Goal: Task Accomplishment & Management: Use online tool/utility

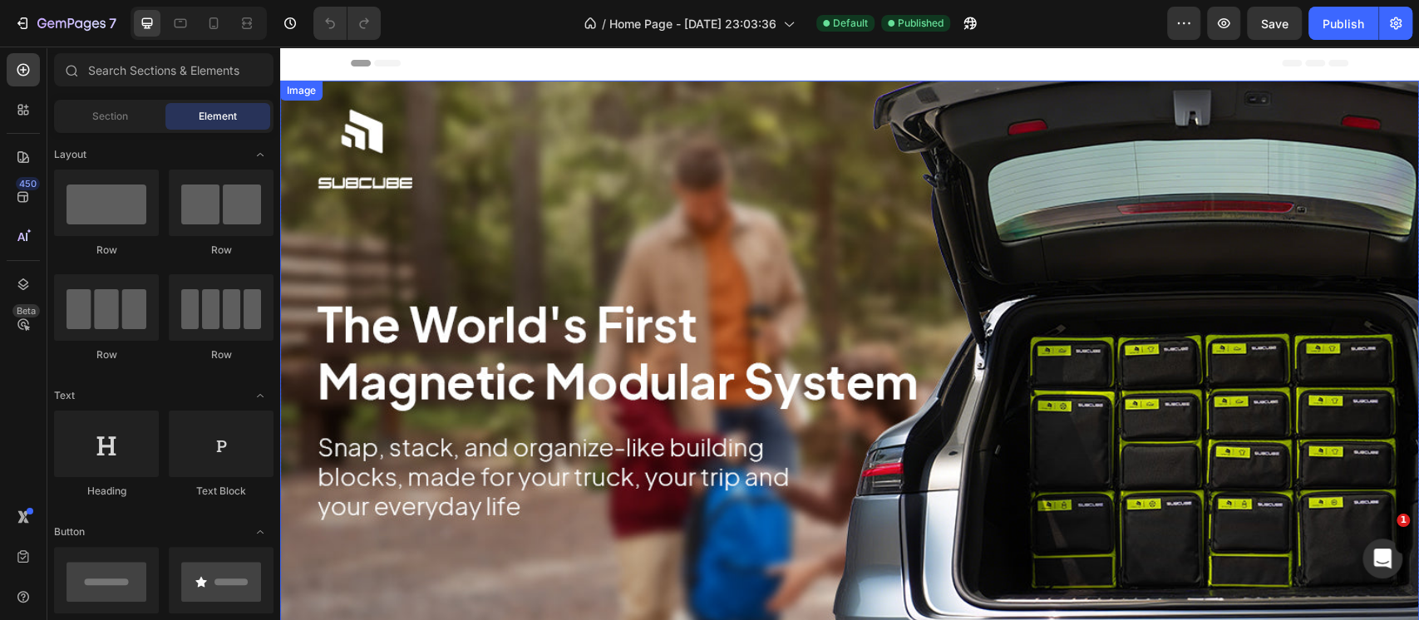
click at [293, 106] on div "Image" at bounding box center [849, 413] width 1139 height 664
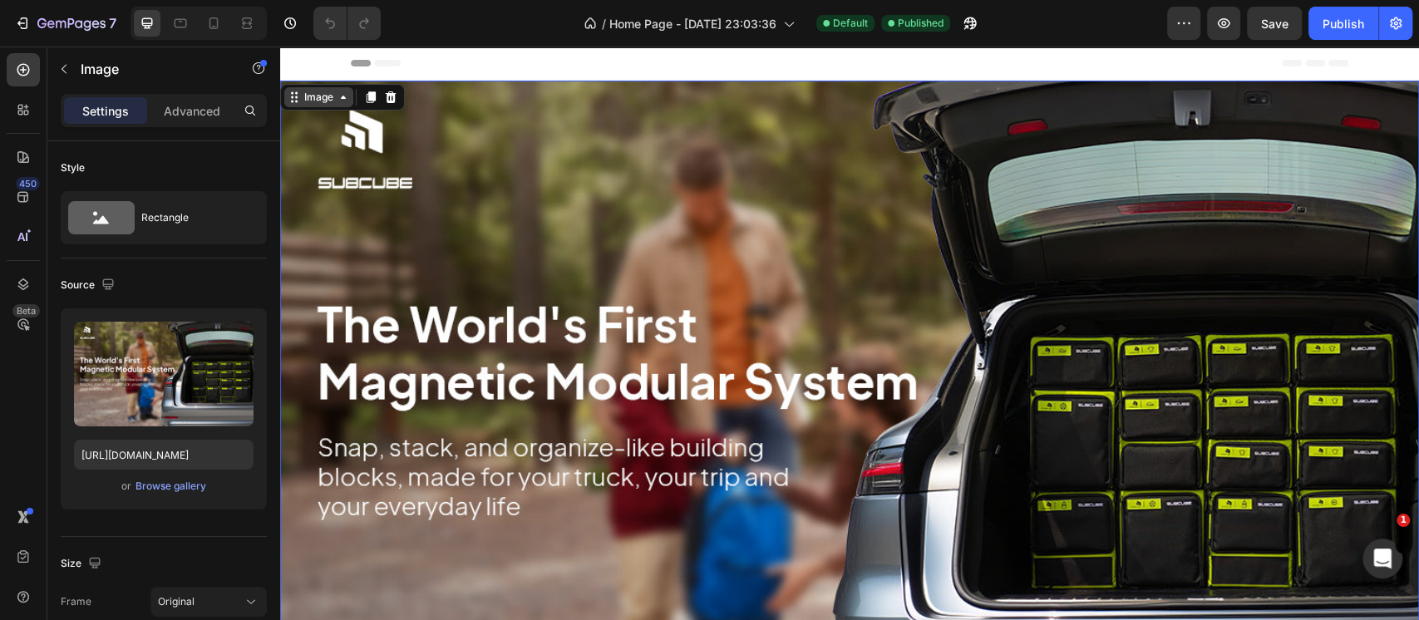
click at [301, 99] on div "Image" at bounding box center [319, 97] width 36 height 15
click at [308, 76] on div "Section" at bounding box center [309, 68] width 56 height 27
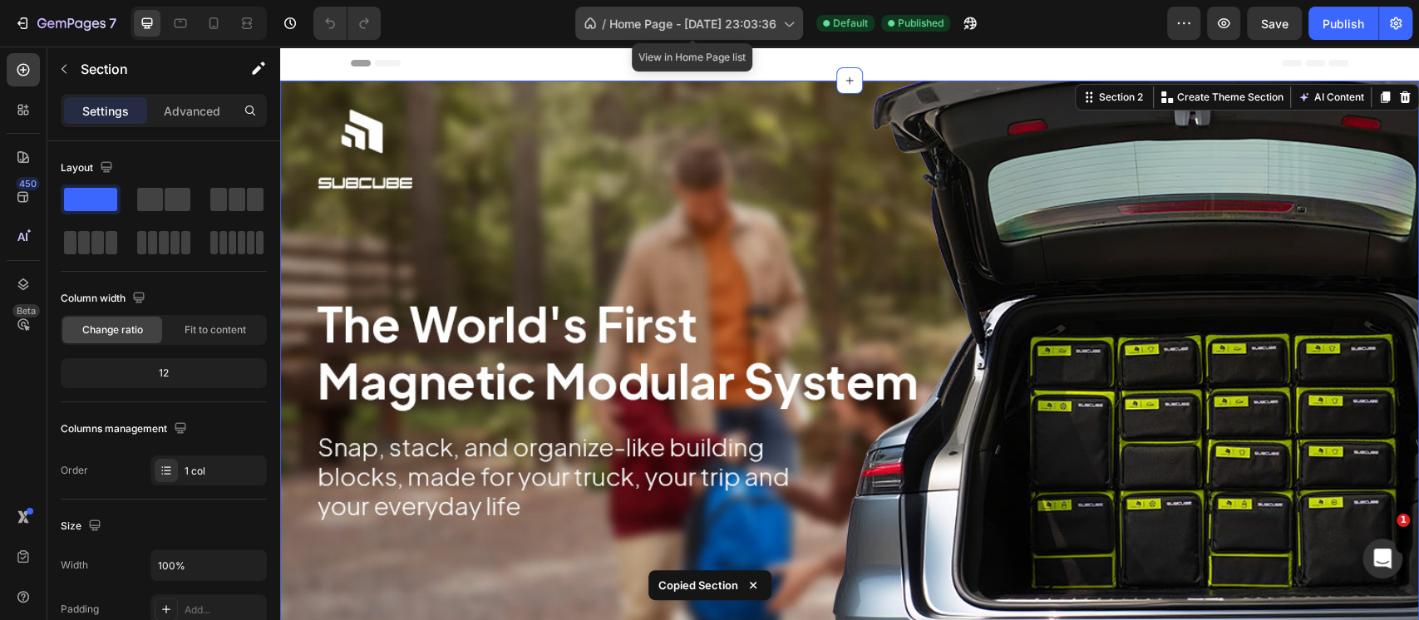
click at [677, 28] on span "Home Page - May 29, 23:03:36" at bounding box center [692, 23] width 167 height 17
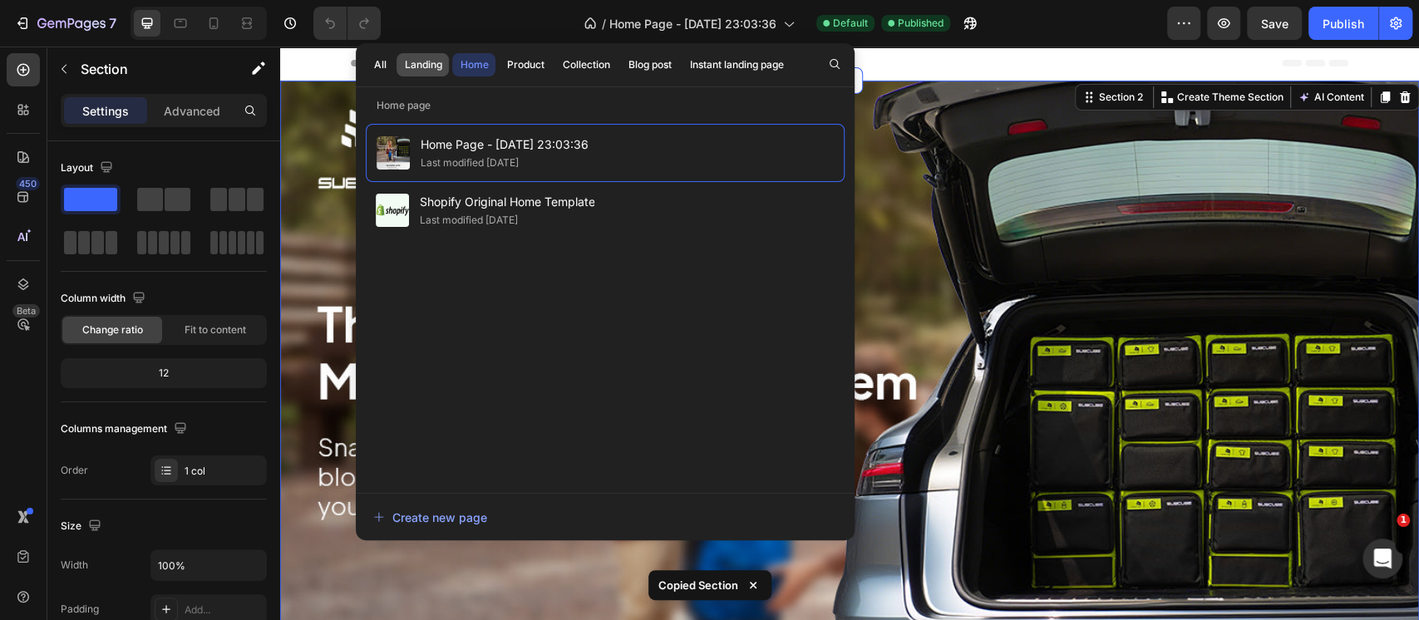
click at [435, 60] on div "Landing" at bounding box center [422, 64] width 37 height 15
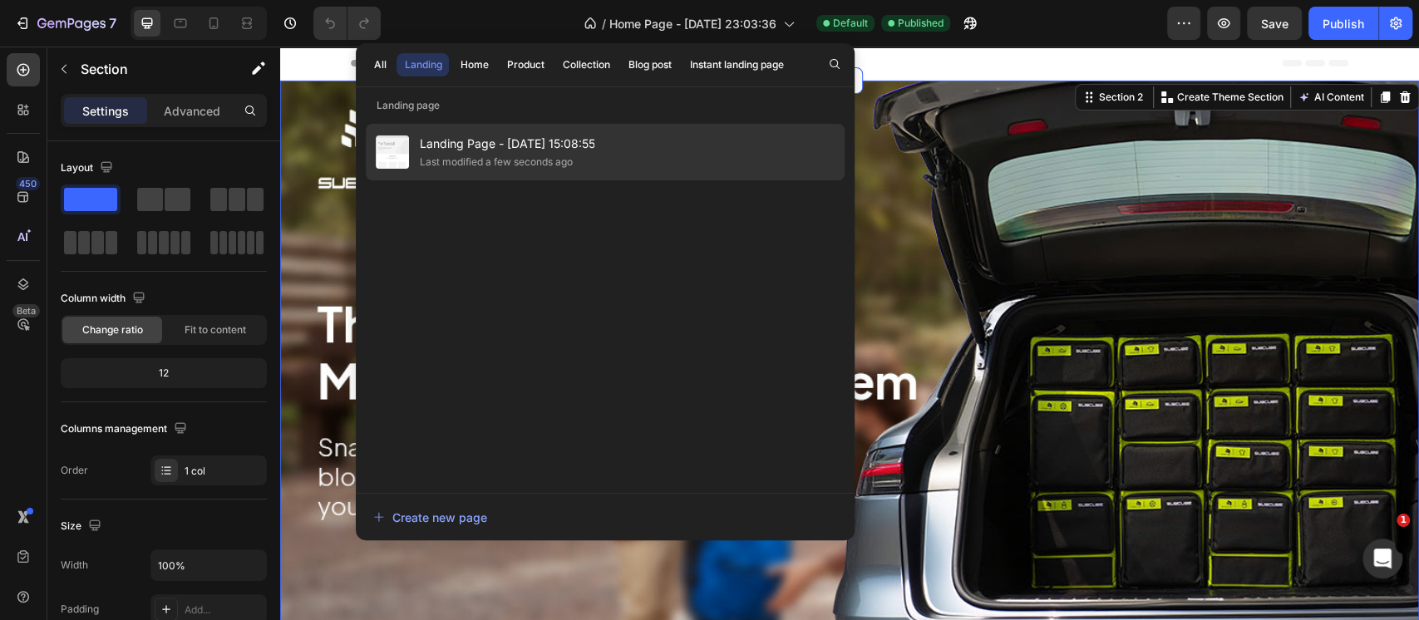
click at [466, 143] on span "Landing Page - [DATE] 15:08:55" at bounding box center [506, 144] width 175 height 20
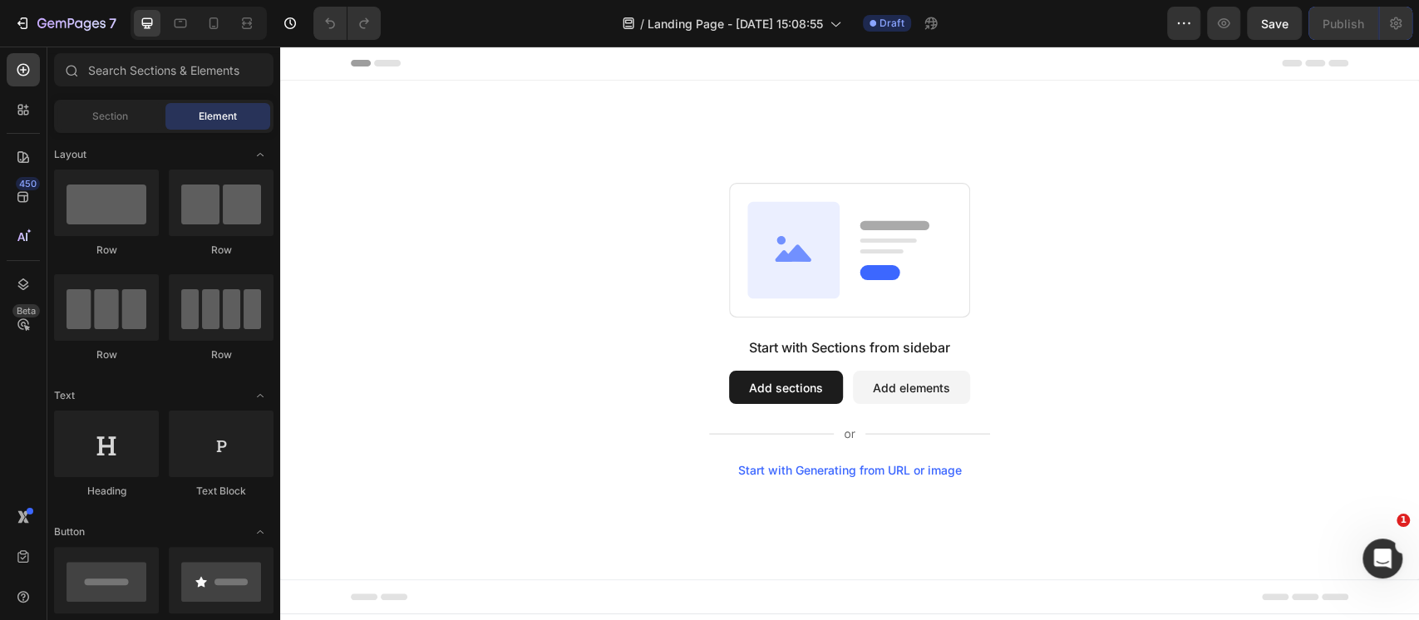
click at [396, 122] on div "Start with Sections from sidebar Add sections Add elements Start with Generatin…" at bounding box center [849, 330] width 1139 height 499
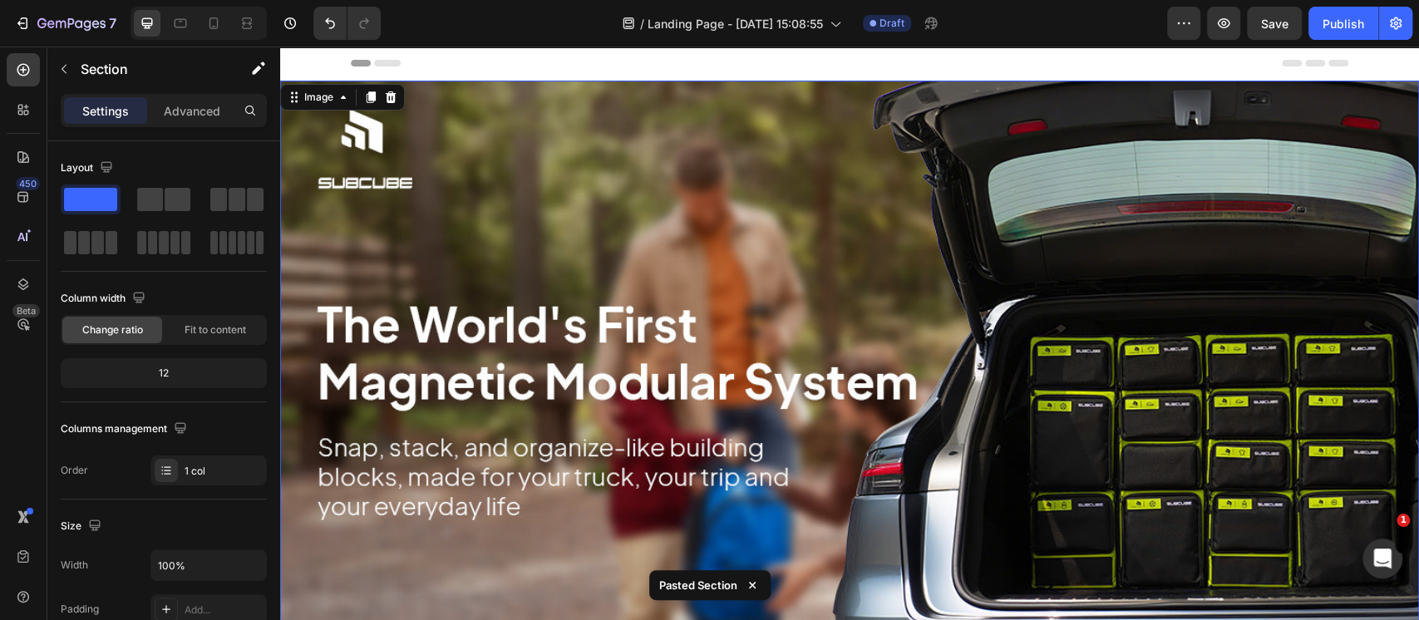
click at [524, 369] on img at bounding box center [849, 413] width 1139 height 664
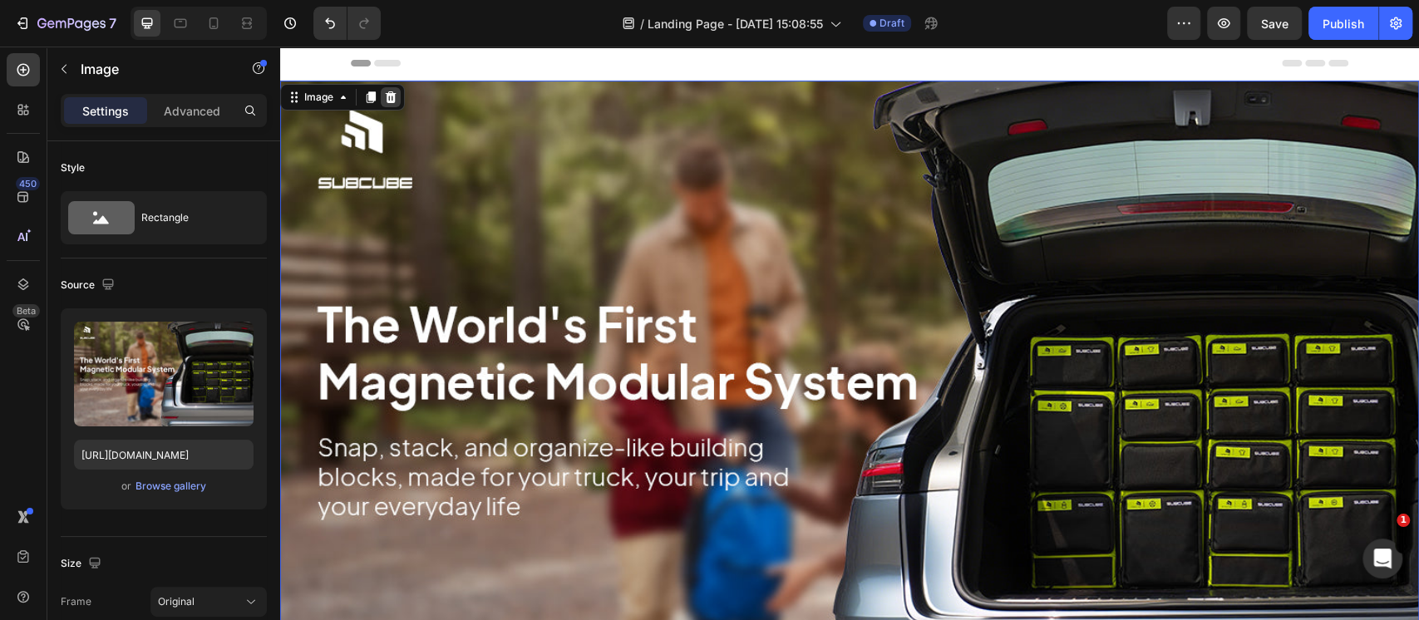
click at [390, 101] on icon at bounding box center [391, 97] width 11 height 12
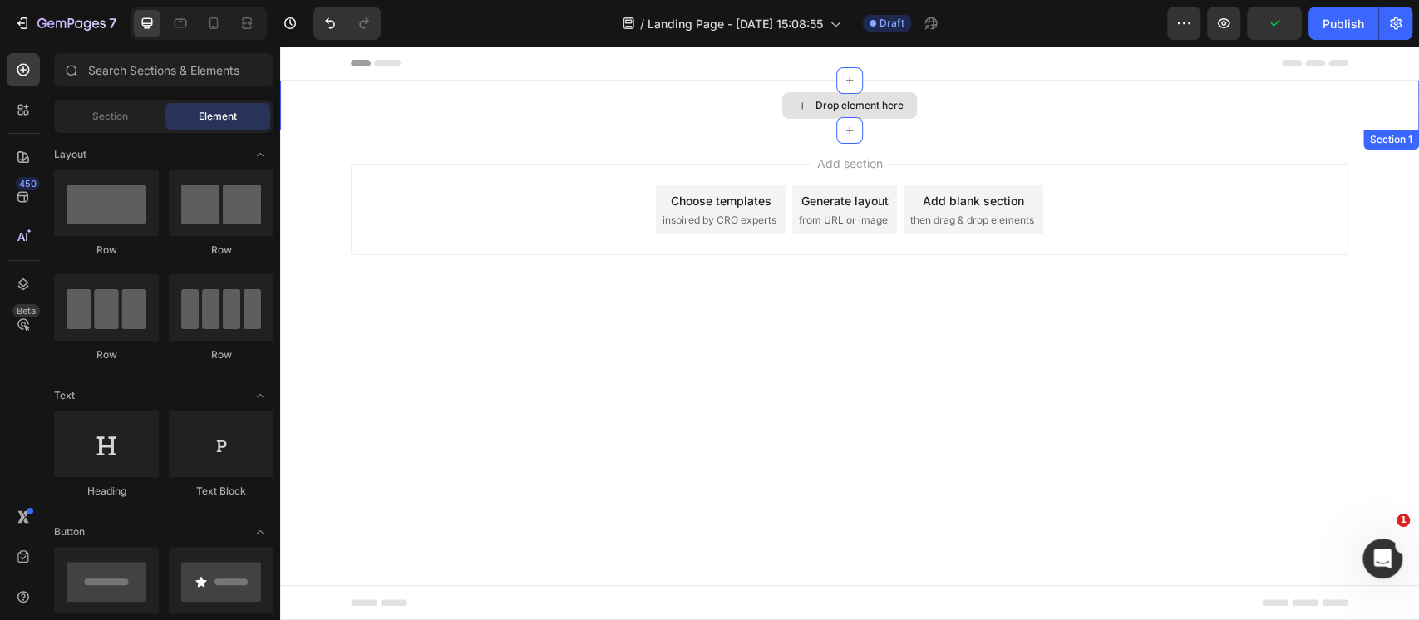
click at [394, 100] on div "Drop element here" at bounding box center [849, 106] width 1139 height 50
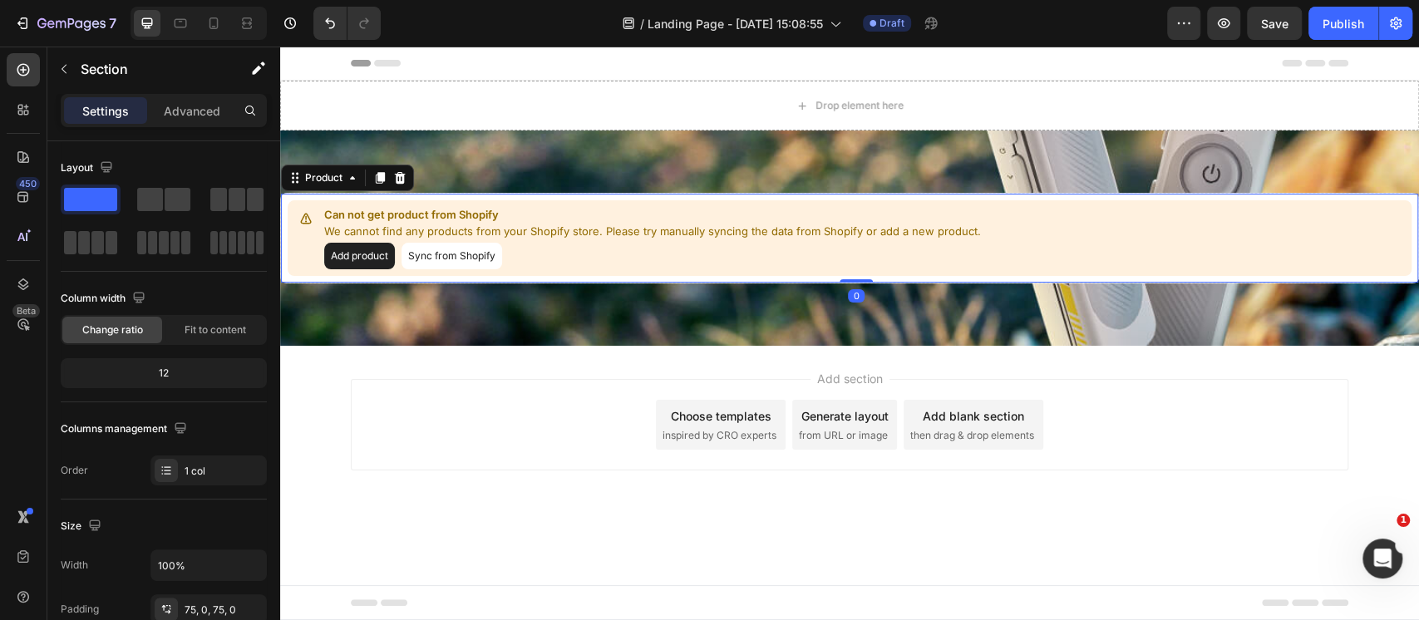
click at [563, 233] on p "We cannot find any products from your Shopify store. Please try manually syncin…" at bounding box center [652, 232] width 657 height 17
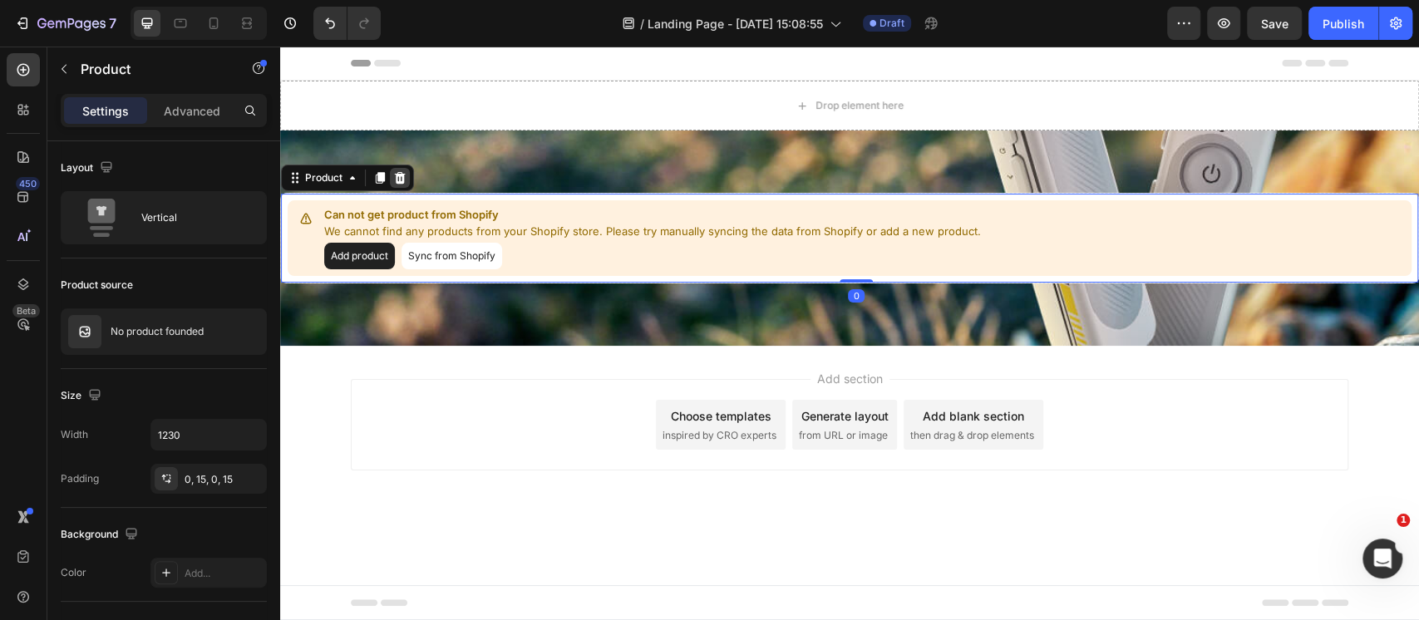
click at [404, 181] on icon at bounding box center [399, 177] width 13 height 13
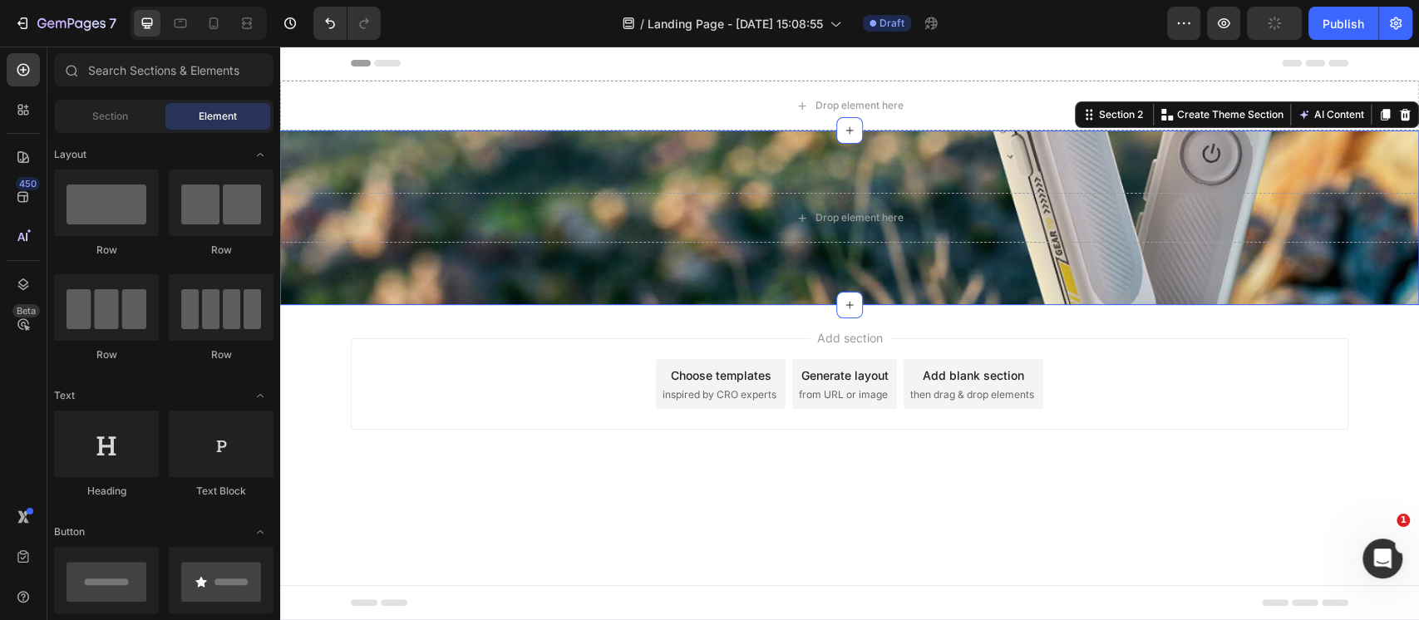
click at [628, 162] on div "Drop element here Section 2 You can create reusable sections Create Theme Secti…" at bounding box center [849, 217] width 1139 height 175
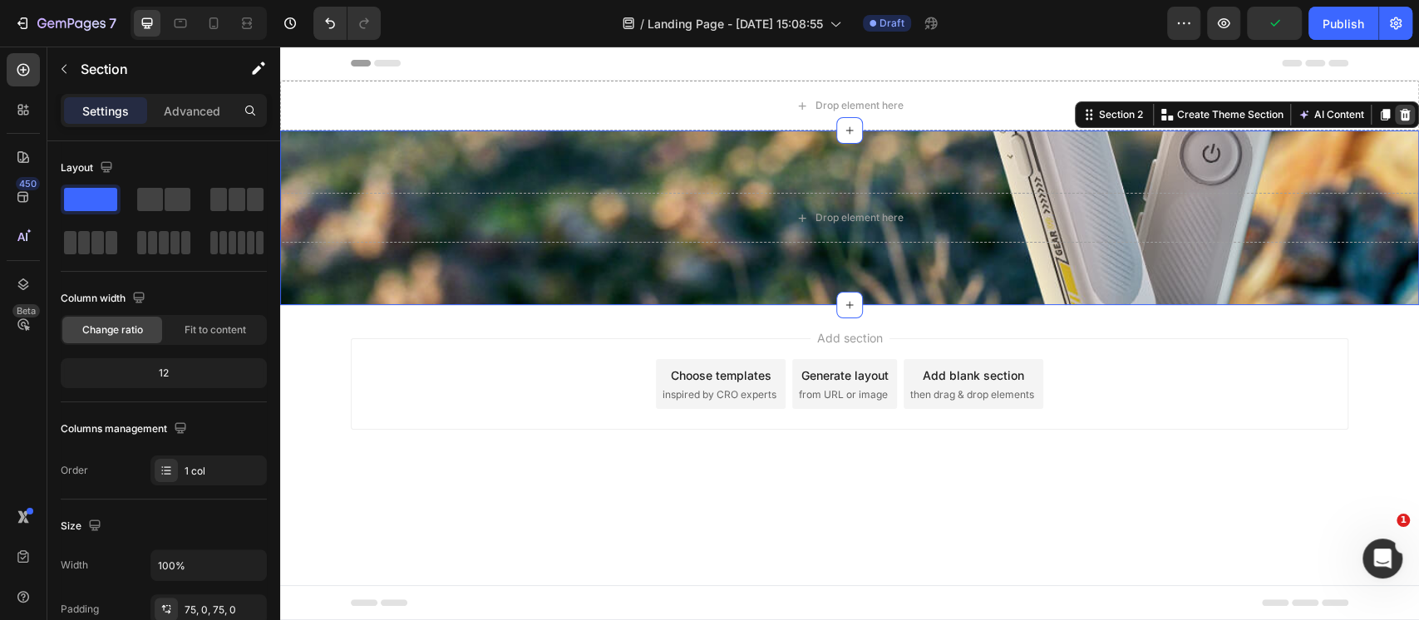
click at [1404, 114] on icon at bounding box center [1405, 115] width 11 height 12
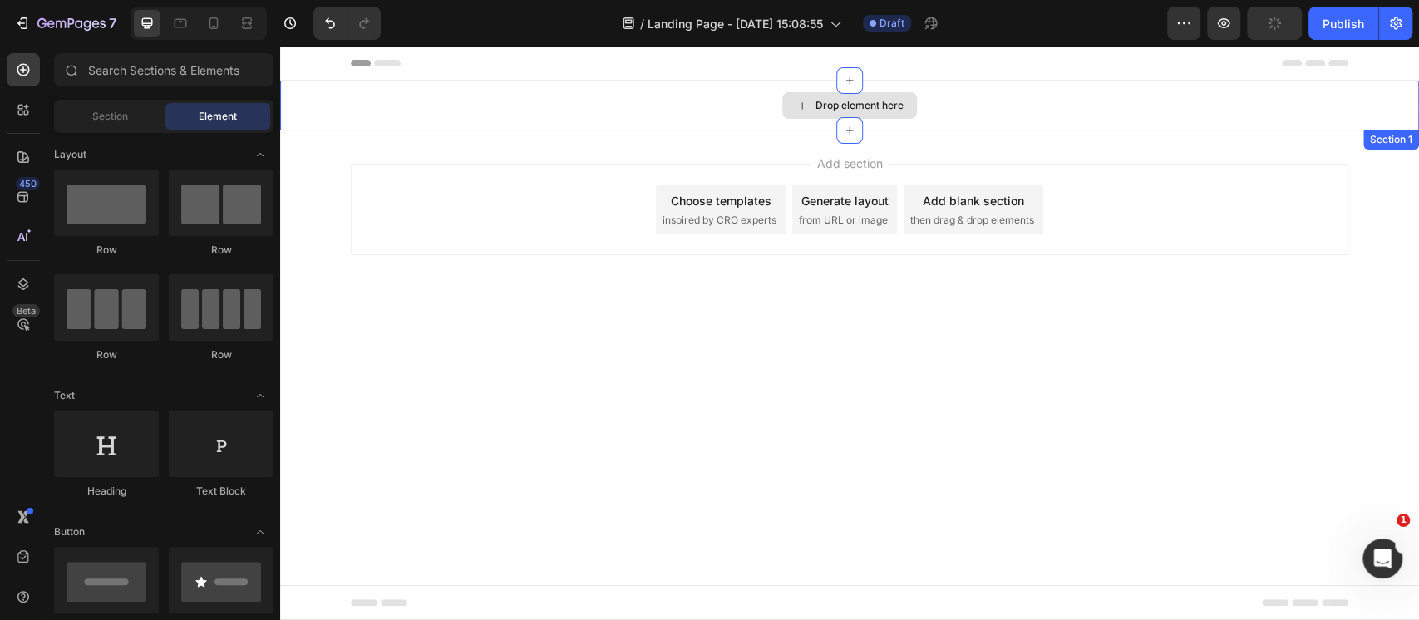
click at [435, 106] on div "Drop element here" at bounding box center [849, 106] width 1139 height 50
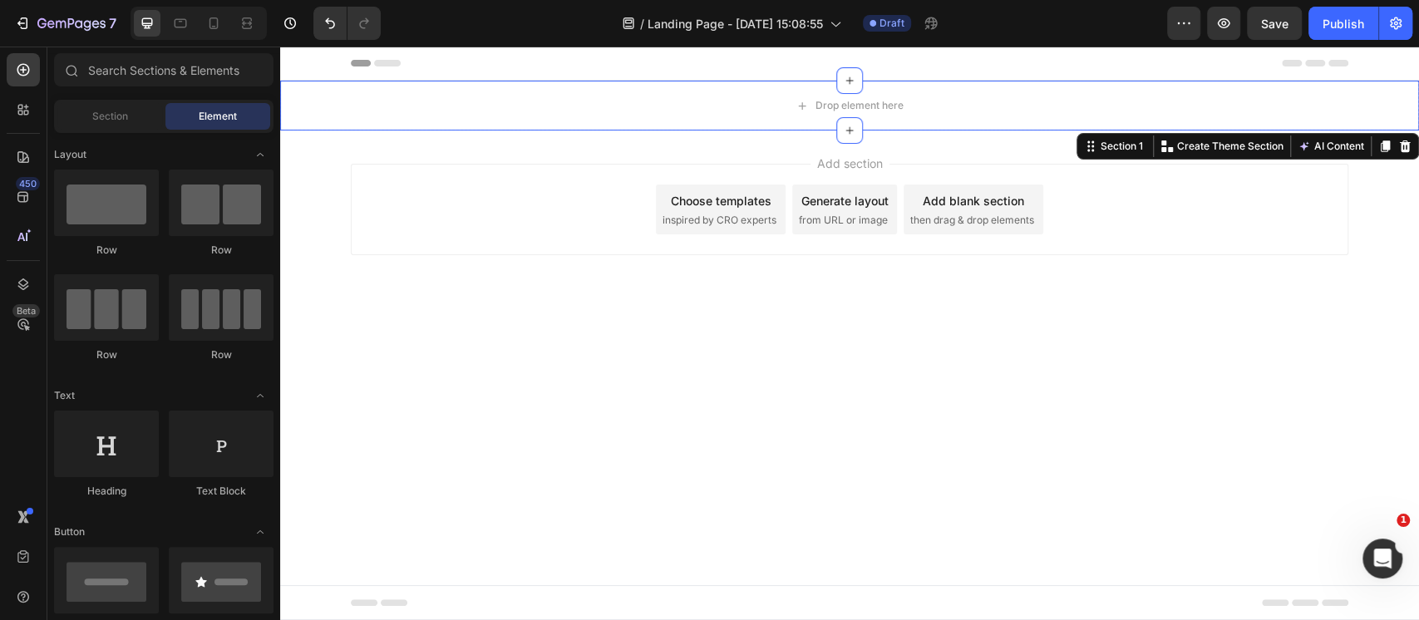
click at [695, 203] on div "Choose templates" at bounding box center [721, 200] width 101 height 17
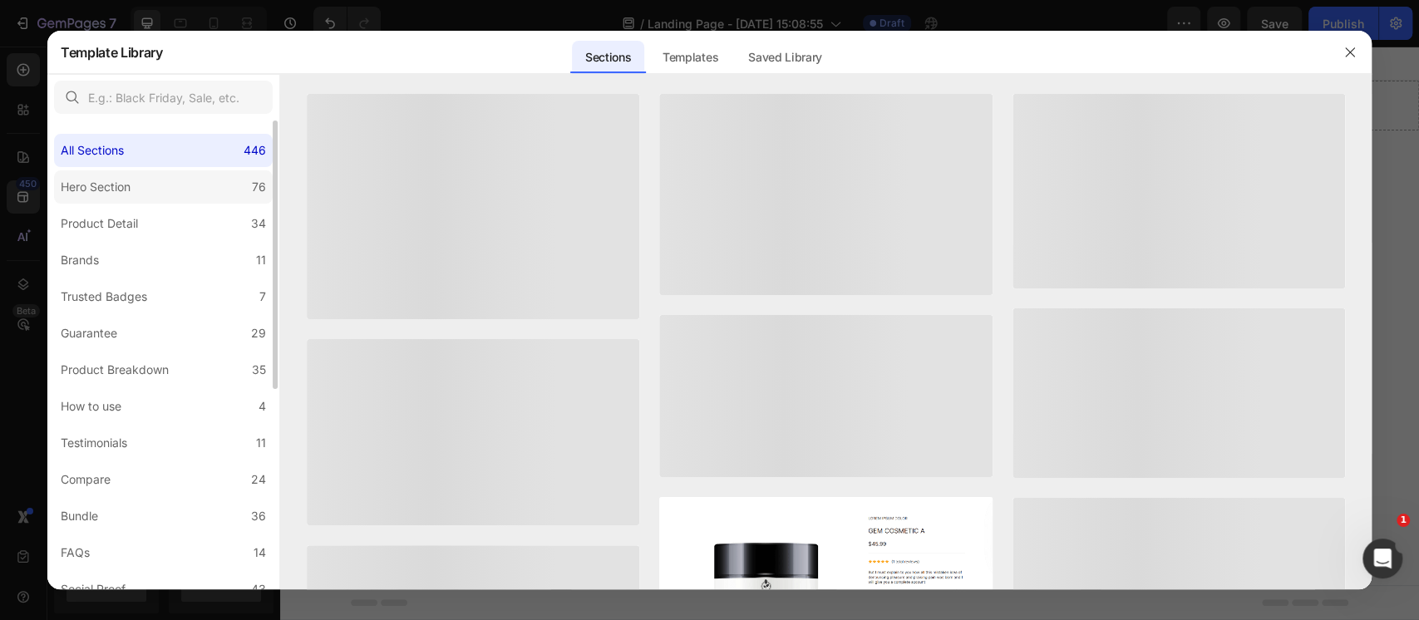
click at [184, 196] on label "Hero Section 76" at bounding box center [163, 186] width 219 height 33
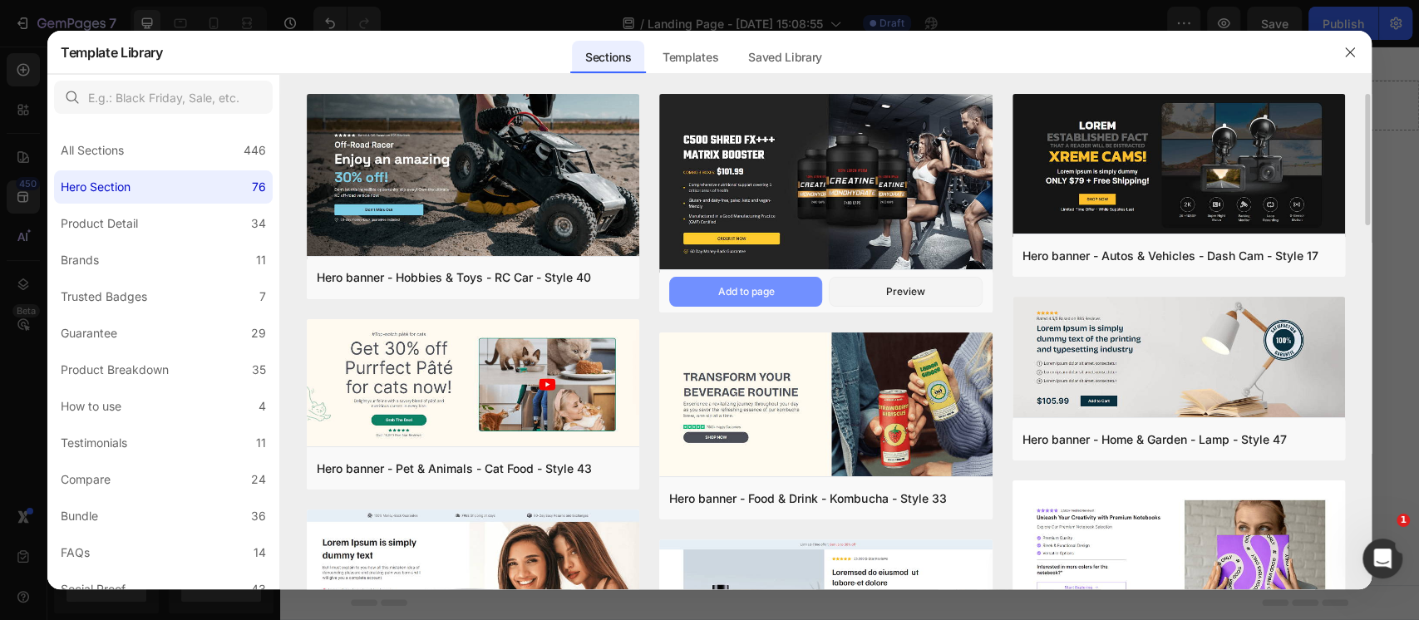
click at [784, 283] on button "Add to page" at bounding box center [745, 292] width 153 height 30
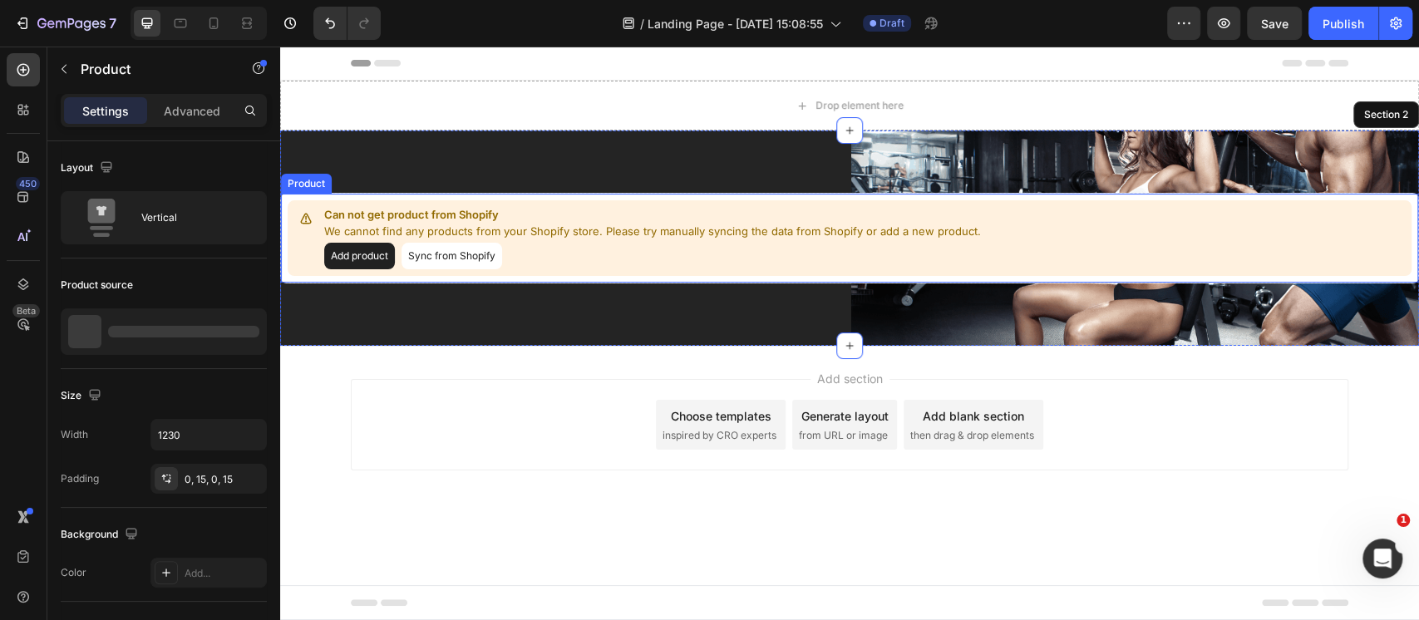
click at [788, 250] on div "Add product Sync from Shopify" at bounding box center [652, 256] width 657 height 27
click at [406, 180] on div at bounding box center [400, 178] width 20 height 20
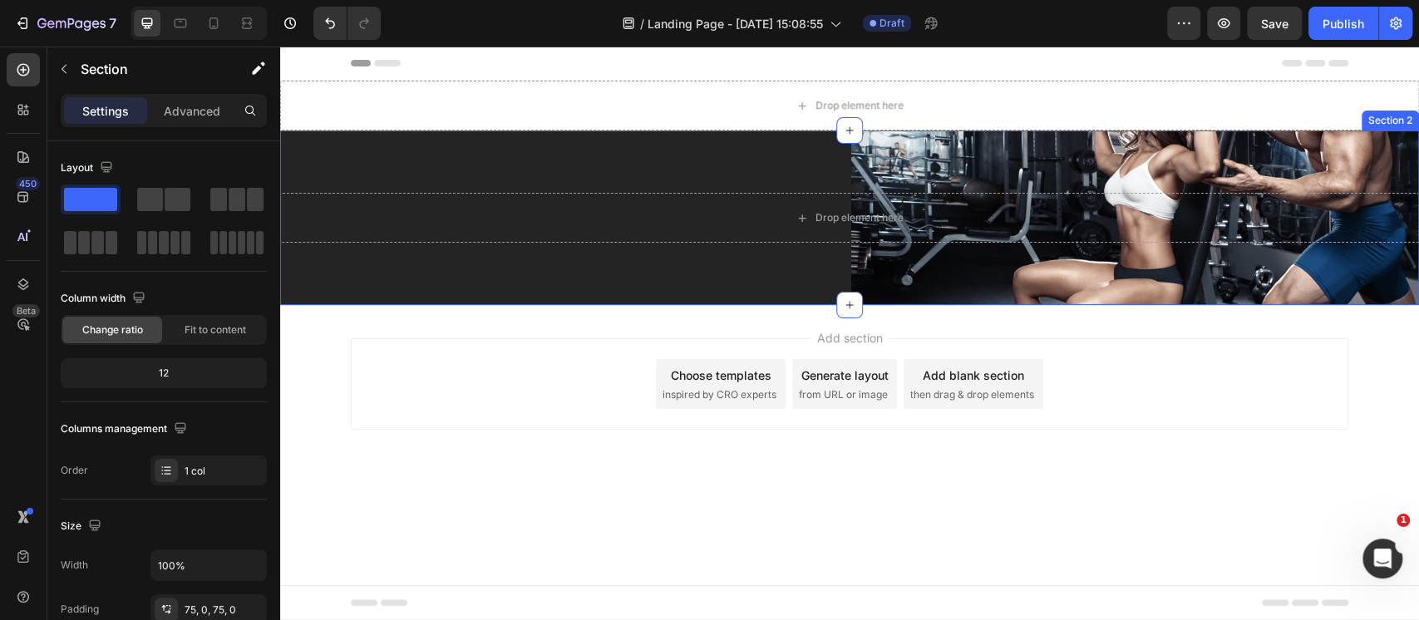
click at [423, 148] on div "Drop element here Section 2" at bounding box center [849, 217] width 1139 height 175
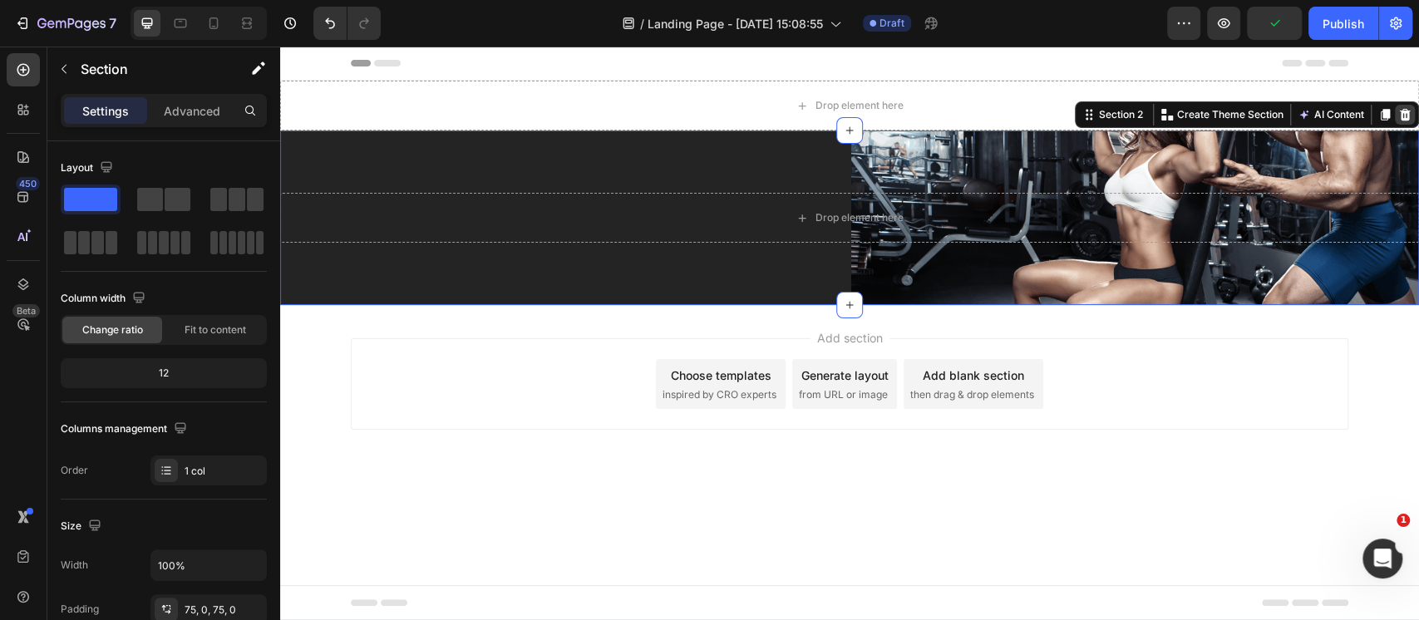
click at [1410, 120] on icon at bounding box center [1404, 114] width 13 height 13
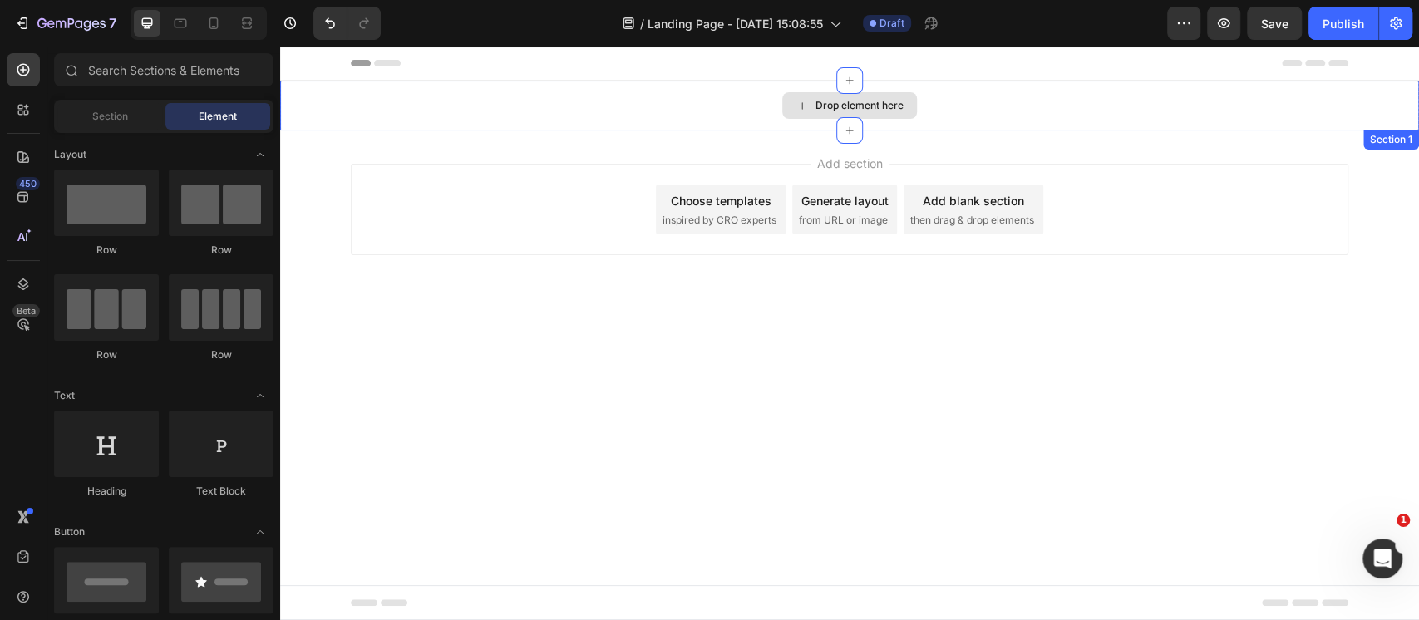
click at [883, 102] on div "Drop element here" at bounding box center [859, 105] width 88 height 13
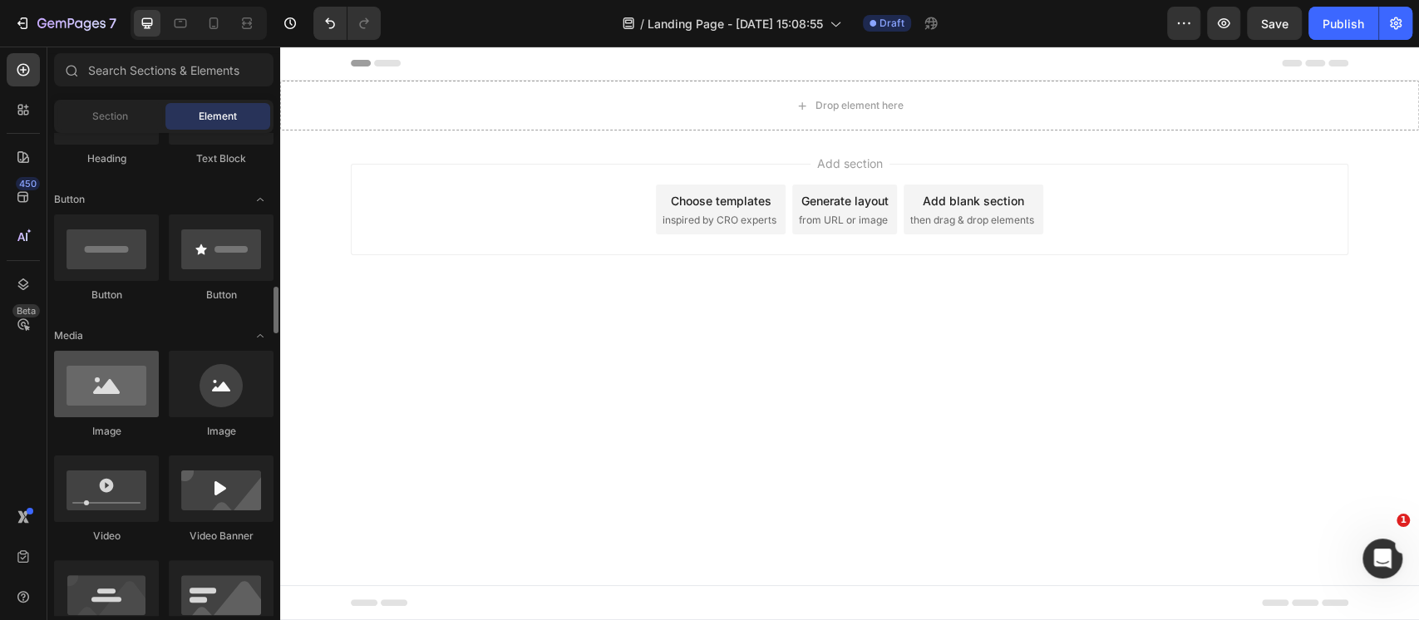
scroll to position [443, 0]
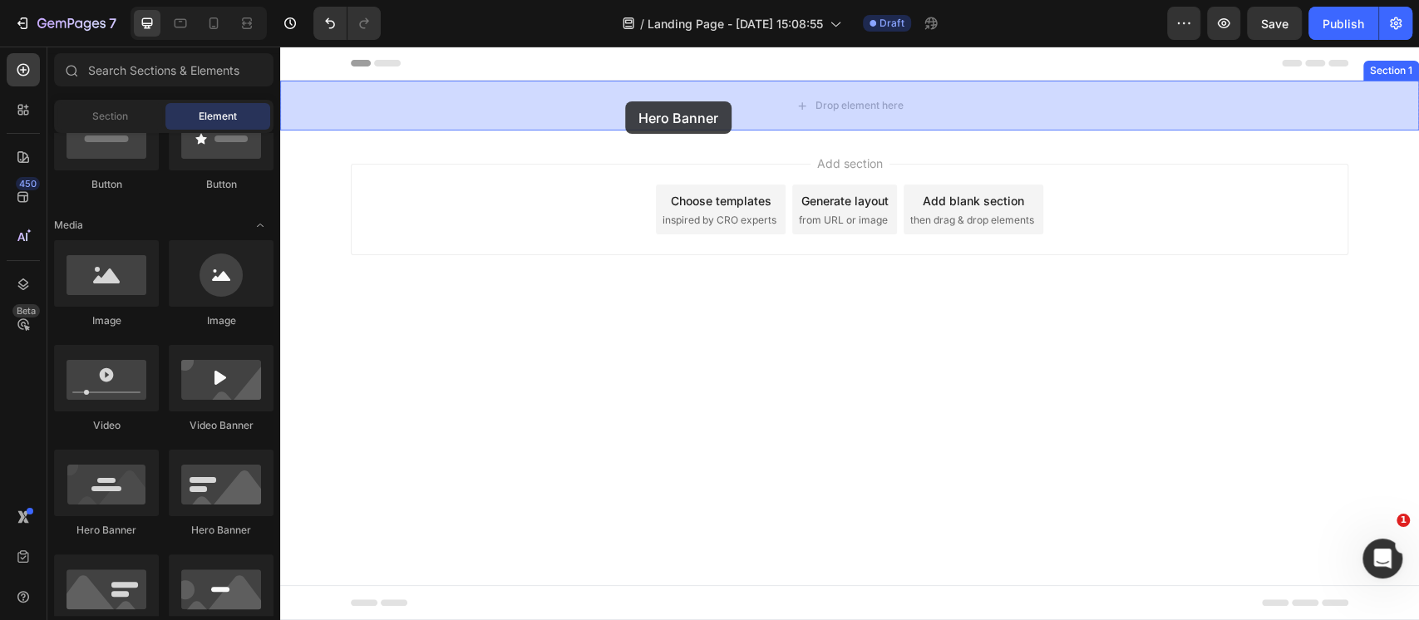
drag, startPoint x: 508, startPoint y: 534, endPoint x: 625, endPoint y: 101, distance: 448.6
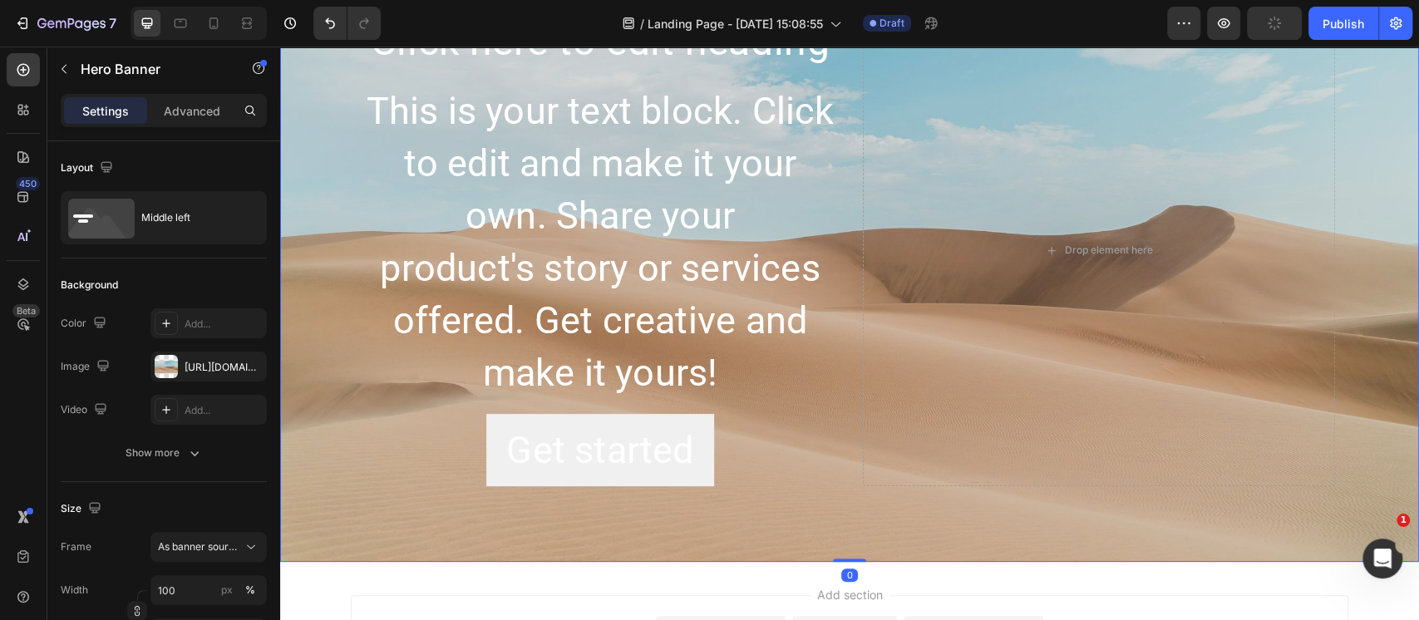
scroll to position [0, 0]
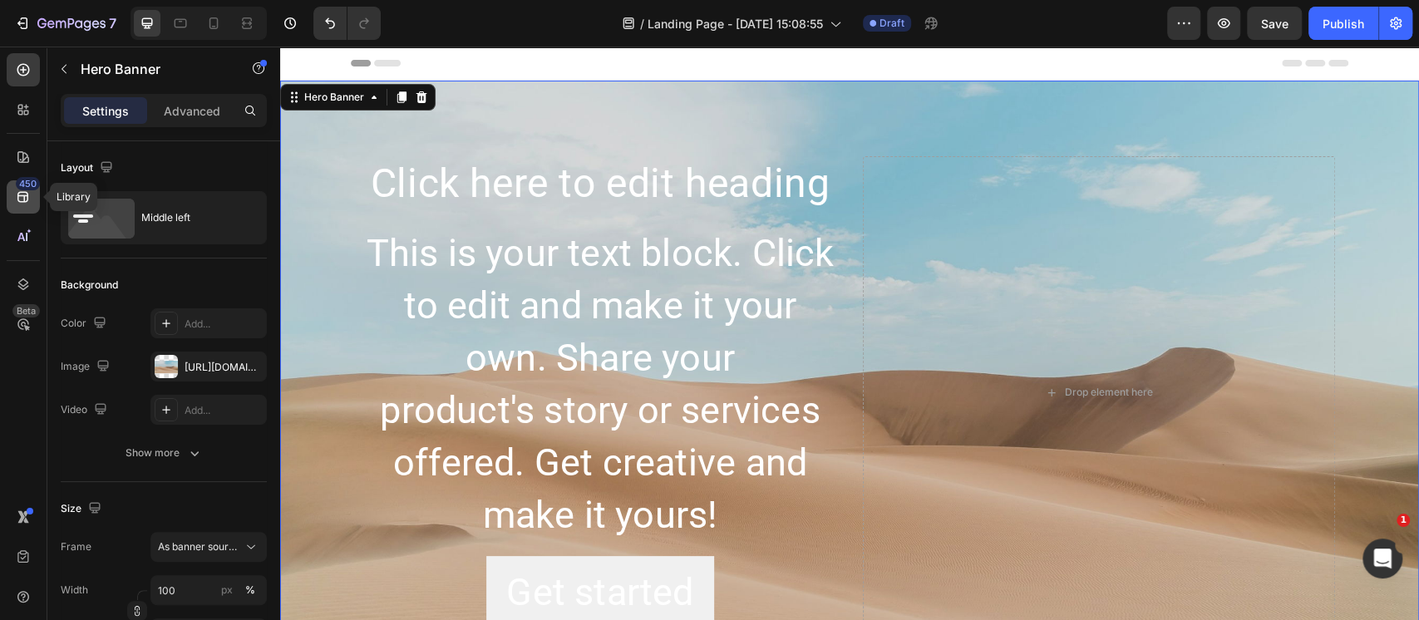
click at [16, 191] on icon at bounding box center [23, 197] width 17 height 17
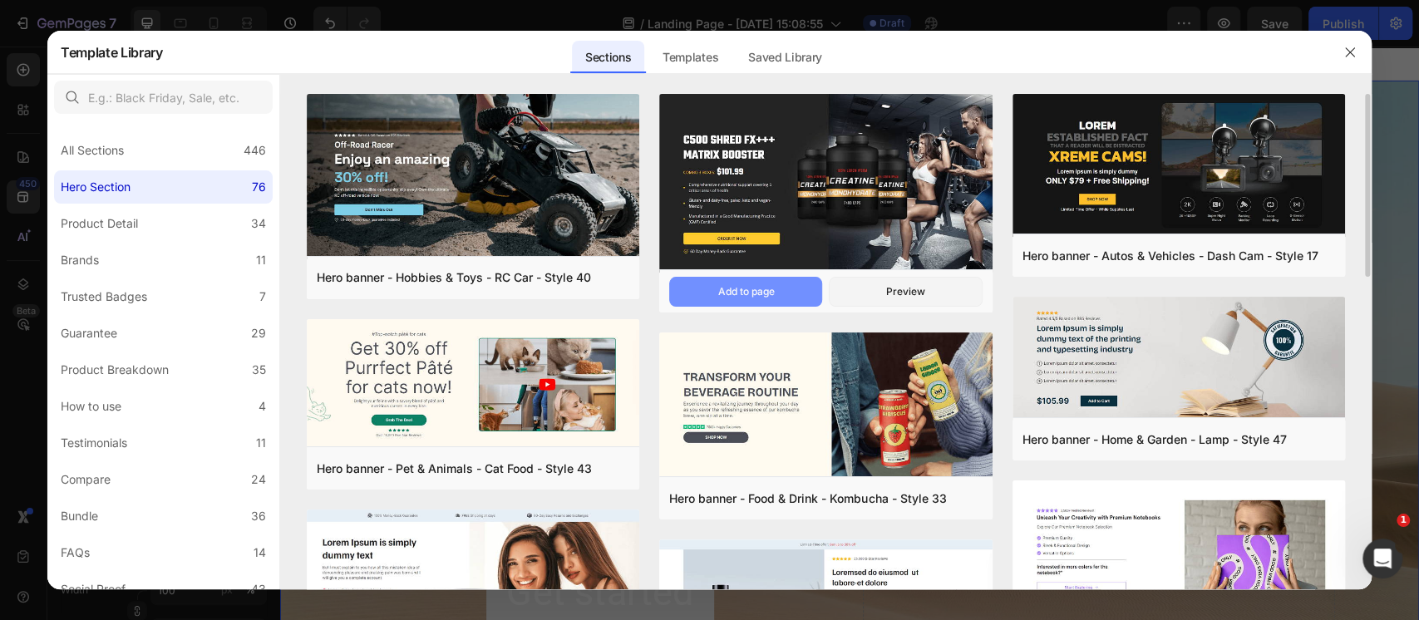
click at [751, 284] on div "Add to page" at bounding box center [745, 291] width 57 height 15
click at [1341, 57] on button "button" at bounding box center [1349, 52] width 27 height 27
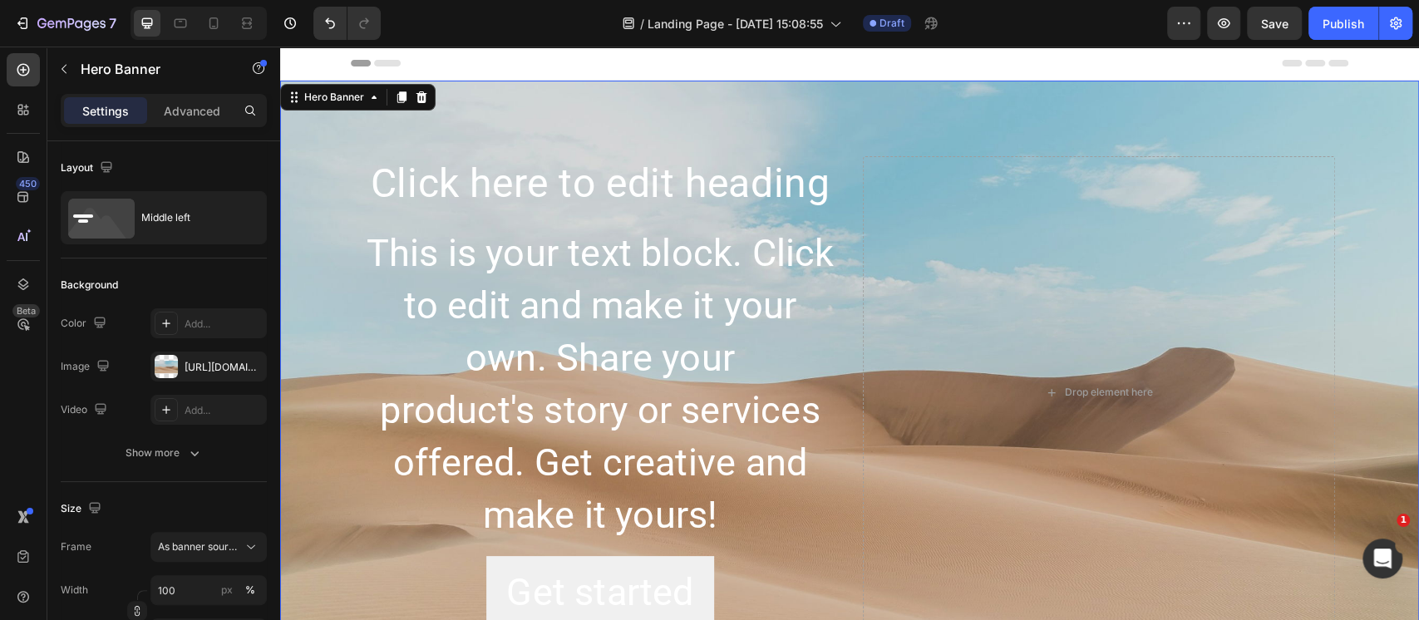
click at [340, 136] on div "Background Image" at bounding box center [849, 392] width 1139 height 623
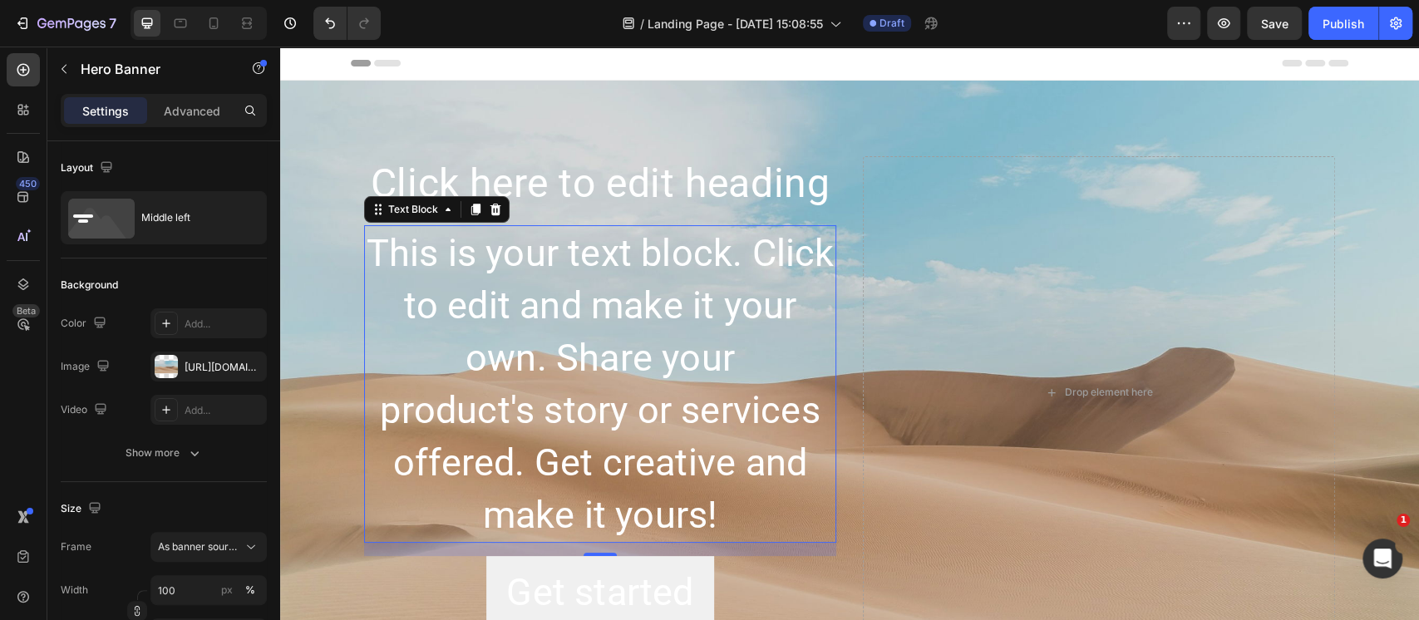
click at [611, 261] on div "This is your text block. Click to edit and make it your own. Share your product…" at bounding box center [600, 383] width 472 height 317
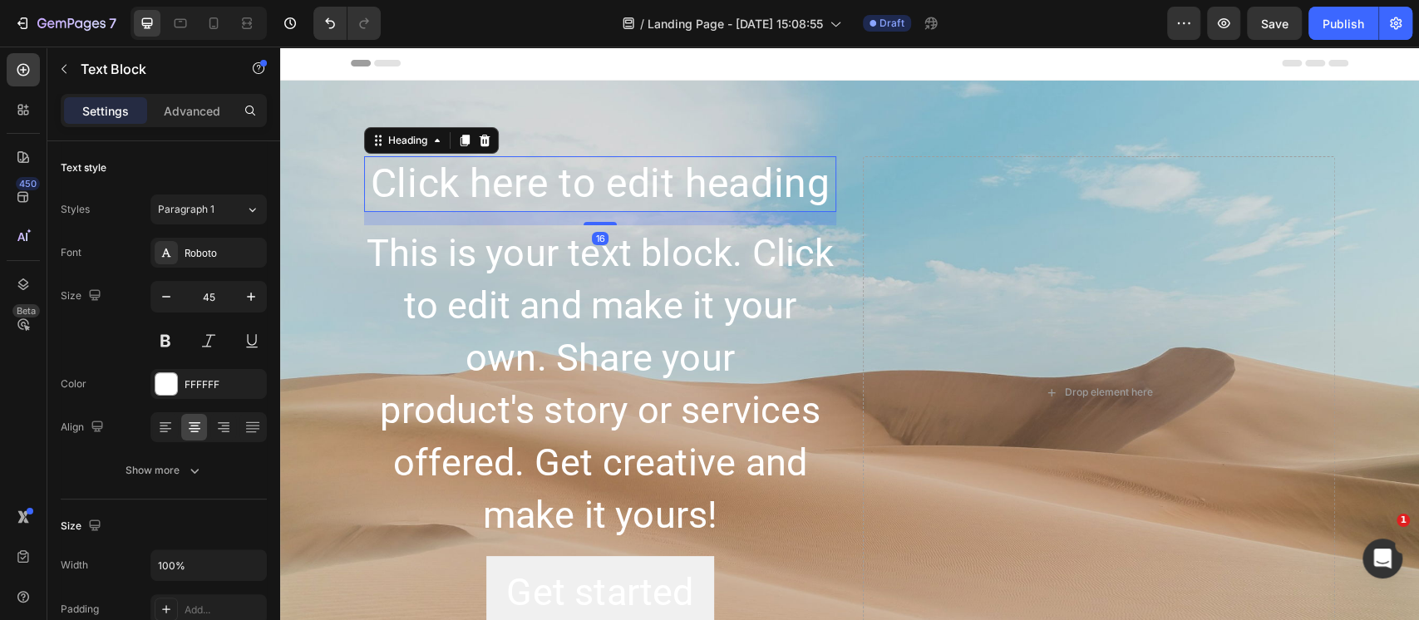
click at [652, 191] on h2 "Click here to edit heading" at bounding box center [600, 183] width 472 height 55
click at [312, 115] on div "Background Image" at bounding box center [849, 392] width 1139 height 623
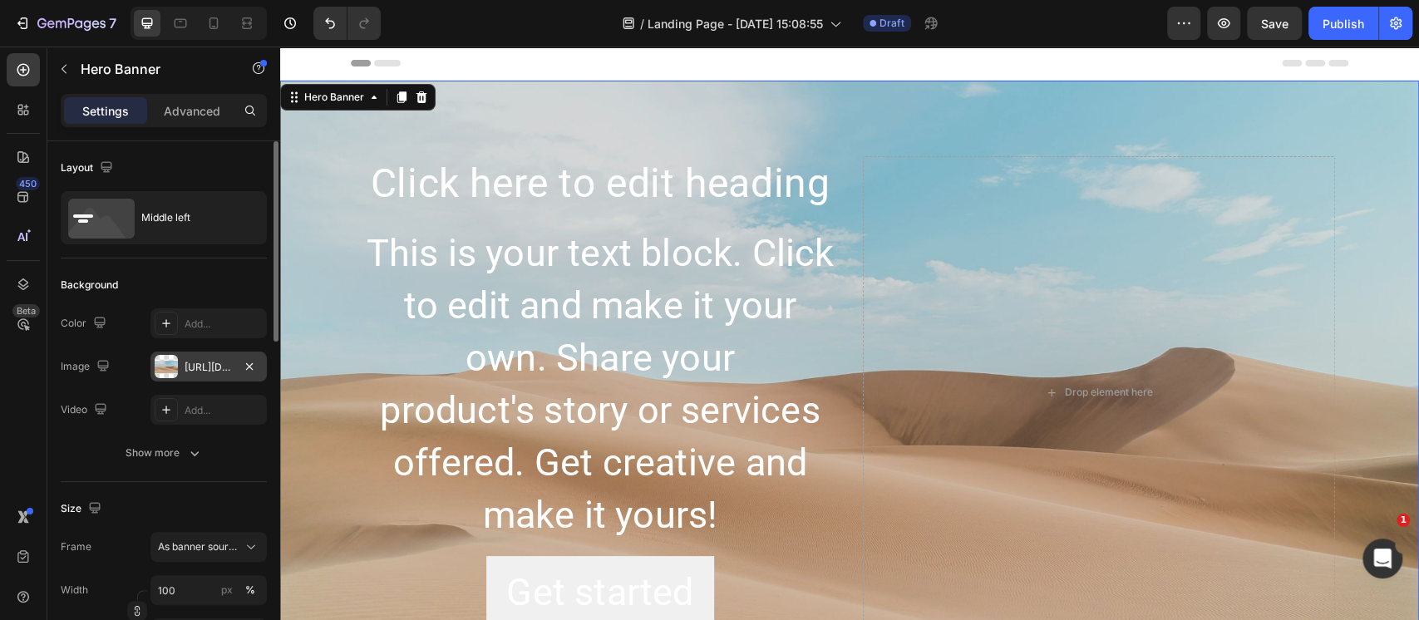
click at [175, 366] on div at bounding box center [166, 366] width 23 height 23
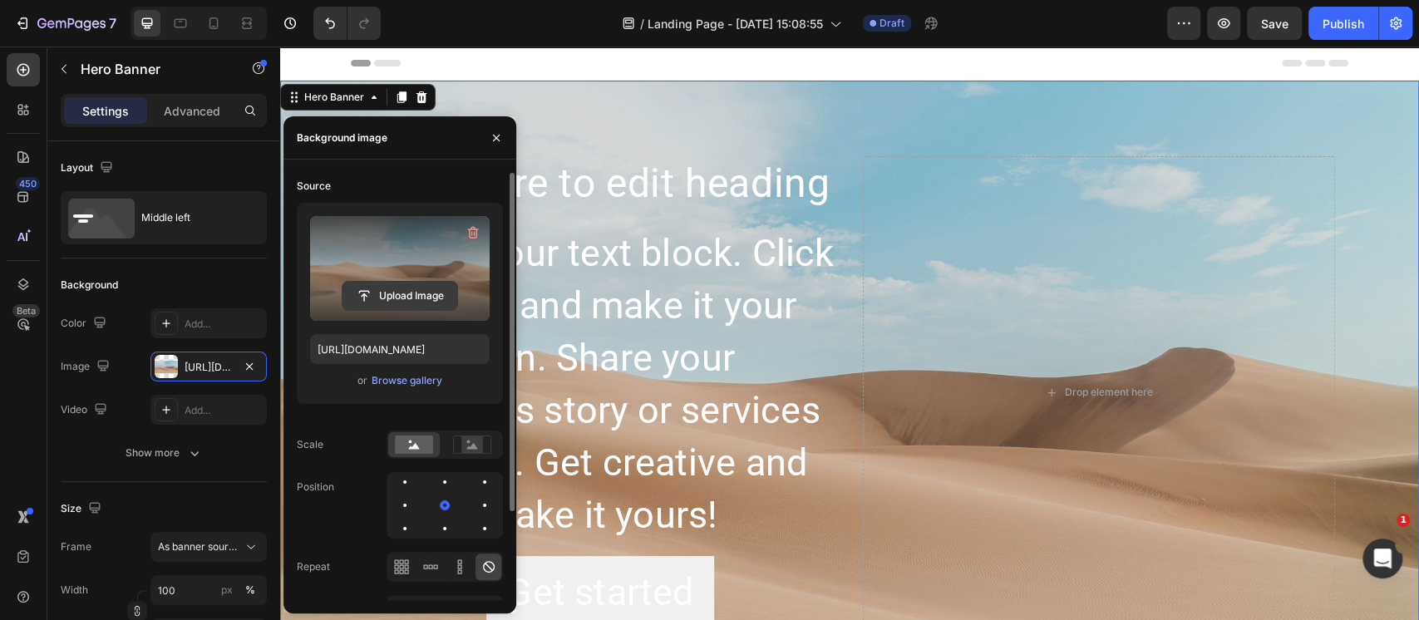
click at [398, 298] on input "file" at bounding box center [399, 296] width 115 height 28
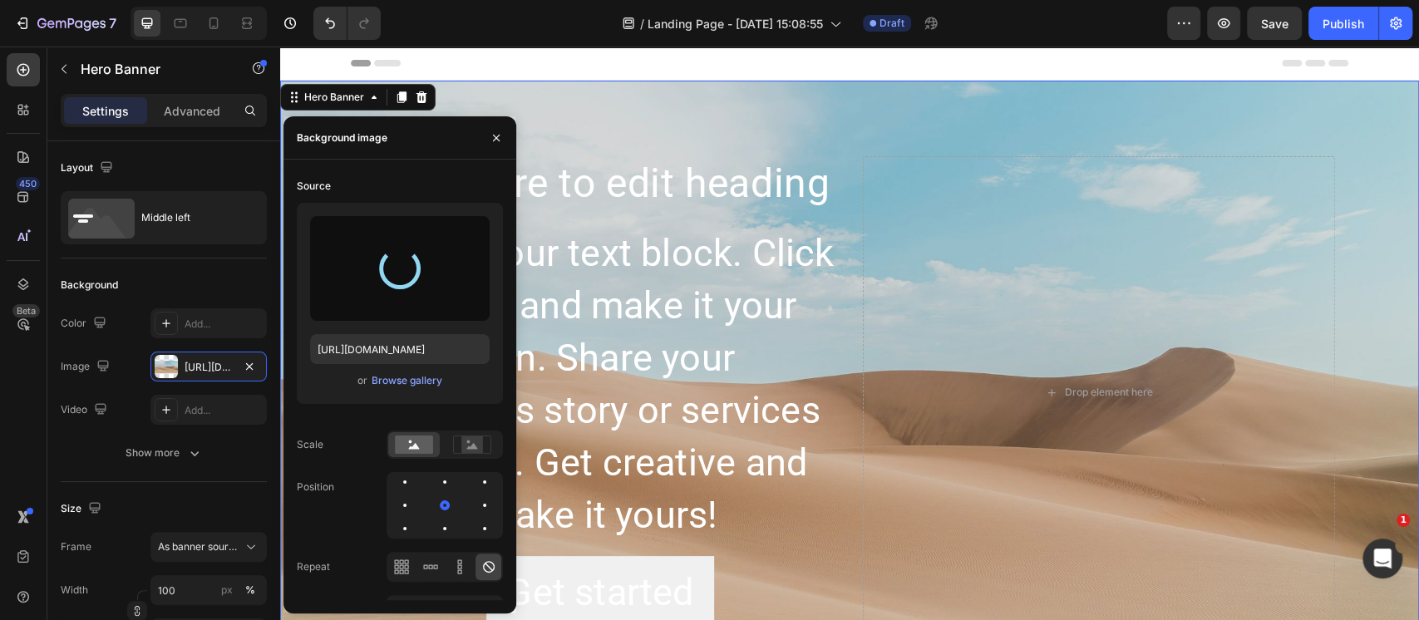
type input "[URL][DOMAIN_NAME]"
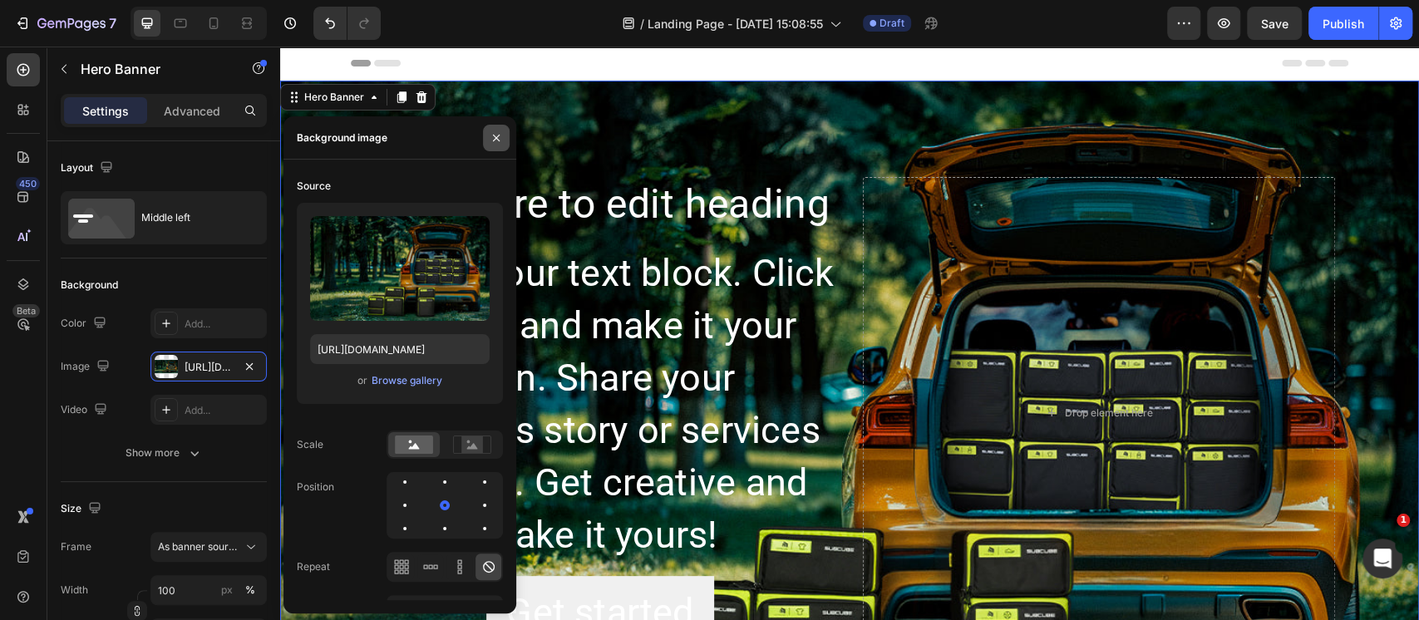
click at [490, 134] on icon "button" at bounding box center [496, 137] width 13 height 13
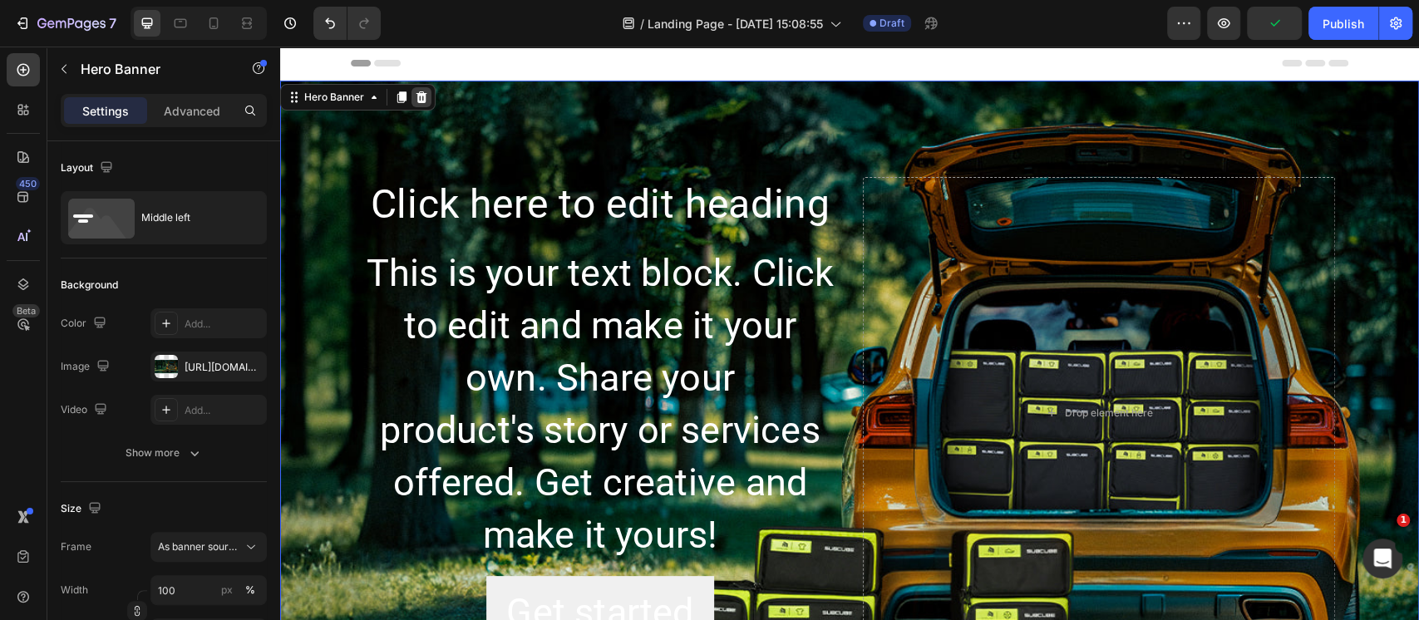
click at [425, 96] on icon at bounding box center [421, 97] width 11 height 12
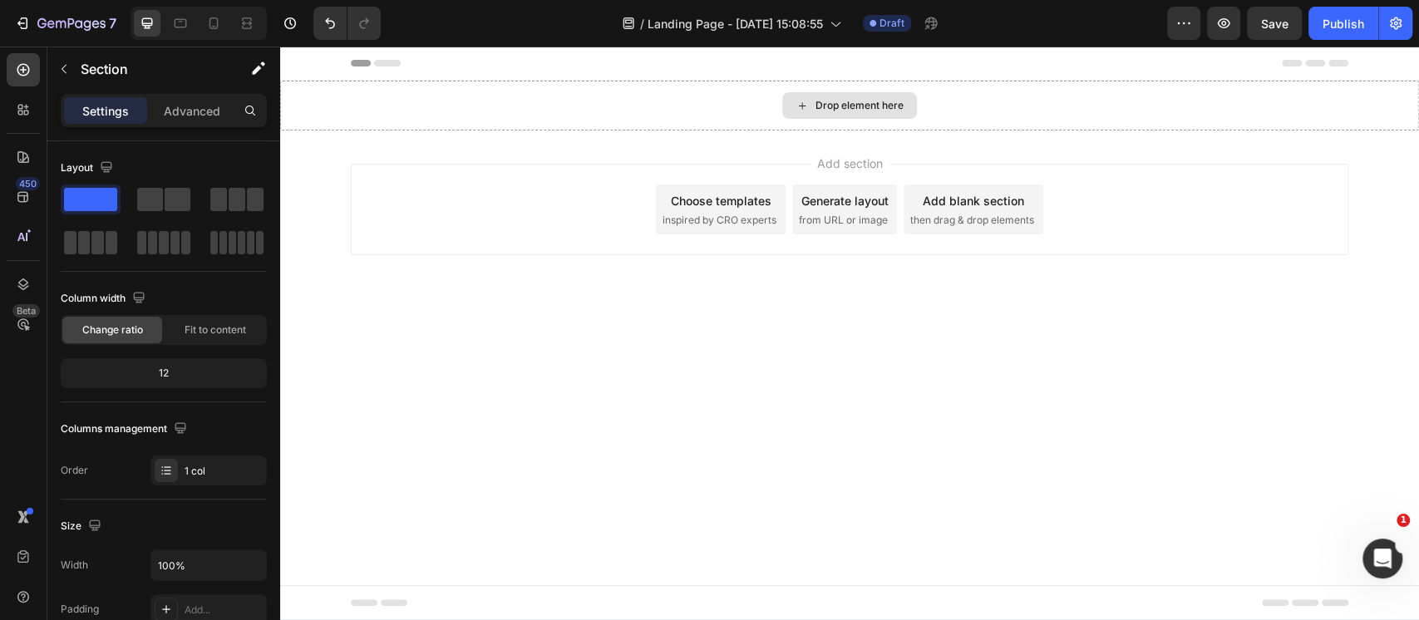
click at [425, 96] on div "Drop element here" at bounding box center [849, 106] width 1139 height 50
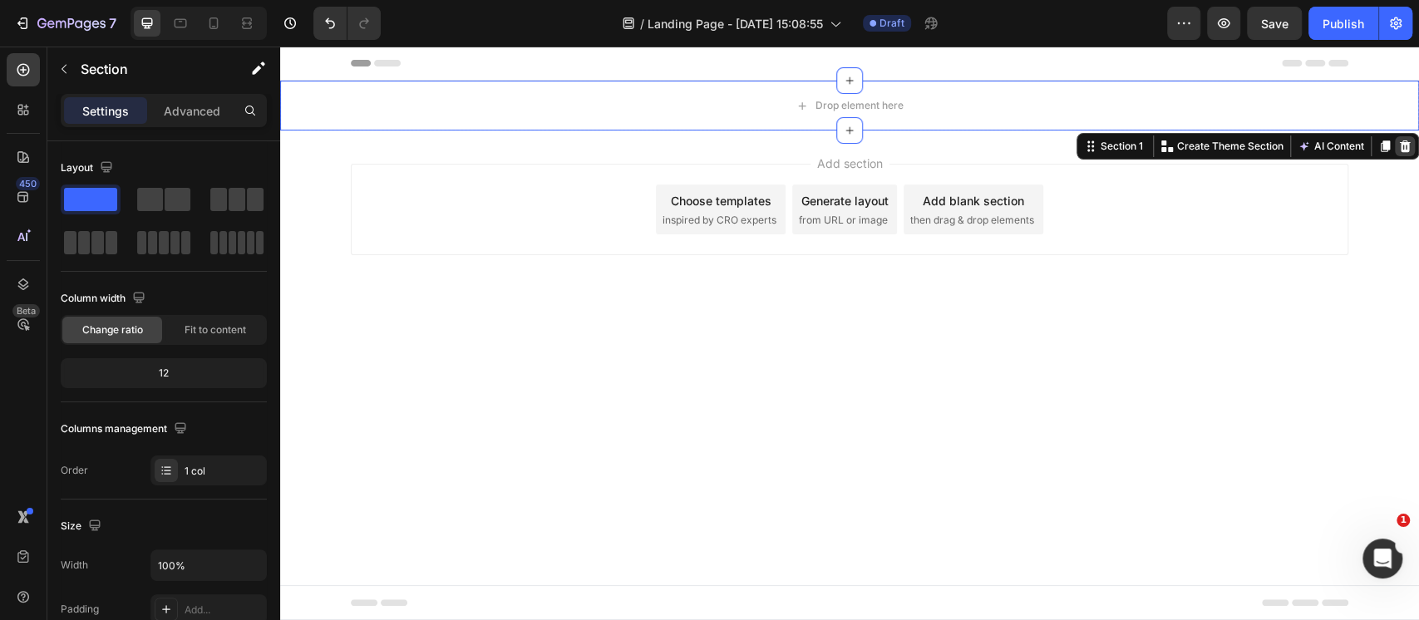
click at [1404, 150] on icon at bounding box center [1405, 146] width 11 height 12
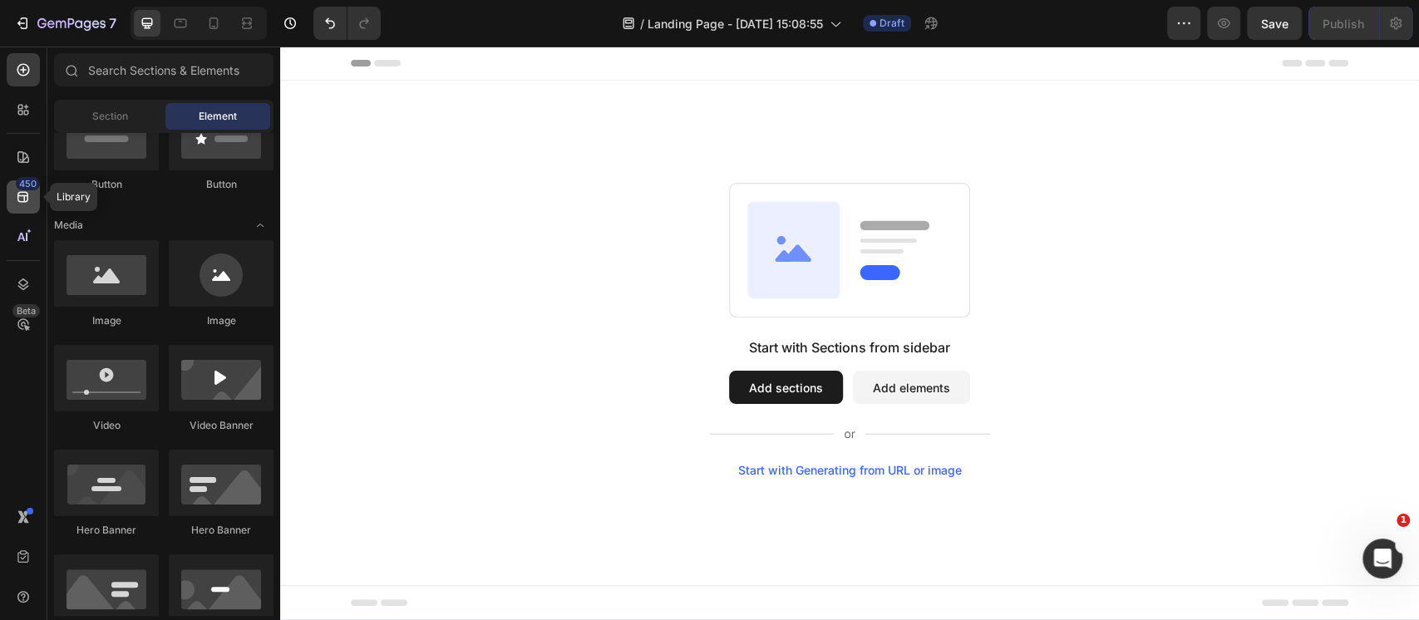
click at [27, 191] on icon at bounding box center [23, 197] width 17 height 17
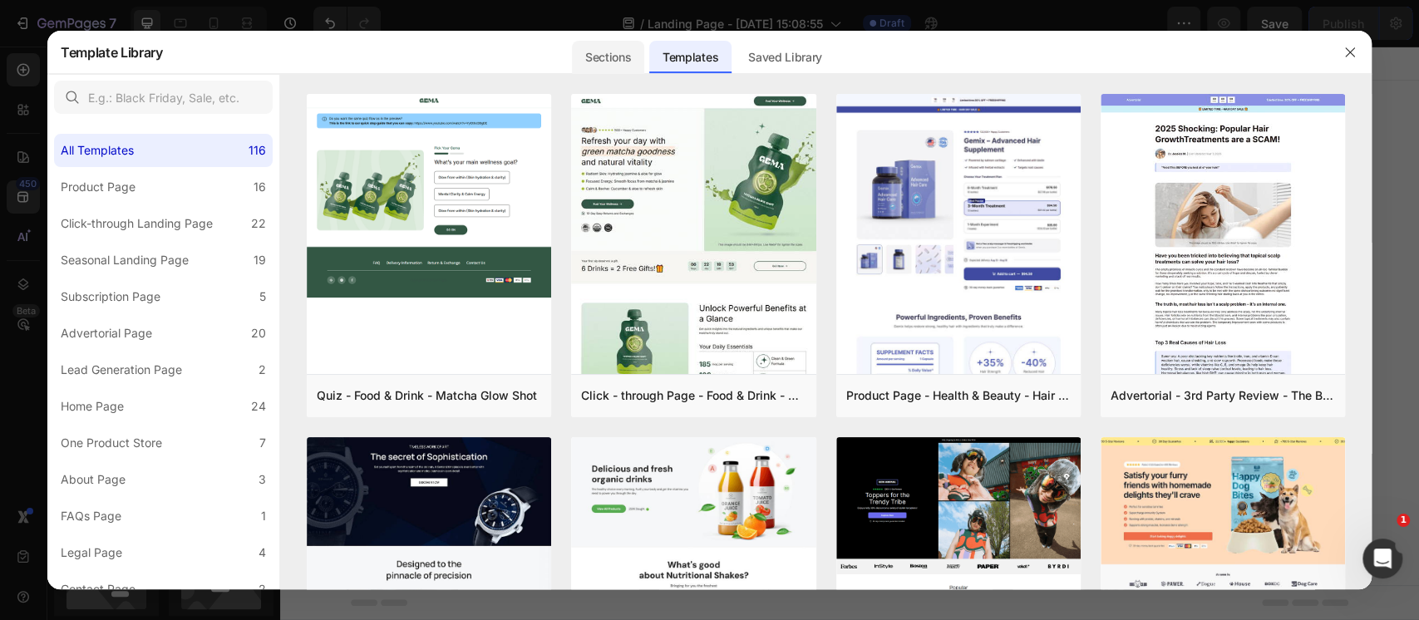
click at [613, 59] on div "Sections" at bounding box center [608, 57] width 72 height 33
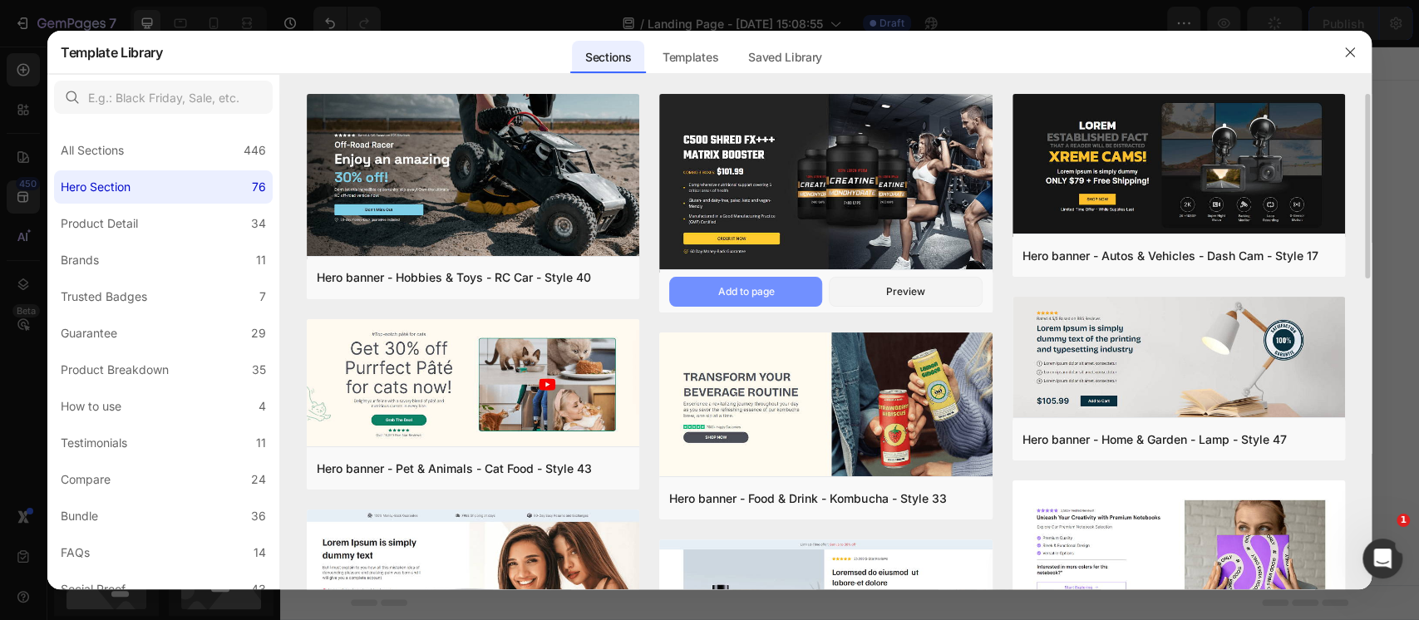
click at [751, 283] on button "Add to page" at bounding box center [745, 292] width 153 height 30
click at [1348, 57] on icon "button" at bounding box center [1349, 52] width 13 height 13
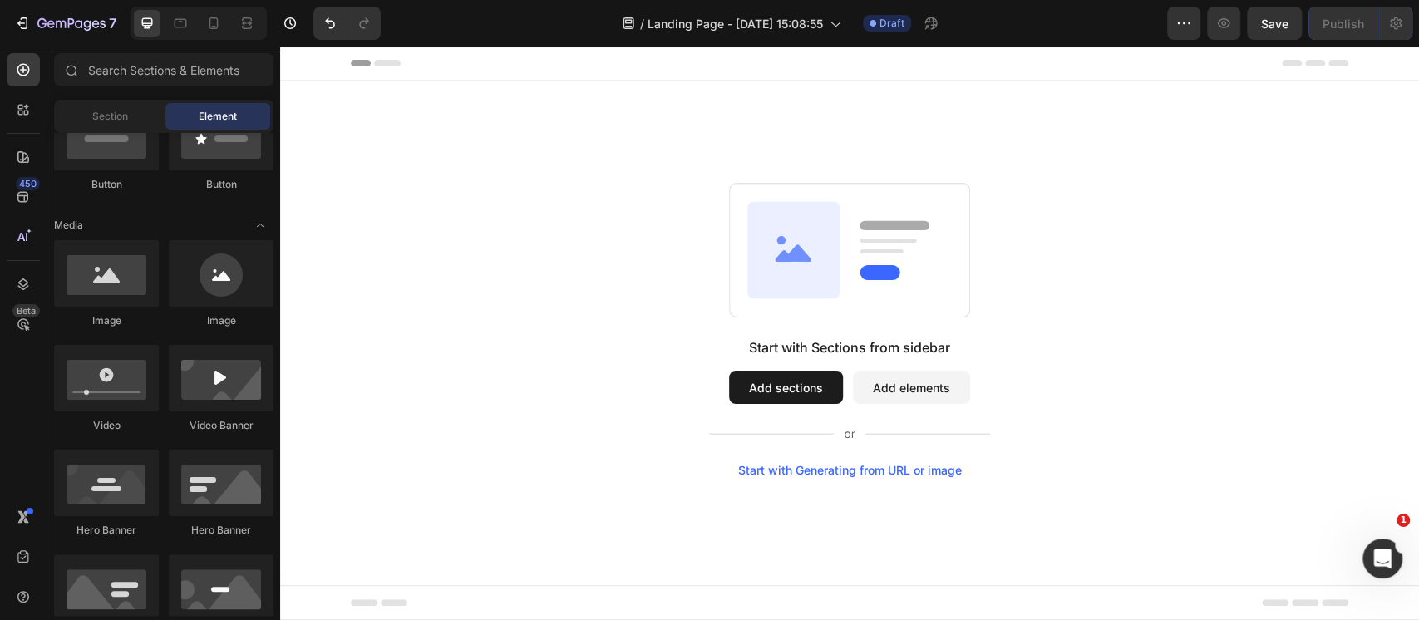
click at [774, 396] on button "Add sections" at bounding box center [786, 387] width 114 height 33
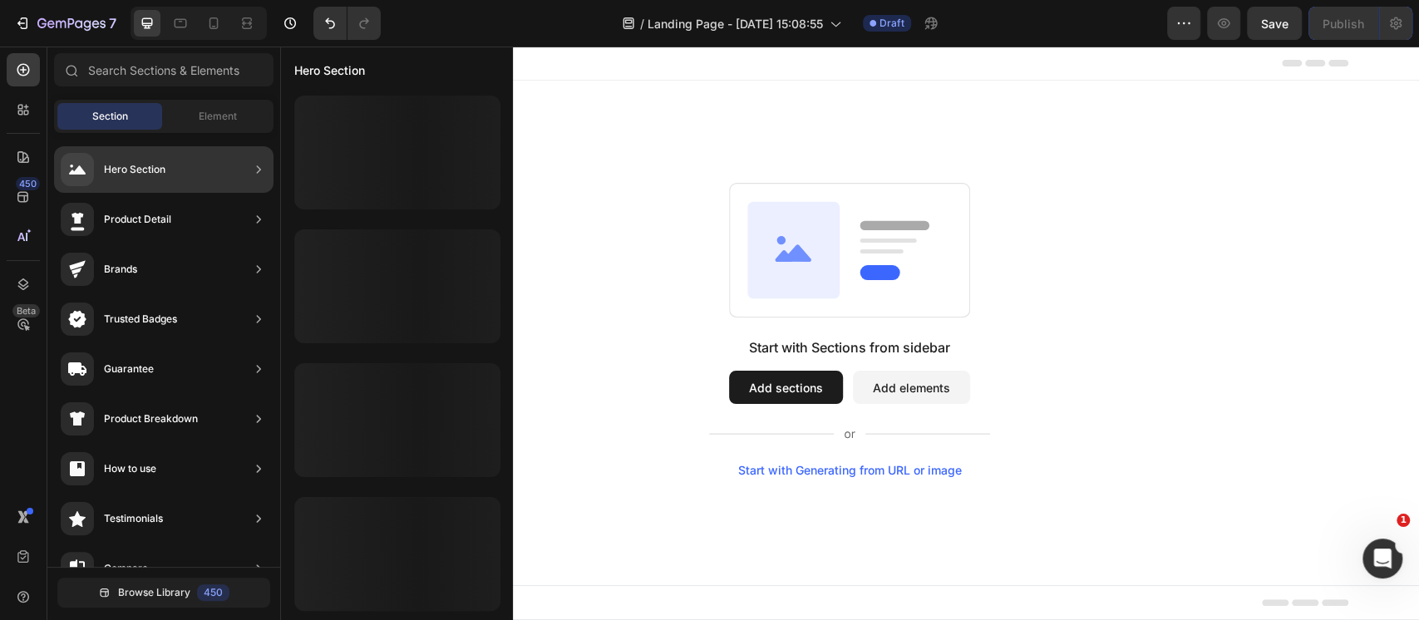
click at [199, 173] on div "Hero Section" at bounding box center [163, 169] width 219 height 47
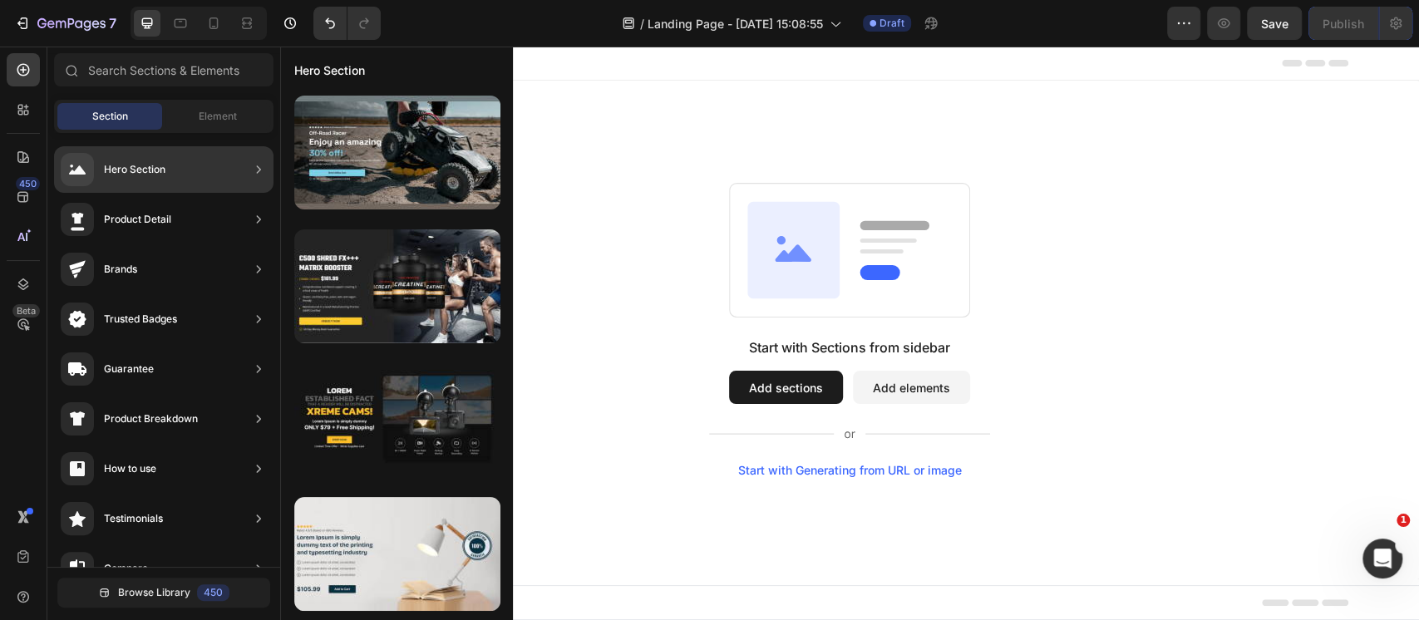
click at [232, 171] on div "Hero Section" at bounding box center [163, 169] width 219 height 47
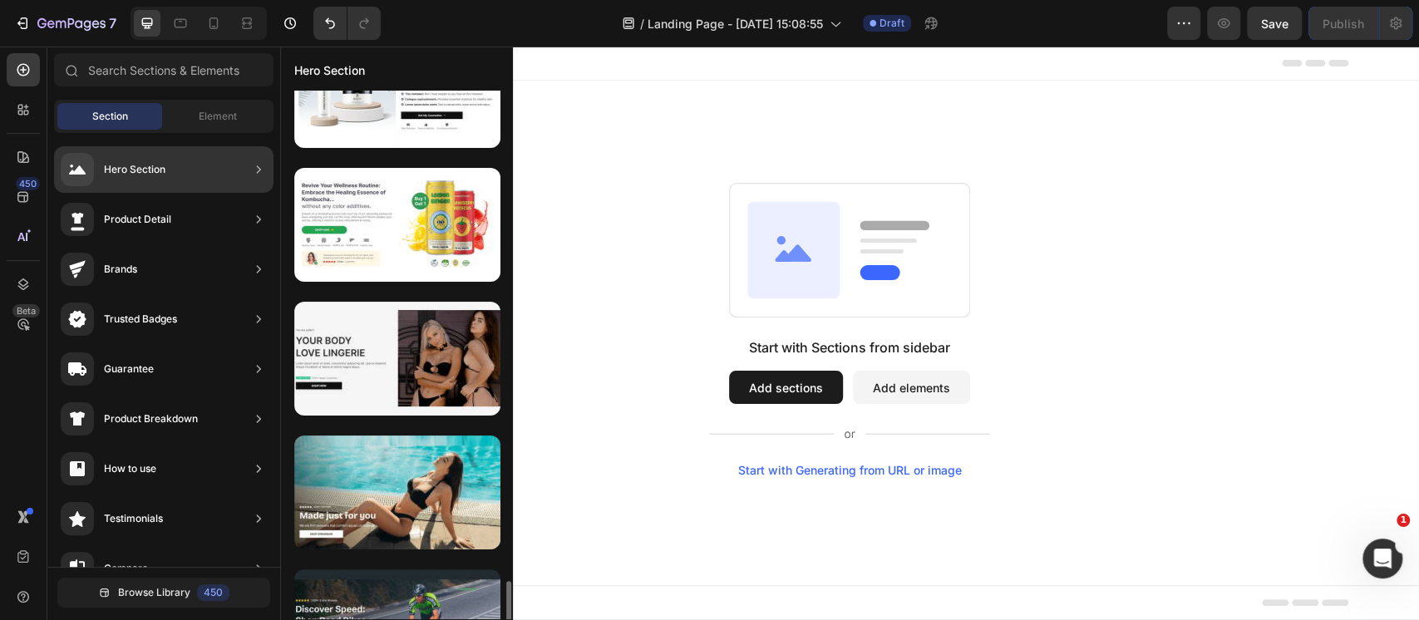
scroll to position [1354, 0]
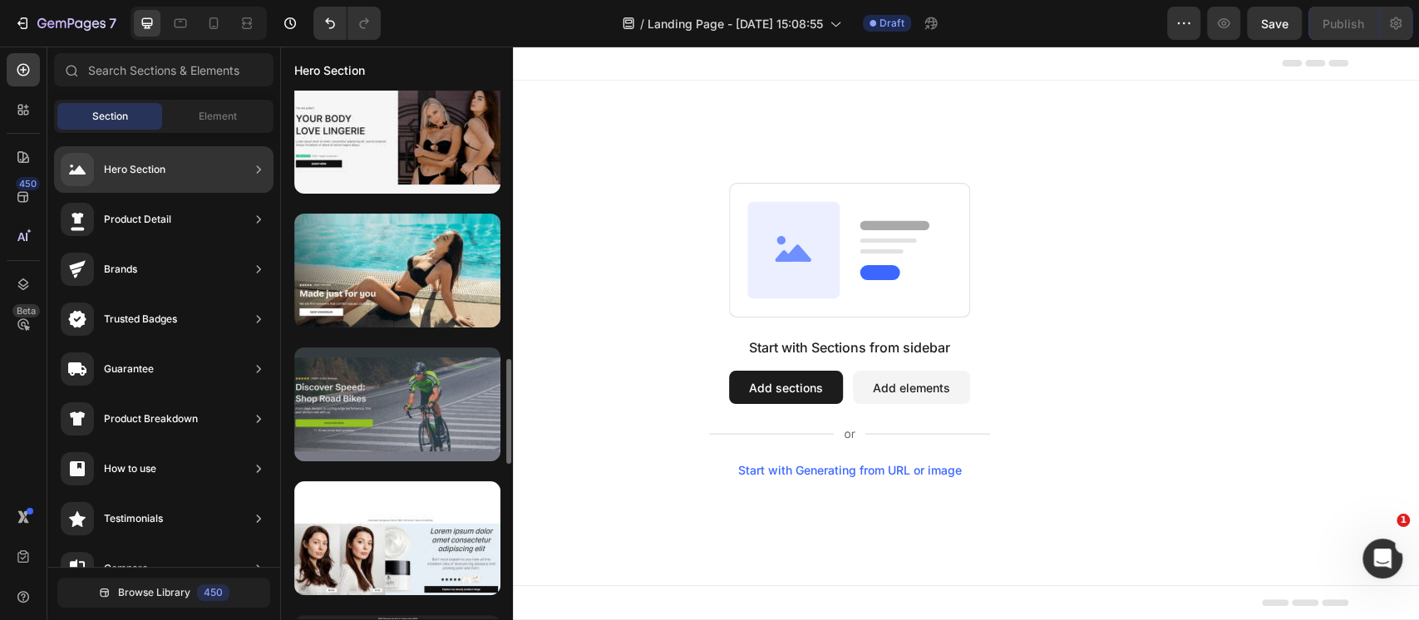
click at [410, 416] on div at bounding box center [397, 404] width 206 height 114
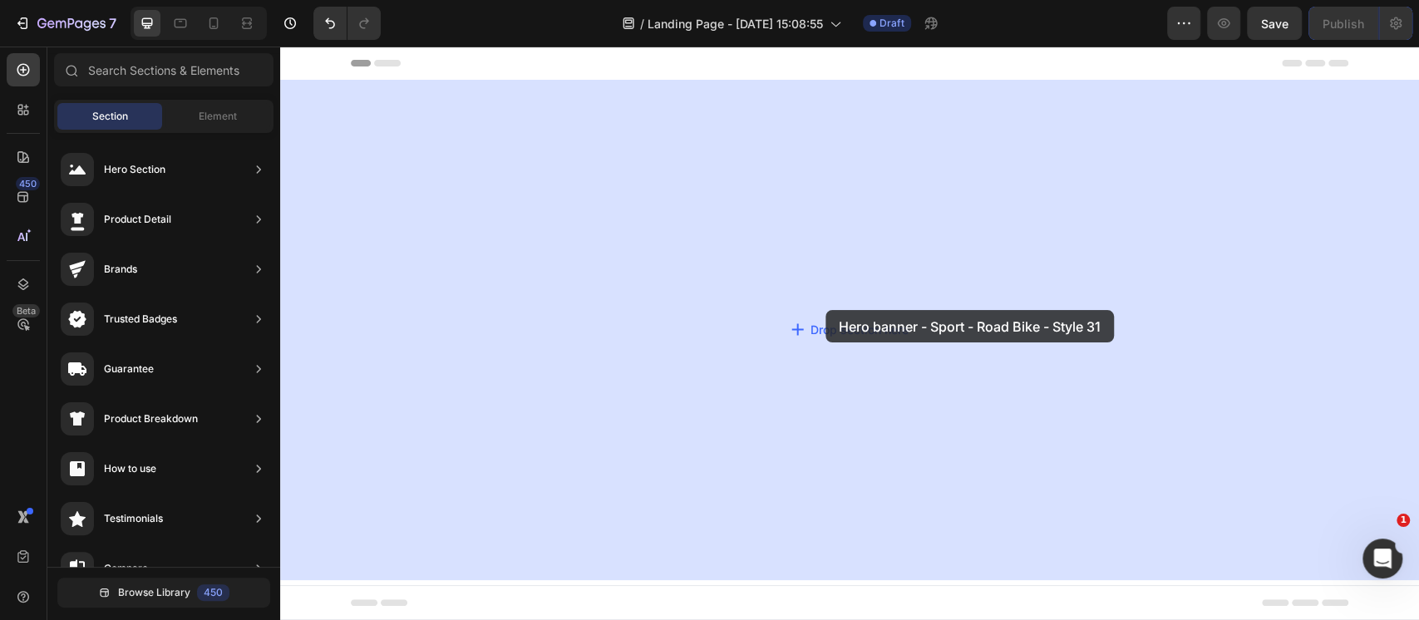
drag, startPoint x: 682, startPoint y: 455, endPoint x: 825, endPoint y: 310, distance: 203.3
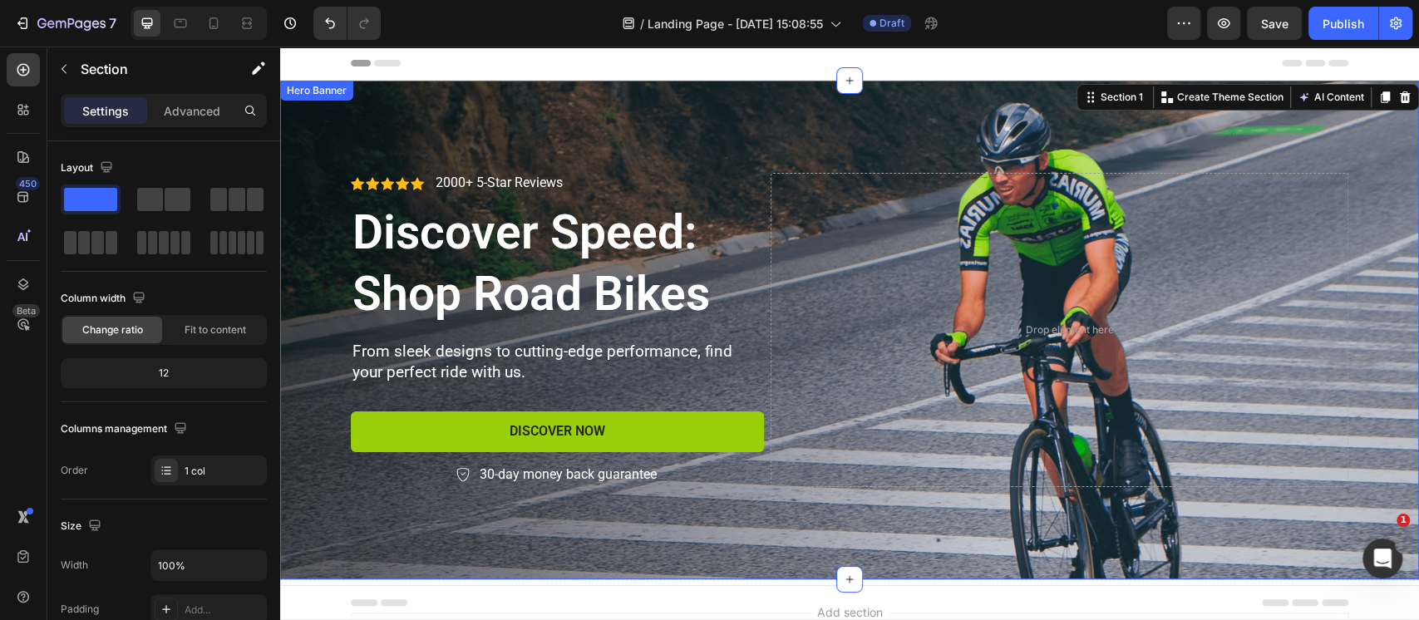
click at [573, 123] on div "Background Image" at bounding box center [849, 330] width 1139 height 499
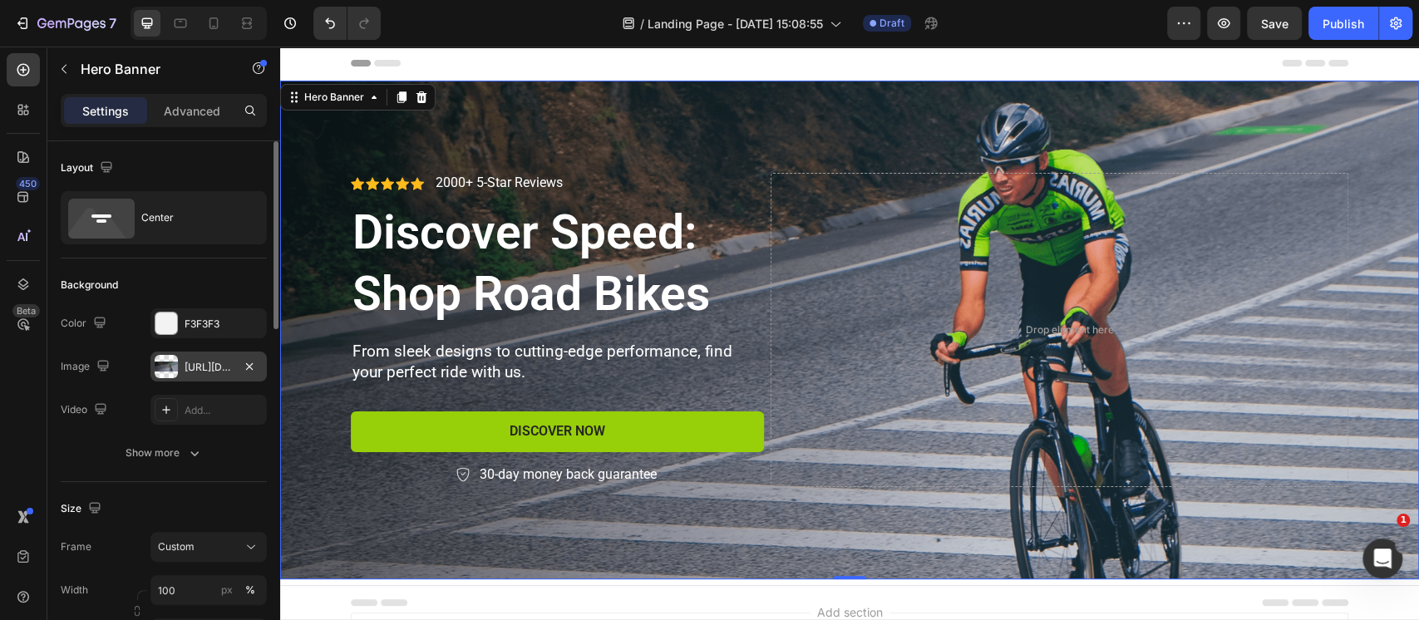
click at [165, 374] on div at bounding box center [166, 366] width 23 height 23
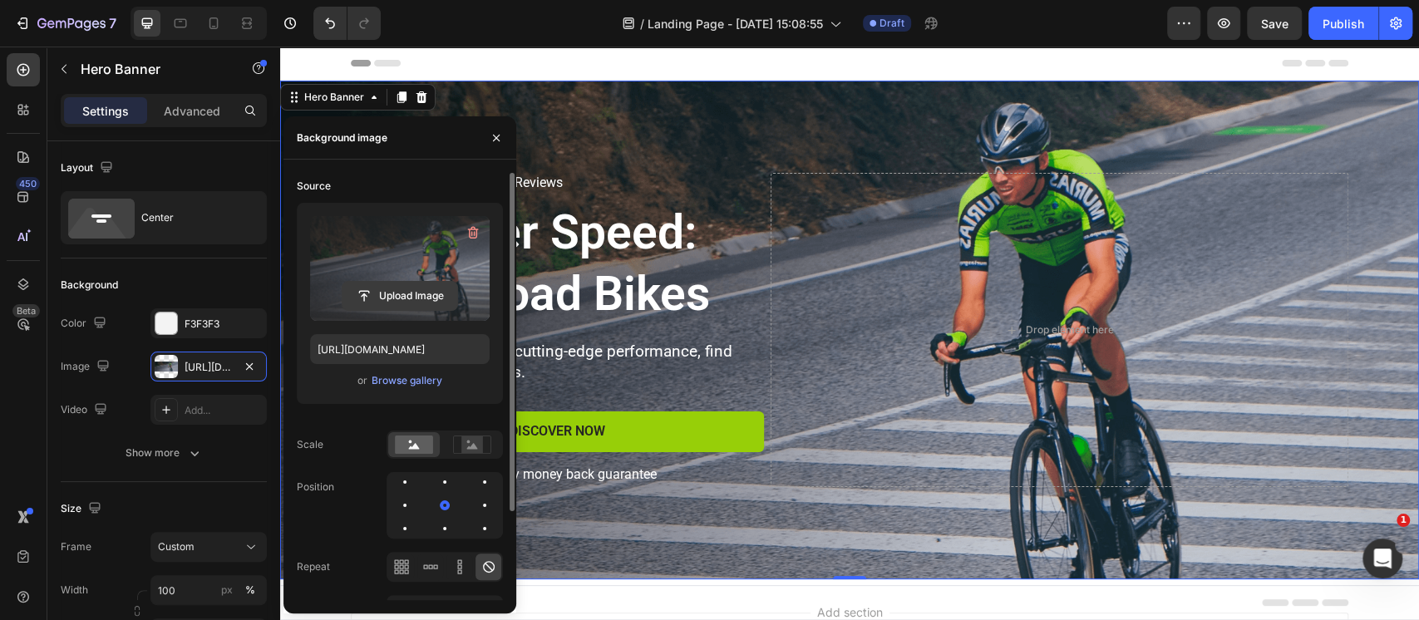
click at [406, 287] on input "file" at bounding box center [399, 296] width 115 height 28
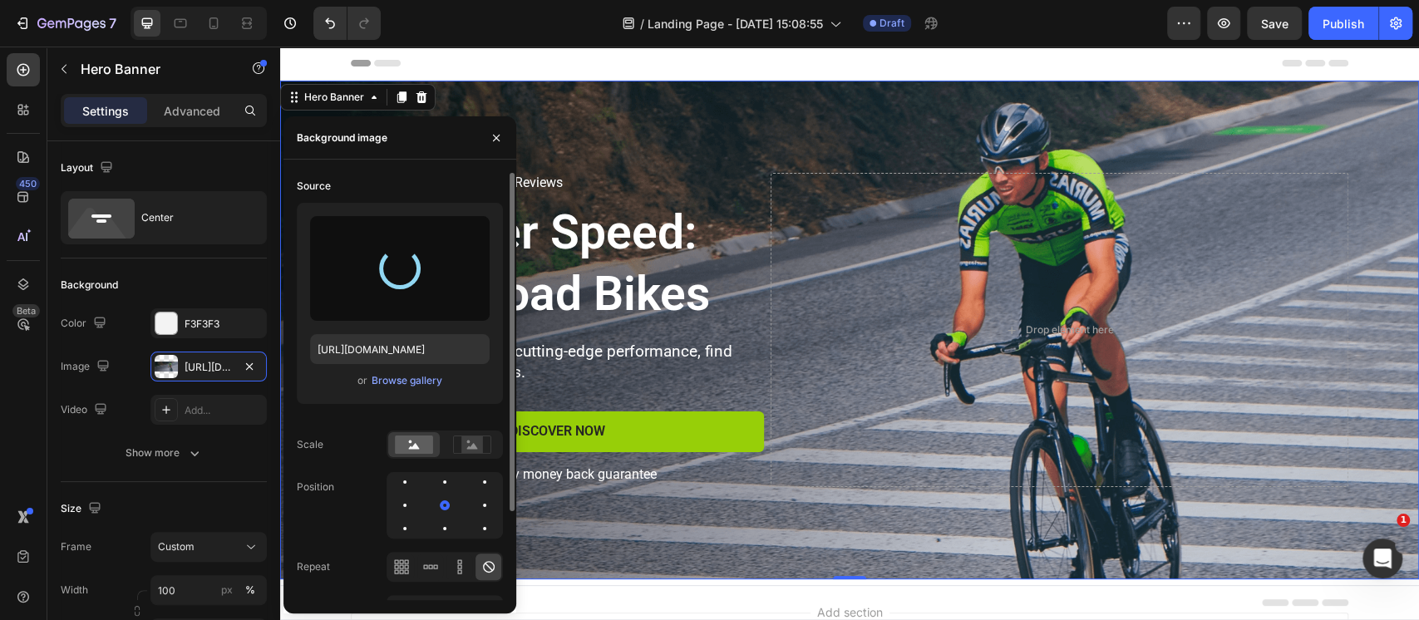
type input "[URL][DOMAIN_NAME]"
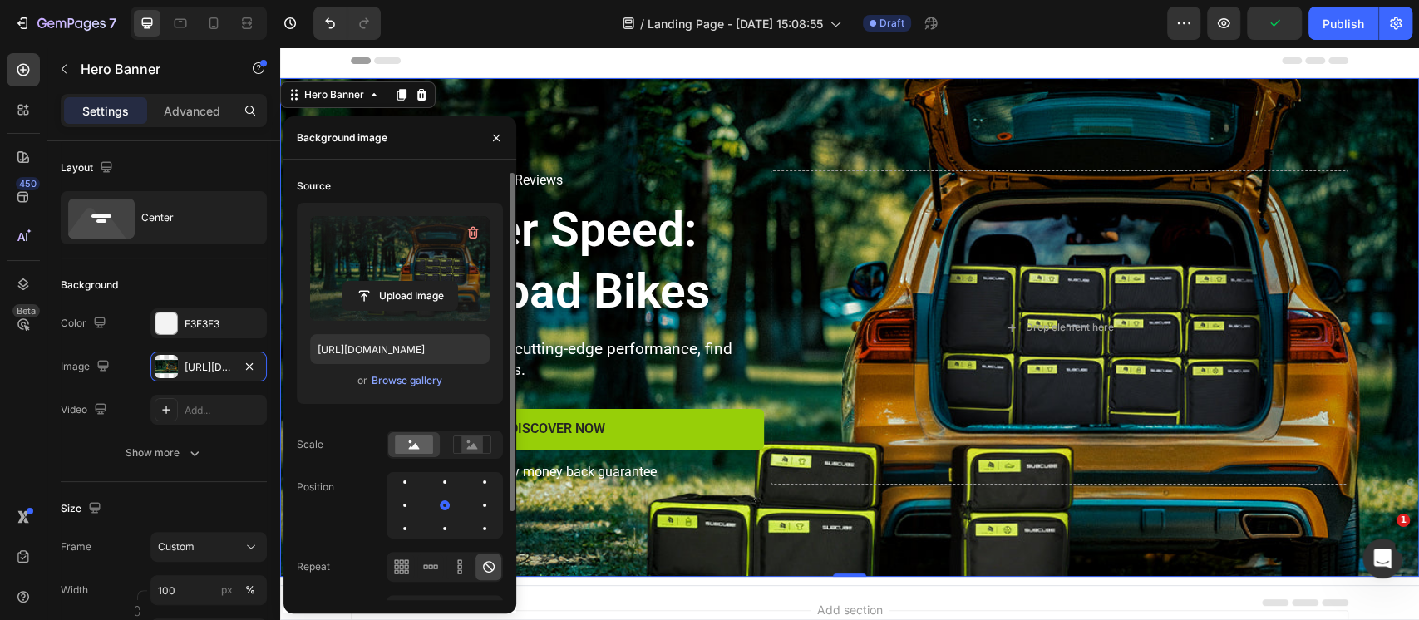
scroll to position [0, 0]
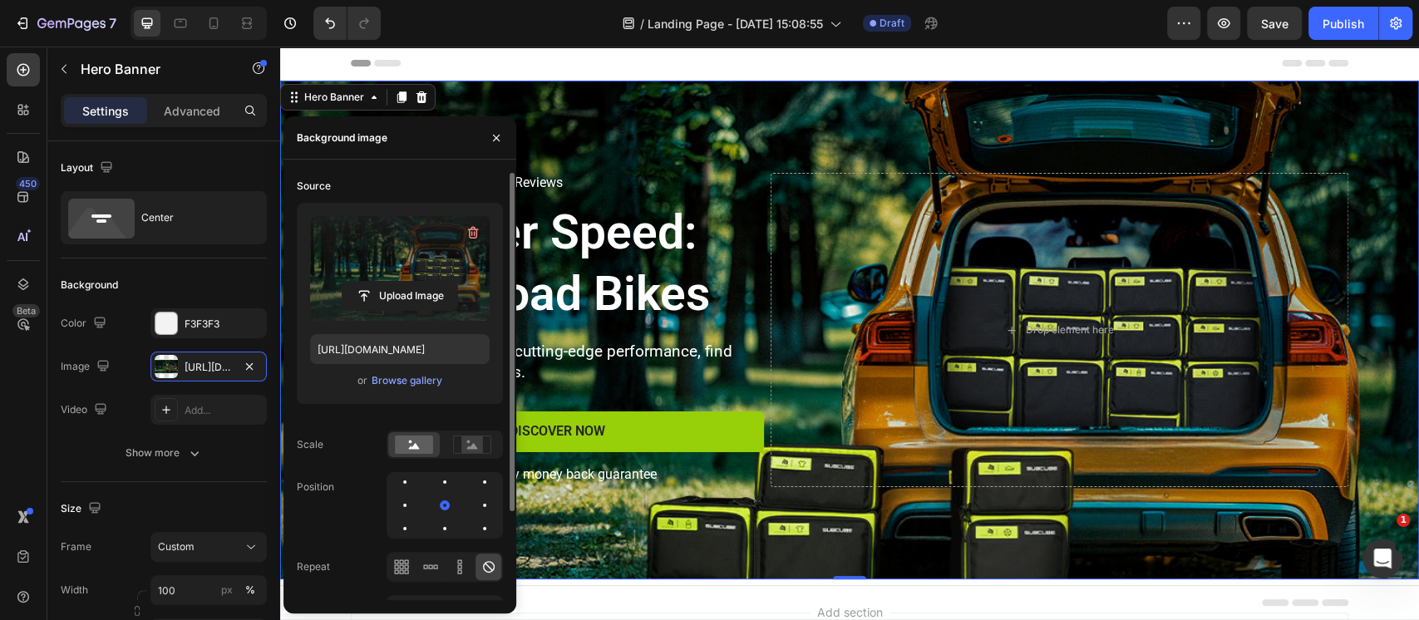
click at [652, 114] on div "Background Image" at bounding box center [849, 330] width 1139 height 499
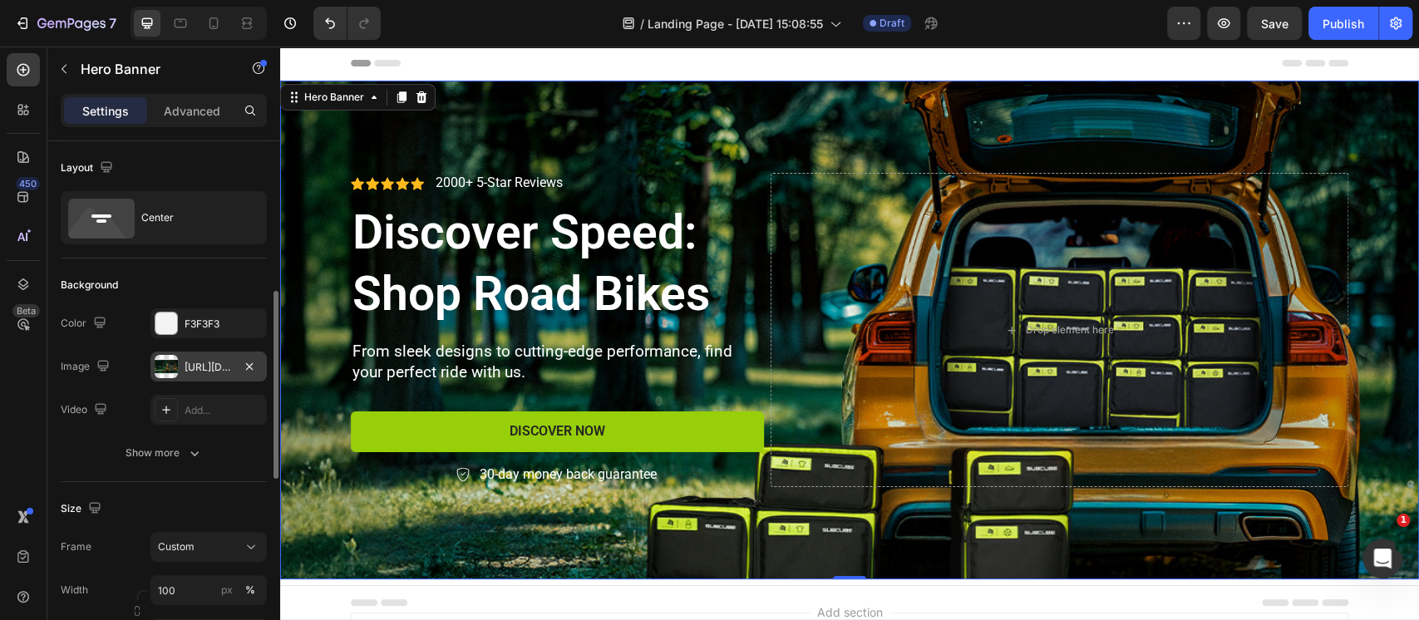
scroll to position [111, 0]
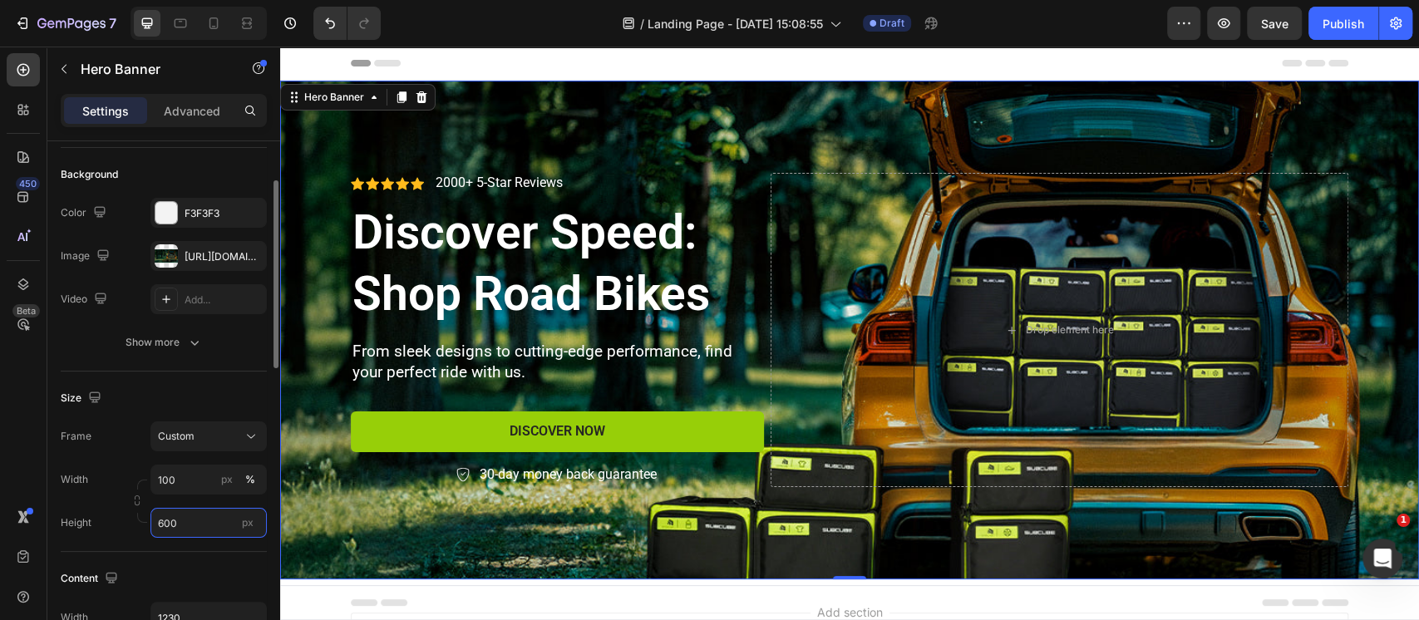
click at [174, 522] on input "600" at bounding box center [208, 523] width 116 height 30
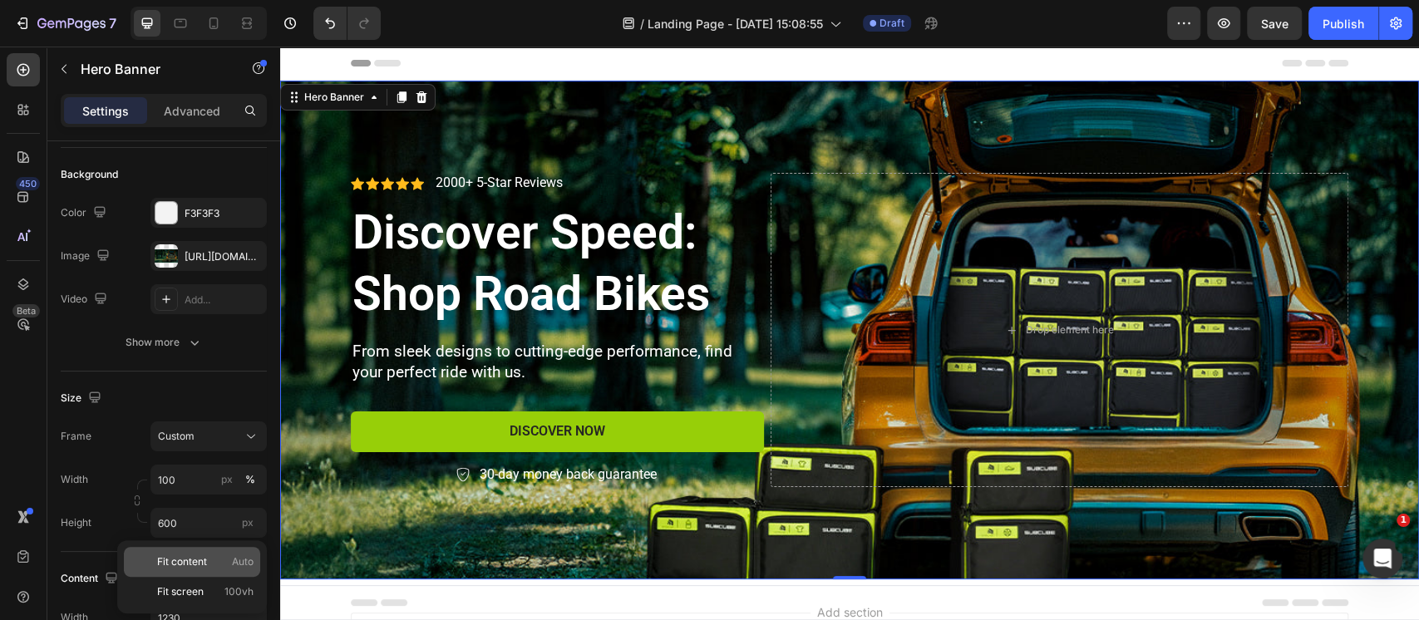
click at [189, 554] on span "Fit content" at bounding box center [182, 561] width 50 height 15
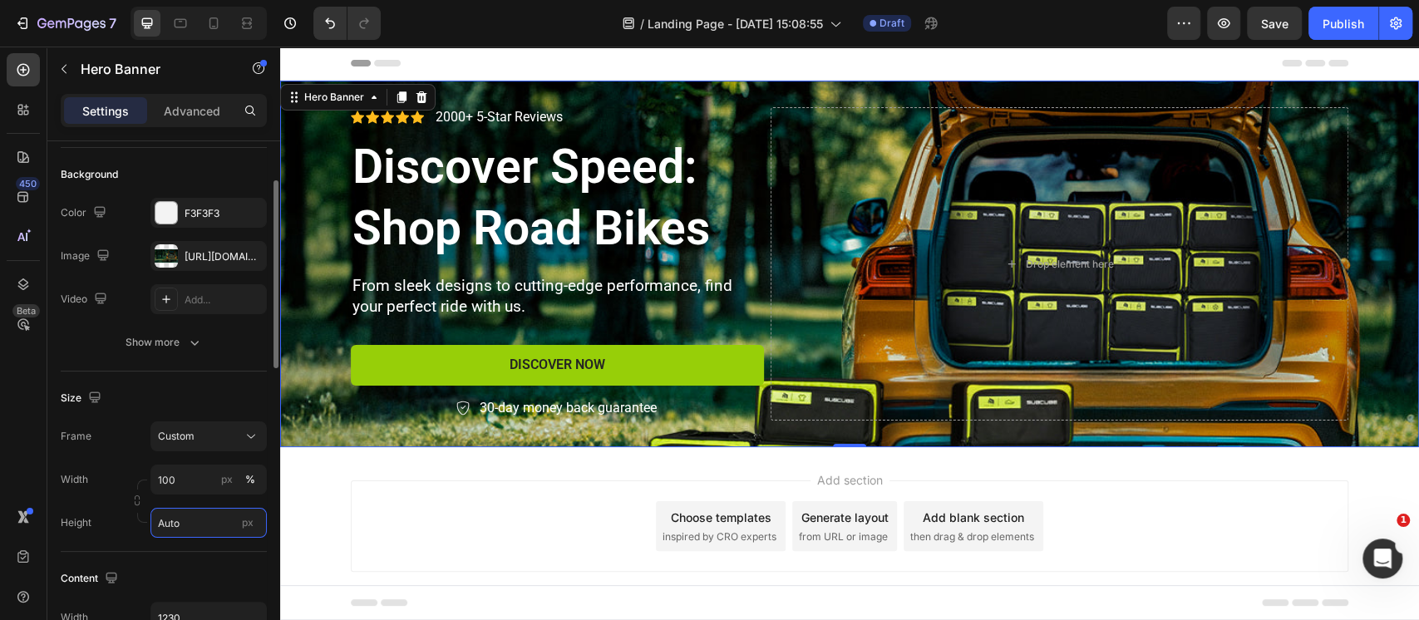
click at [177, 525] on input "Auto" at bounding box center [208, 523] width 116 height 30
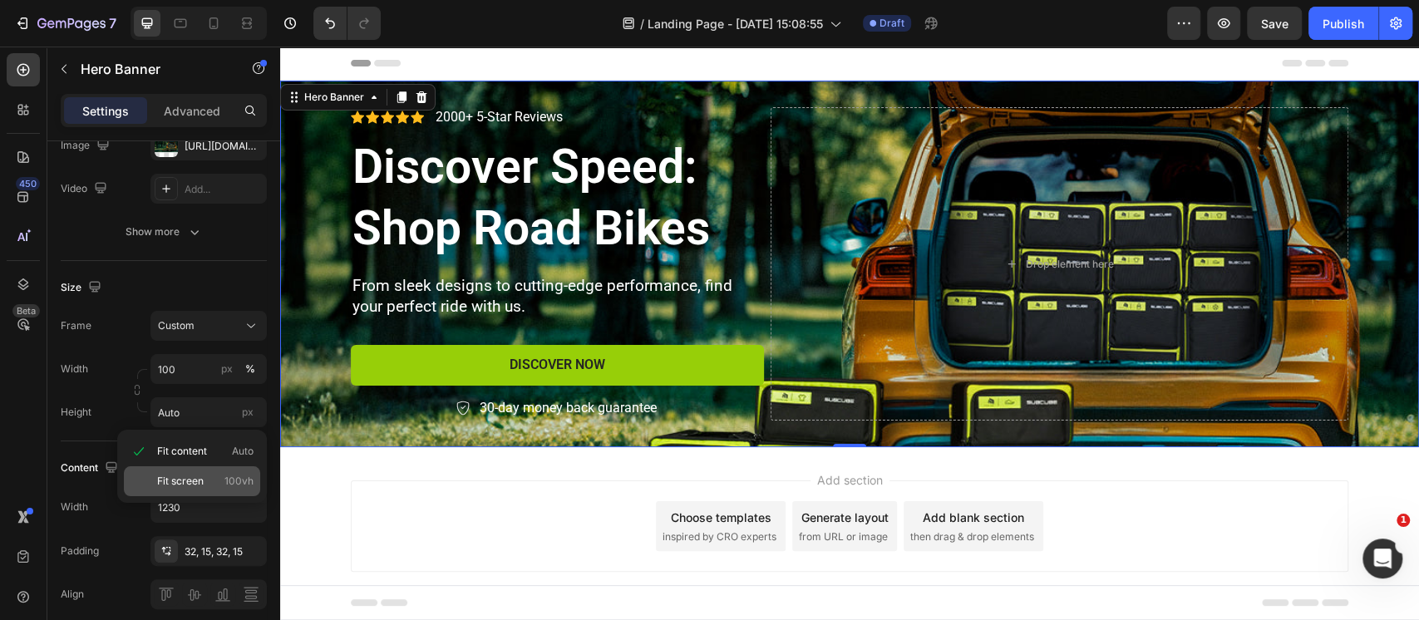
click at [206, 481] on p "Fit screen 100vh" at bounding box center [205, 481] width 96 height 15
type input "100 vh"
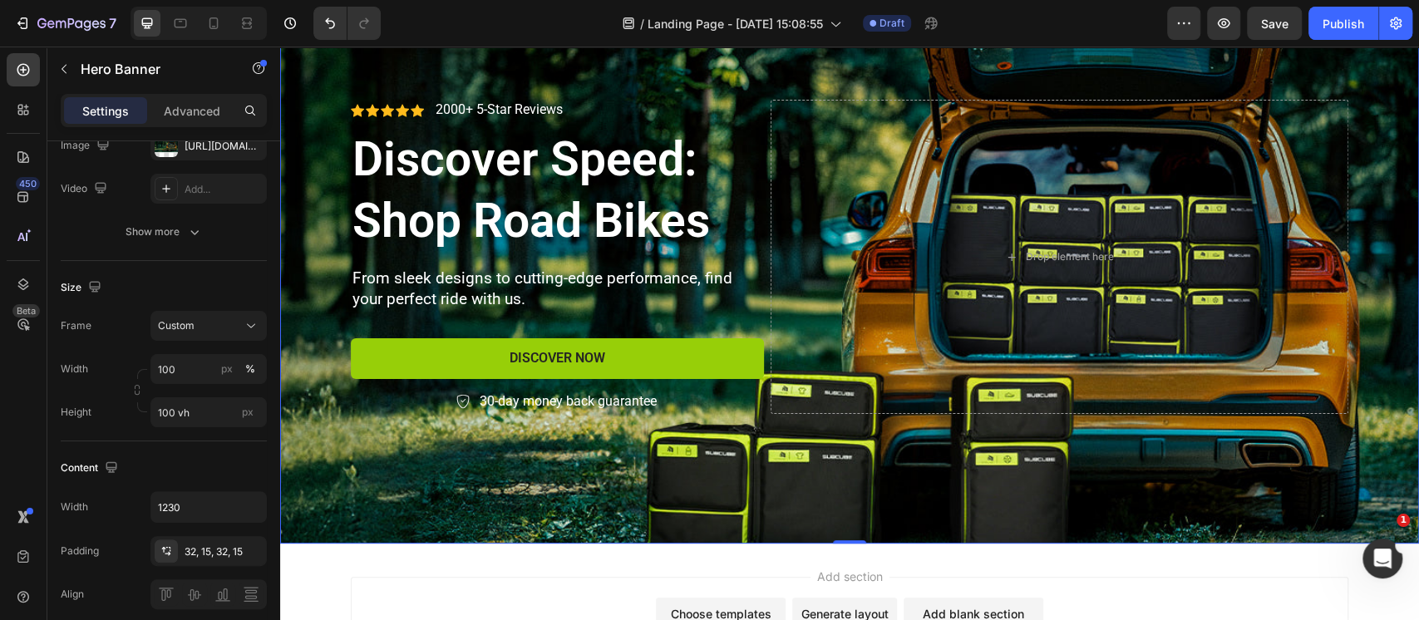
scroll to position [0, 0]
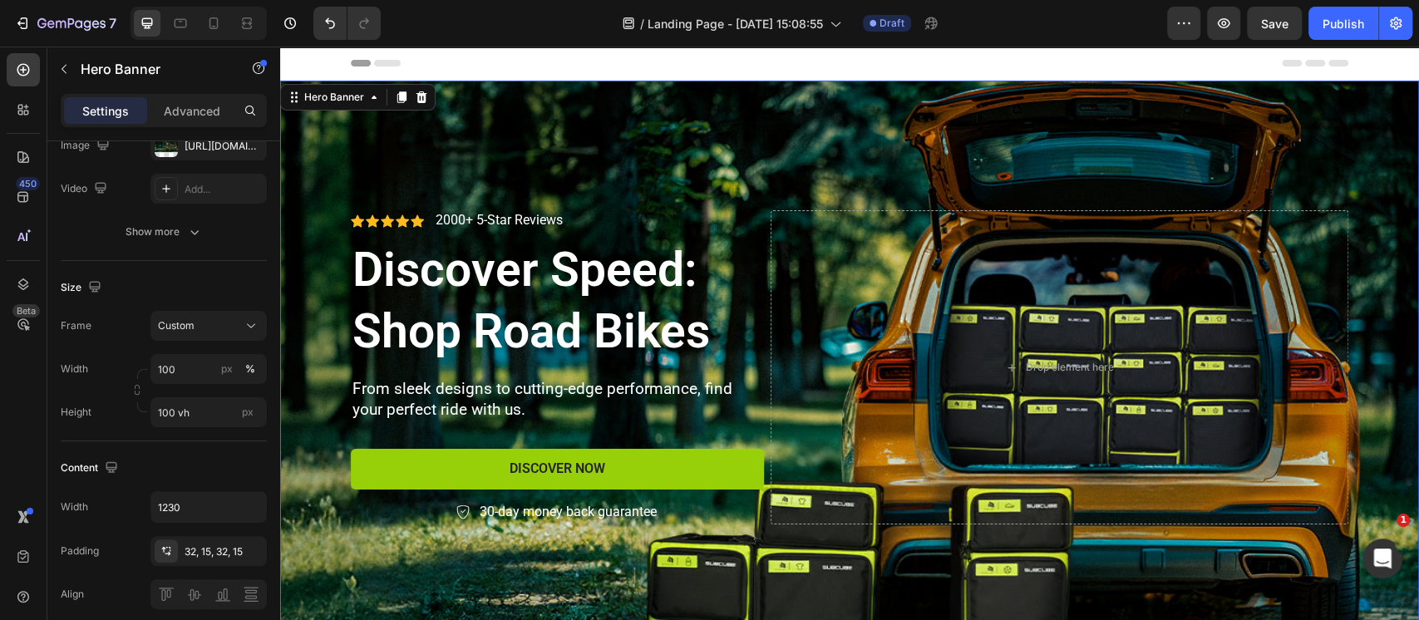
click at [755, 123] on div "Background Image" at bounding box center [849, 367] width 1139 height 573
click at [1193, 14] on button "button" at bounding box center [1183, 23] width 33 height 33
click at [1394, 31] on icon "button" at bounding box center [1395, 23] width 17 height 17
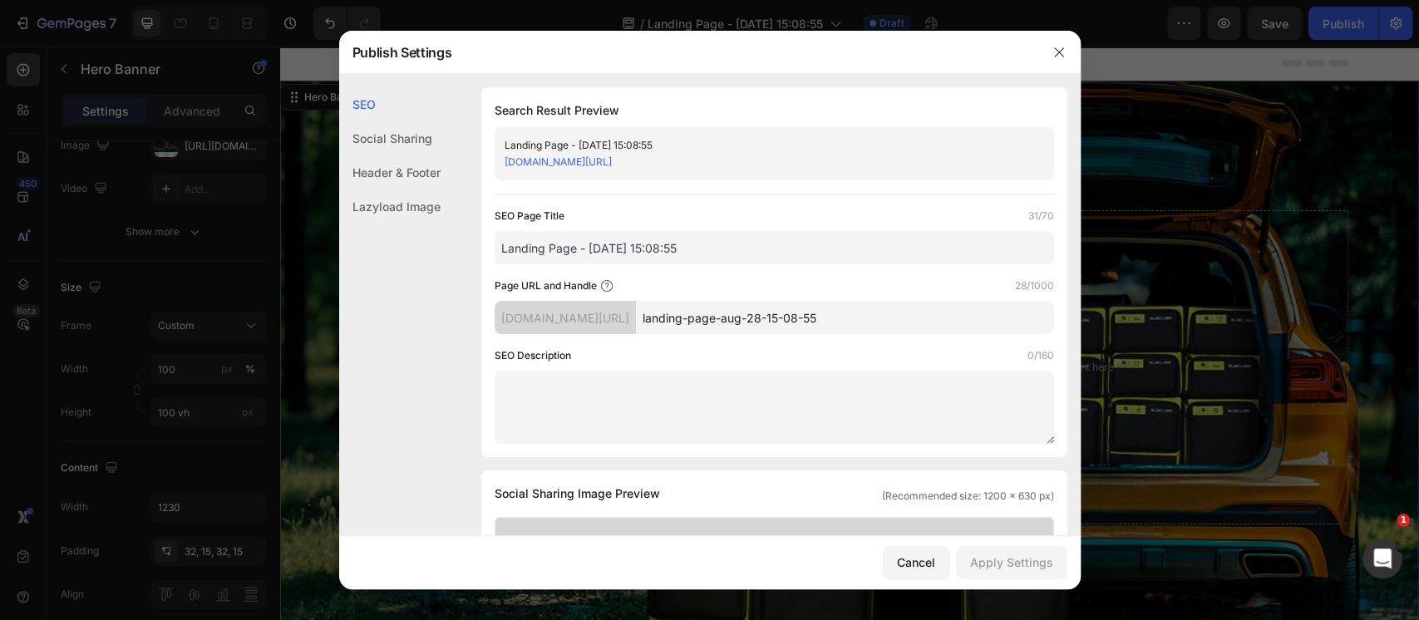
click at [770, 312] on input "landing-page-aug-28-15-08-55" at bounding box center [845, 317] width 418 height 33
drag, startPoint x: 691, startPoint y: 315, endPoint x: 980, endPoint y: 360, distance: 291.9
click at [980, 360] on div "SEO Page Title 31/70 Landing Page - [DATE] 15:08:55 Page URL and Handle 28/1000…" at bounding box center [774, 326] width 559 height 236
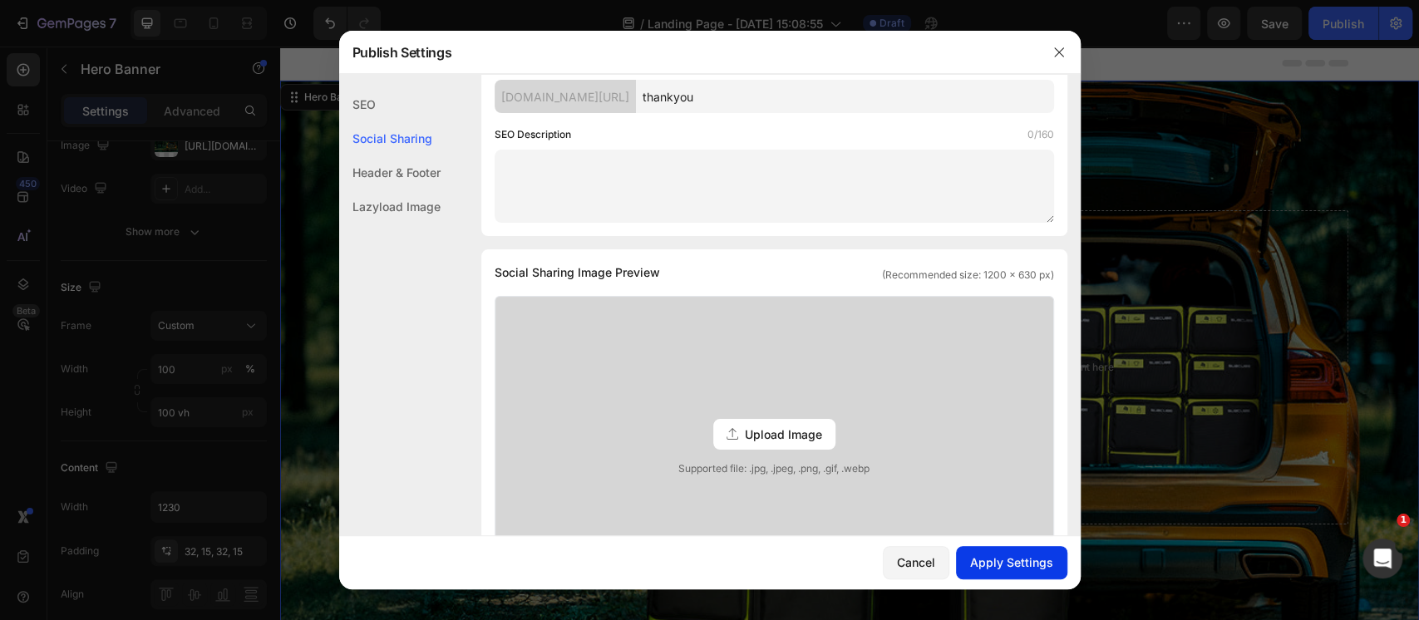
type input "thankyou"
click at [1011, 560] on div "Apply Settings" at bounding box center [1011, 562] width 83 height 17
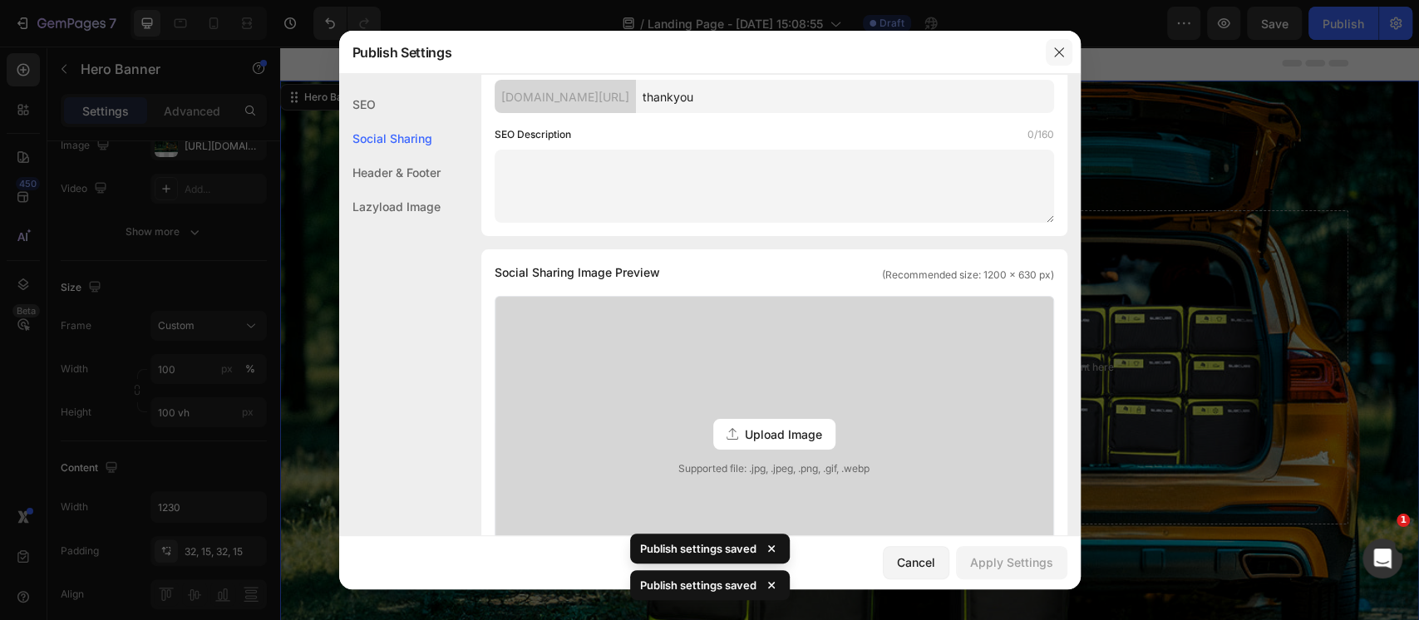
click at [1061, 46] on icon "button" at bounding box center [1058, 52] width 13 height 13
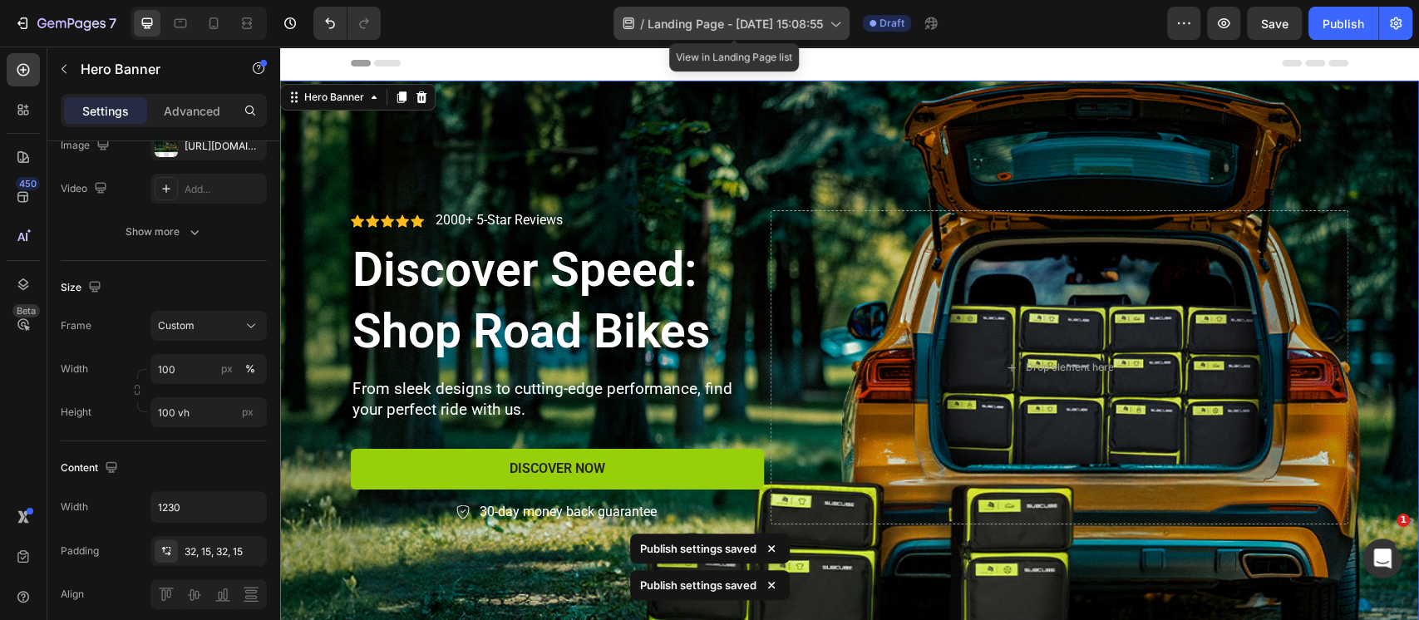
click at [823, 21] on span "Landing Page - [DATE] 15:08:55" at bounding box center [734, 23] width 175 height 17
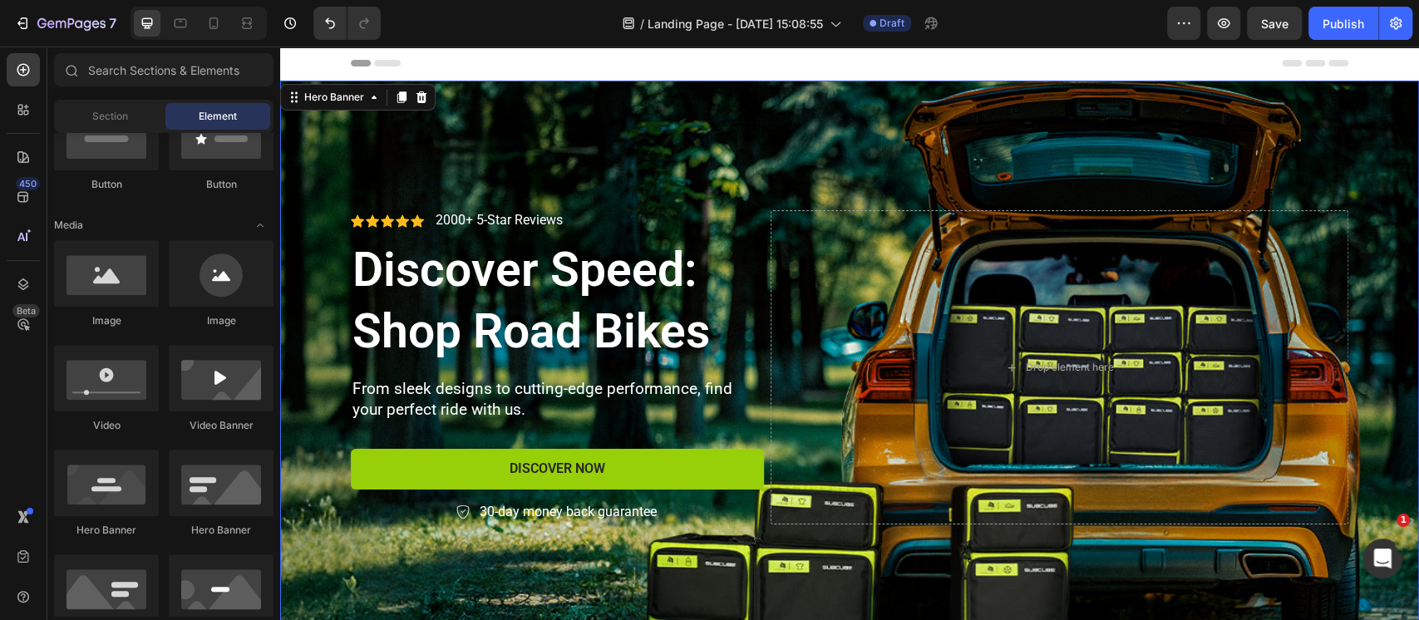
click at [988, 56] on div "Header" at bounding box center [849, 63] width 997 height 33
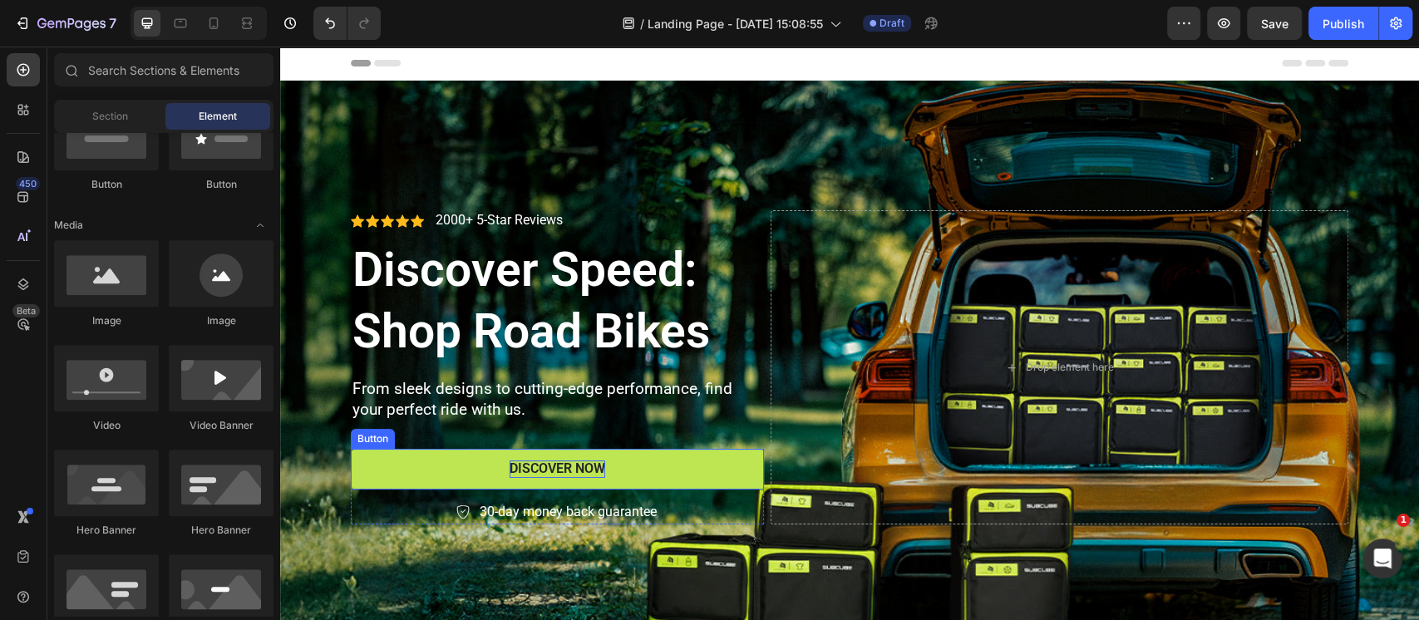
click at [558, 473] on div "Discover Now" at bounding box center [557, 468] width 96 height 17
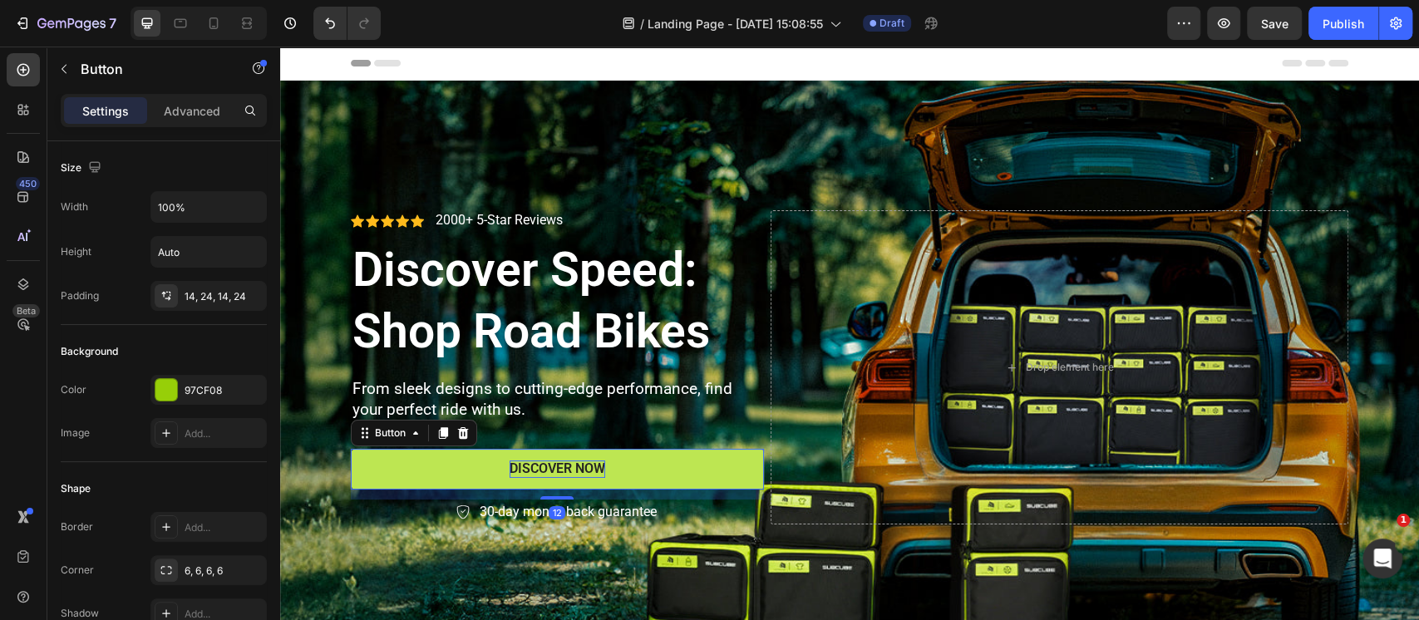
click at [522, 464] on div "Discover Now" at bounding box center [557, 468] width 96 height 17
click at [522, 464] on p "Discover Now" at bounding box center [557, 468] width 96 height 17
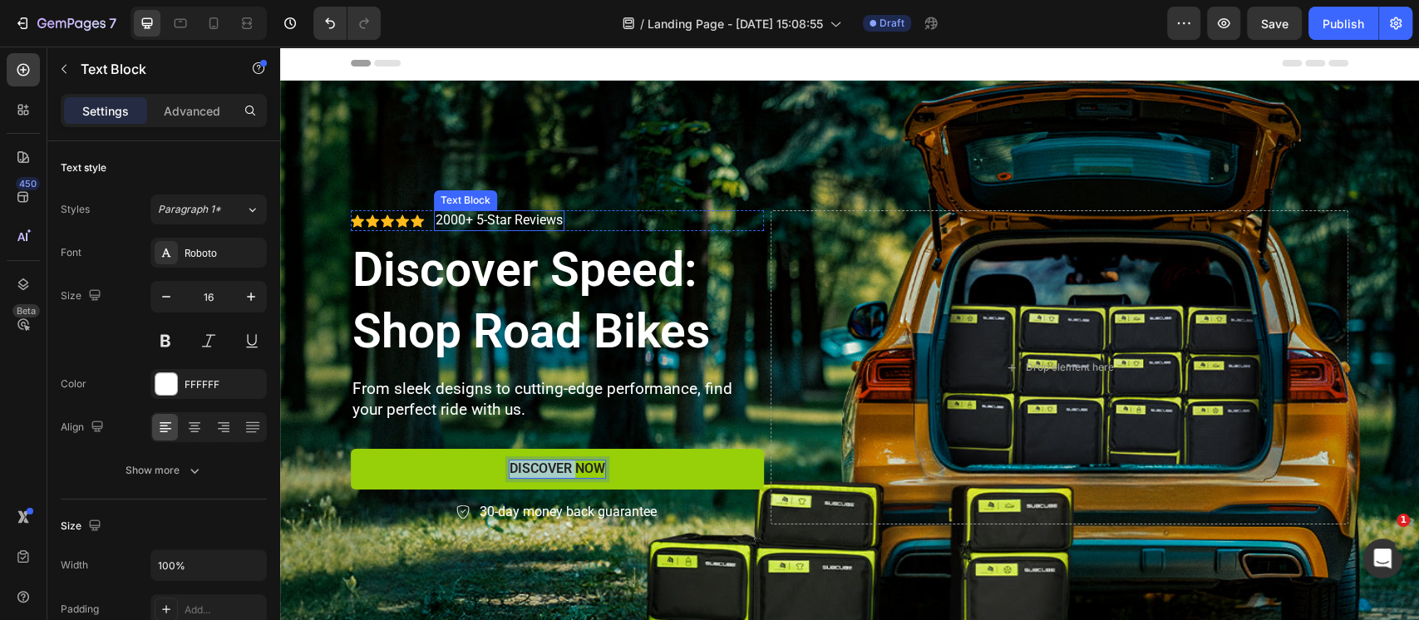
click at [465, 226] on p "2000+ 5-Star Reviews" at bounding box center [498, 220] width 127 height 17
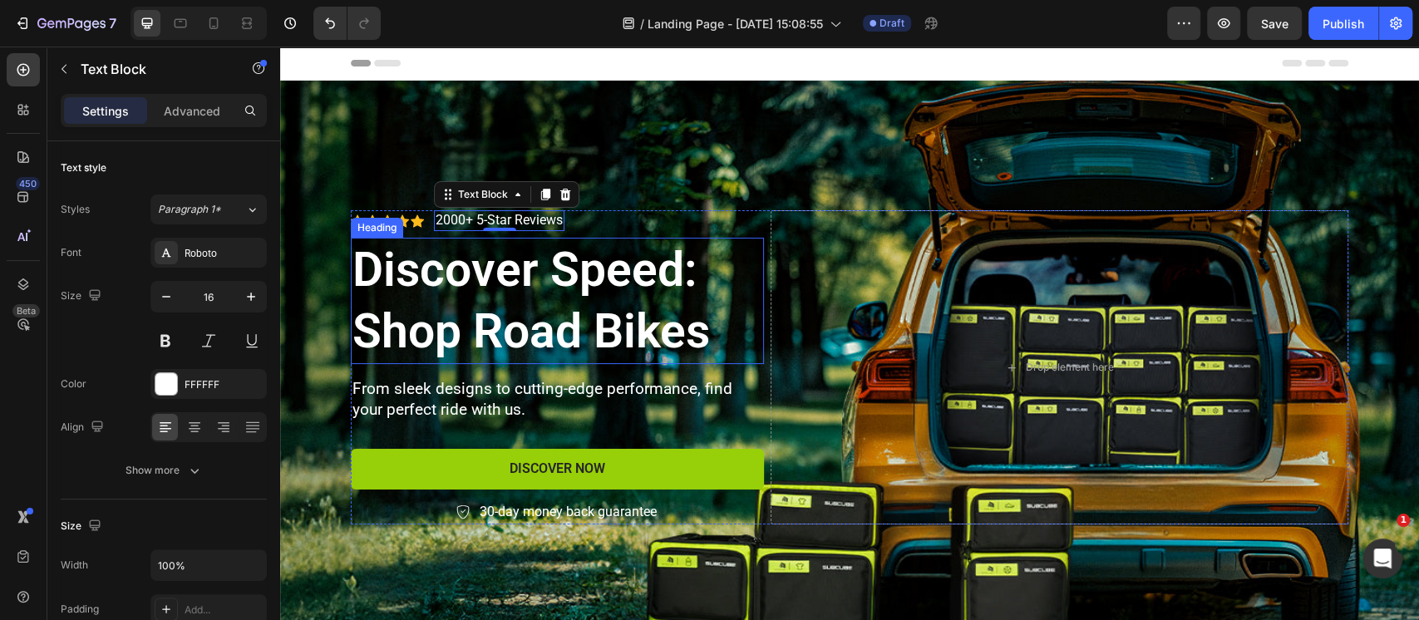
click at [469, 281] on h2 "Discover Speed: Shop Road Bikes" at bounding box center [557, 301] width 413 height 126
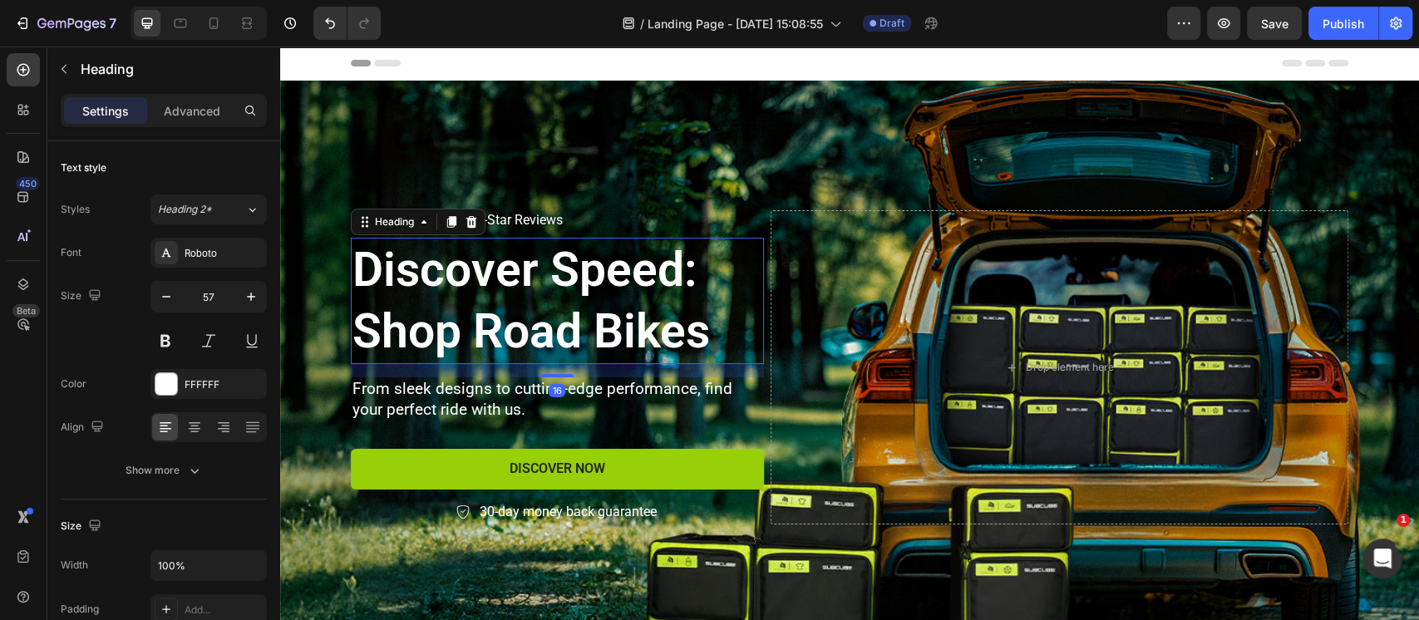
click at [469, 281] on h2 "Discover Speed: Shop Road Bikes" at bounding box center [557, 301] width 413 height 126
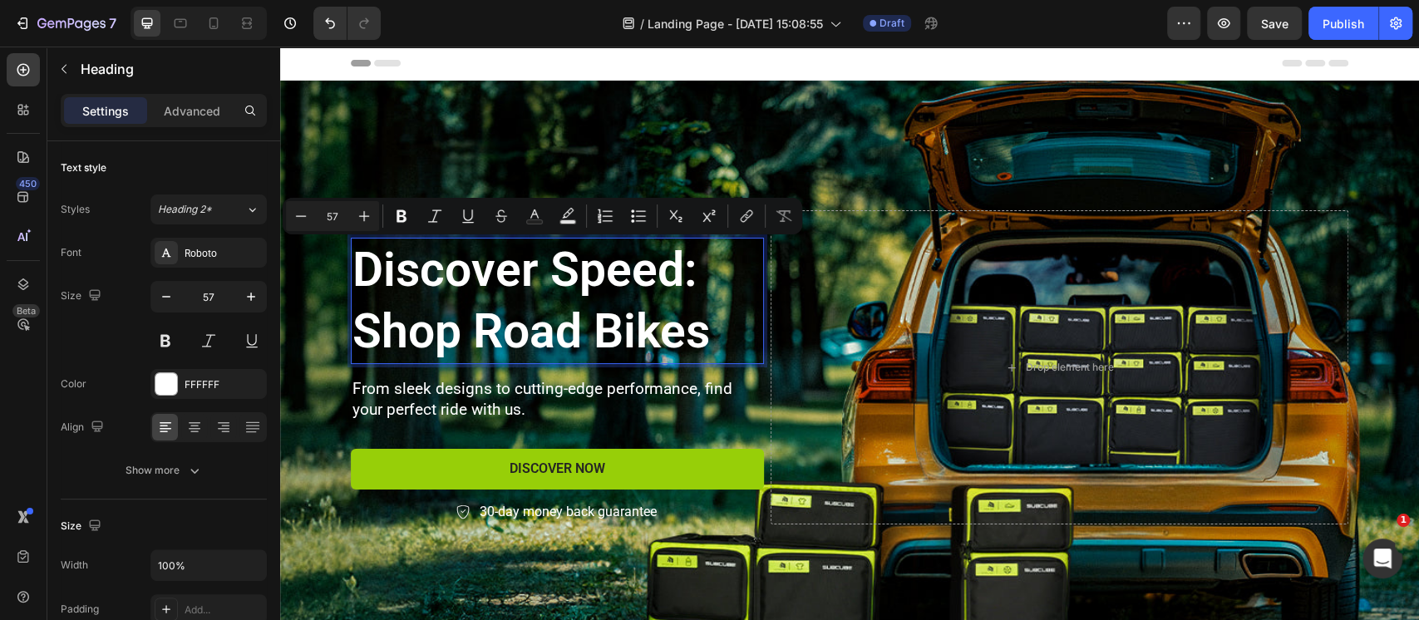
click at [490, 345] on p "Discover Speed: Shop Road Bikes" at bounding box center [557, 300] width 410 height 123
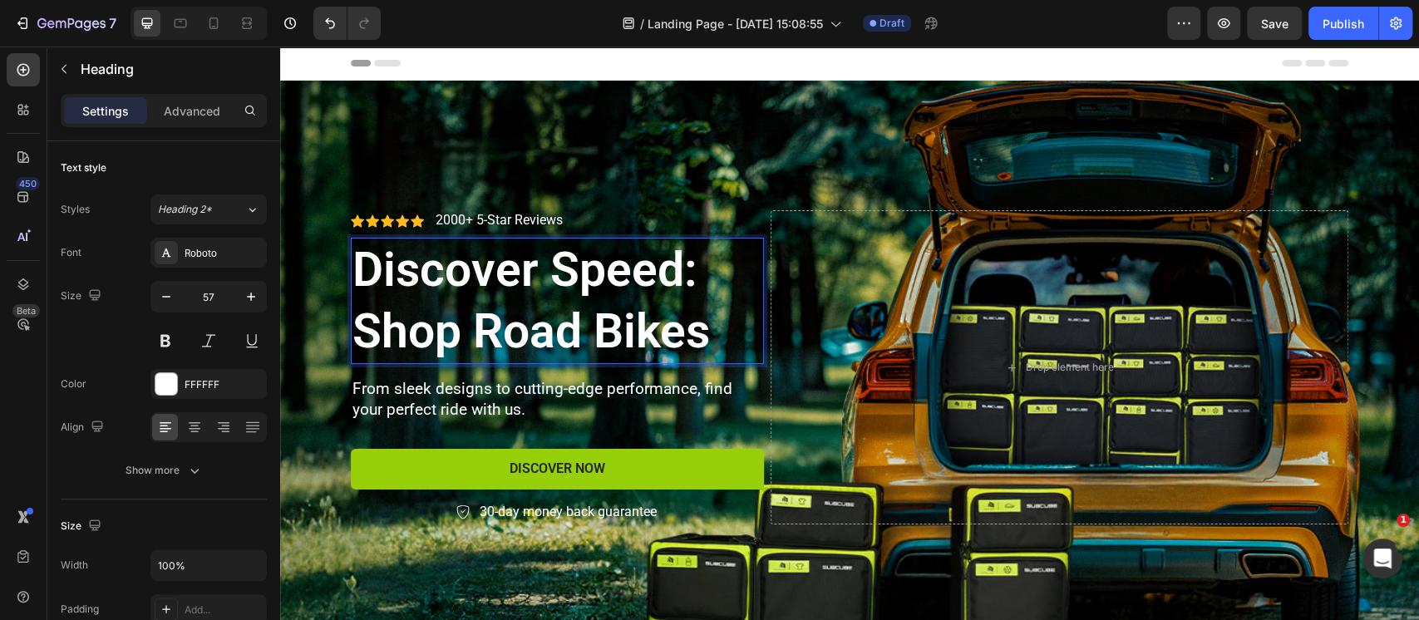
click at [505, 331] on p "Discover Speed: Shop Road Bikes" at bounding box center [557, 300] width 410 height 123
click at [699, 329] on p "Discover Speed: Shop Road Bikes" at bounding box center [557, 300] width 410 height 123
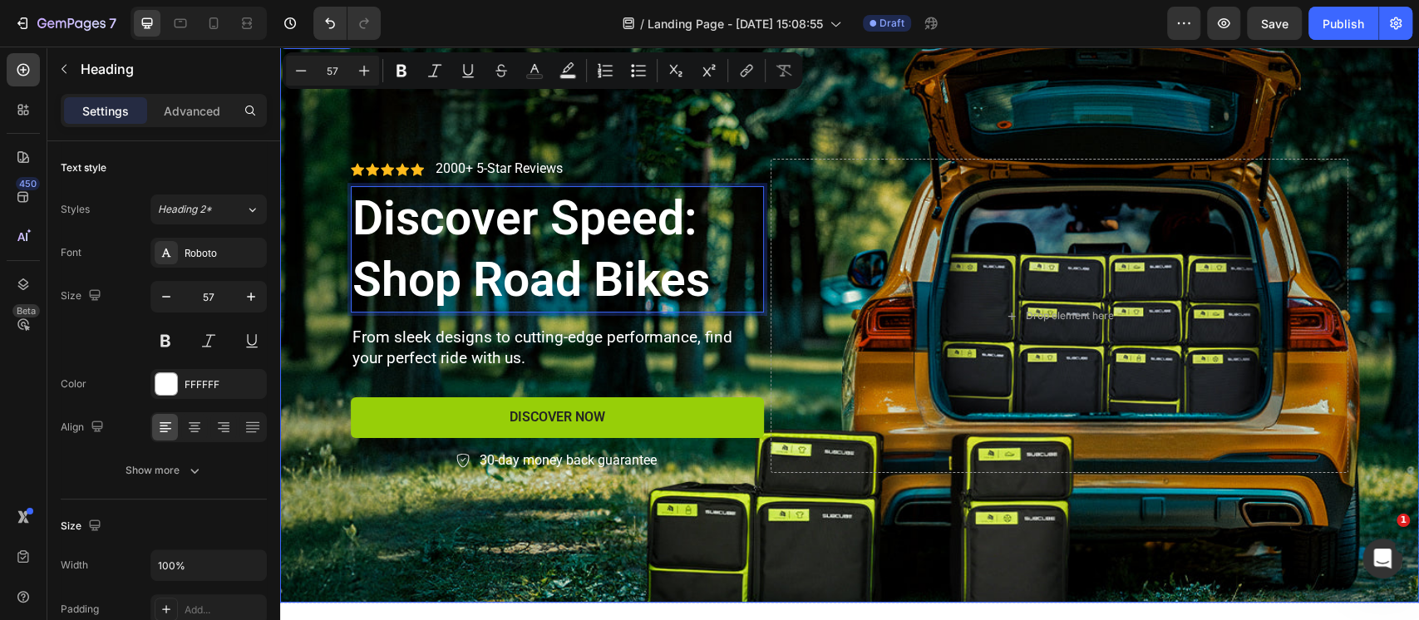
scroll to position [0, 0]
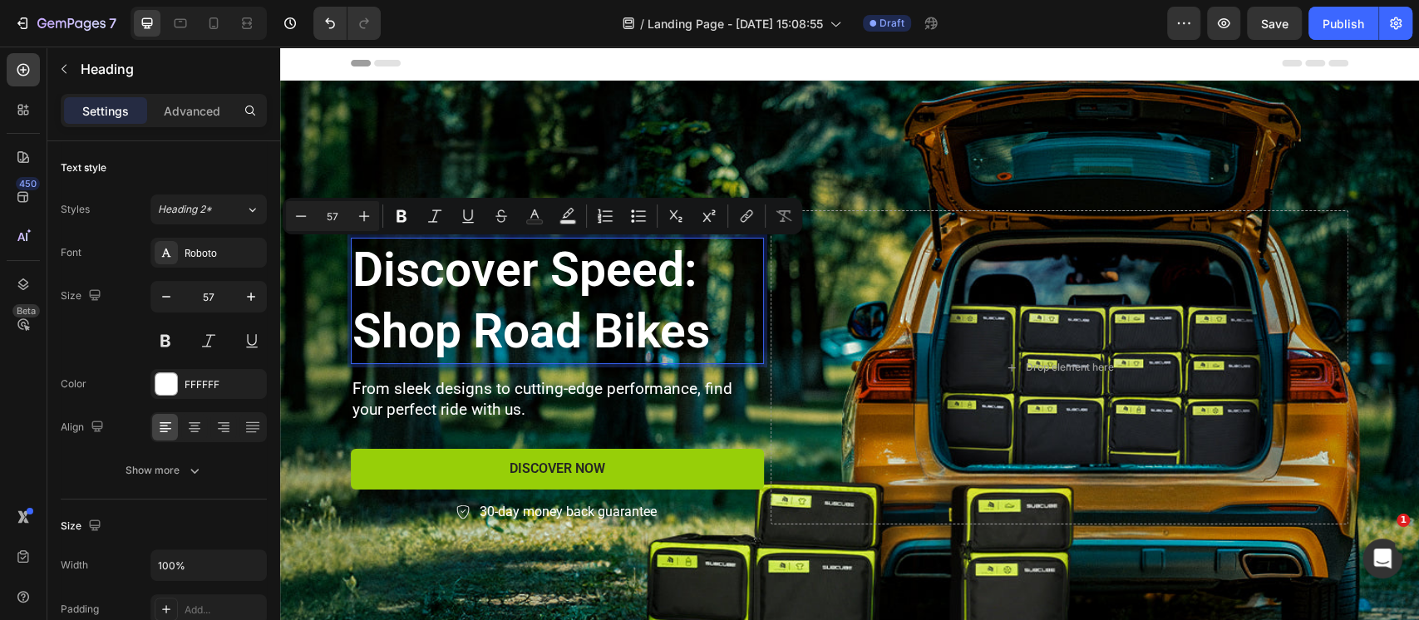
click at [565, 323] on p "Discover Speed: Shop Road Bikes" at bounding box center [557, 300] width 410 height 123
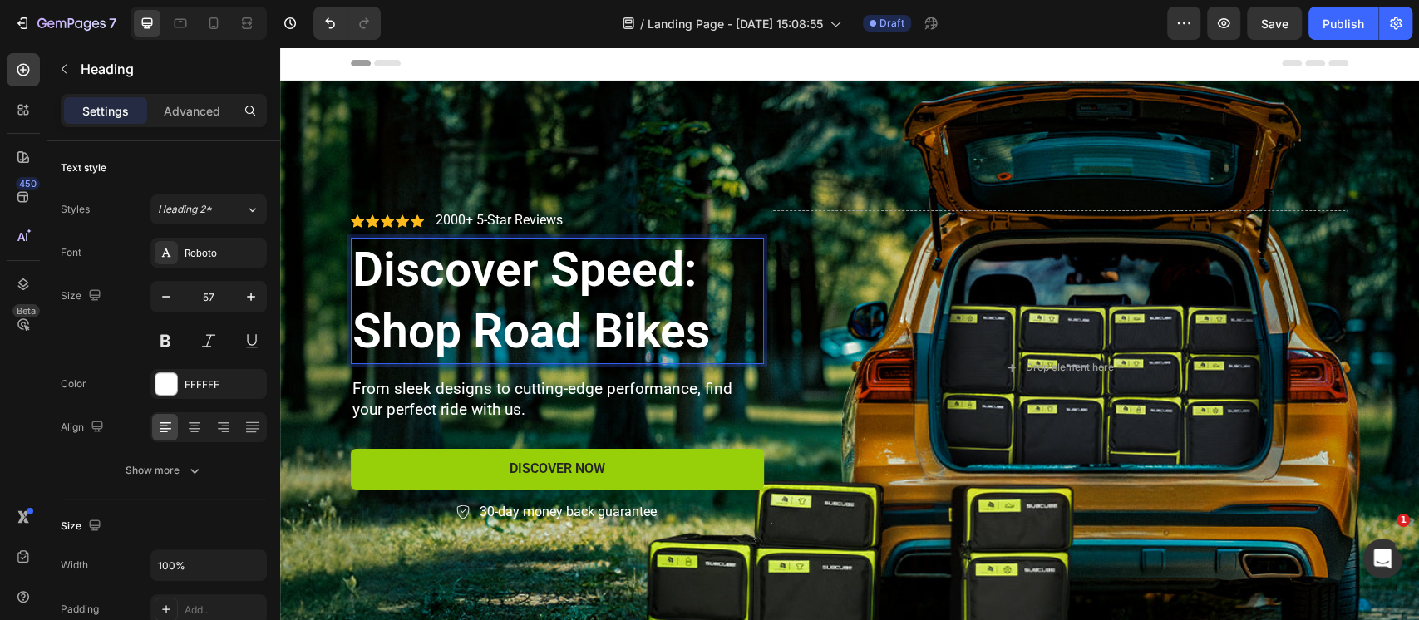
click at [565, 318] on p "Discover Speed: Shop Road Bikes" at bounding box center [557, 300] width 410 height 123
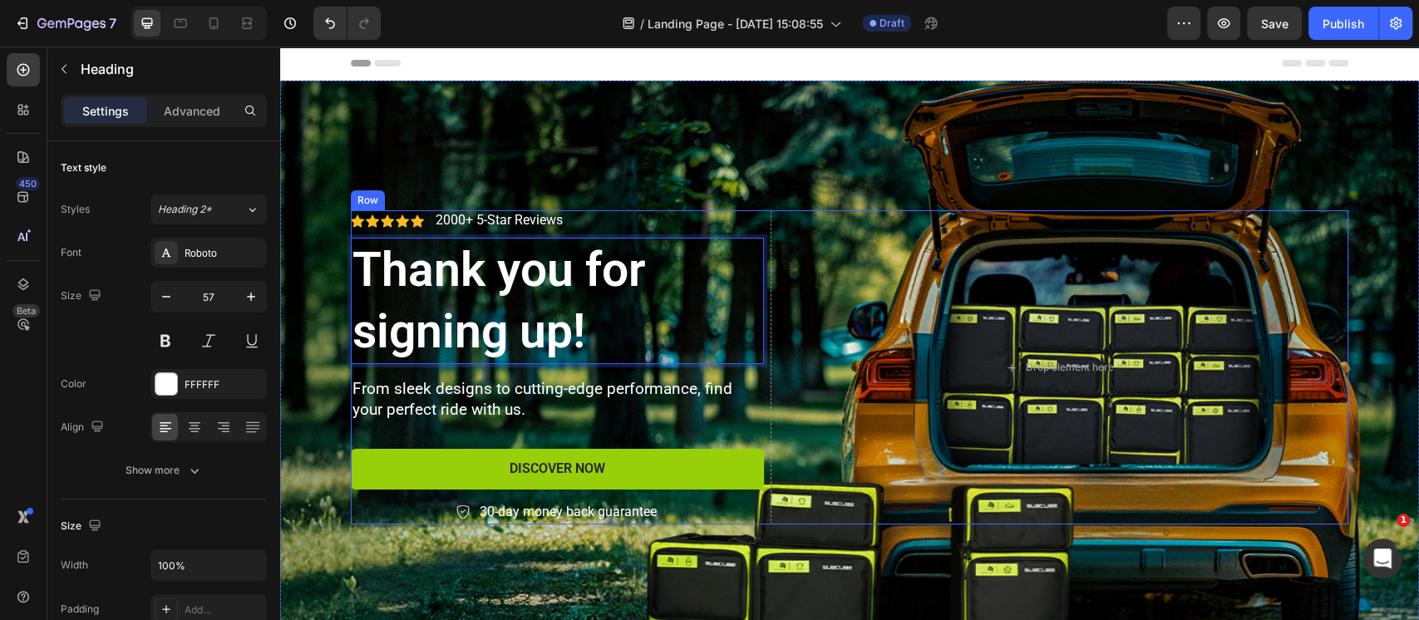
click at [603, 223] on div "Icon Icon Icon Icon Icon Icon List 2000+ 5-Star Reviews Text Block Row" at bounding box center [557, 220] width 413 height 21
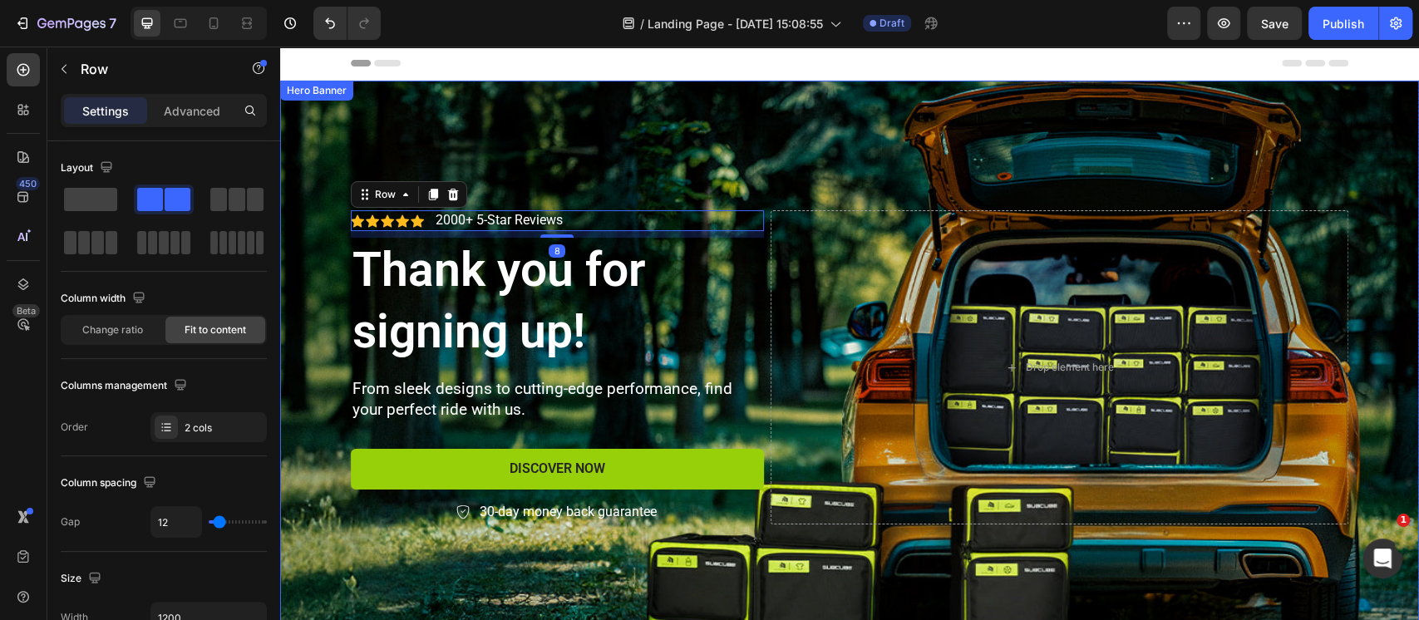
click at [646, 170] on div "Background Image" at bounding box center [849, 367] width 1139 height 573
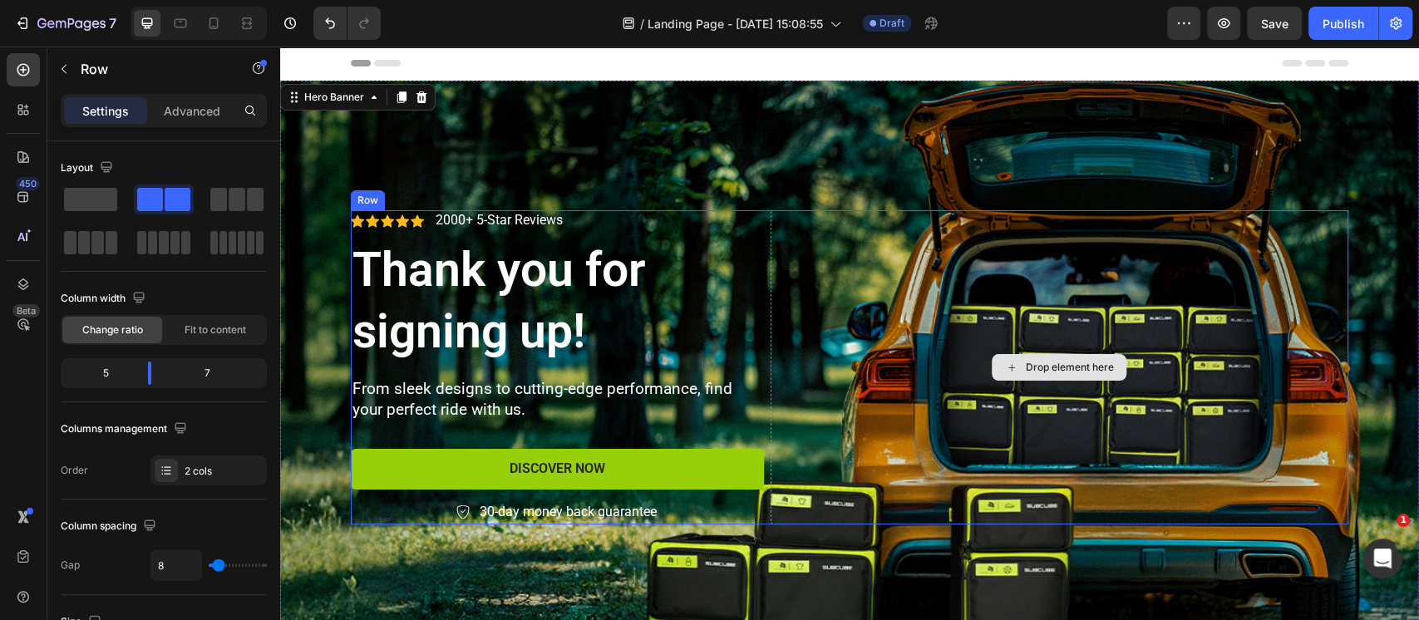
click at [770, 248] on div "Drop element here" at bounding box center [1059, 366] width 578 height 313
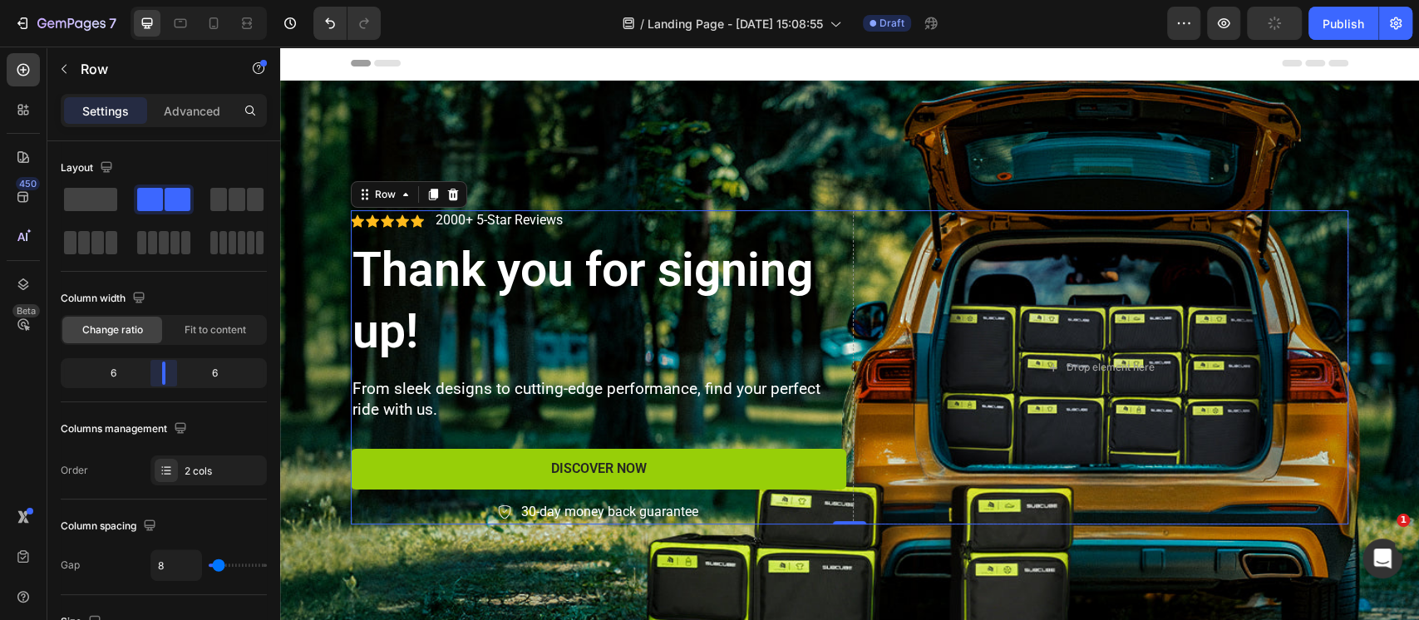
drag, startPoint x: 151, startPoint y: 372, endPoint x: 161, endPoint y: 372, distance: 10.0
click at [161, 0] on body "7 Version history / Landing Page - [DATE] 15:08:55 Draft Preview Publish 450 Be…" at bounding box center [709, 0] width 1419 height 0
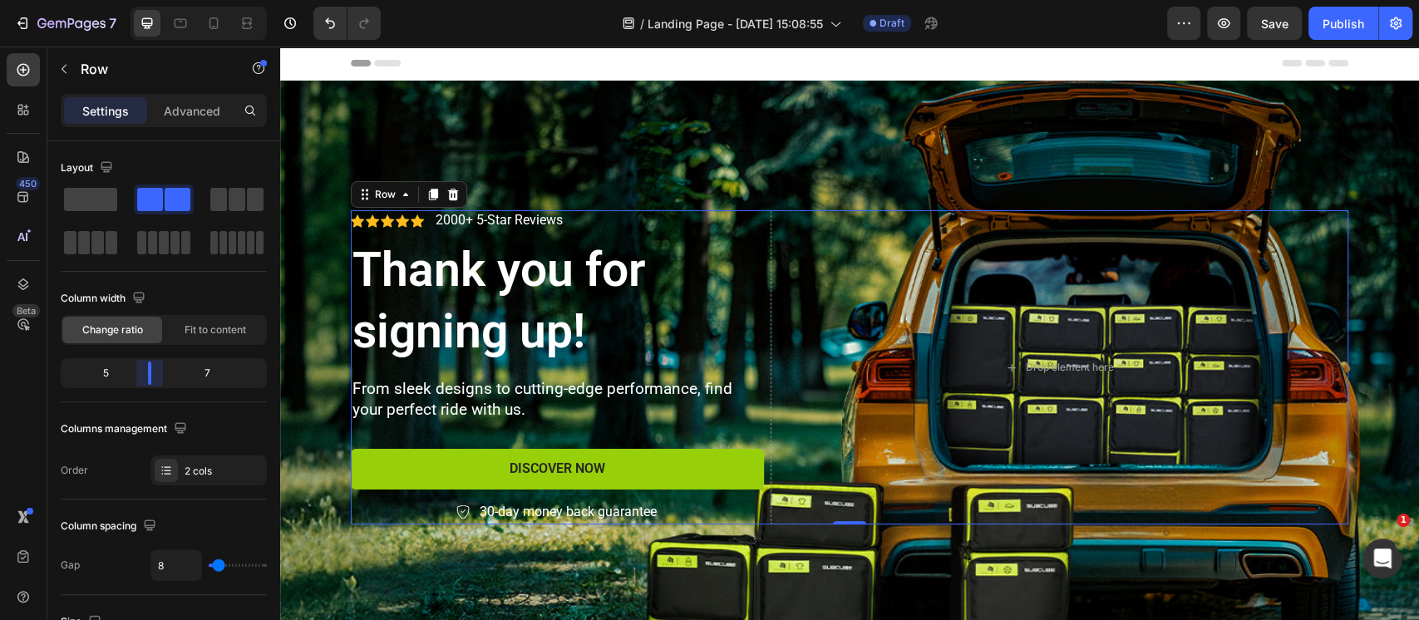
click at [155, 0] on body "7 Version history / Landing Page - [DATE] 15:08:55 Draft Preview Save Publish 4…" at bounding box center [709, 0] width 1419 height 0
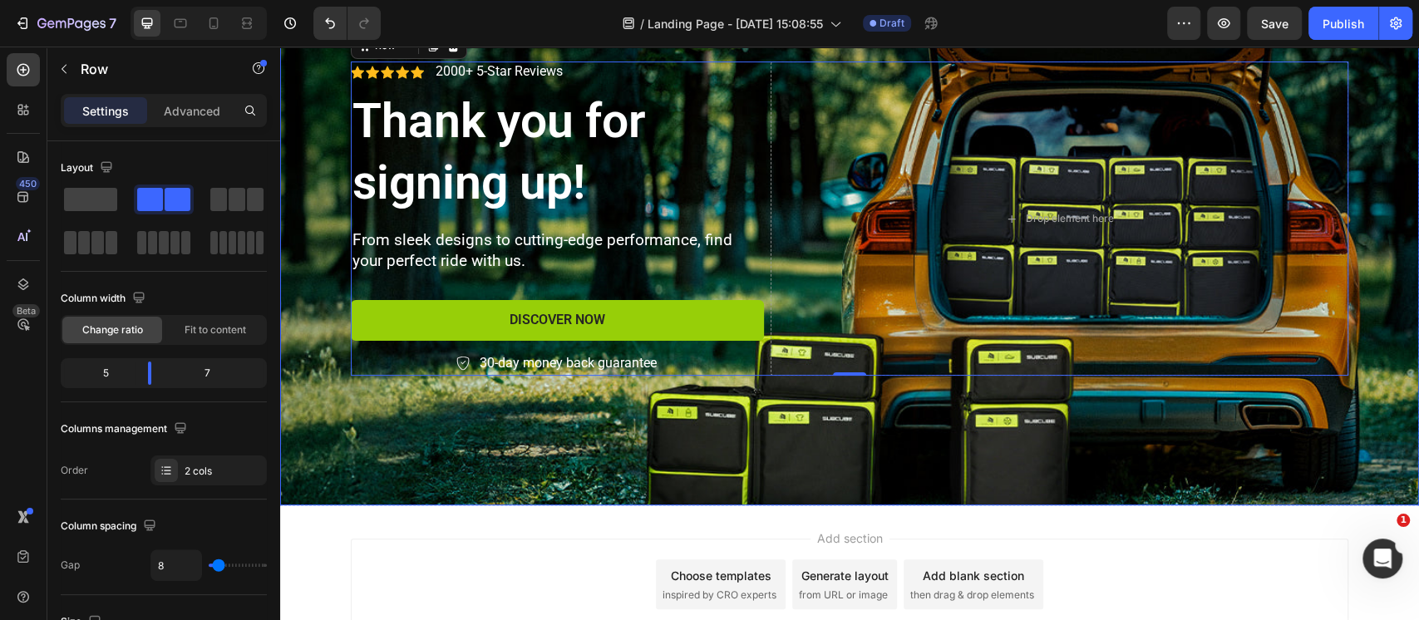
scroll to position [52, 0]
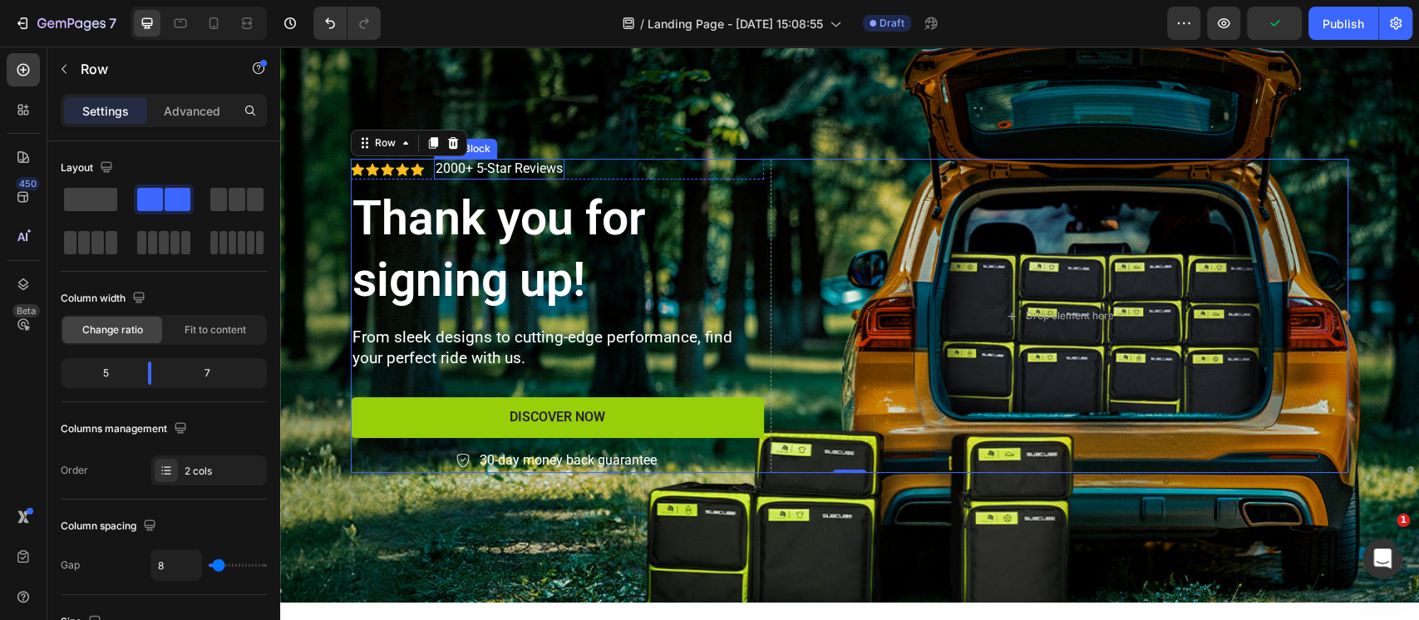
click at [555, 170] on div "2000+ 5-Star Reviews" at bounding box center [499, 169] width 130 height 21
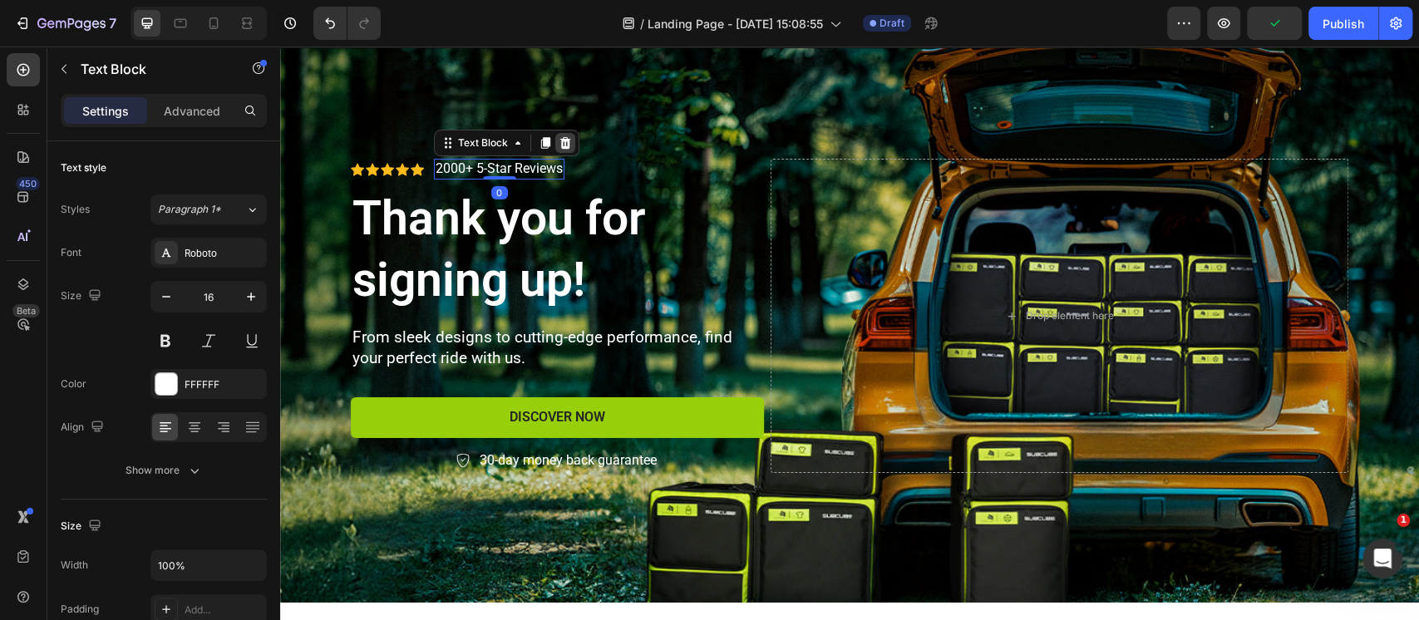
click at [559, 143] on icon at bounding box center [565, 142] width 13 height 13
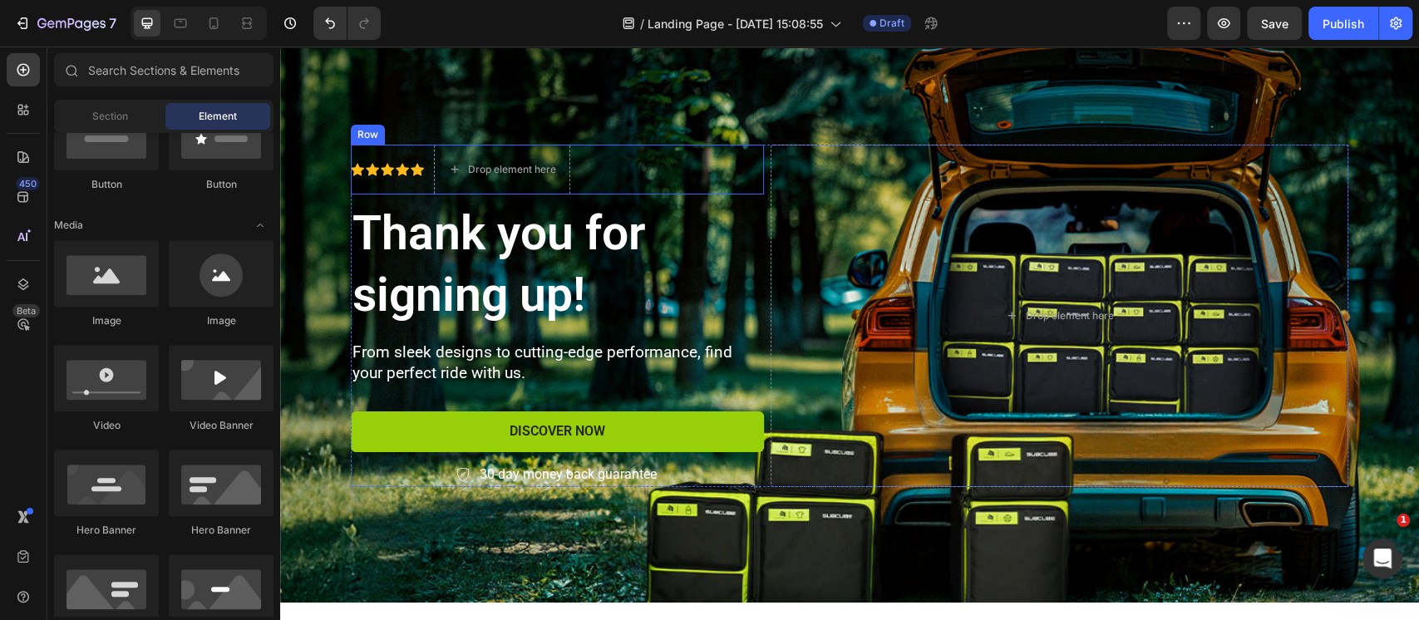
click at [404, 189] on div "Icon Icon Icon Icon Icon Icon List" at bounding box center [387, 170] width 73 height 50
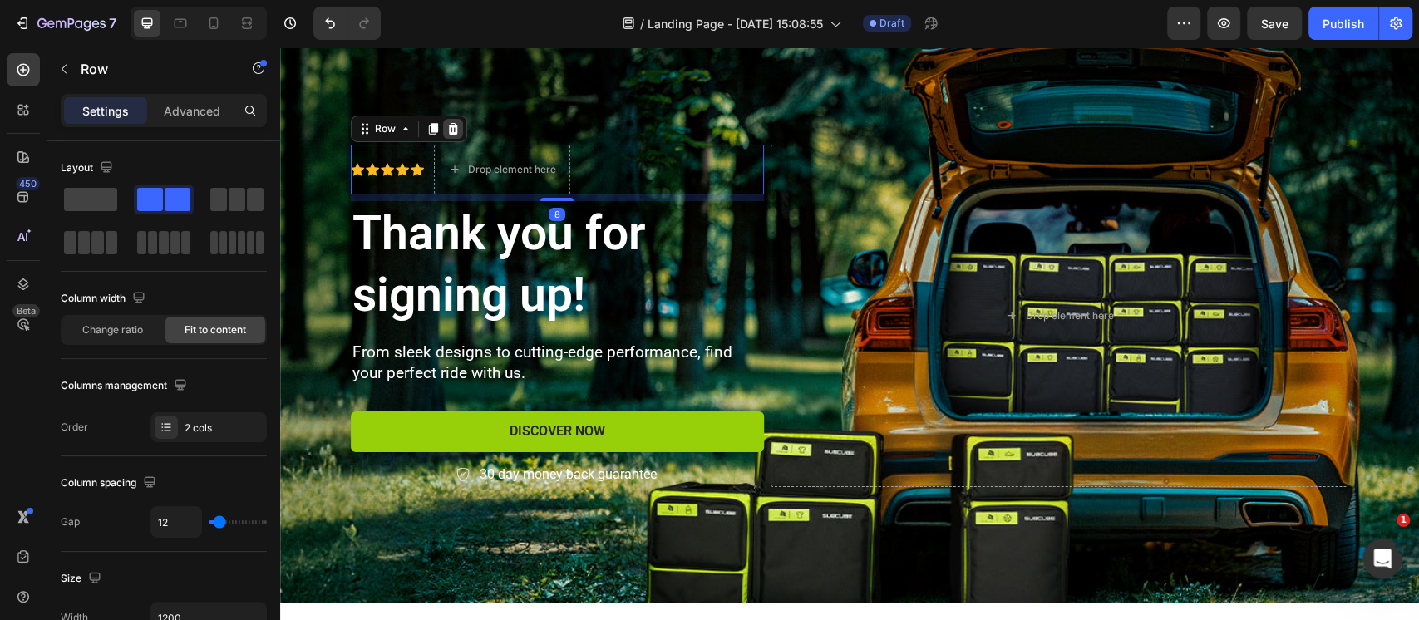
click at [446, 129] on icon at bounding box center [452, 128] width 13 height 13
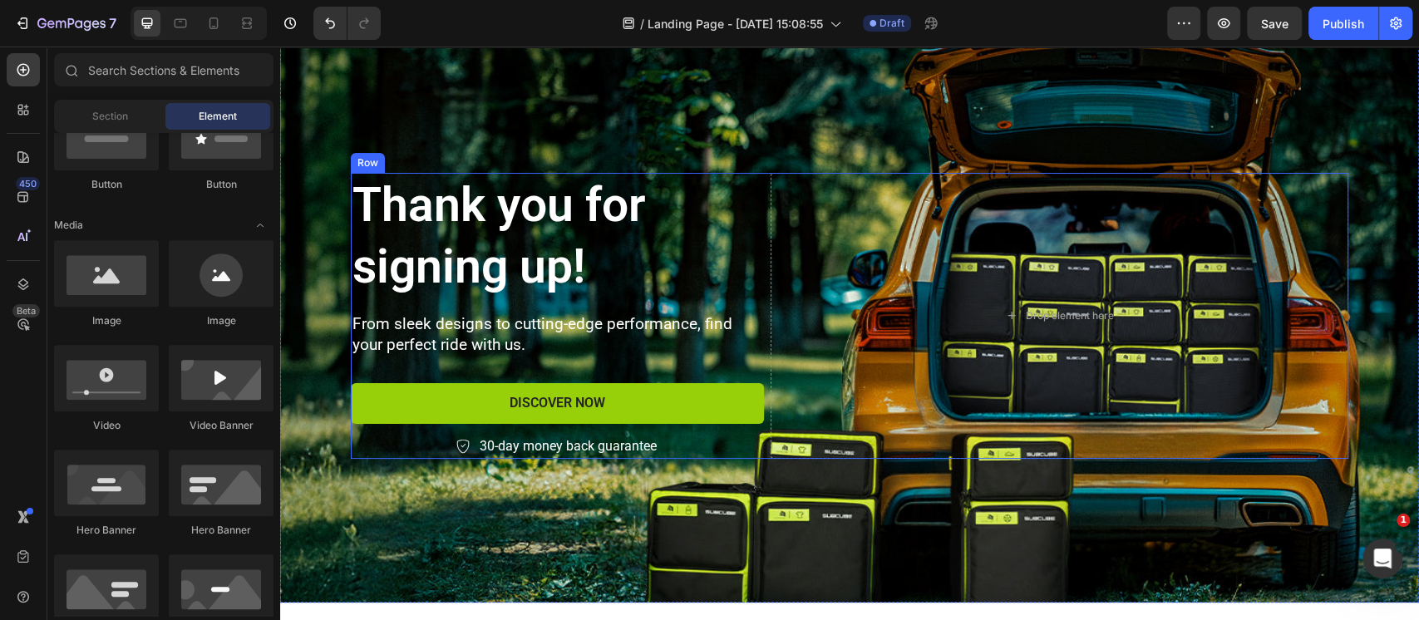
click at [452, 323] on p "From sleek designs to cutting-edge performance, find your perfect ride with us." at bounding box center [557, 334] width 410 height 41
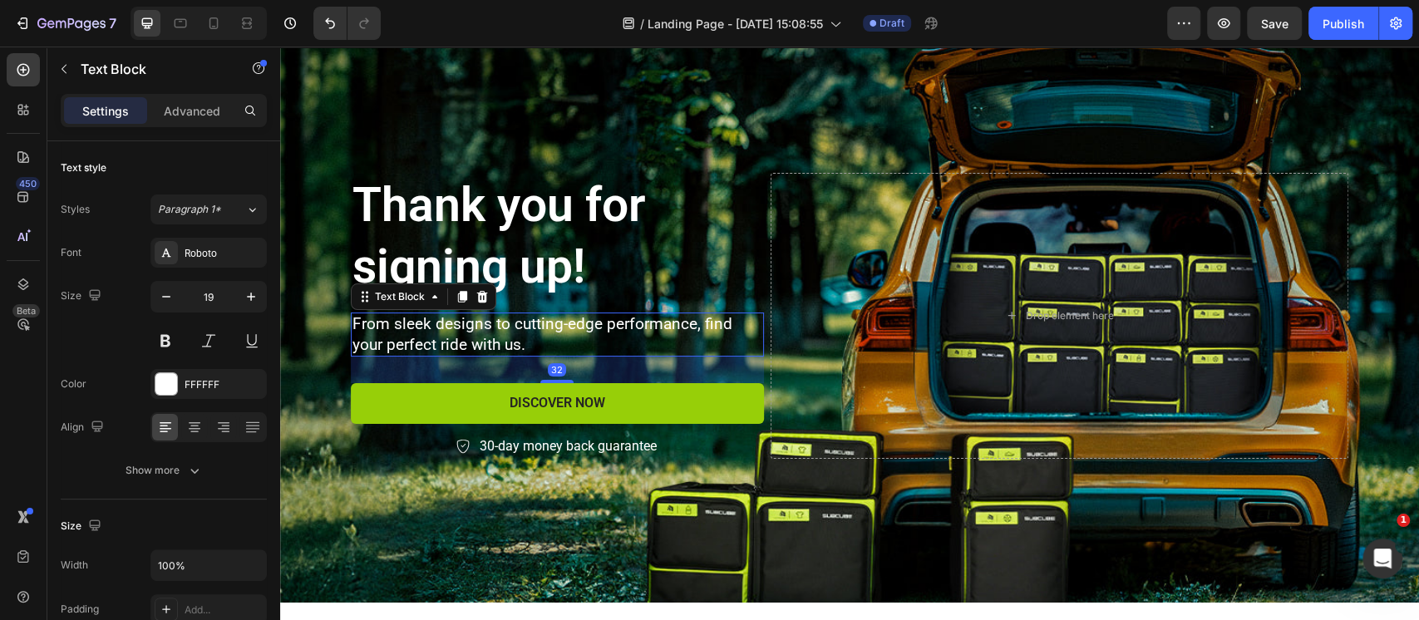
click at [452, 323] on p "From sleek designs to cutting-edge performance, find your perfect ride with us." at bounding box center [557, 334] width 410 height 41
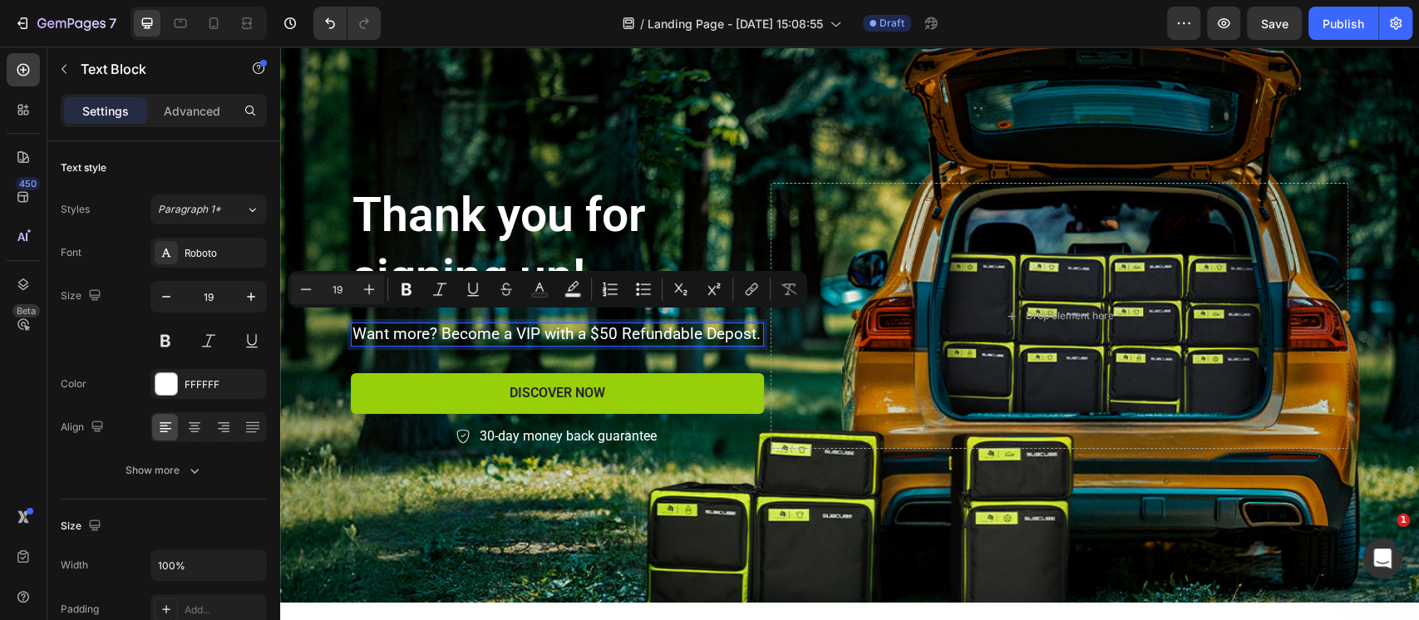
scroll to position [62, 0]
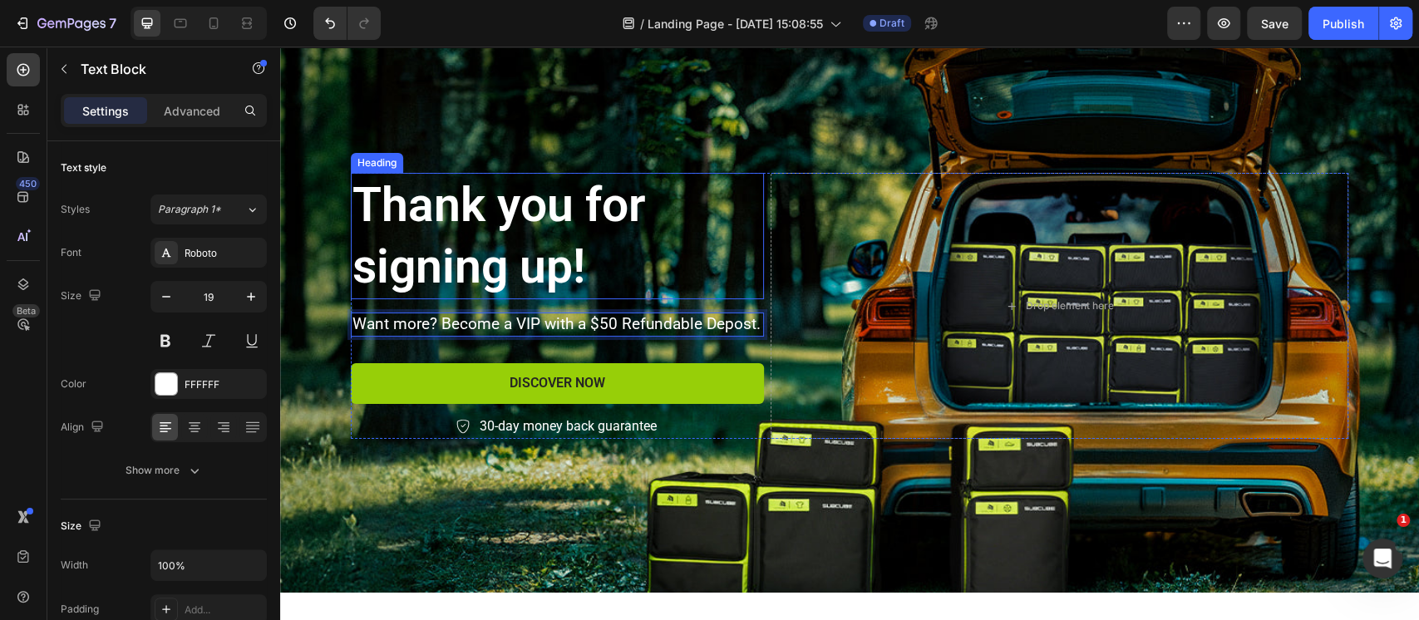
click at [519, 205] on p "Thank you for signing up!" at bounding box center [557, 236] width 410 height 123
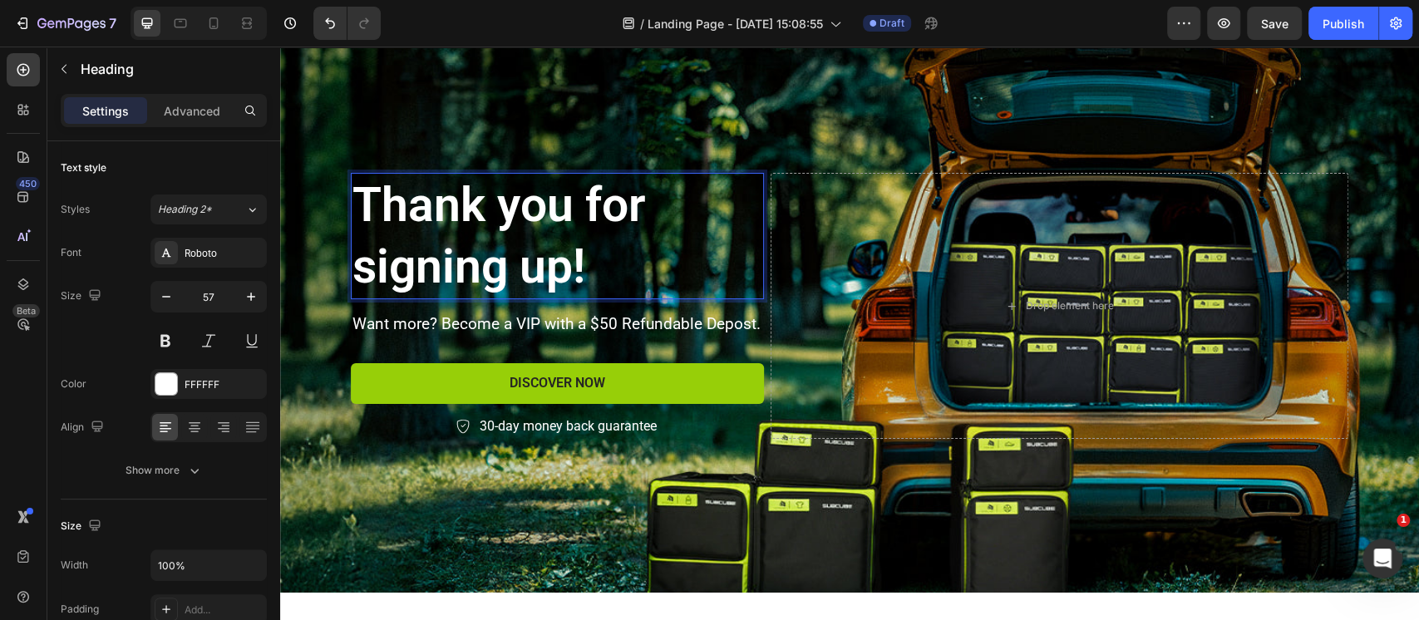
click at [554, 205] on p "Thank you for signing up!" at bounding box center [557, 236] width 410 height 123
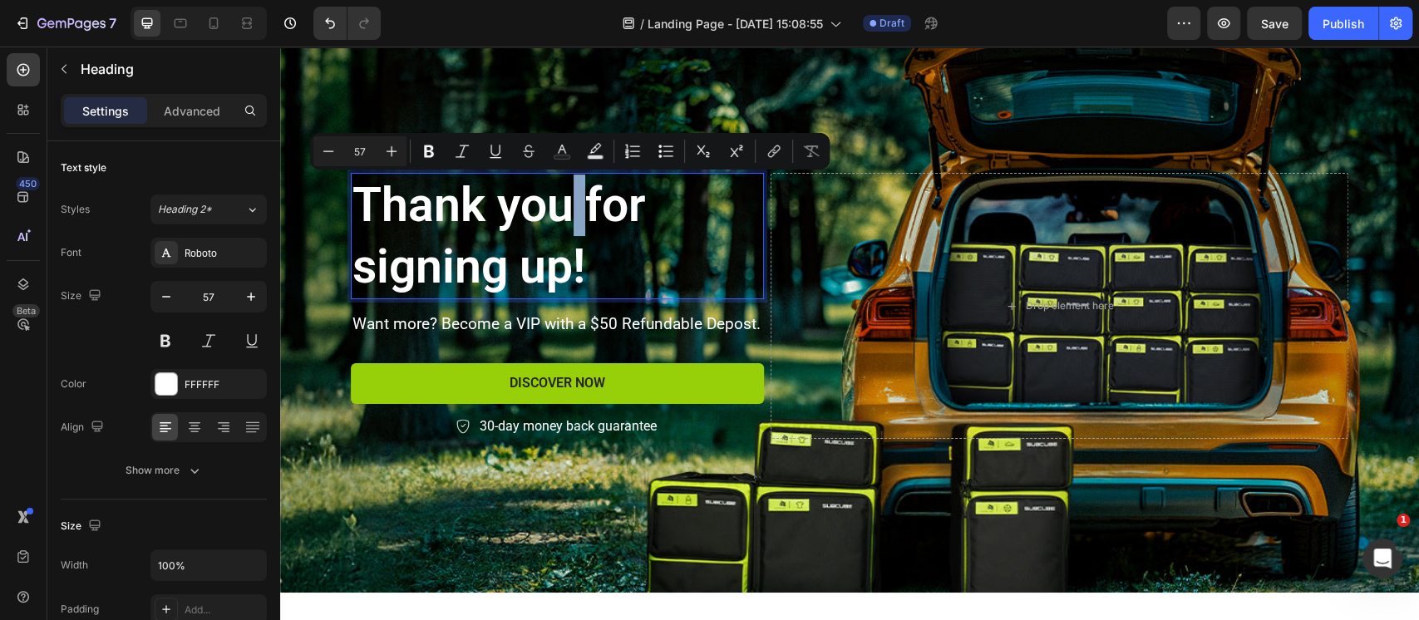
click at [559, 206] on p "Thank you for signing up!" at bounding box center [557, 236] width 410 height 123
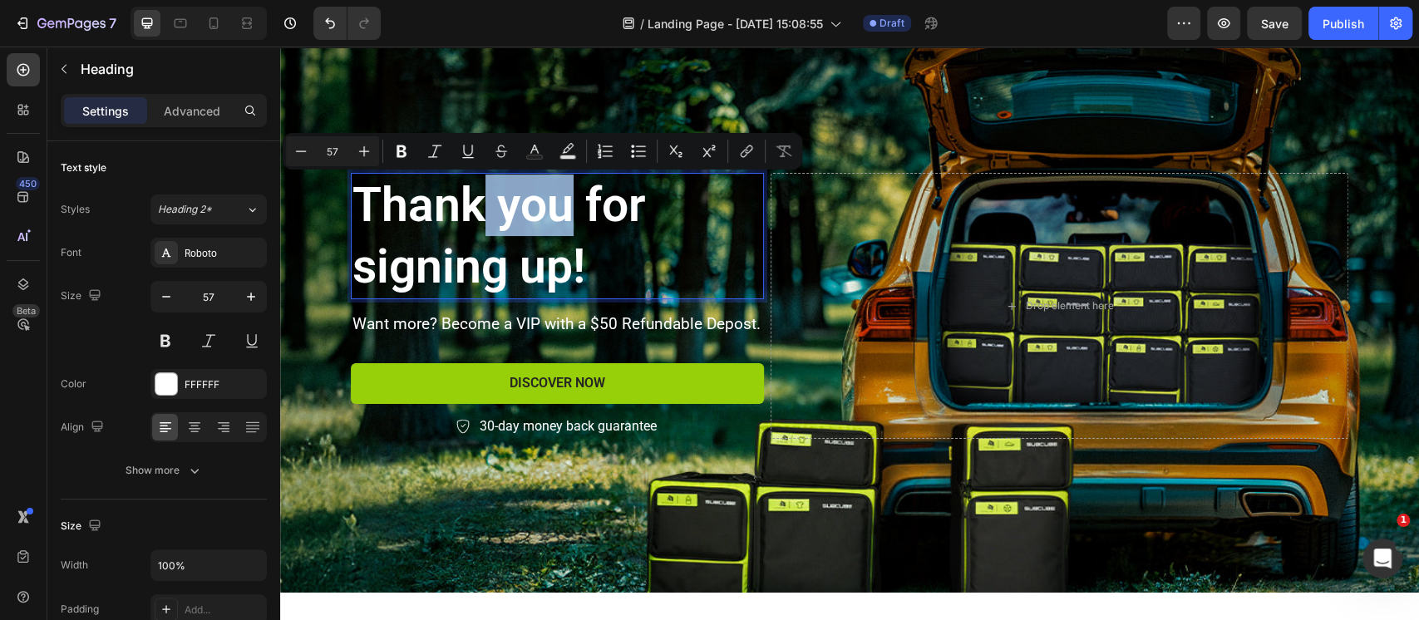
drag, startPoint x: 568, startPoint y: 208, endPoint x: 478, endPoint y: 199, distance: 91.0
click at [478, 199] on p "Thank you for signing up!" at bounding box center [557, 236] width 410 height 123
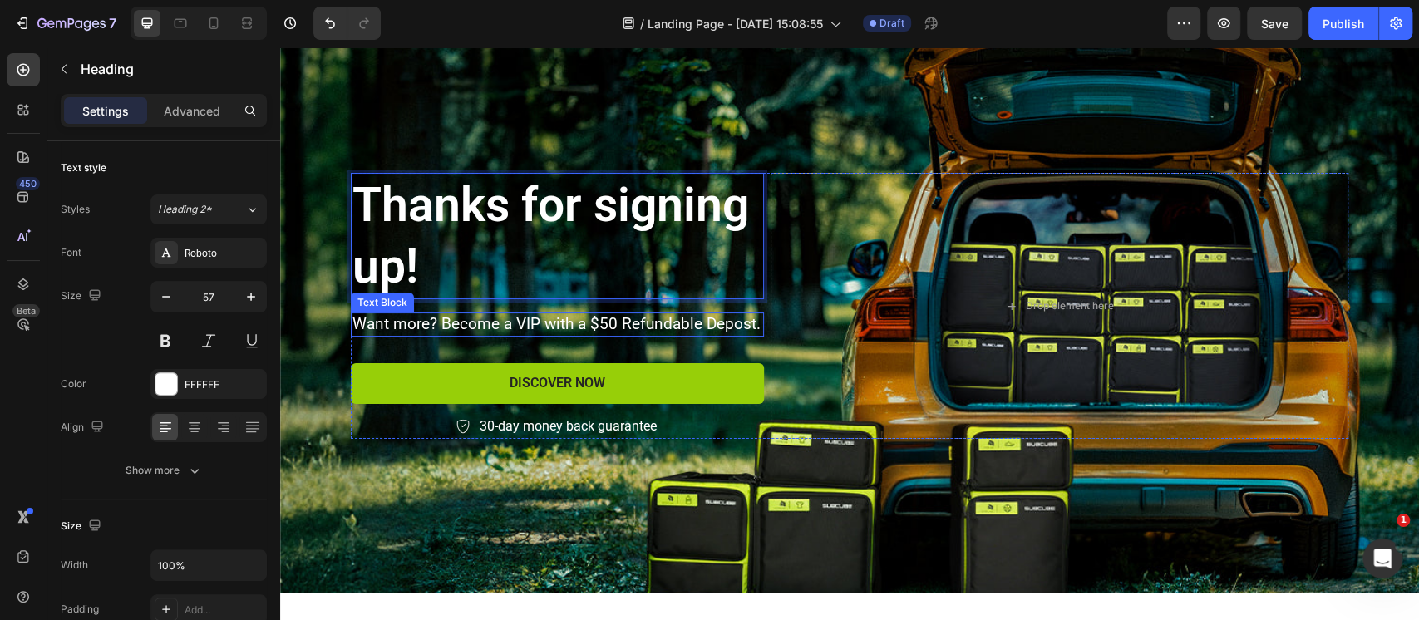
click at [484, 325] on p "Want more? Become a VIP with a $50 Refundable Depost." at bounding box center [557, 324] width 410 height 21
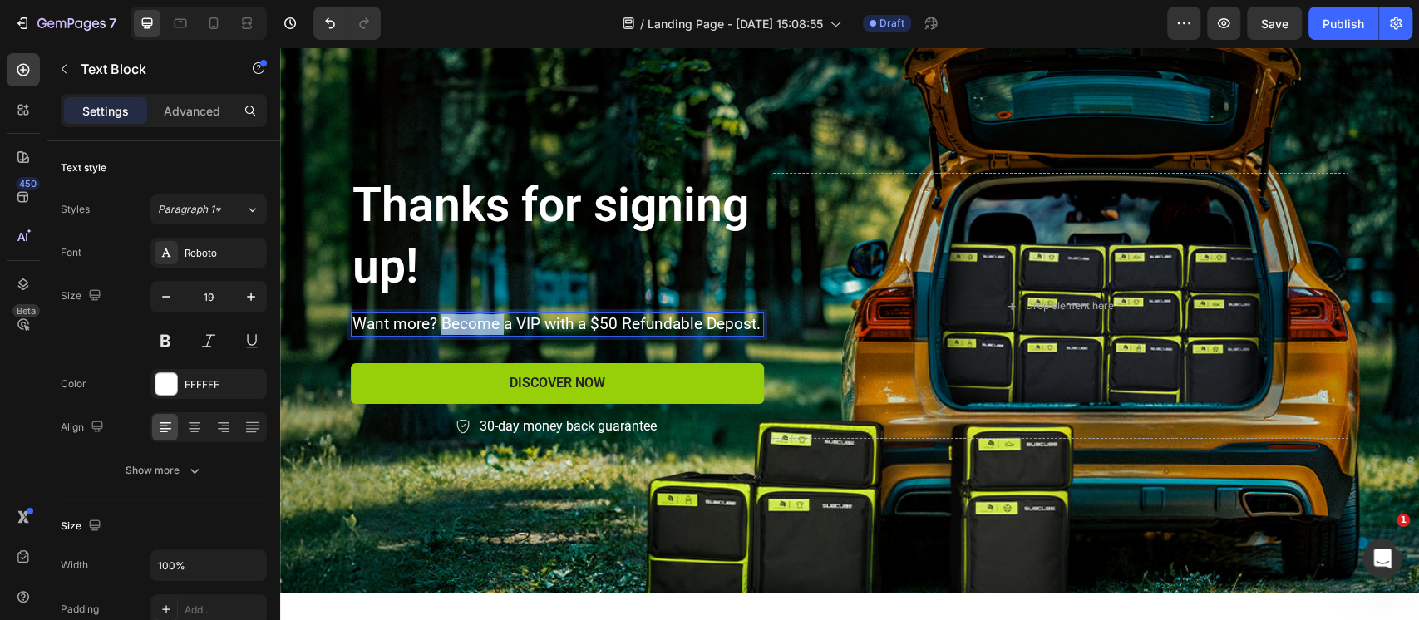
click at [484, 325] on p "Want more? Become a VIP with a $50 Refundable Depost." at bounding box center [557, 324] width 410 height 21
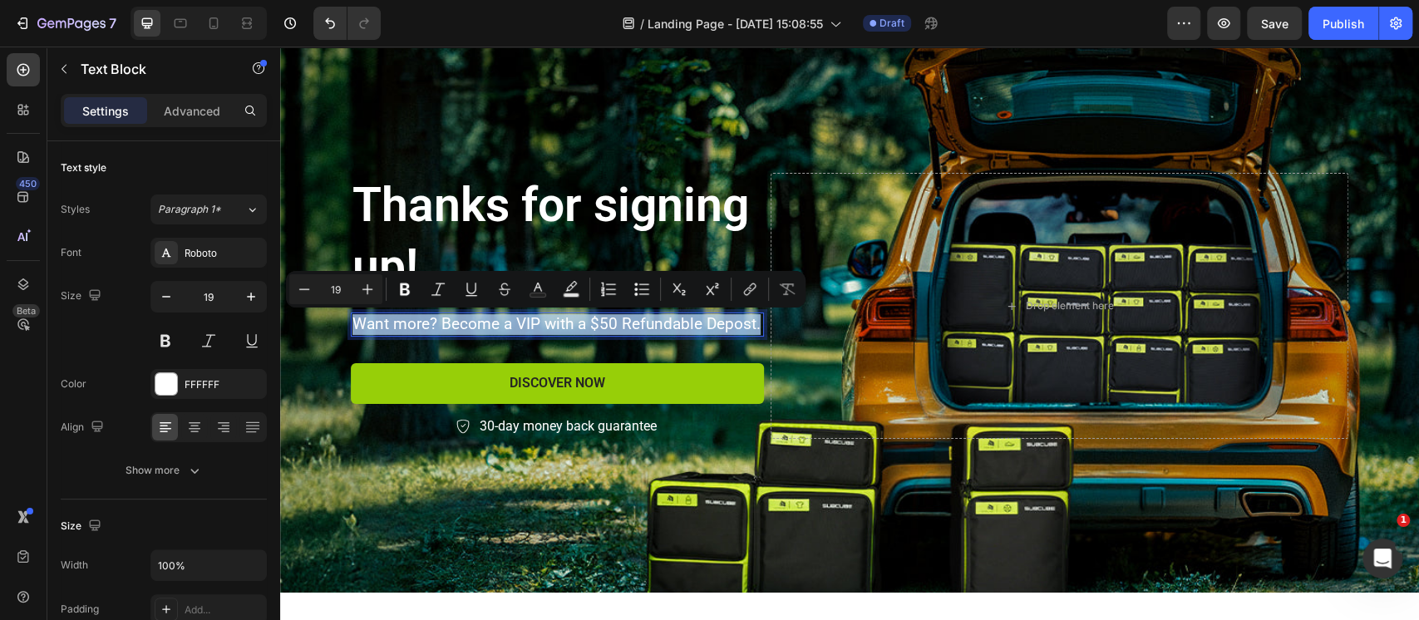
scroll to position [52, 0]
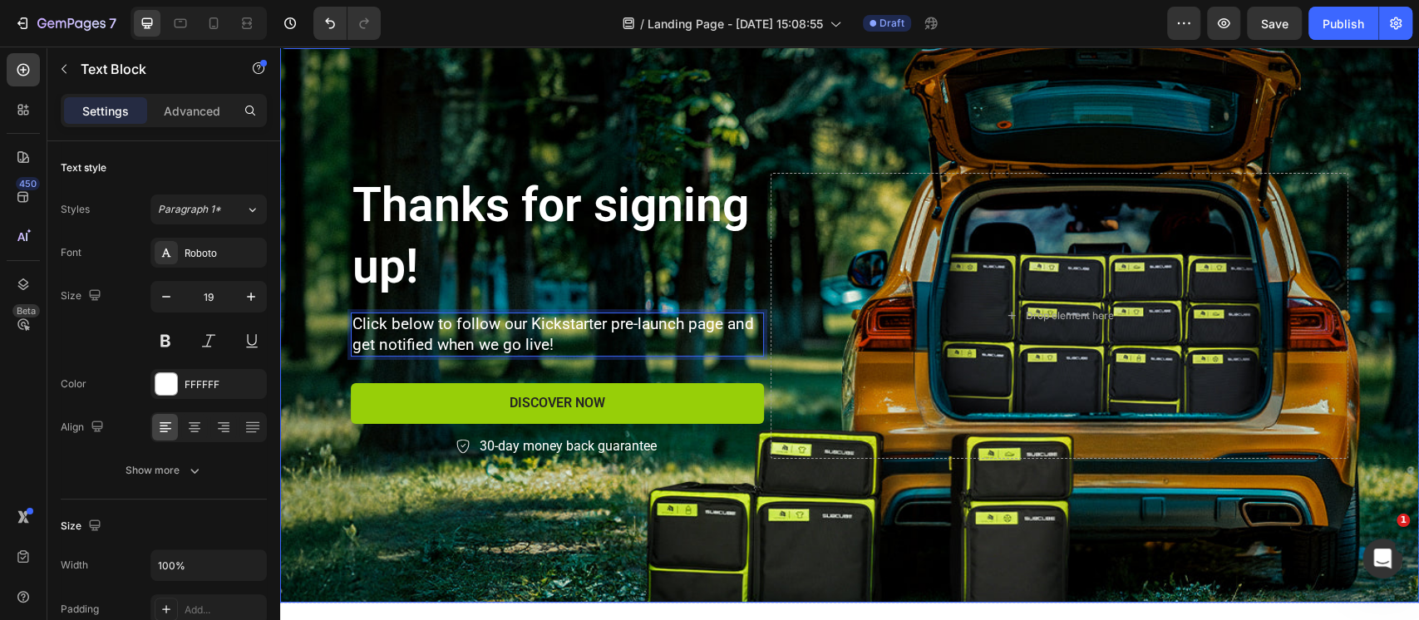
click at [578, 135] on div "Background Image" at bounding box center [849, 315] width 1139 height 573
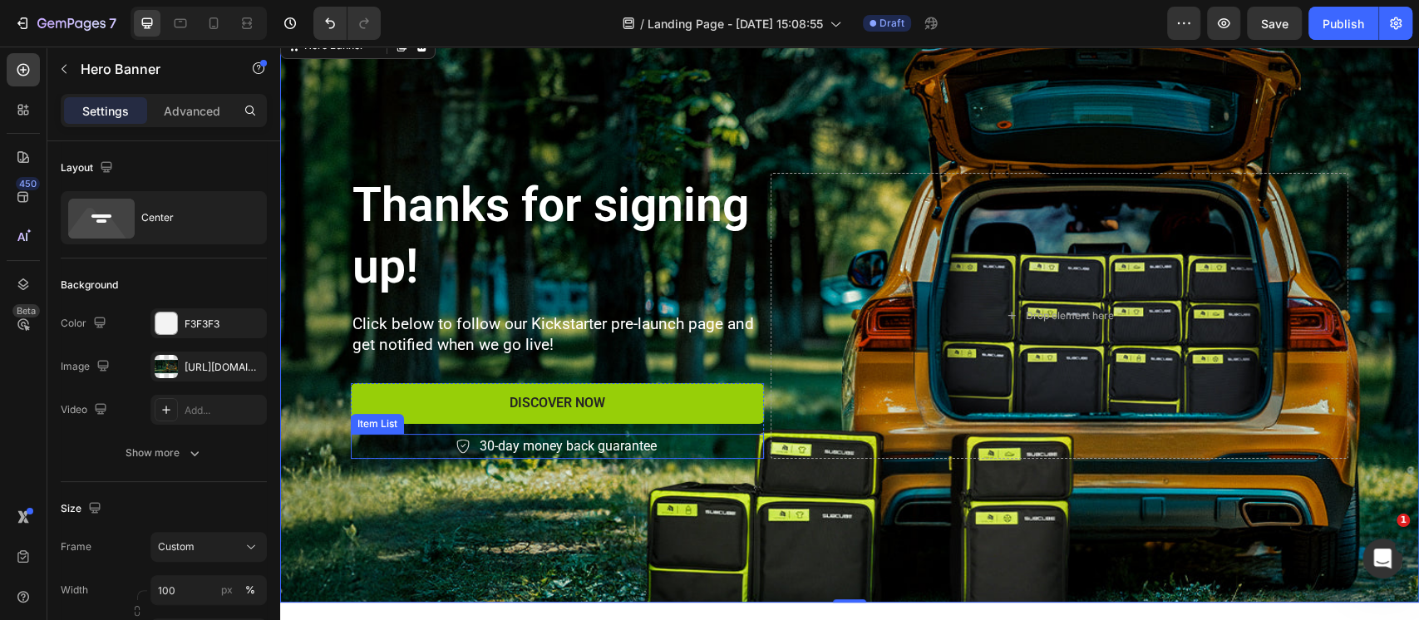
click at [530, 445] on p "30-day money back guarantee" at bounding box center [568, 446] width 177 height 20
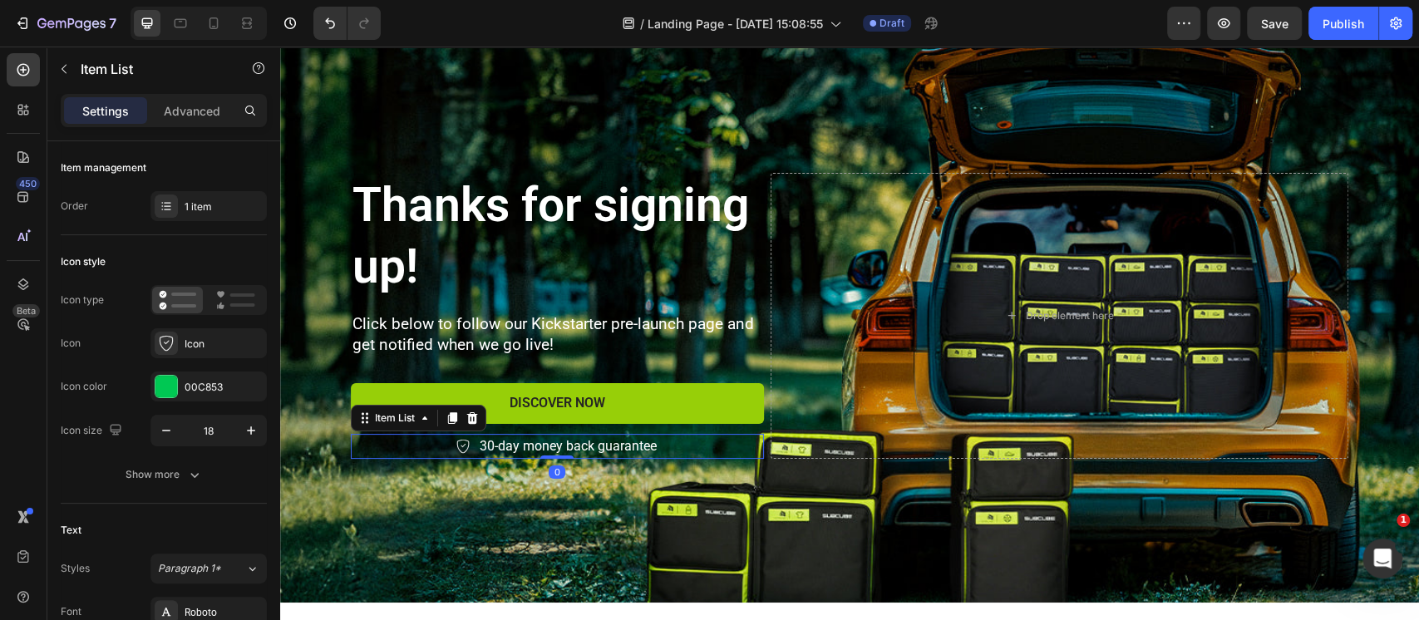
click at [463, 447] on div "30-day money back guarantee" at bounding box center [557, 446] width 204 height 25
click at [427, 447] on div "30-day money back guarantee" at bounding box center [557, 446] width 413 height 25
click at [485, 444] on p "30-day money back guarantee" at bounding box center [568, 446] width 177 height 20
click at [459, 449] on icon at bounding box center [462, 447] width 12 height 14
click at [467, 421] on icon at bounding box center [472, 418] width 11 height 12
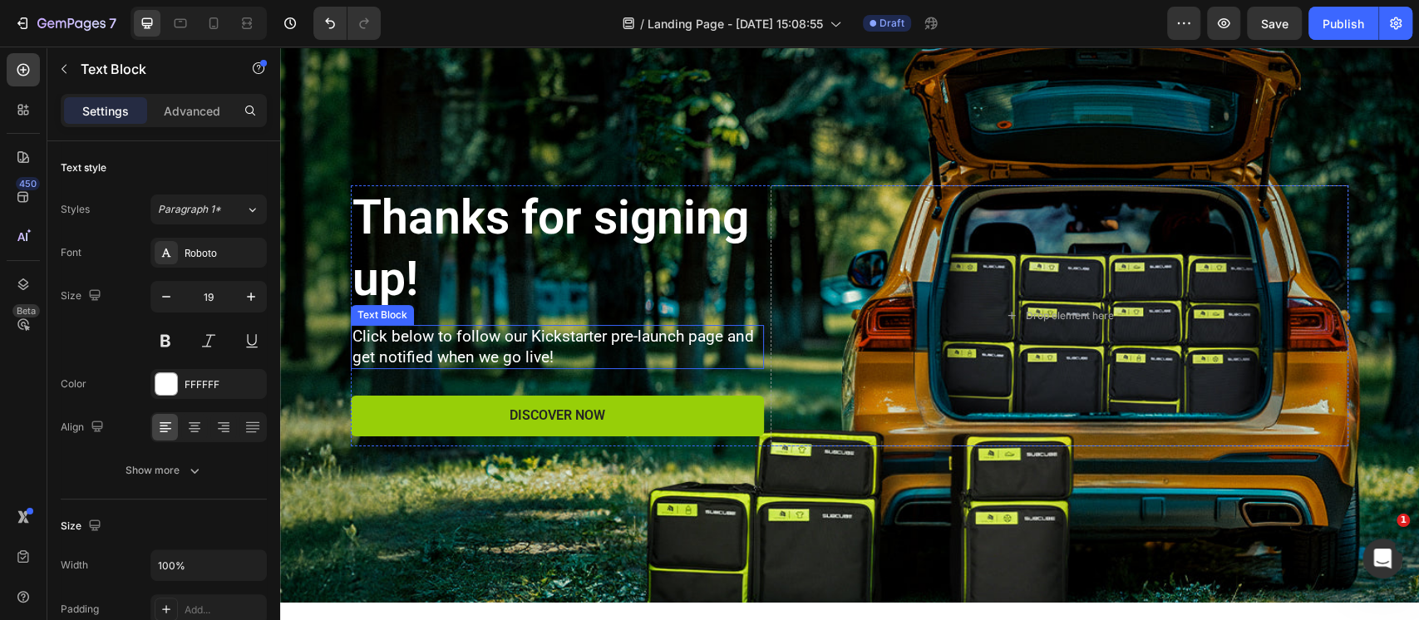
click at [475, 352] on p "Click below to follow our Kickstarter pre-launch page and get notified when we …" at bounding box center [557, 347] width 410 height 41
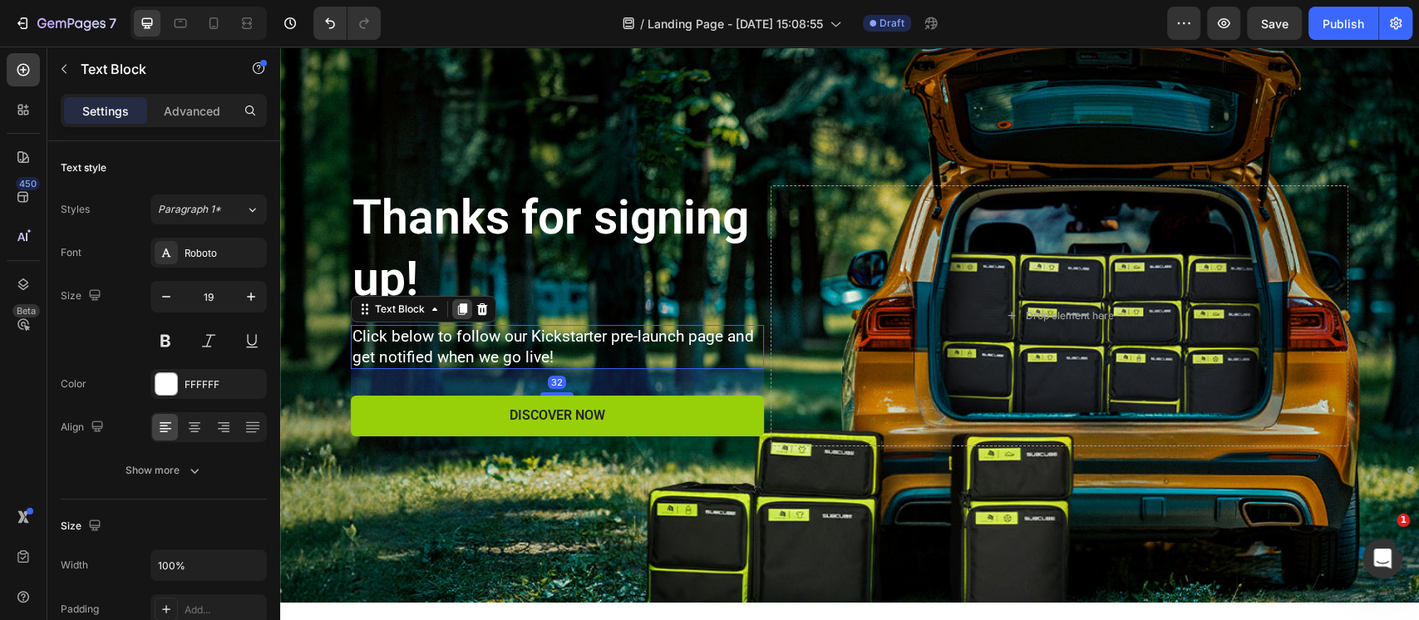
click at [458, 309] on icon at bounding box center [462, 309] width 9 height 12
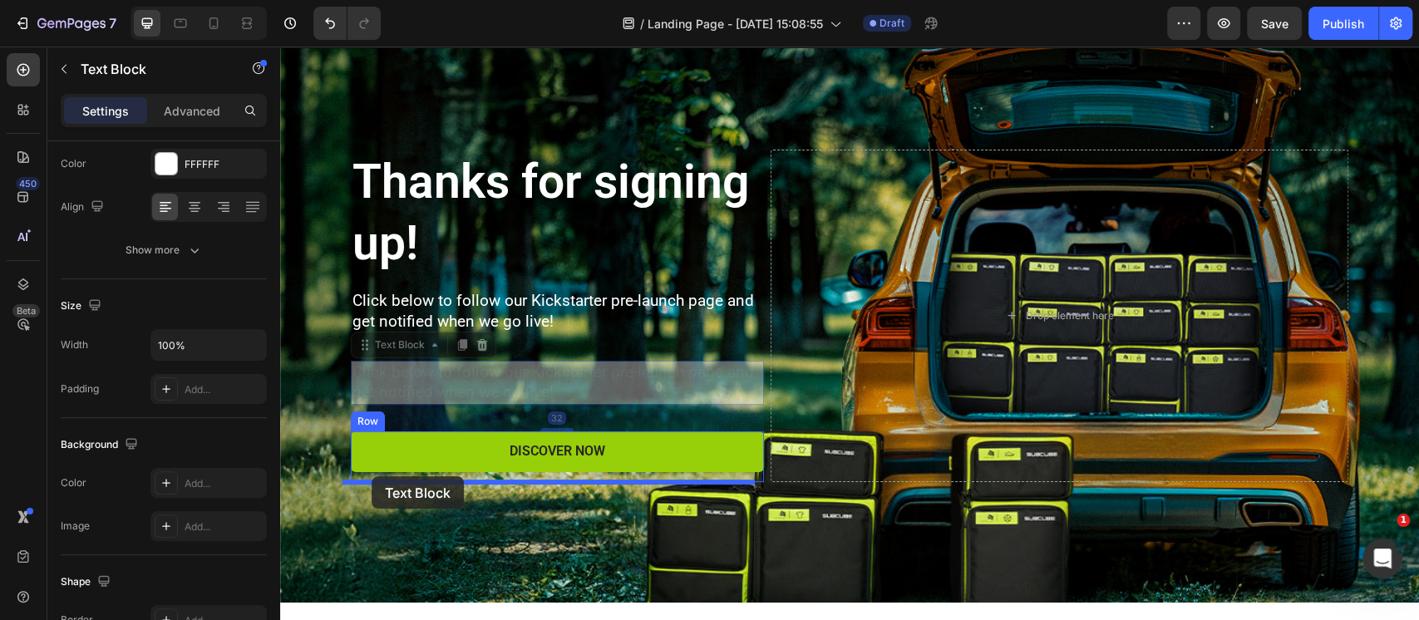
drag, startPoint x: 384, startPoint y: 345, endPoint x: 372, endPoint y: 476, distance: 131.9
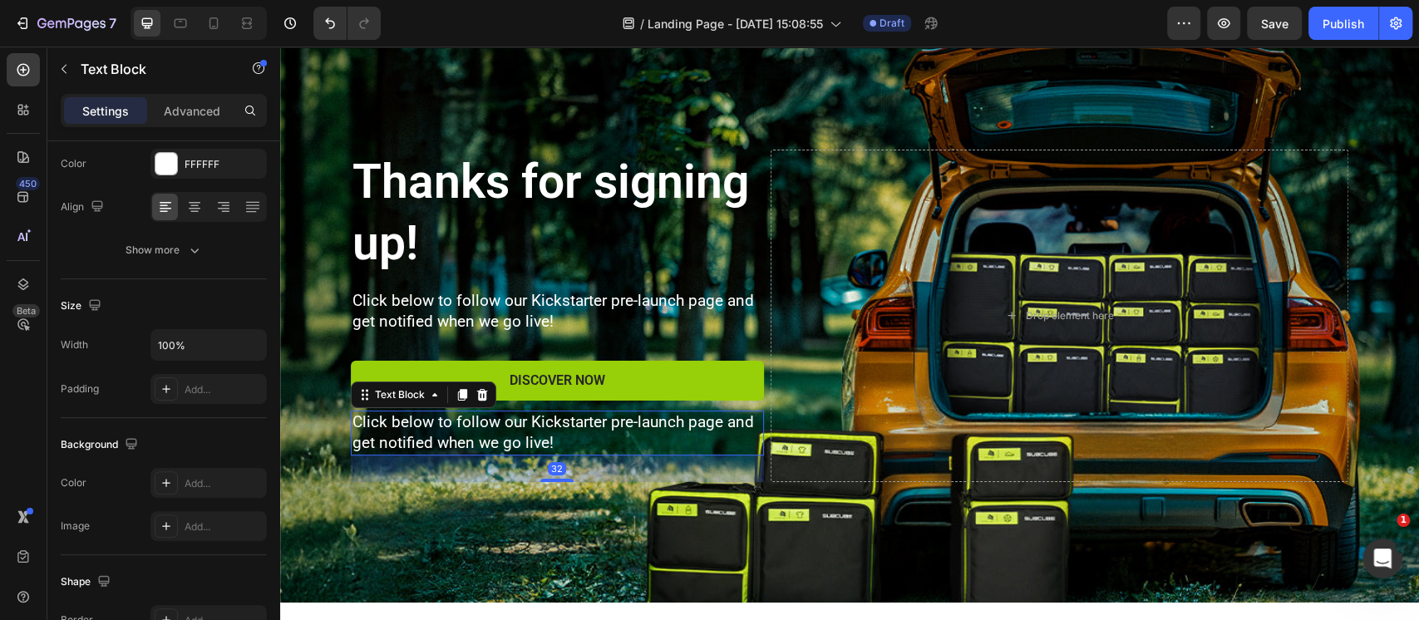
click at [445, 427] on p "Click below to follow our Kickstarter pre-launch page and get notified when we …" at bounding box center [557, 432] width 410 height 41
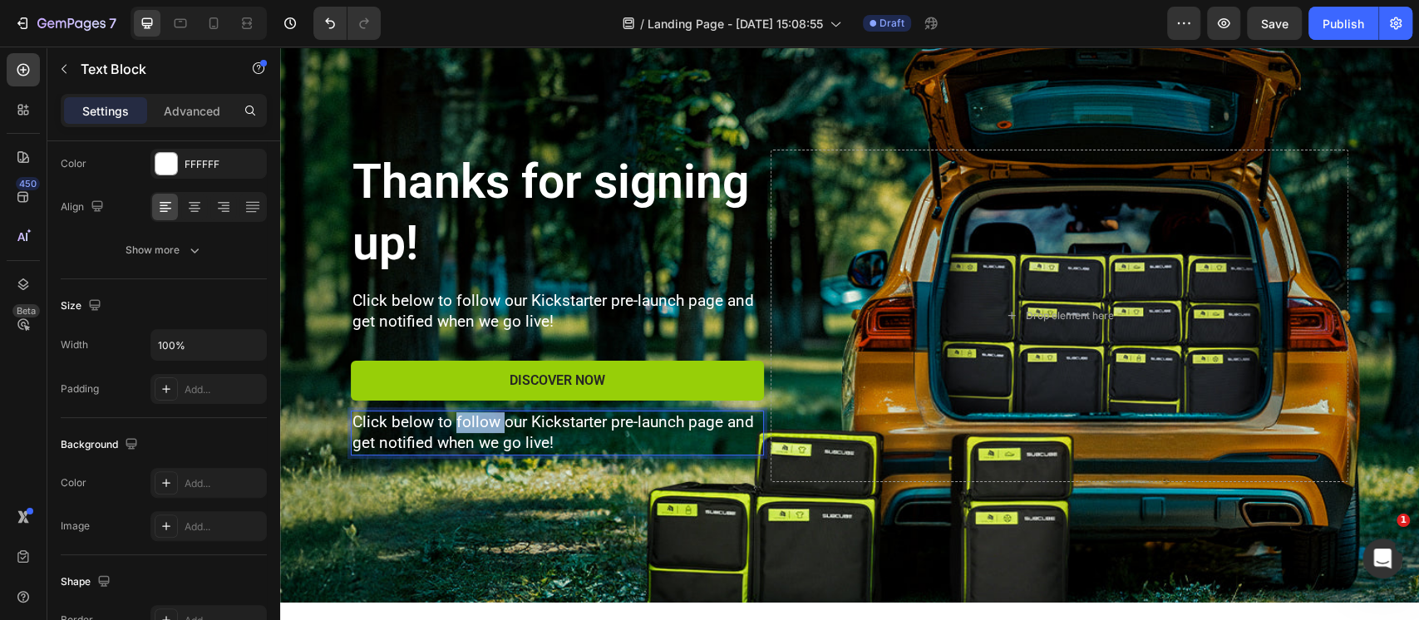
click at [445, 427] on p "Click below to follow our Kickstarter pre-launch page and get notified when we …" at bounding box center [557, 432] width 410 height 41
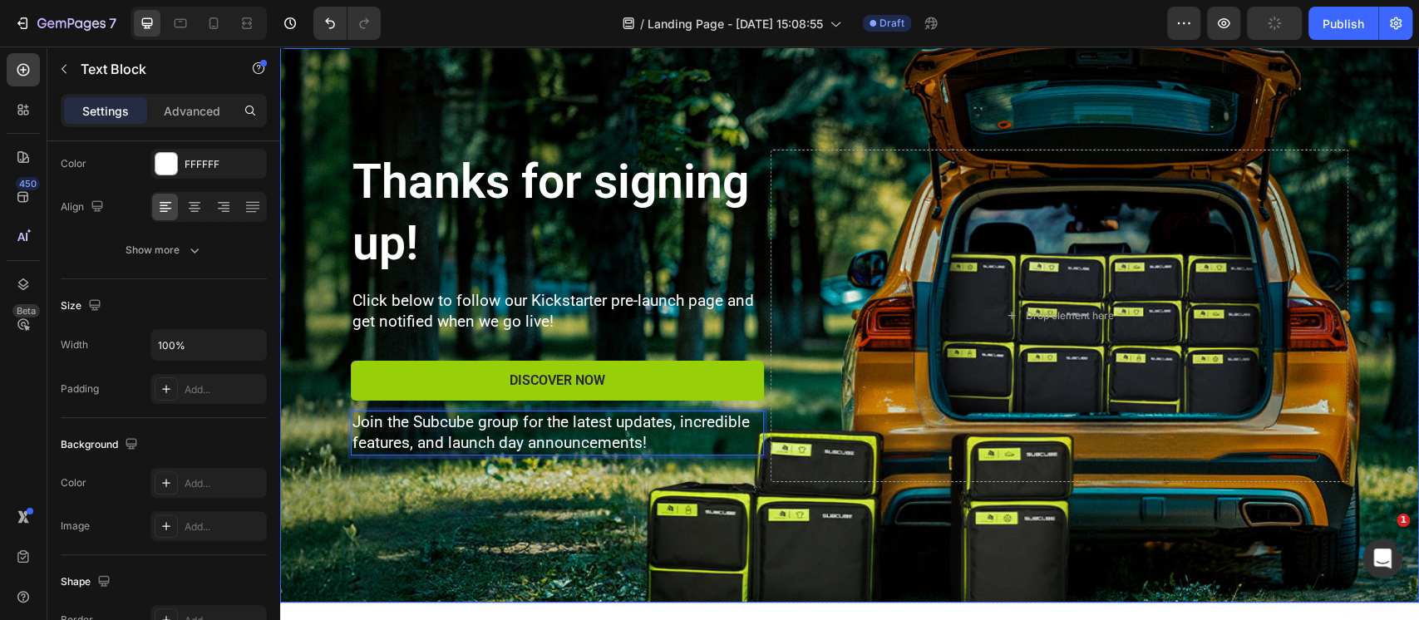
click at [472, 492] on div "Thanks for signing up! Heading Click below to follow our Kickstarter pre-launch…" at bounding box center [849, 316] width 1022 height 386
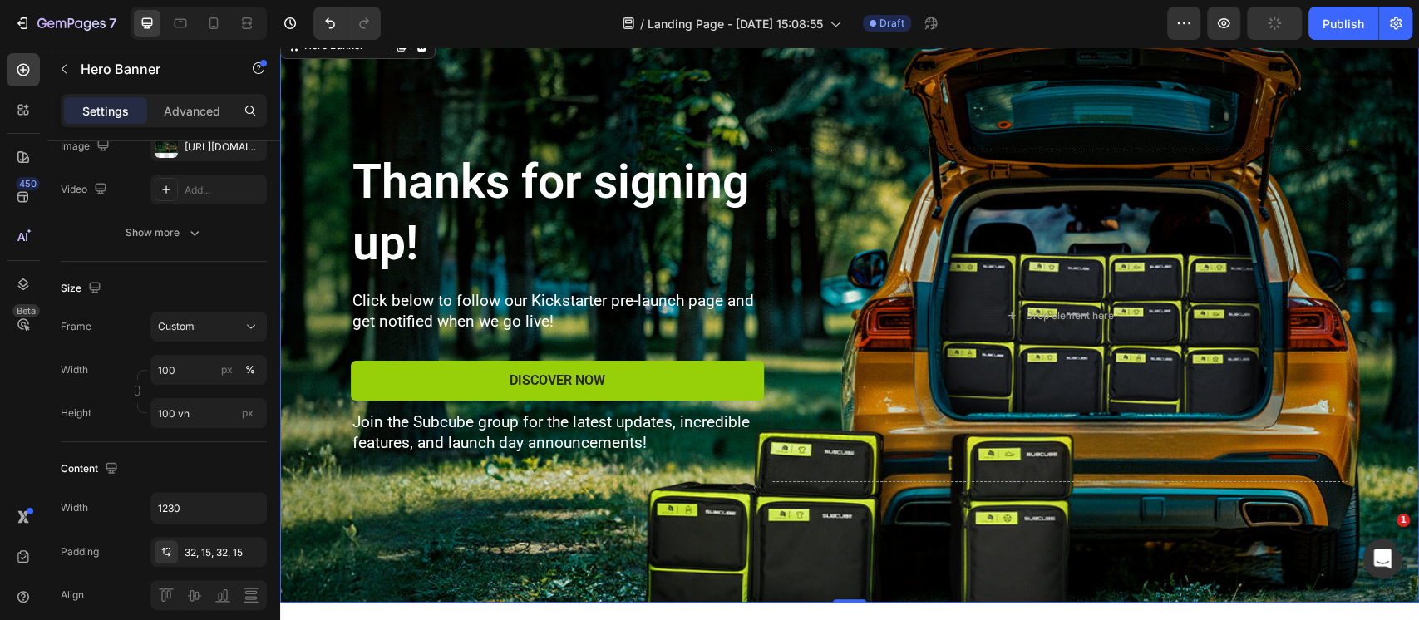
scroll to position [0, 0]
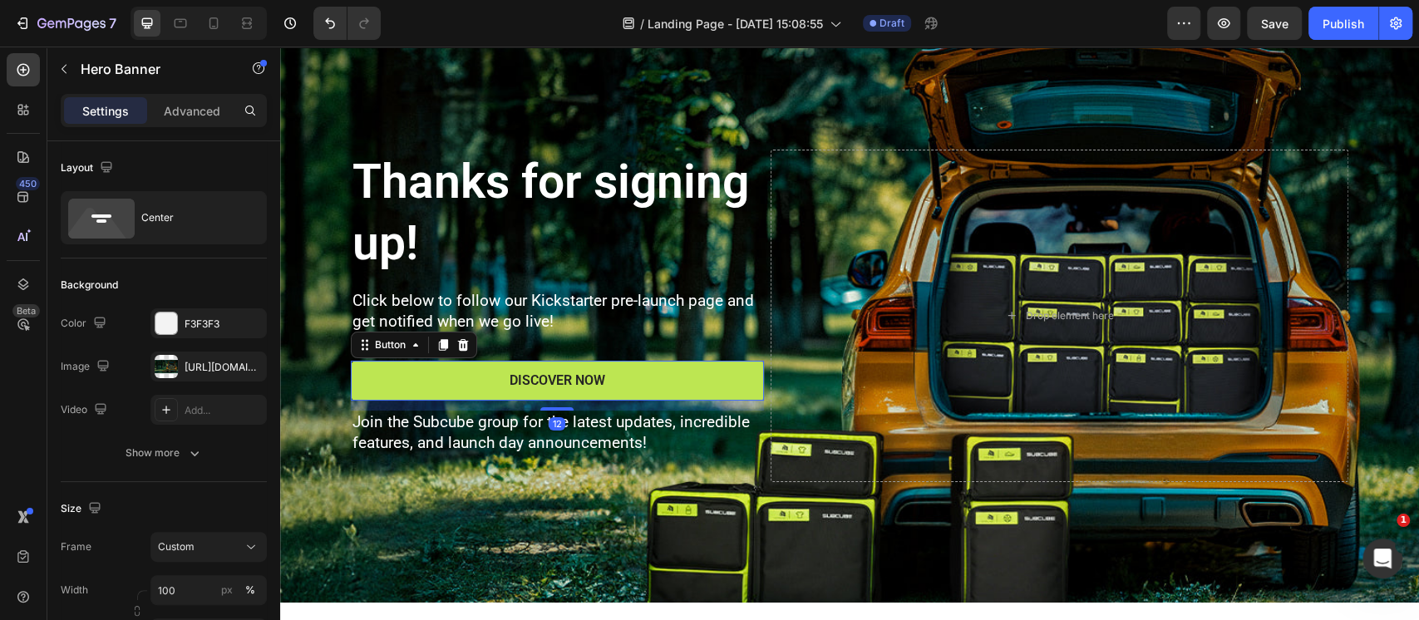
click at [433, 386] on button "Discover Now" at bounding box center [557, 381] width 413 height 41
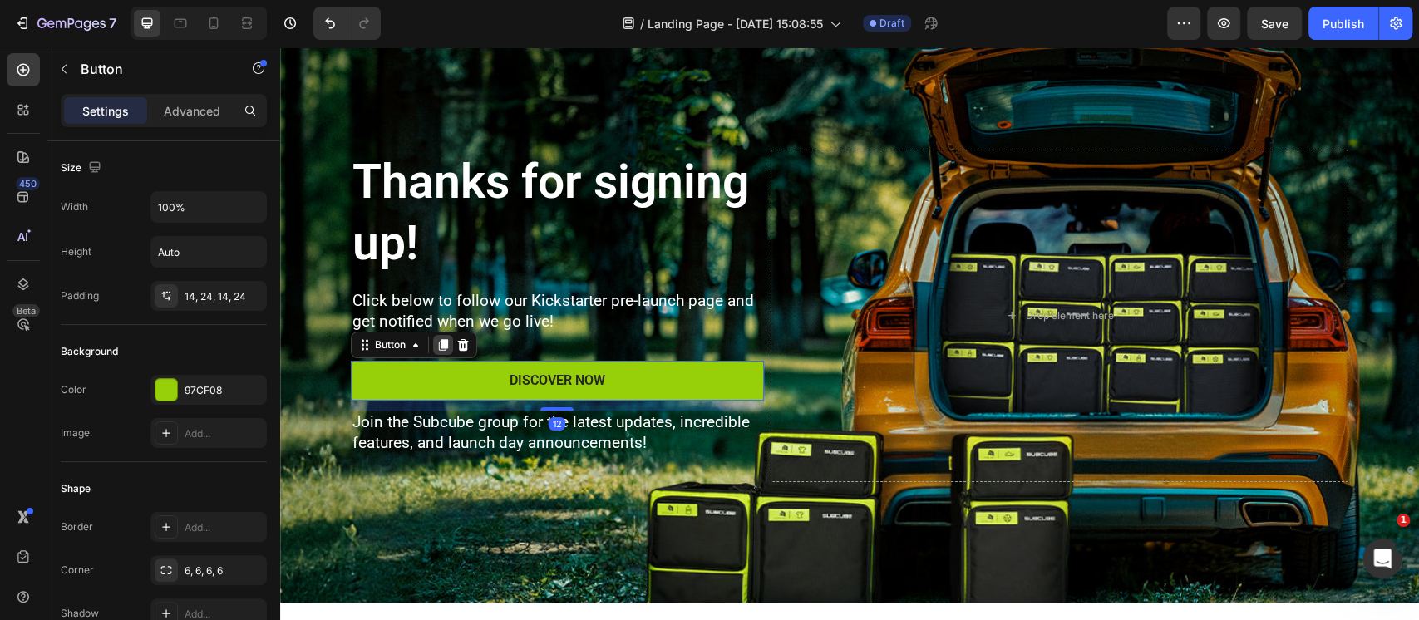
click at [436, 343] on icon at bounding box center [442, 344] width 13 height 13
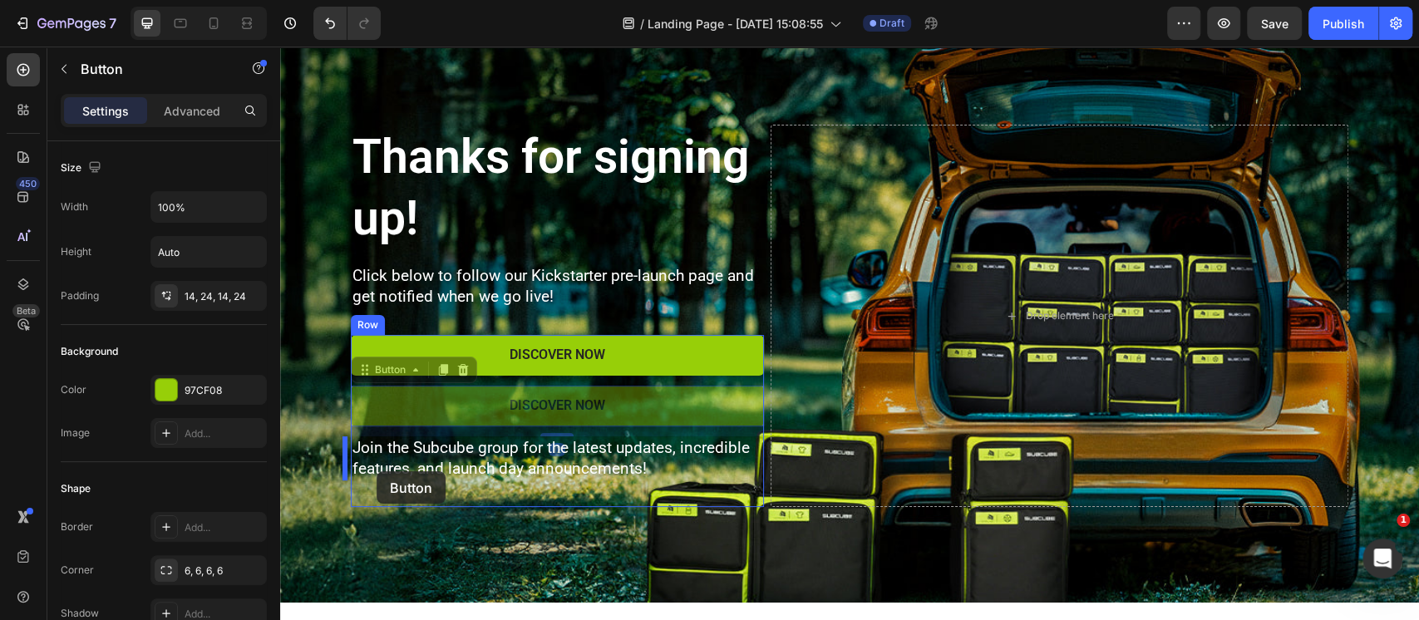
drag, startPoint x: 382, startPoint y: 370, endPoint x: 376, endPoint y: 471, distance: 101.6
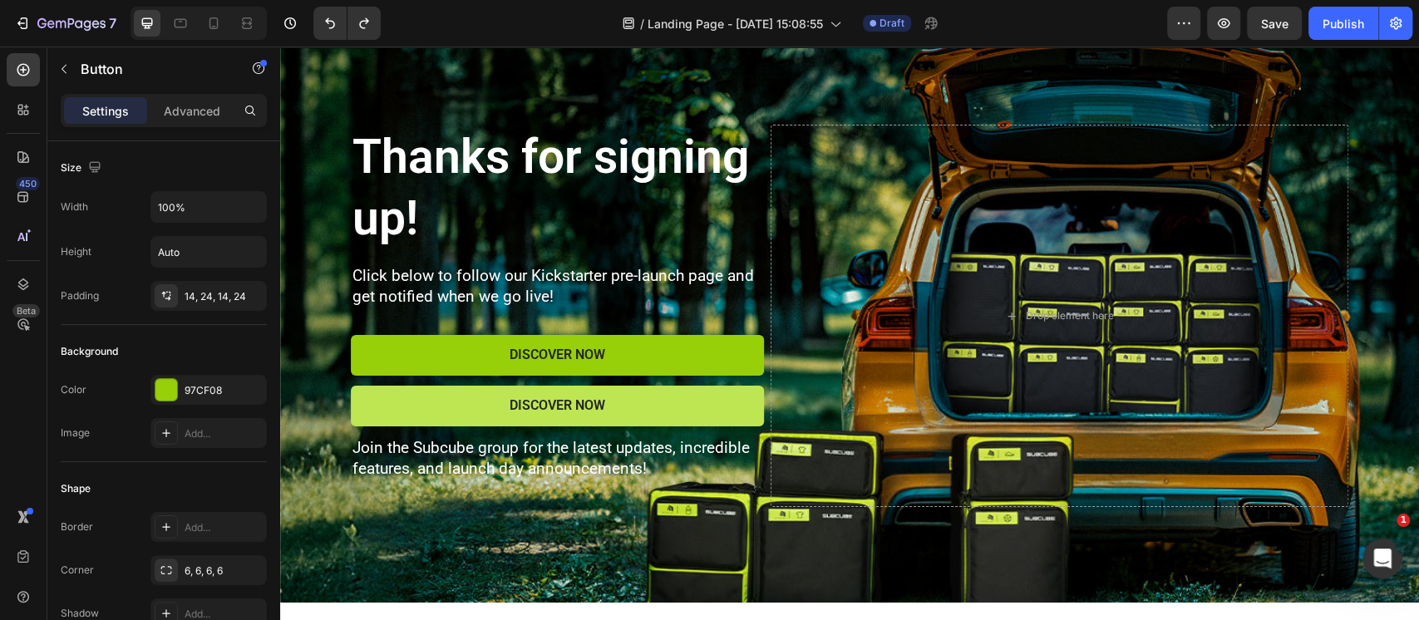
click at [369, 396] on button "Discover Now" at bounding box center [557, 406] width 413 height 41
click at [450, 407] on button "Discover Now" at bounding box center [557, 406] width 413 height 41
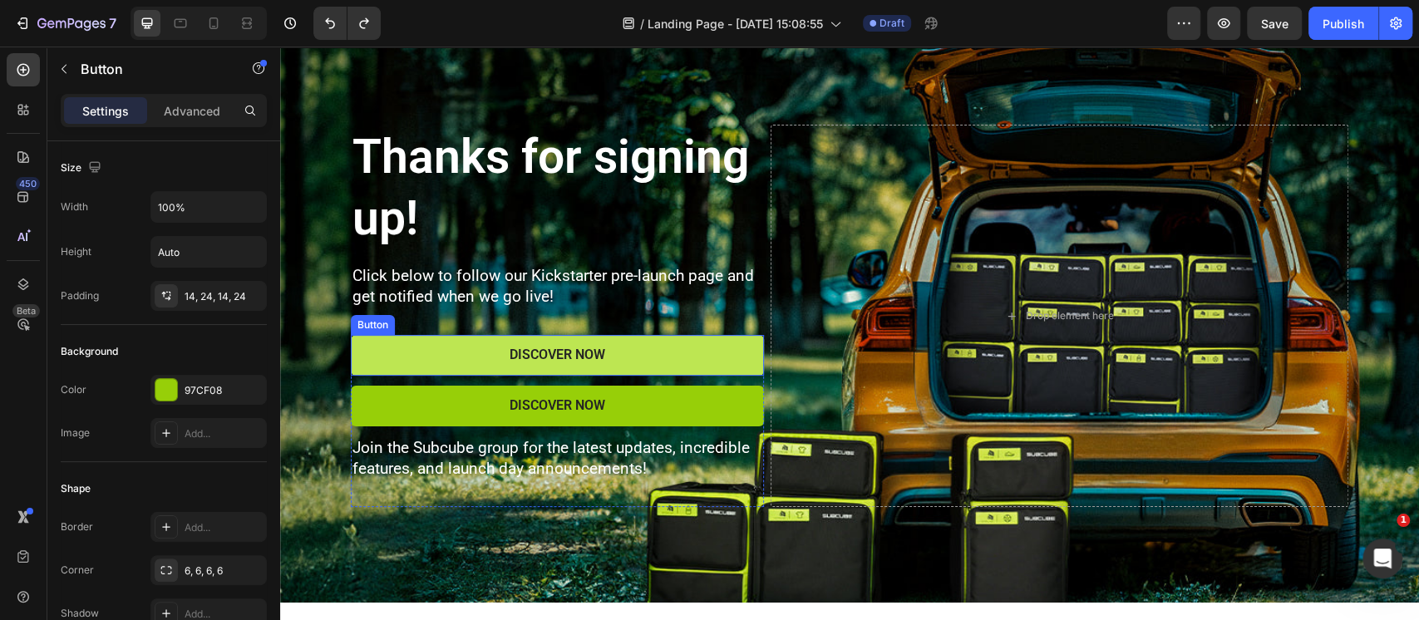
click at [428, 349] on button "Discover Now" at bounding box center [557, 355] width 413 height 41
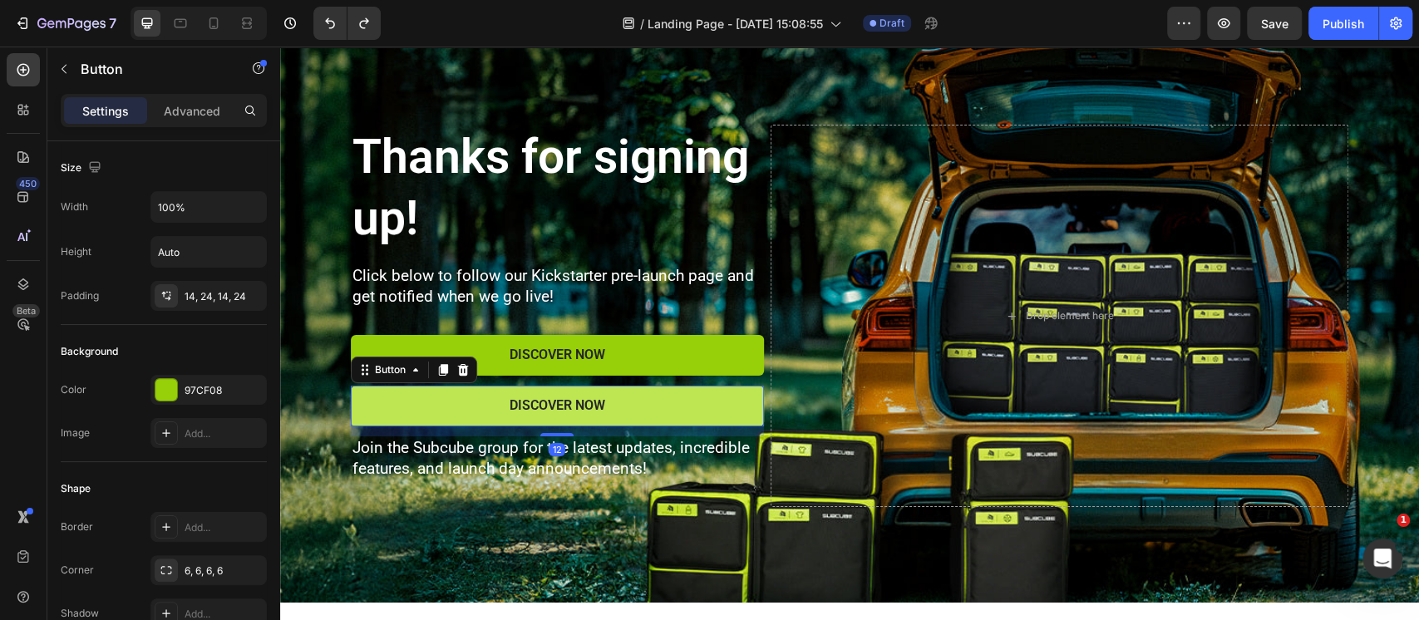
click at [416, 412] on button "Discover Now" at bounding box center [557, 406] width 413 height 41
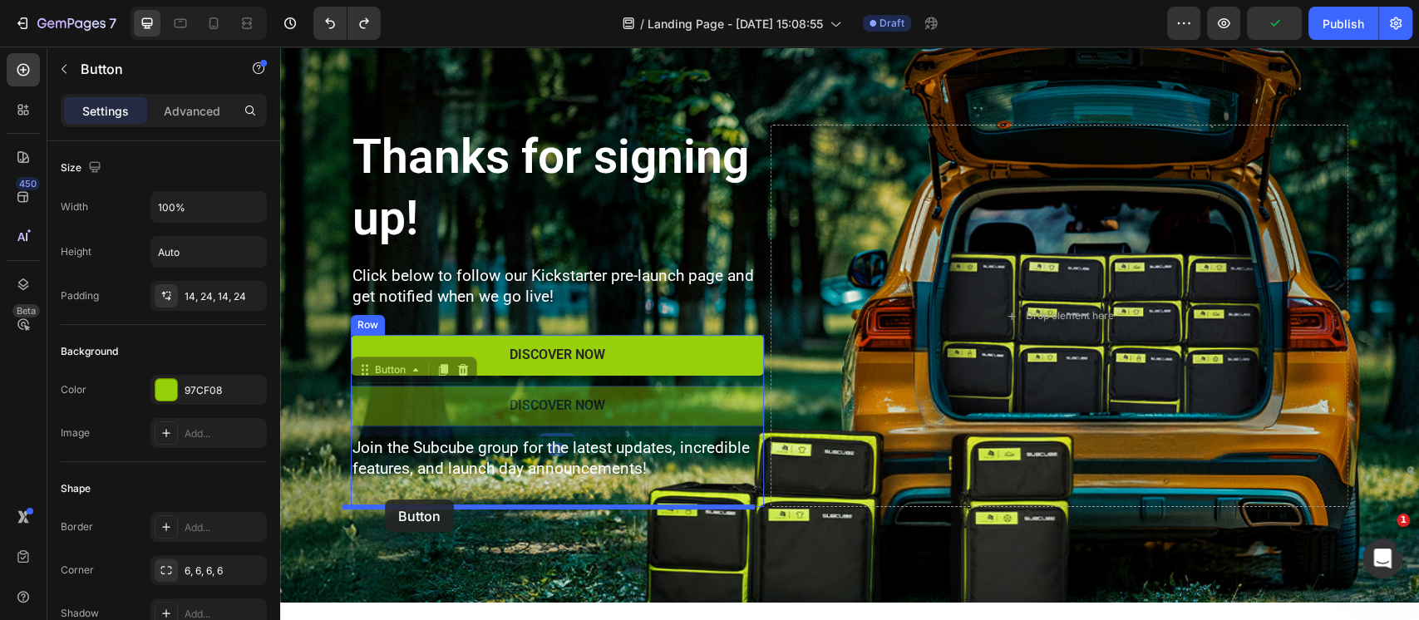
drag, startPoint x: 381, startPoint y: 369, endPoint x: 385, endPoint y: 499, distance: 130.5
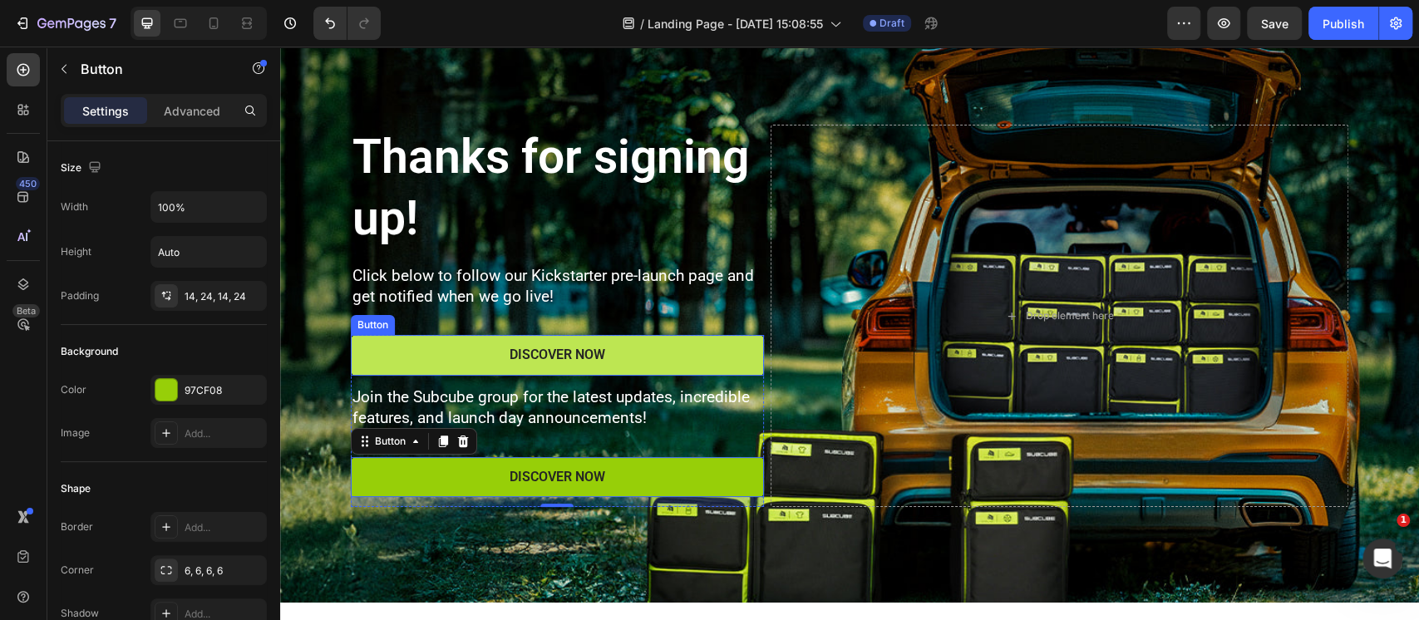
click at [446, 360] on button "Discover Now" at bounding box center [557, 355] width 413 height 41
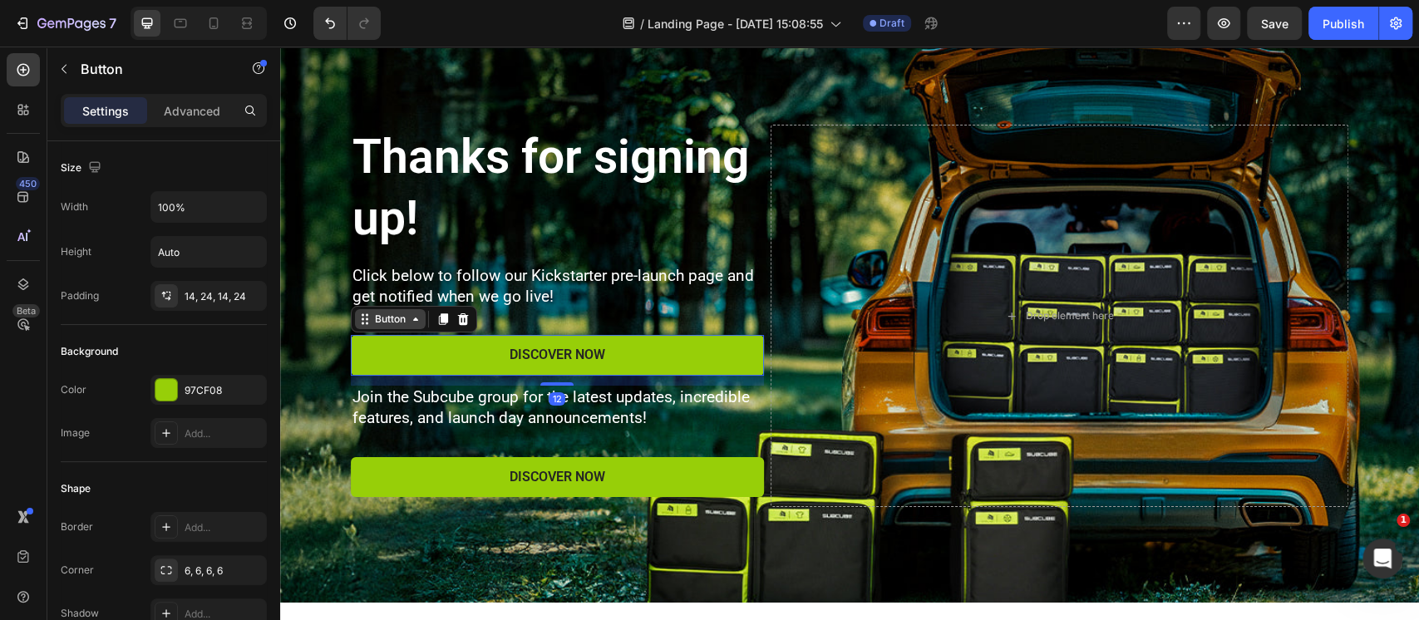
click at [392, 324] on div "Button" at bounding box center [390, 319] width 37 height 15
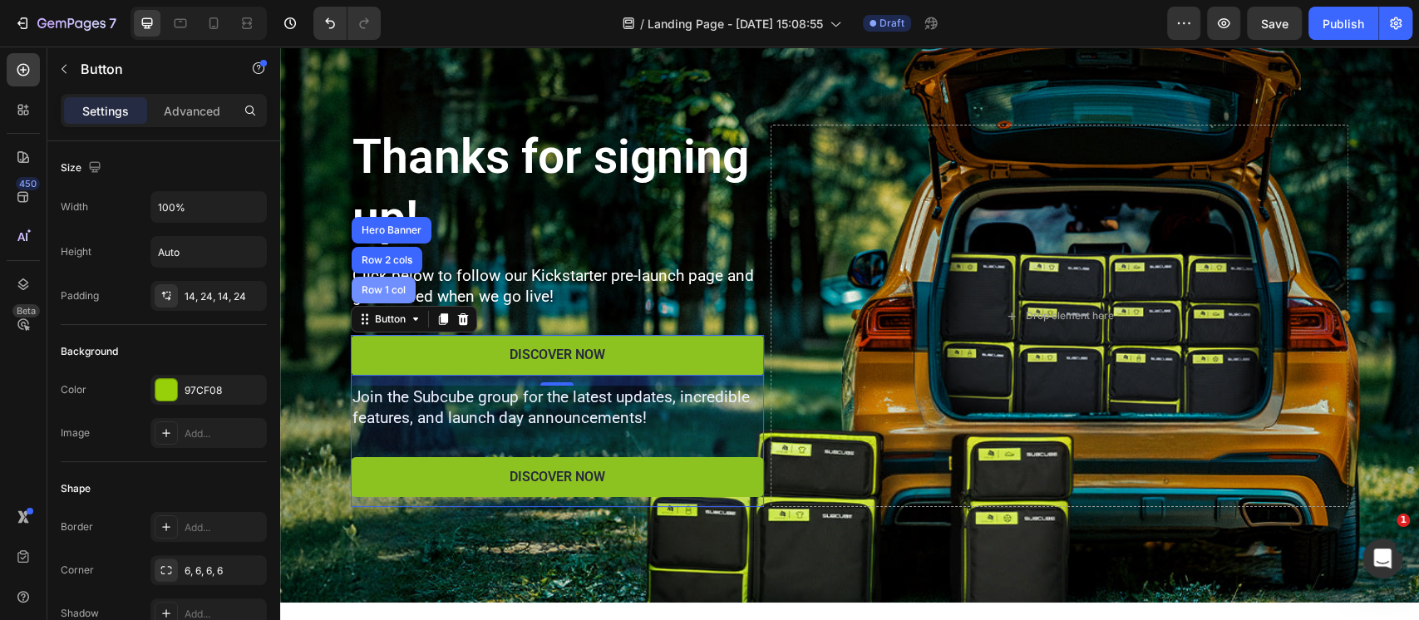
click at [385, 300] on div "Row 1 col" at bounding box center [384, 290] width 64 height 27
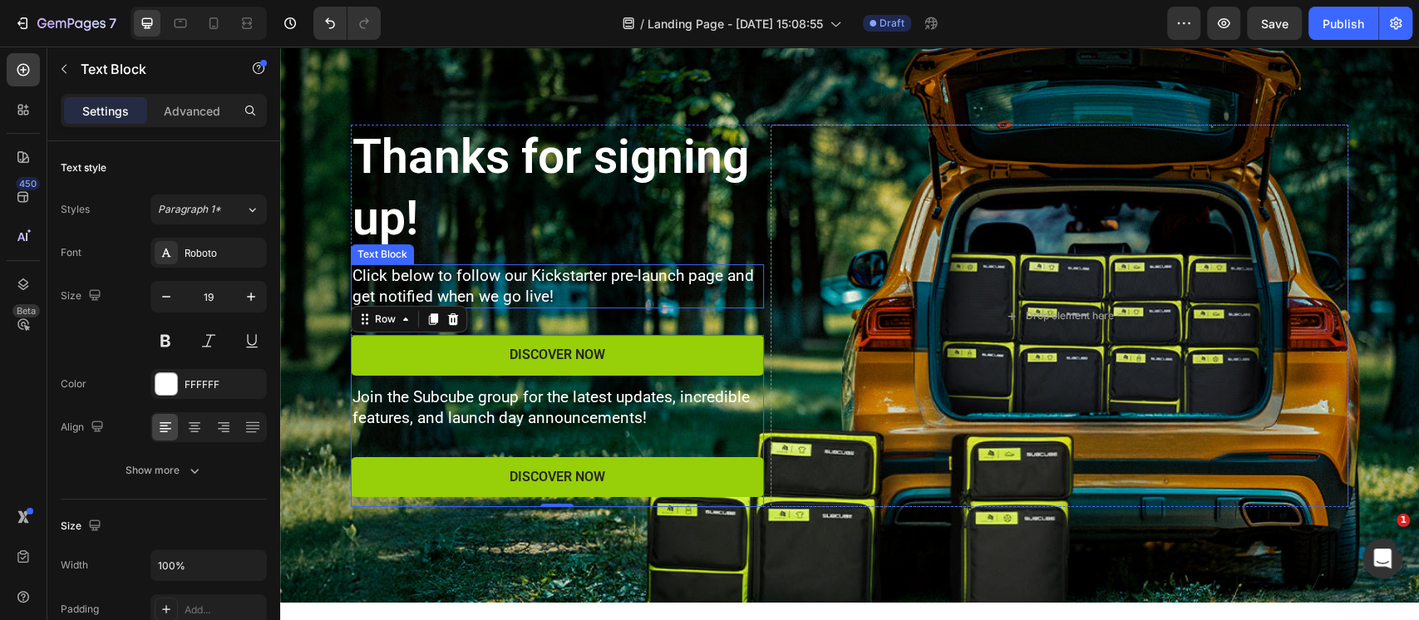
click at [483, 283] on p "Click below to follow our Kickstarter pre-launch page and get notified when we …" at bounding box center [557, 286] width 410 height 41
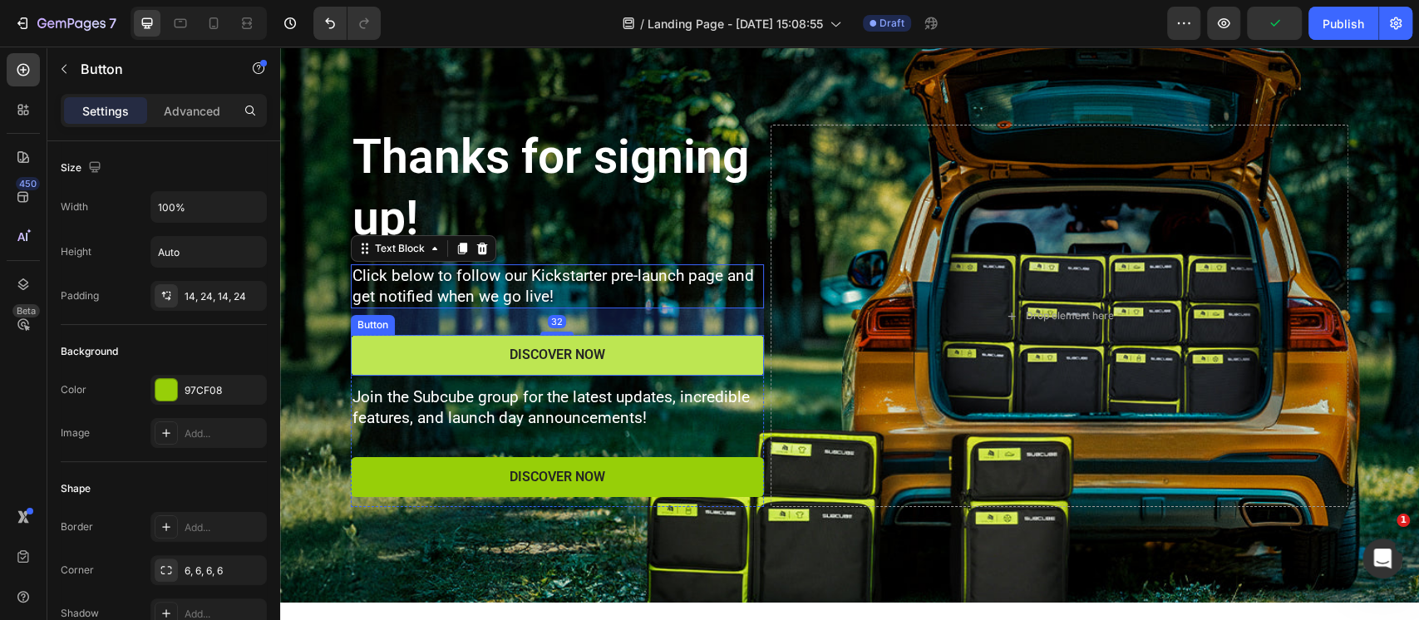
click at [419, 350] on button "Discover Now" at bounding box center [557, 355] width 413 height 41
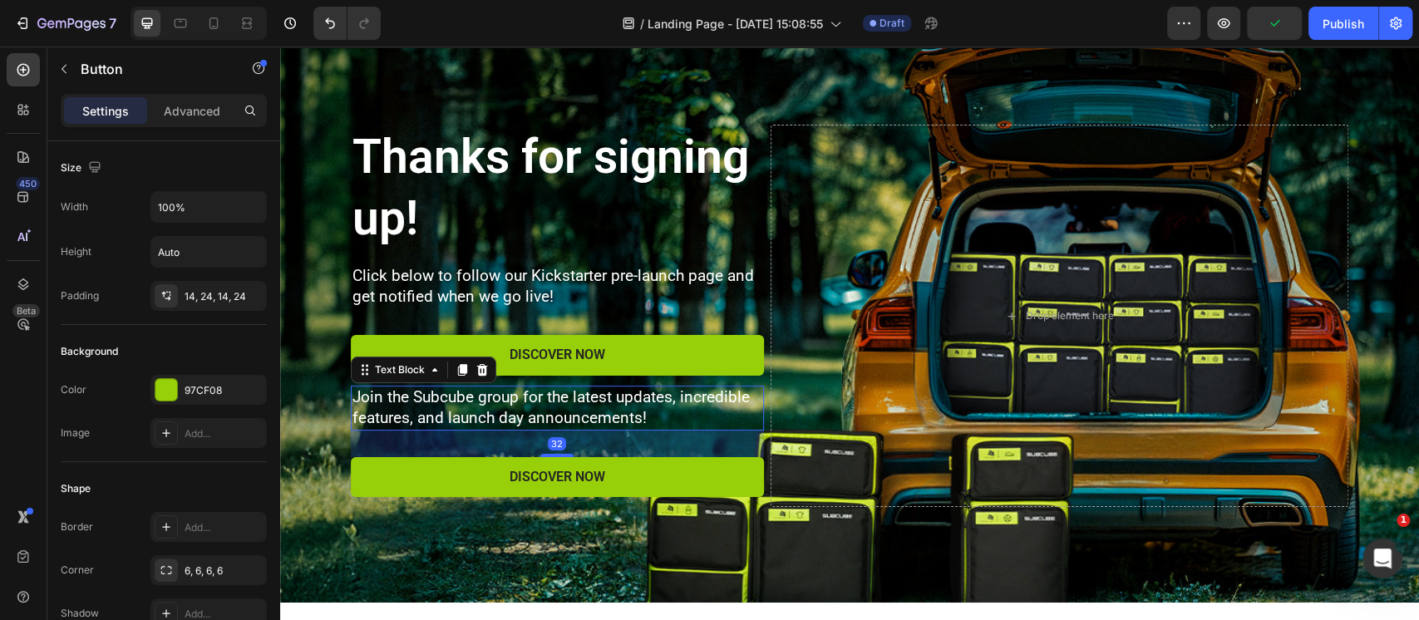
click at [405, 406] on p "Join the Subcube group for the latest updates, incredible features, and launch …" at bounding box center [557, 407] width 410 height 41
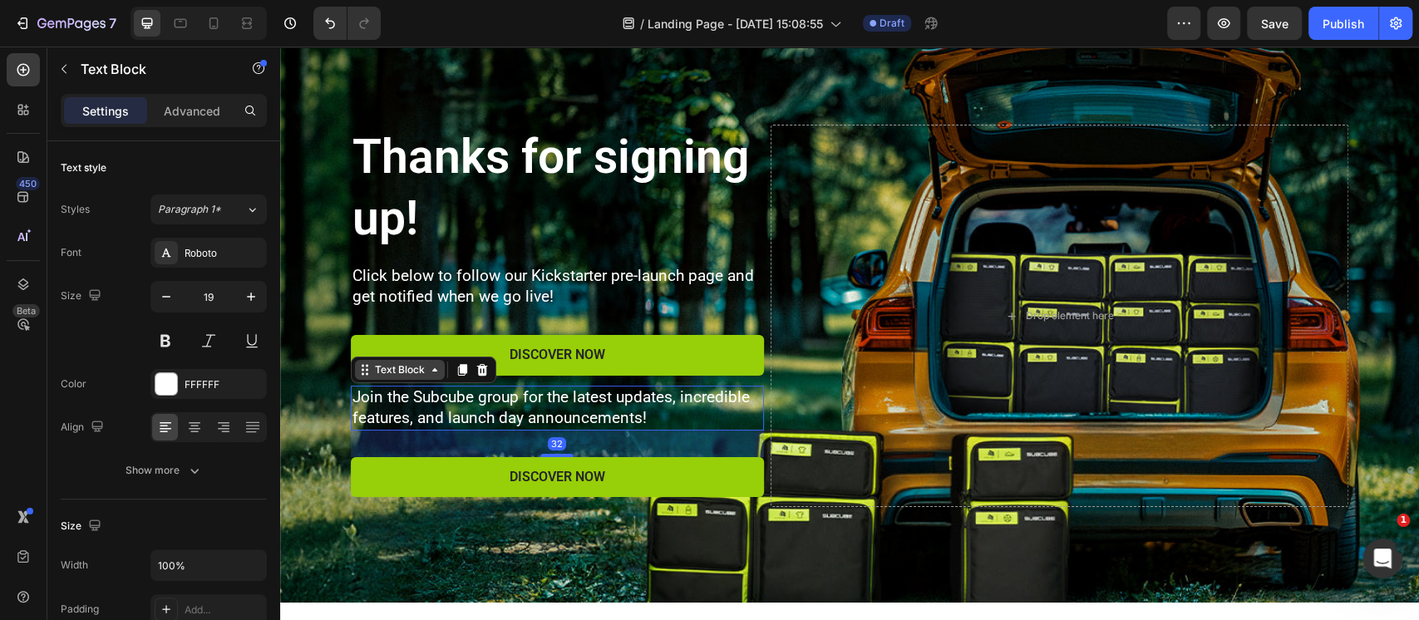
click at [386, 372] on div "Text Block" at bounding box center [400, 369] width 57 height 15
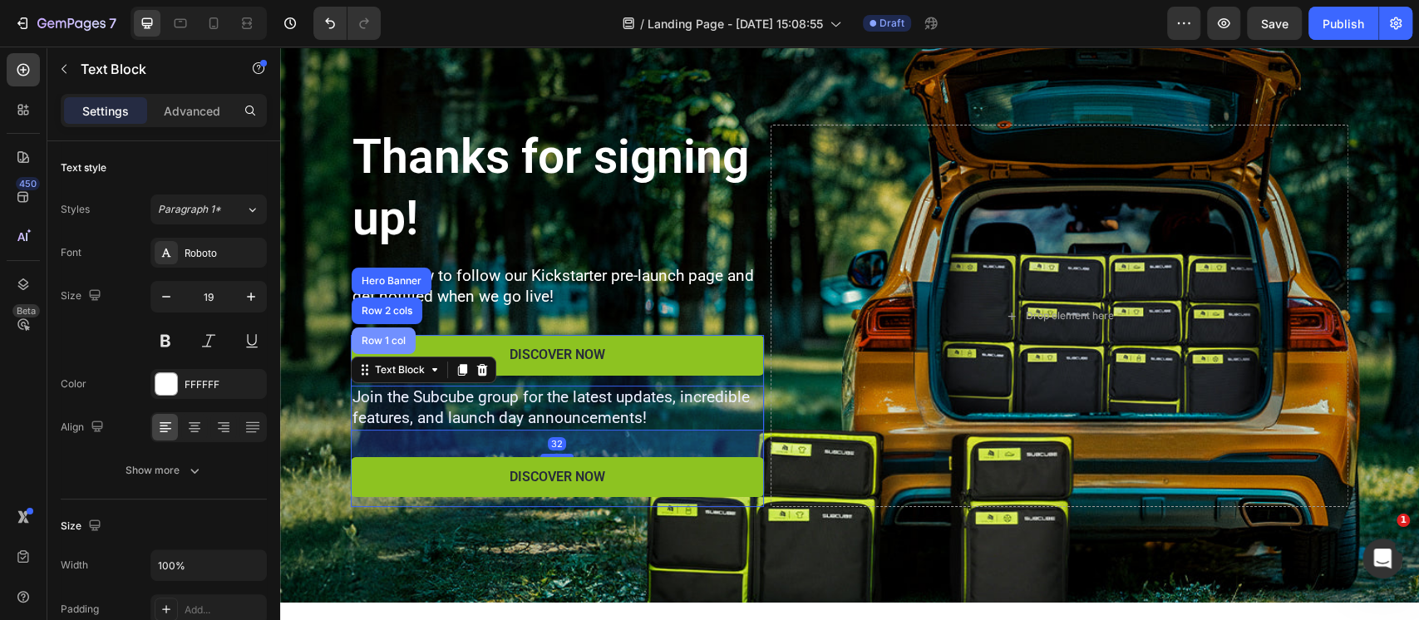
click at [385, 347] on div "Row 1 col" at bounding box center [384, 340] width 64 height 27
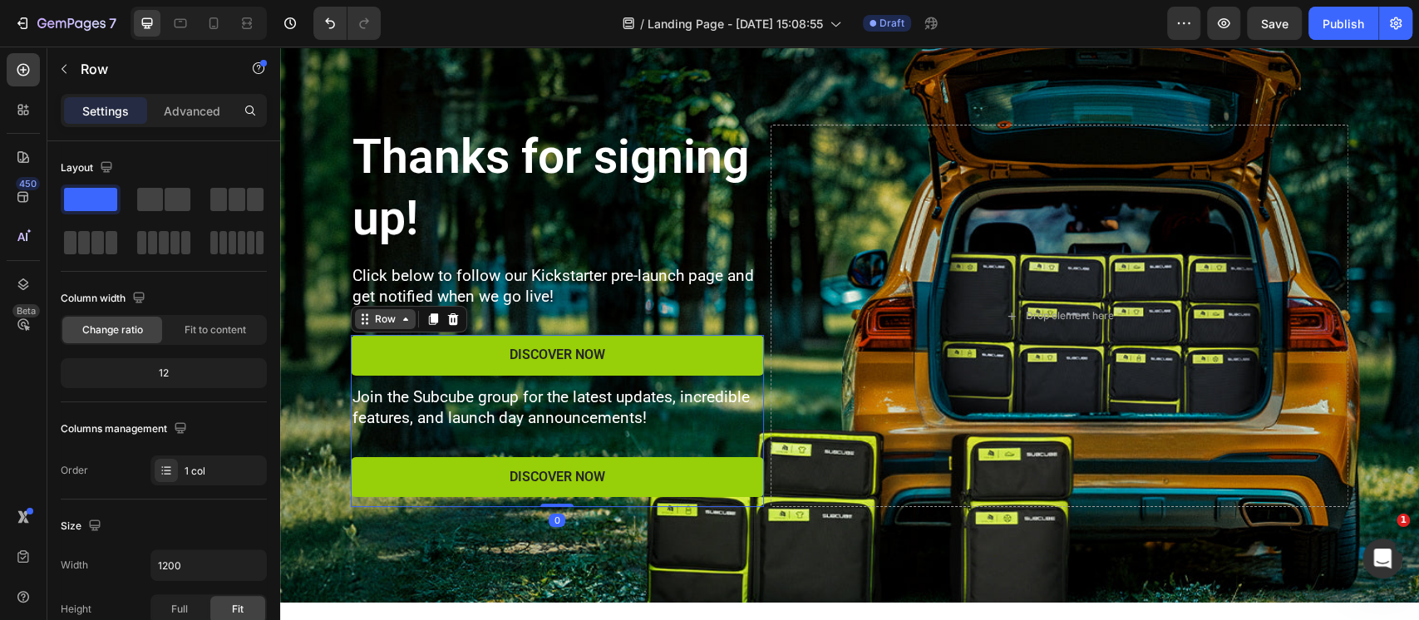
click at [376, 320] on div "Row" at bounding box center [385, 319] width 27 height 15
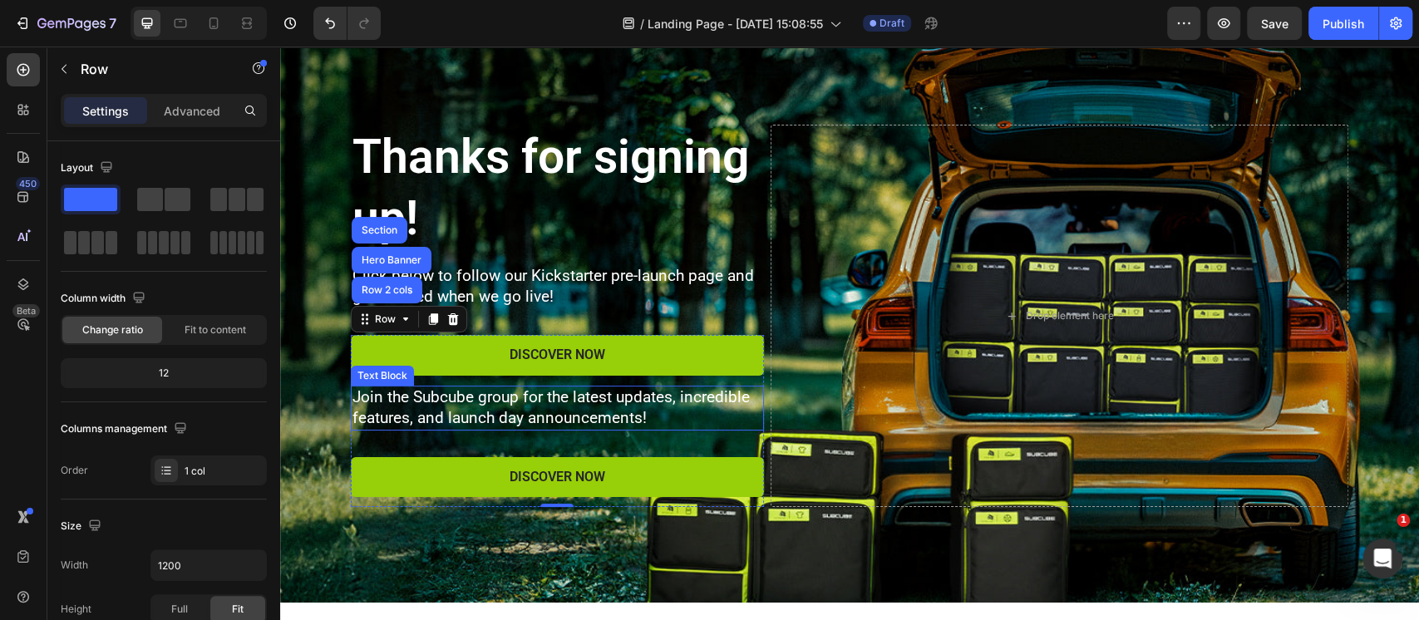
click at [409, 416] on p "Join the Subcube group for the latest updates, incredible features, and launch …" at bounding box center [557, 407] width 410 height 41
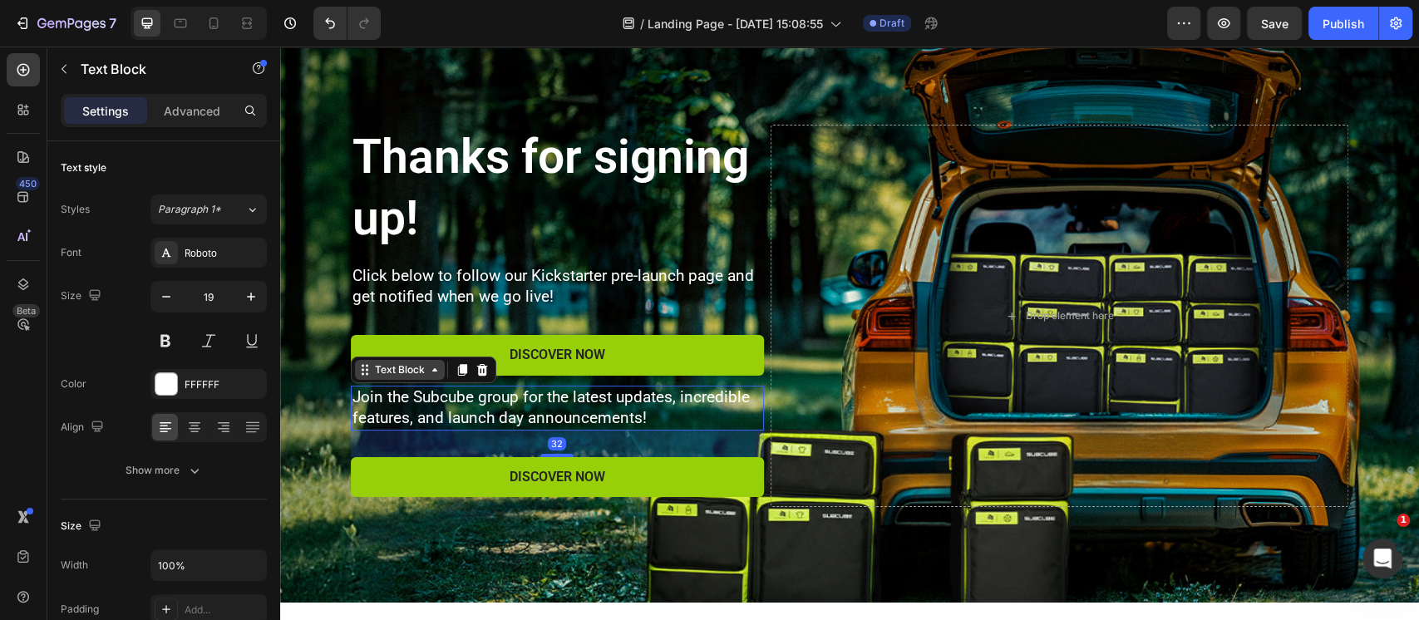
click at [384, 369] on div "Text Block" at bounding box center [400, 369] width 57 height 15
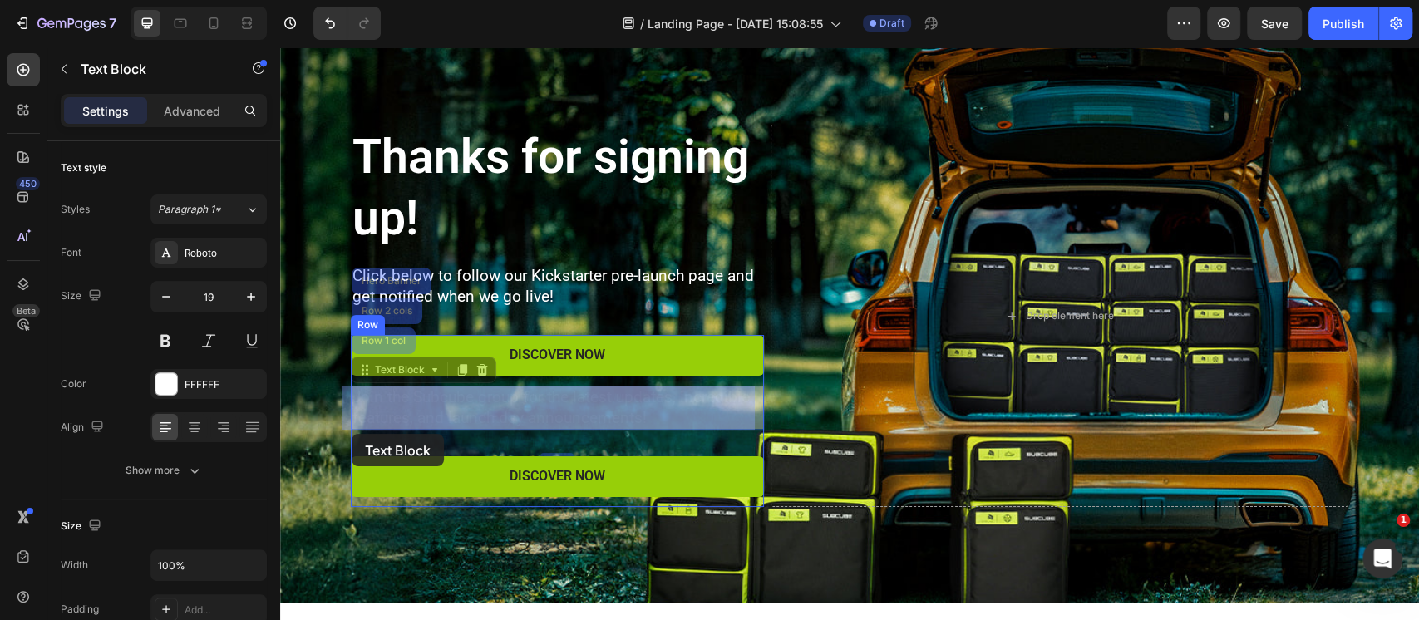
drag, startPoint x: 389, startPoint y: 375, endPoint x: 352, endPoint y: 434, distance: 69.9
click at [352, 434] on div "Header Thanks for signing up! Heading Click below to follow our Kickstarter pre…" at bounding box center [849, 418] width 1139 height 847
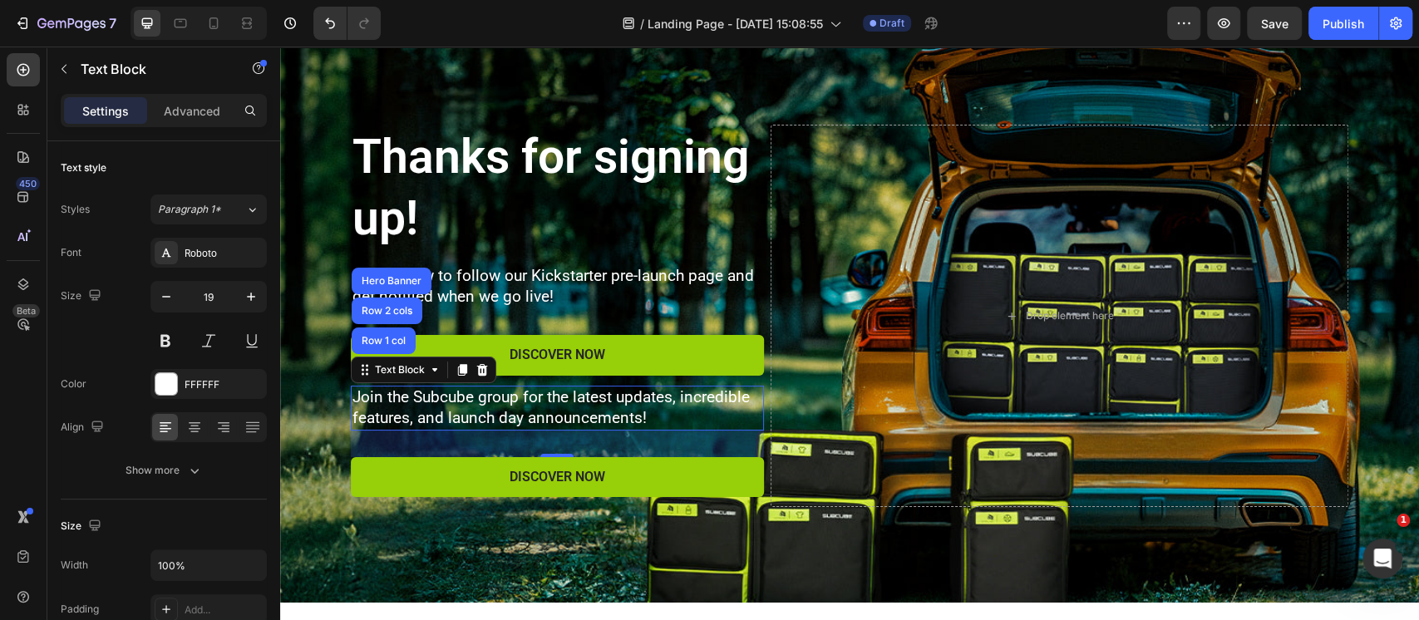
click at [393, 439] on div "32" at bounding box center [557, 444] width 413 height 27
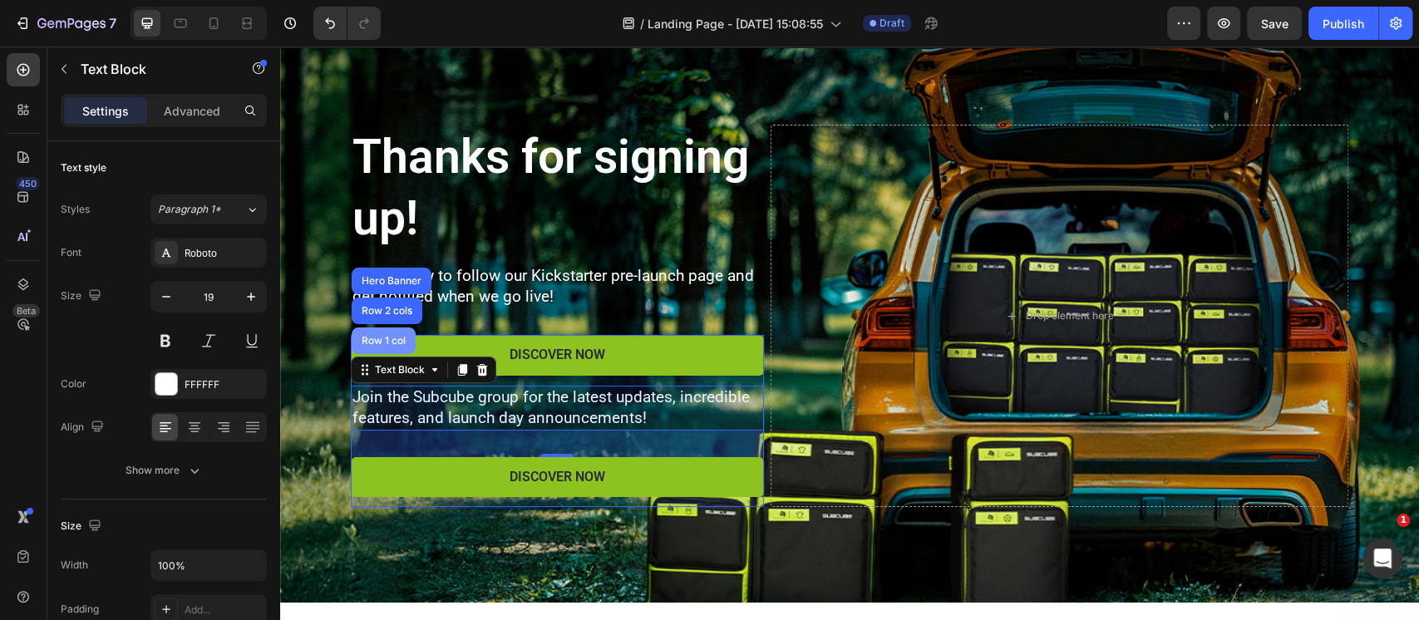
click at [382, 347] on div "Row 1 col" at bounding box center [384, 340] width 64 height 27
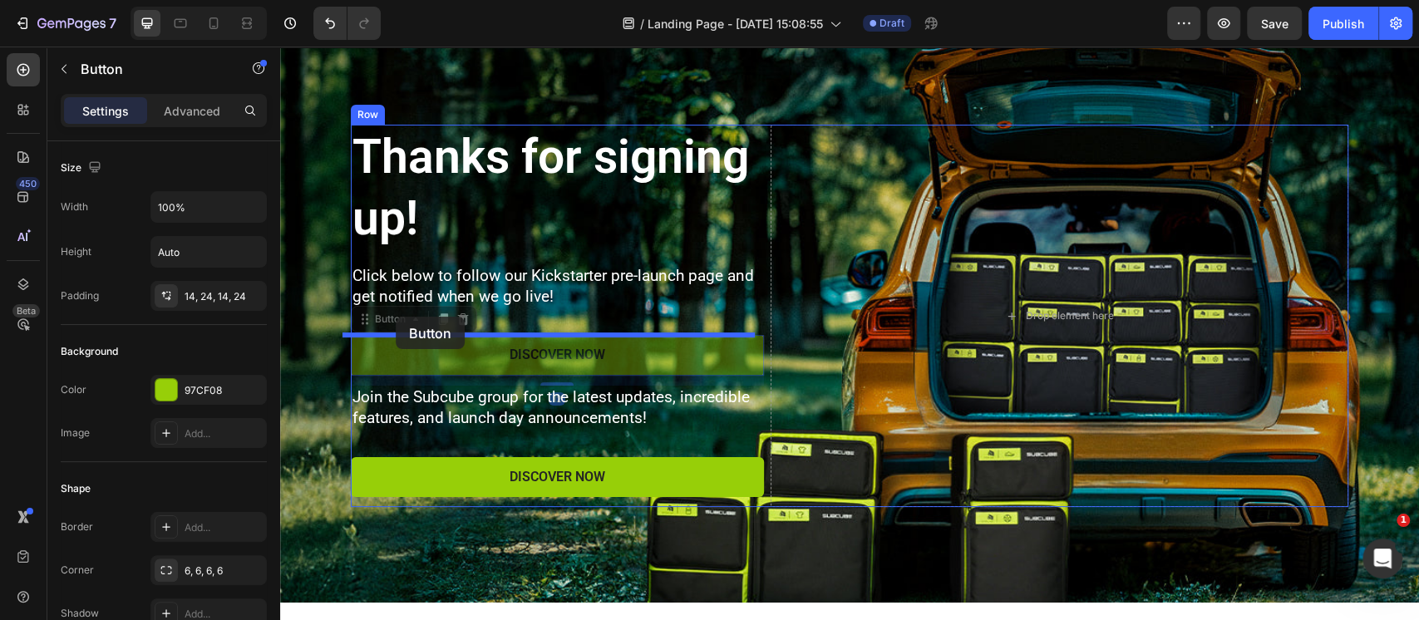
drag, startPoint x: 386, startPoint y: 345, endPoint x: 396, endPoint y: 317, distance: 29.7
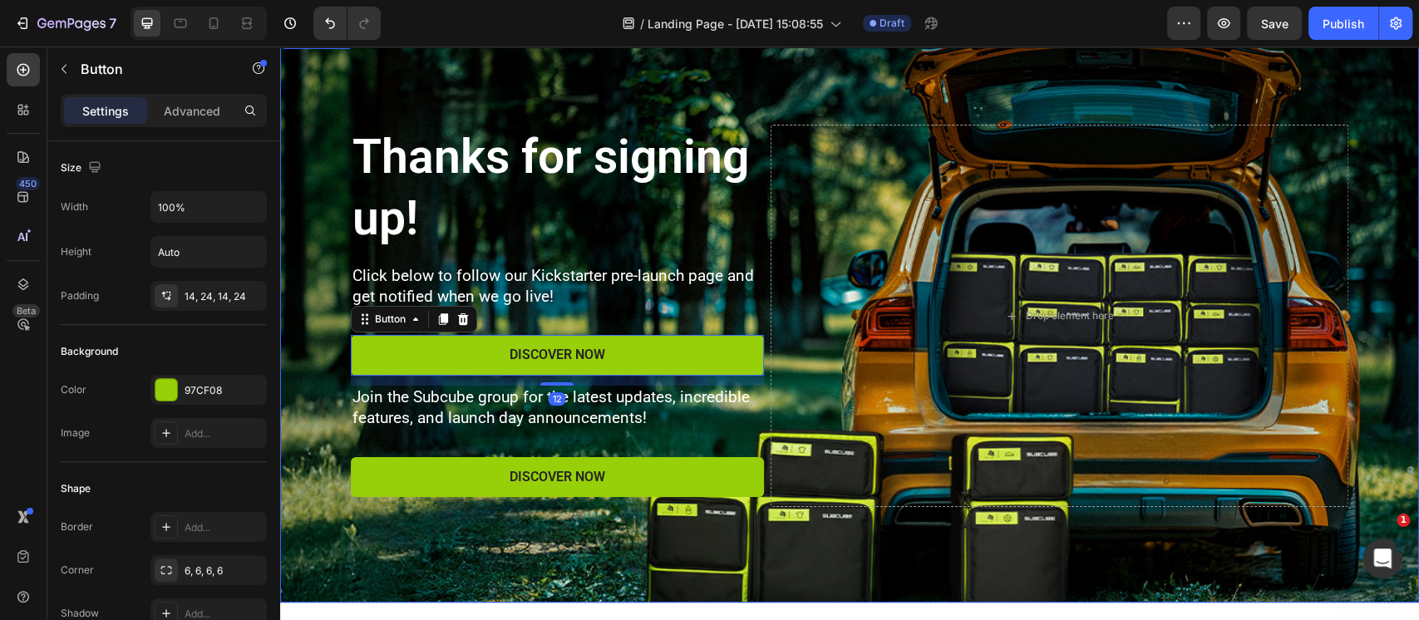
click at [324, 435] on div "Background Image" at bounding box center [849, 315] width 1139 height 573
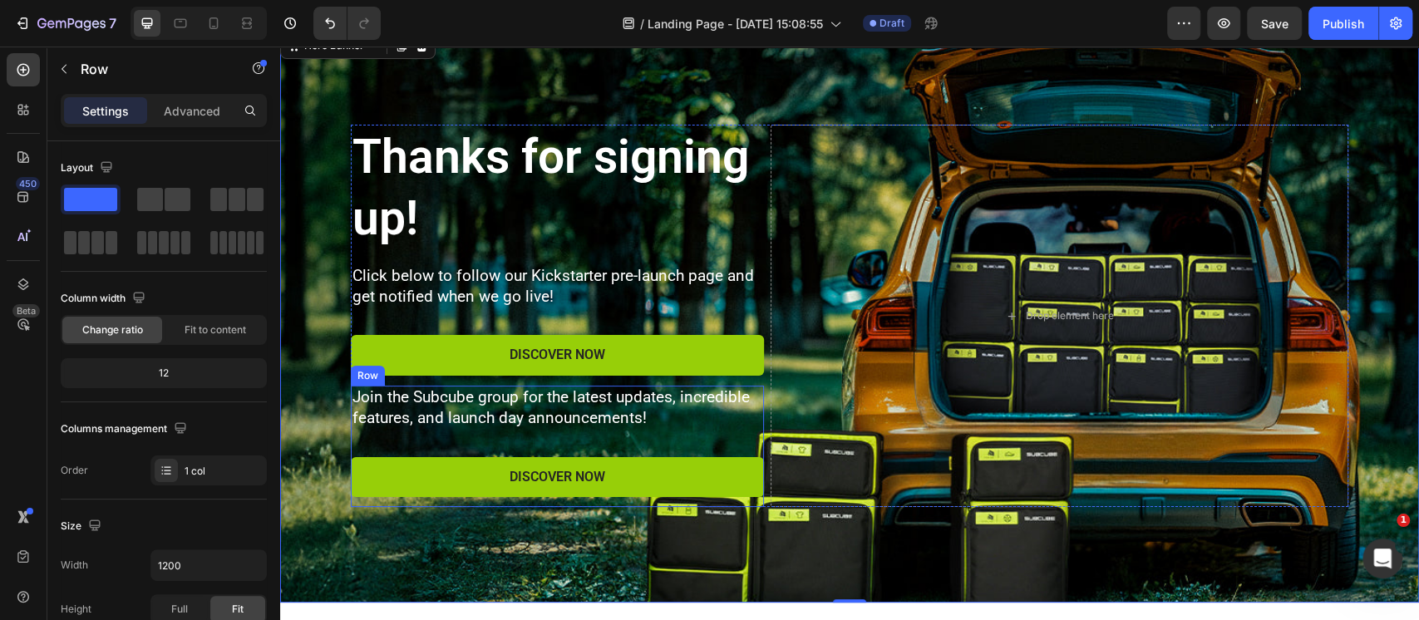
click at [377, 430] on div "Join the Subcube group for the latest updates, incredible features, and launch …" at bounding box center [557, 446] width 413 height 121
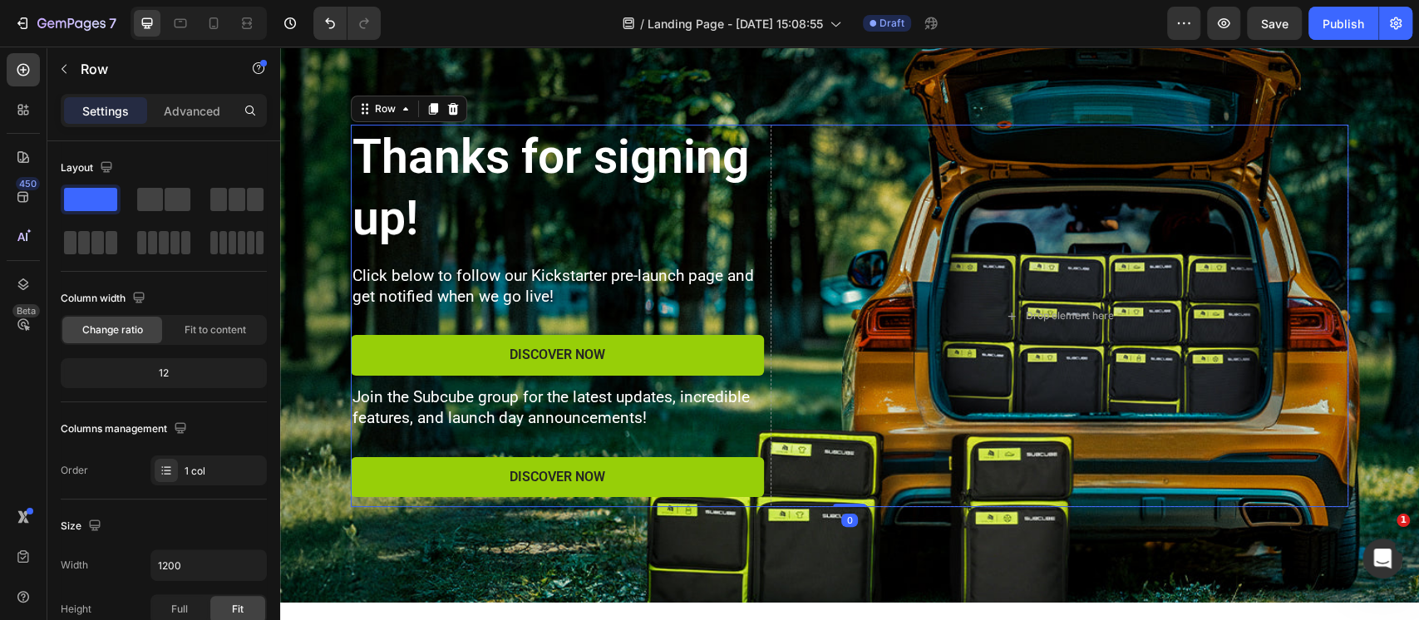
click at [447, 320] on div "Thanks for signing up! Heading Click below to follow our Kickstarter pre-launch…" at bounding box center [557, 316] width 413 height 383
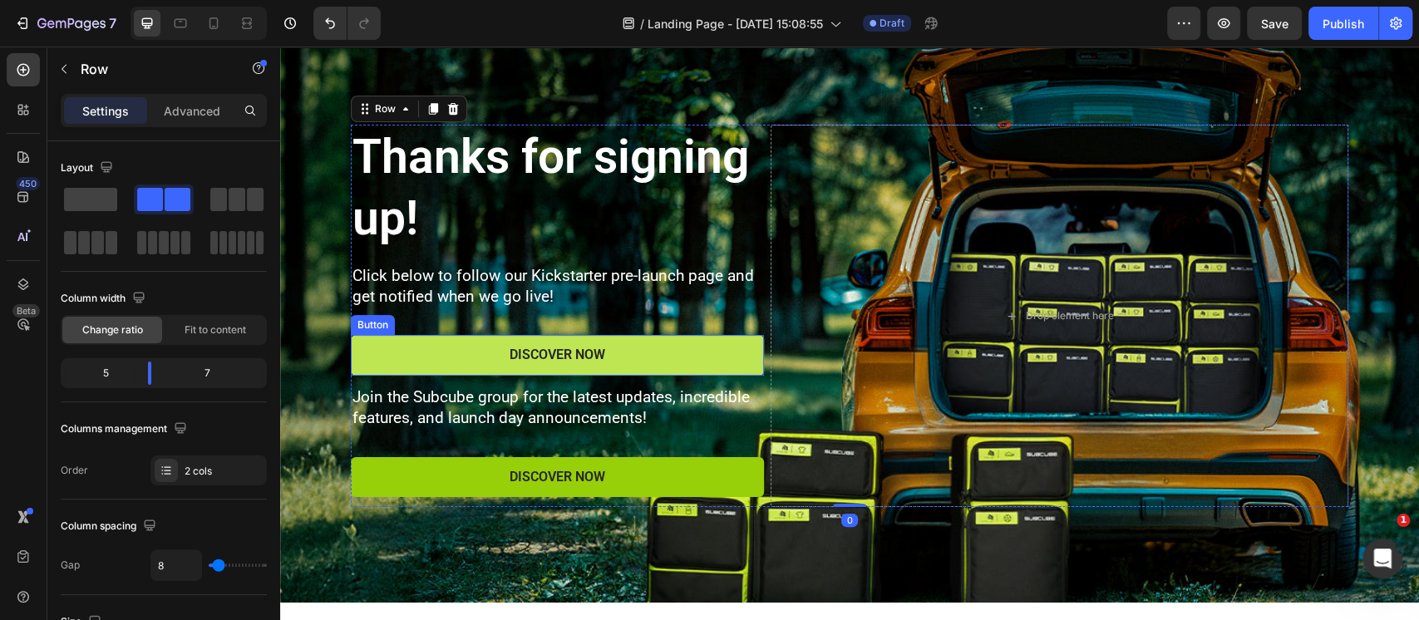
click at [431, 348] on button "Discover Now" at bounding box center [557, 355] width 413 height 41
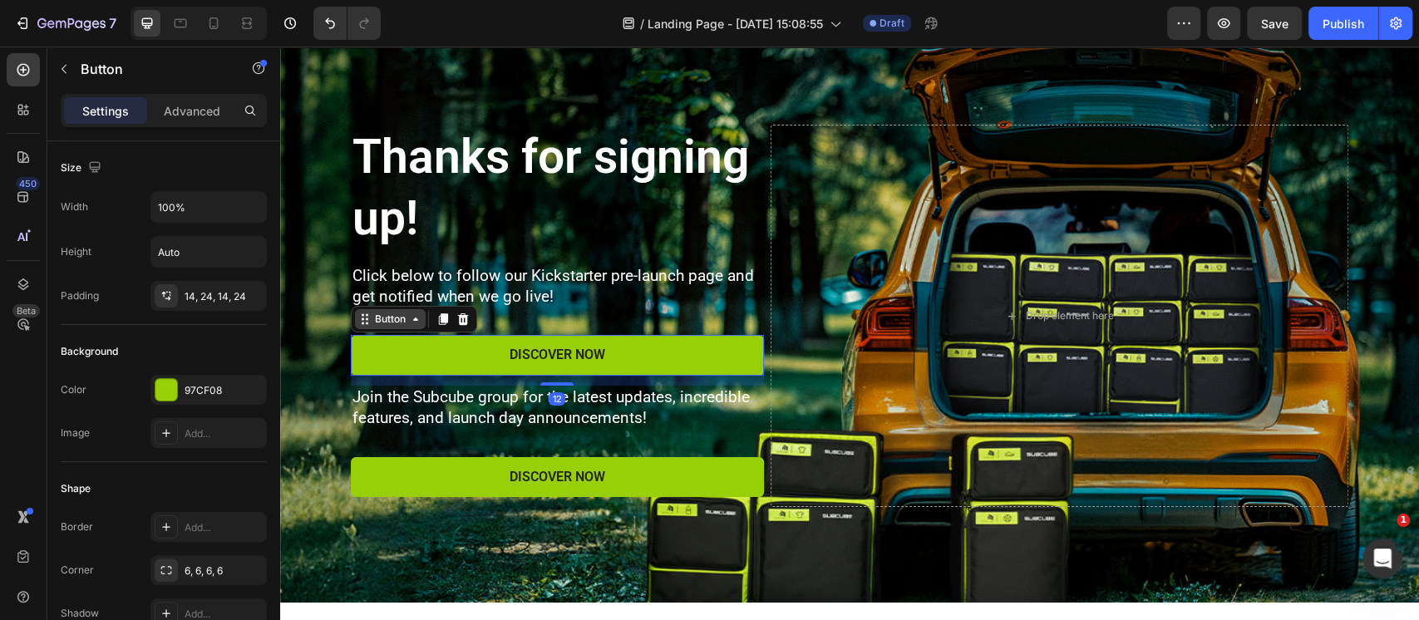
click at [372, 319] on div "Button" at bounding box center [390, 319] width 37 height 15
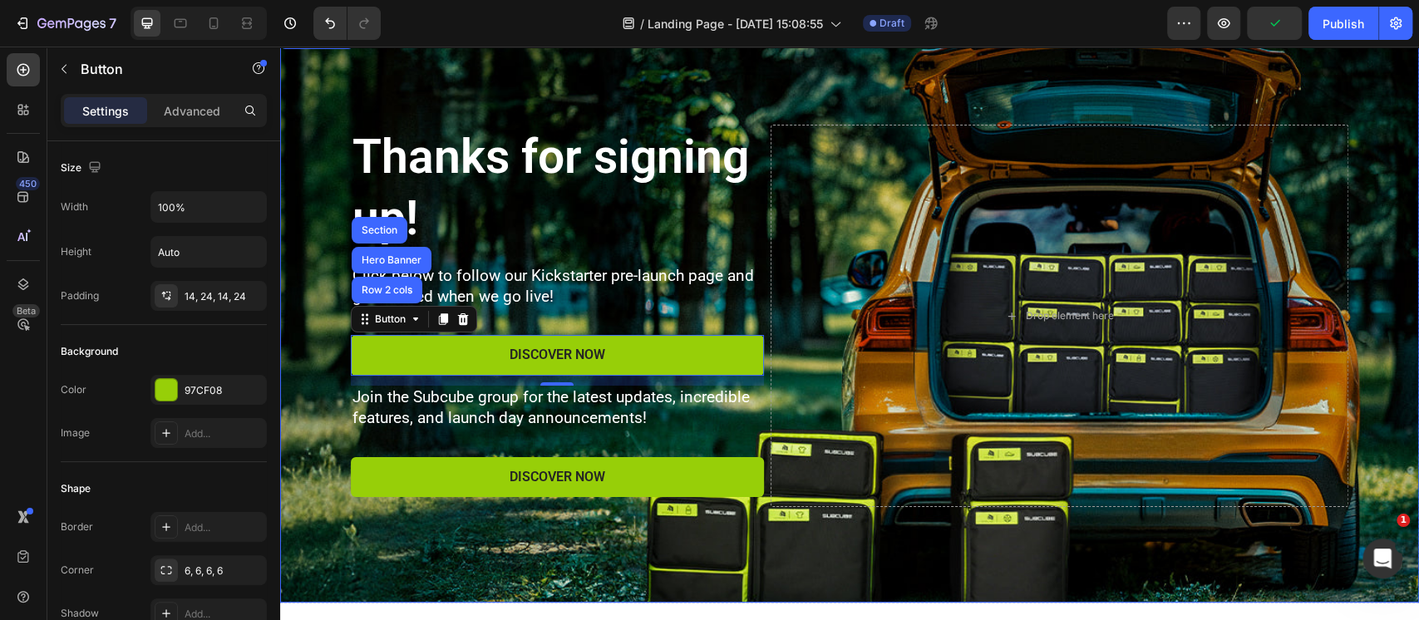
click at [459, 534] on div "Background Image" at bounding box center [849, 315] width 1139 height 573
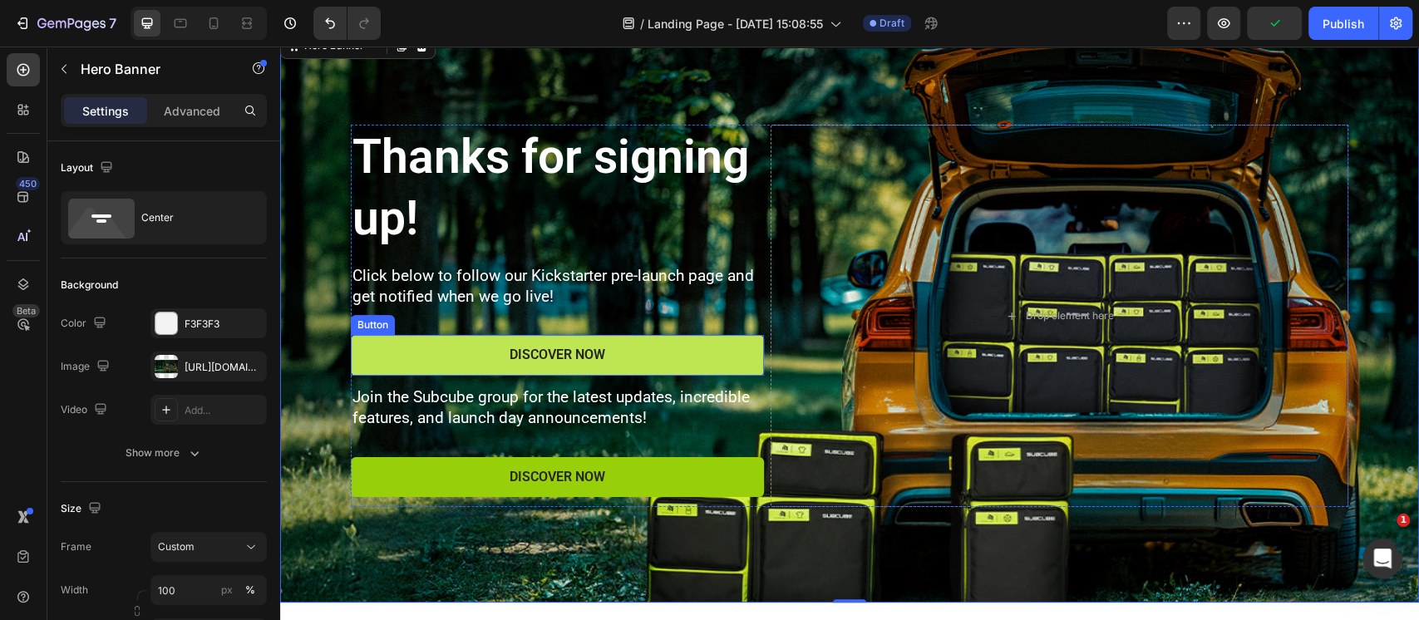
click at [430, 357] on button "Discover Now" at bounding box center [557, 355] width 413 height 41
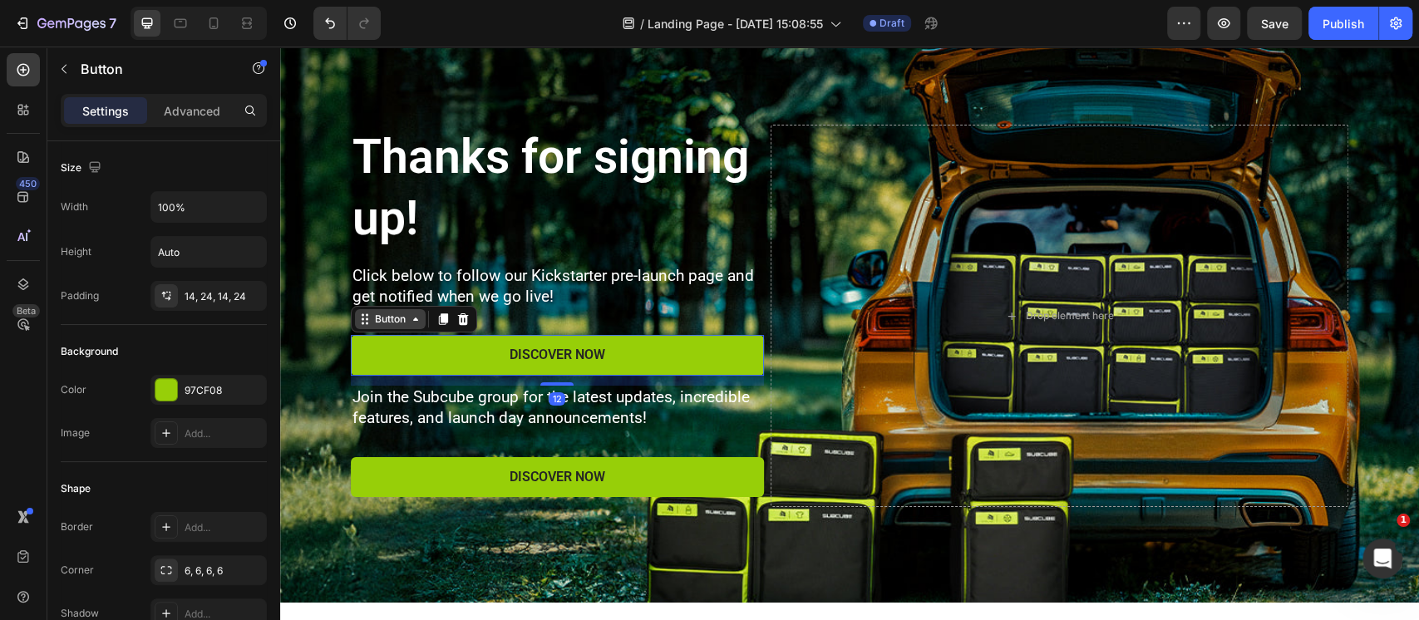
click at [372, 316] on div "Button" at bounding box center [390, 319] width 37 height 15
click at [197, 116] on p "Advanced" at bounding box center [192, 110] width 57 height 17
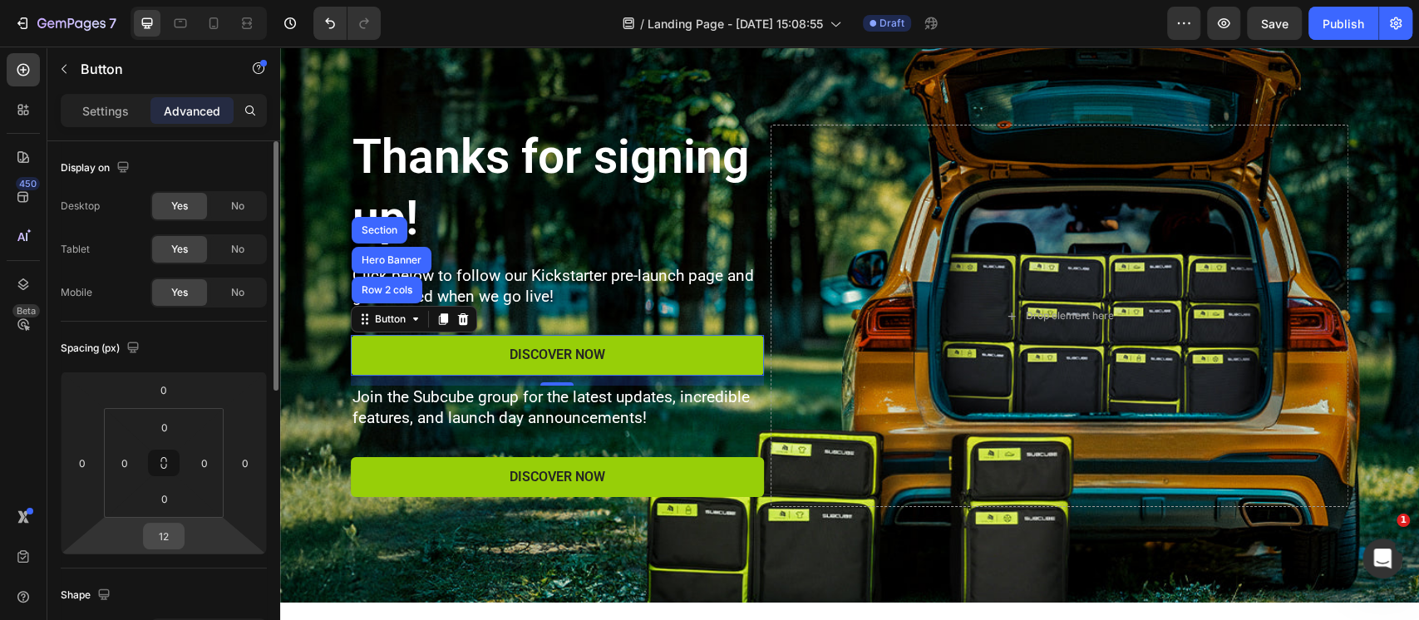
click at [166, 534] on input "12" at bounding box center [163, 536] width 33 height 25
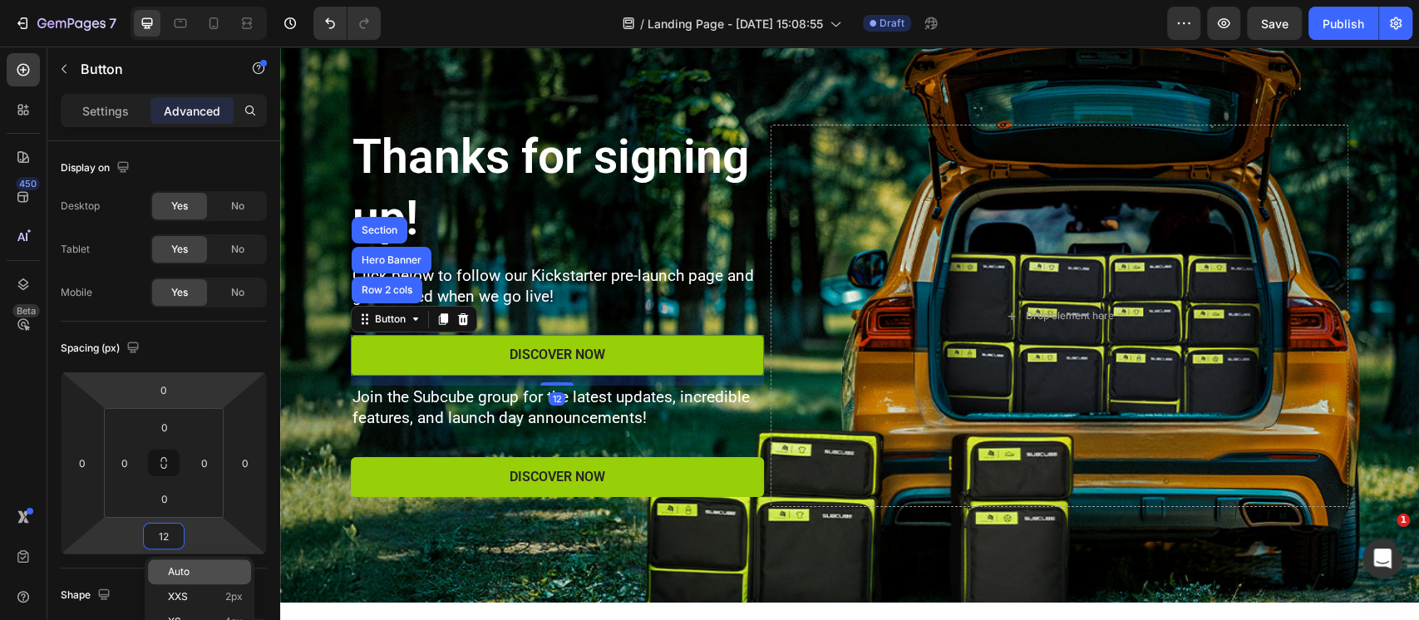
scroll to position [221, 0]
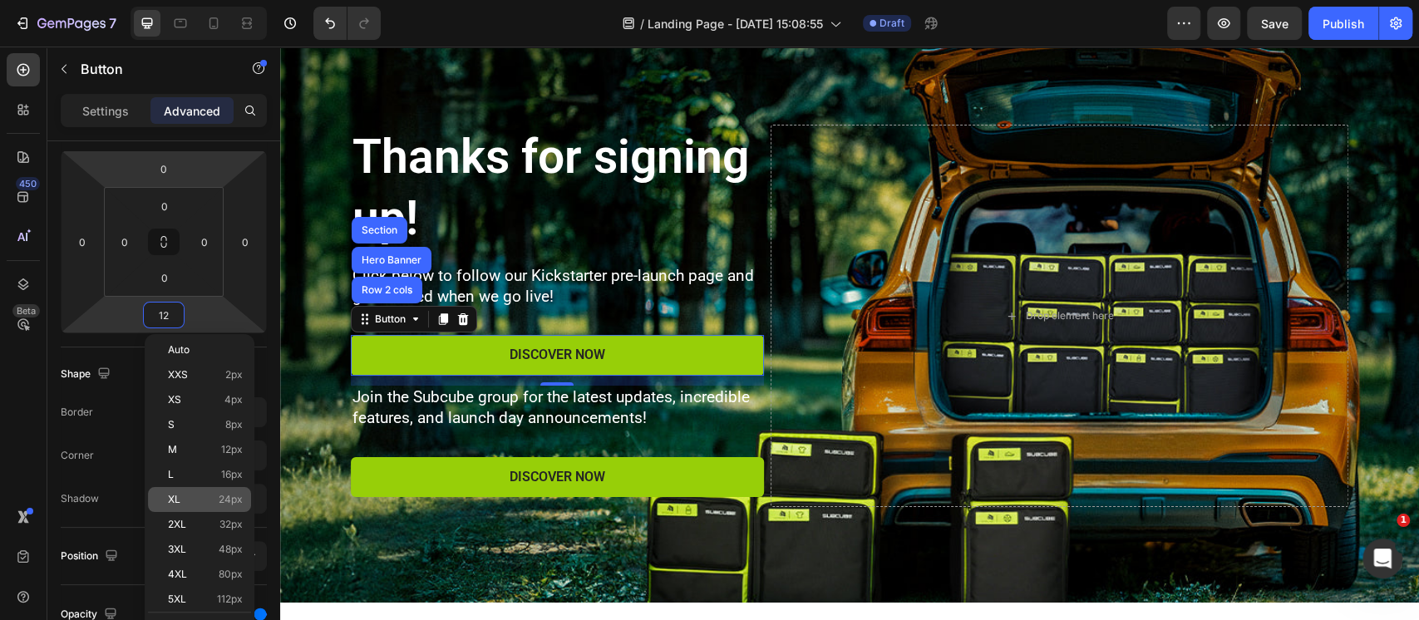
click at [213, 504] on p "XL 24px" at bounding box center [205, 500] width 75 height 12
type input "24"
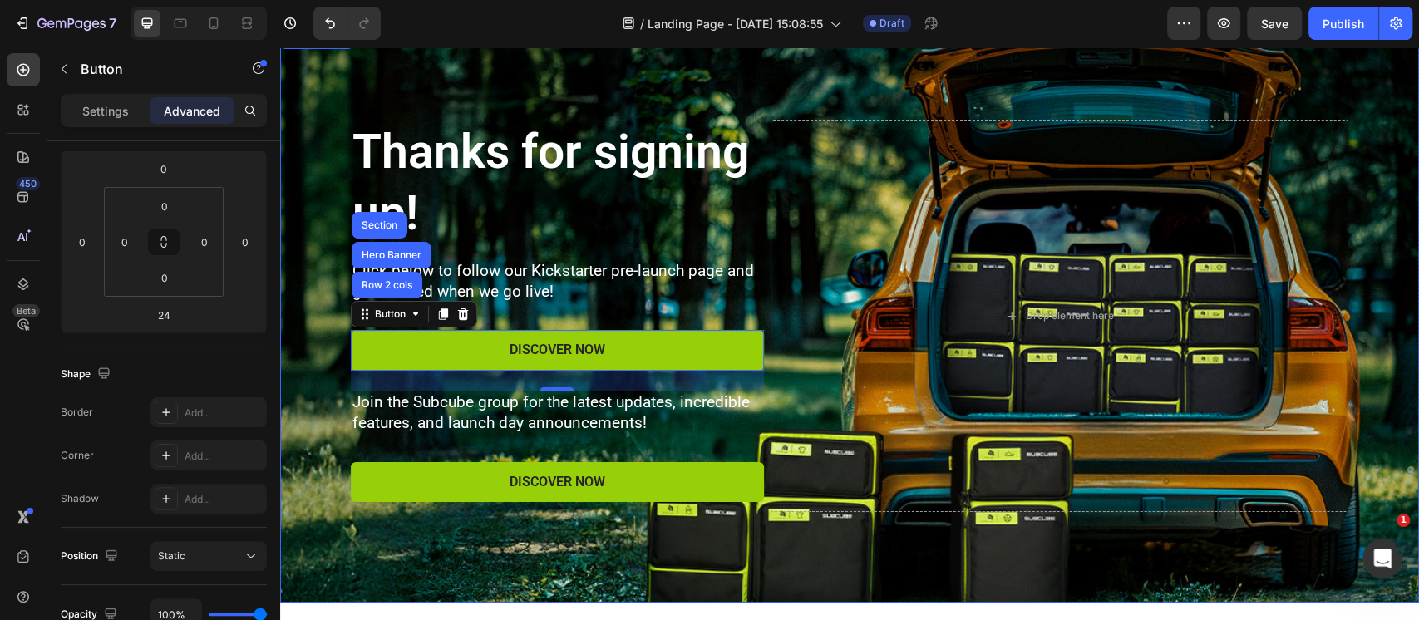
click at [645, 76] on div "Background Image" at bounding box center [849, 315] width 1139 height 573
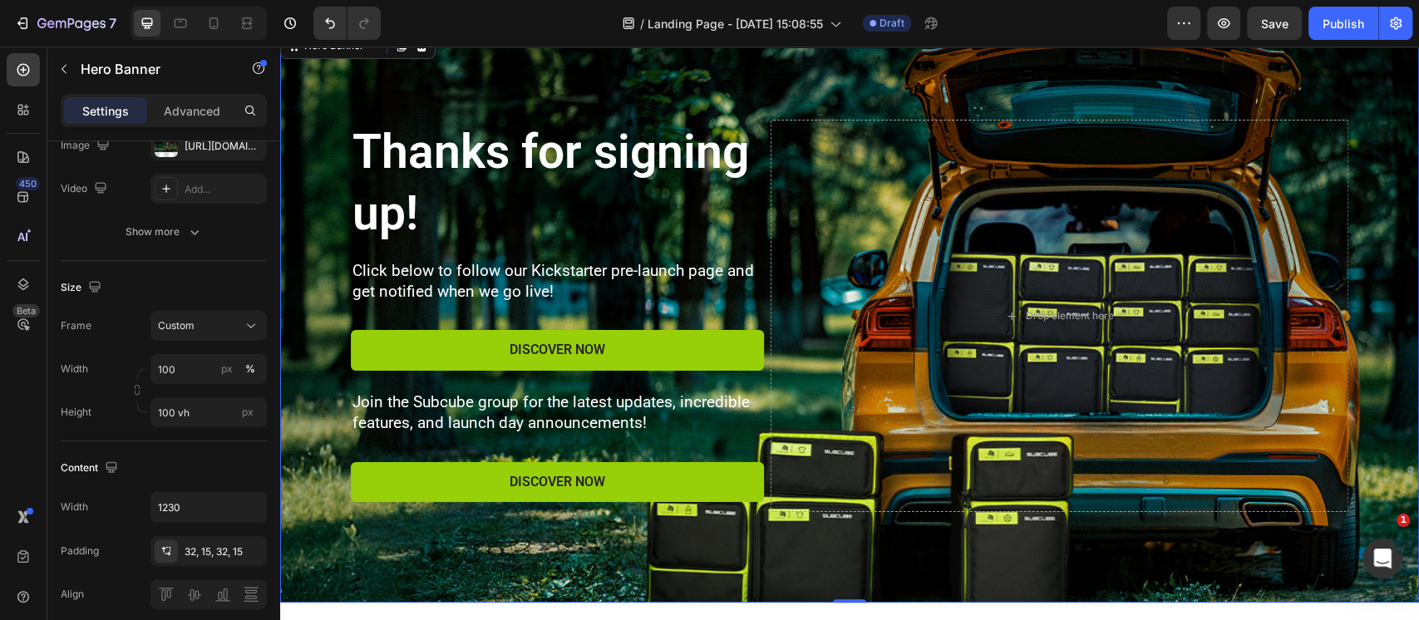
scroll to position [0, 0]
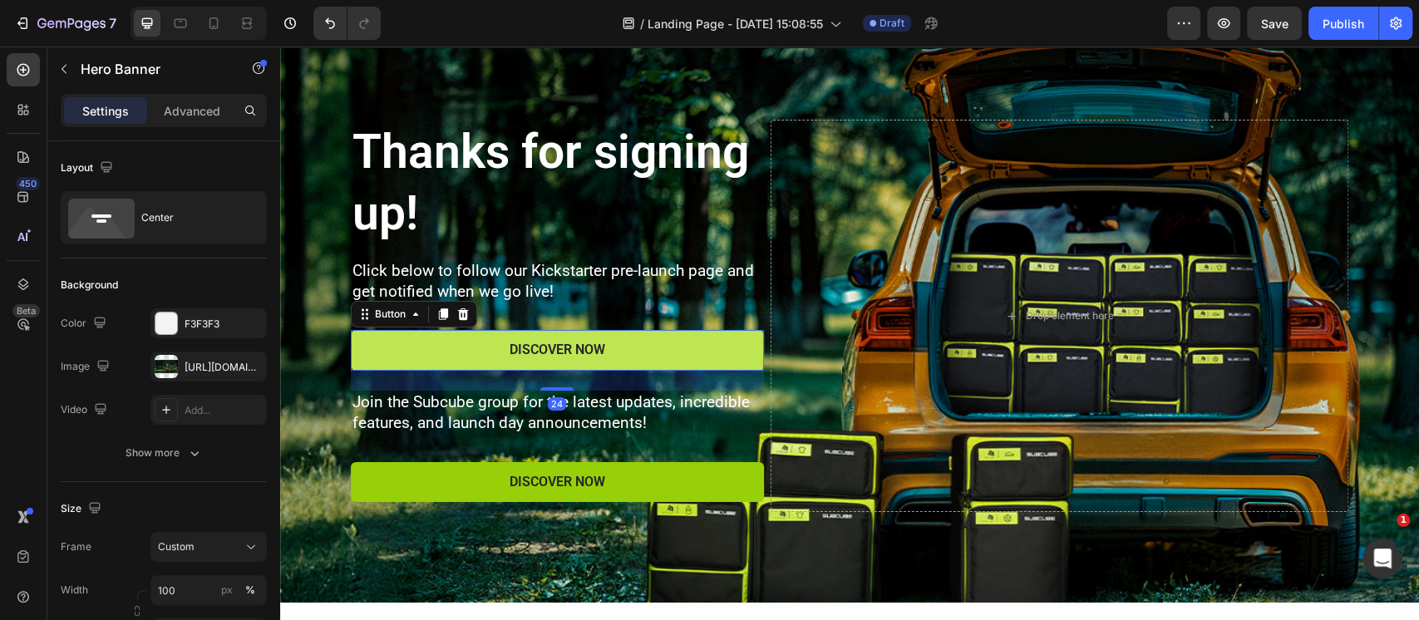
click at [697, 341] on button "Discover Now" at bounding box center [557, 350] width 413 height 41
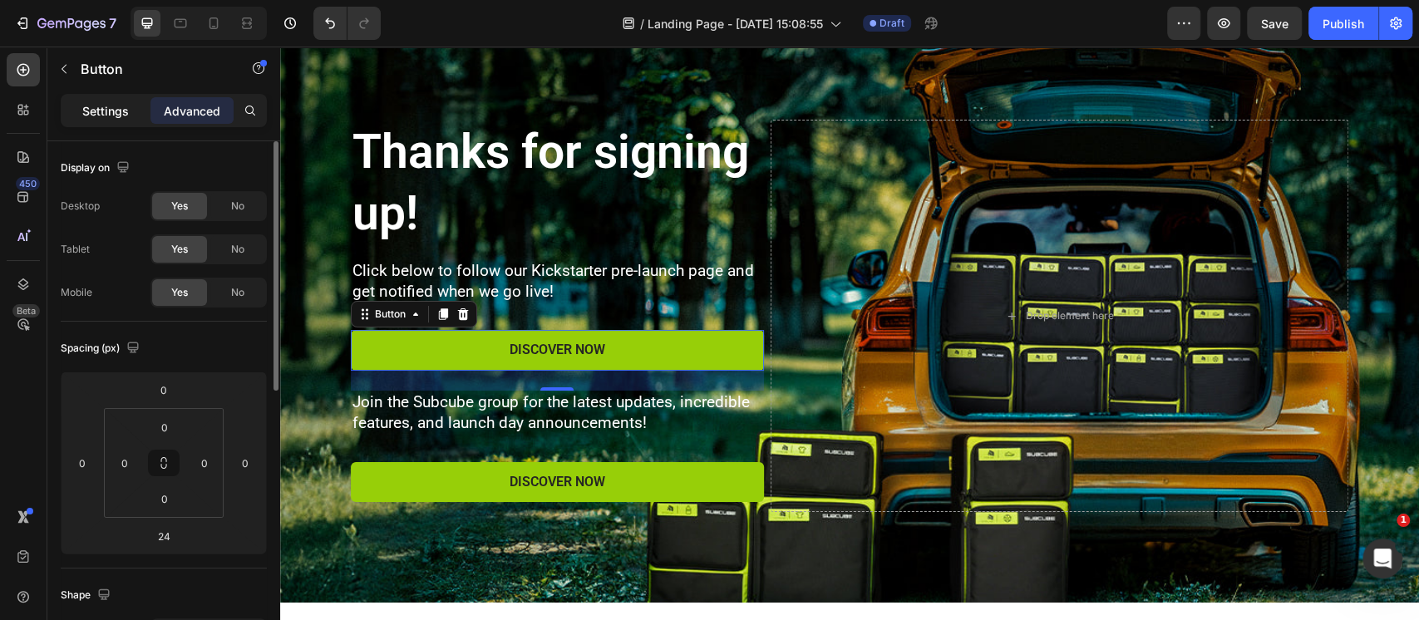
click at [115, 111] on p "Settings" at bounding box center [105, 110] width 47 height 17
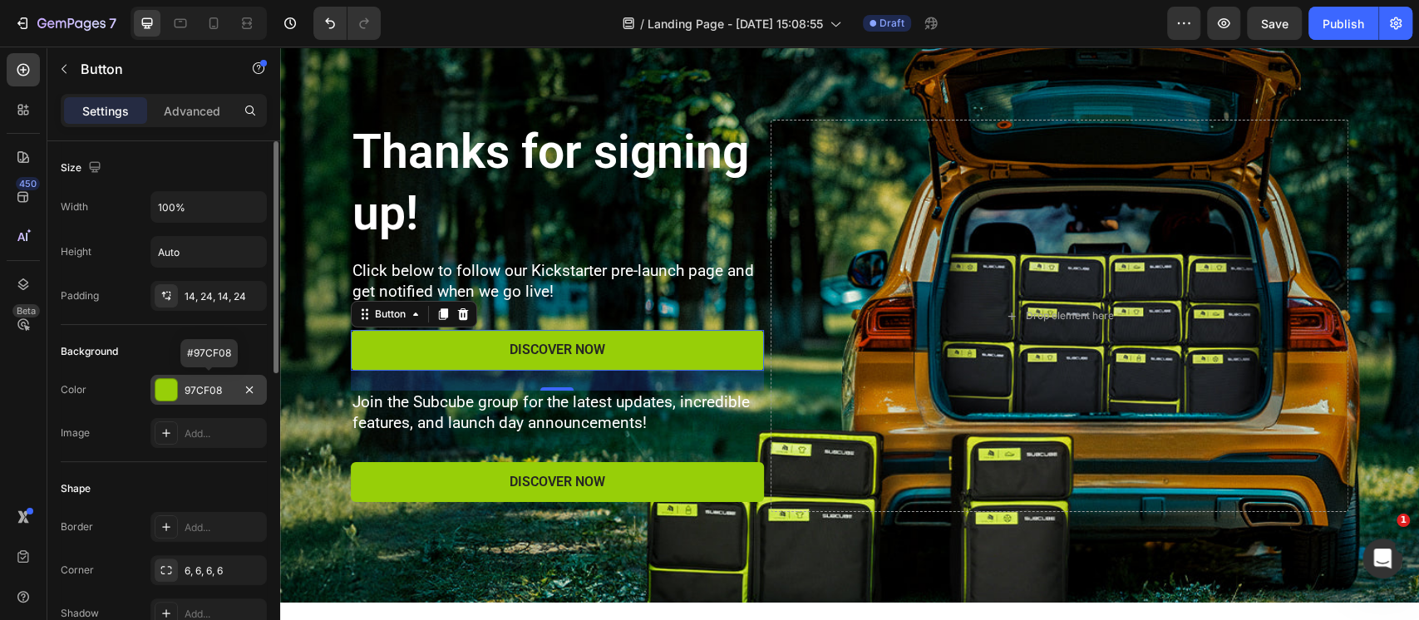
click at [171, 392] on div at bounding box center [166, 390] width 22 height 22
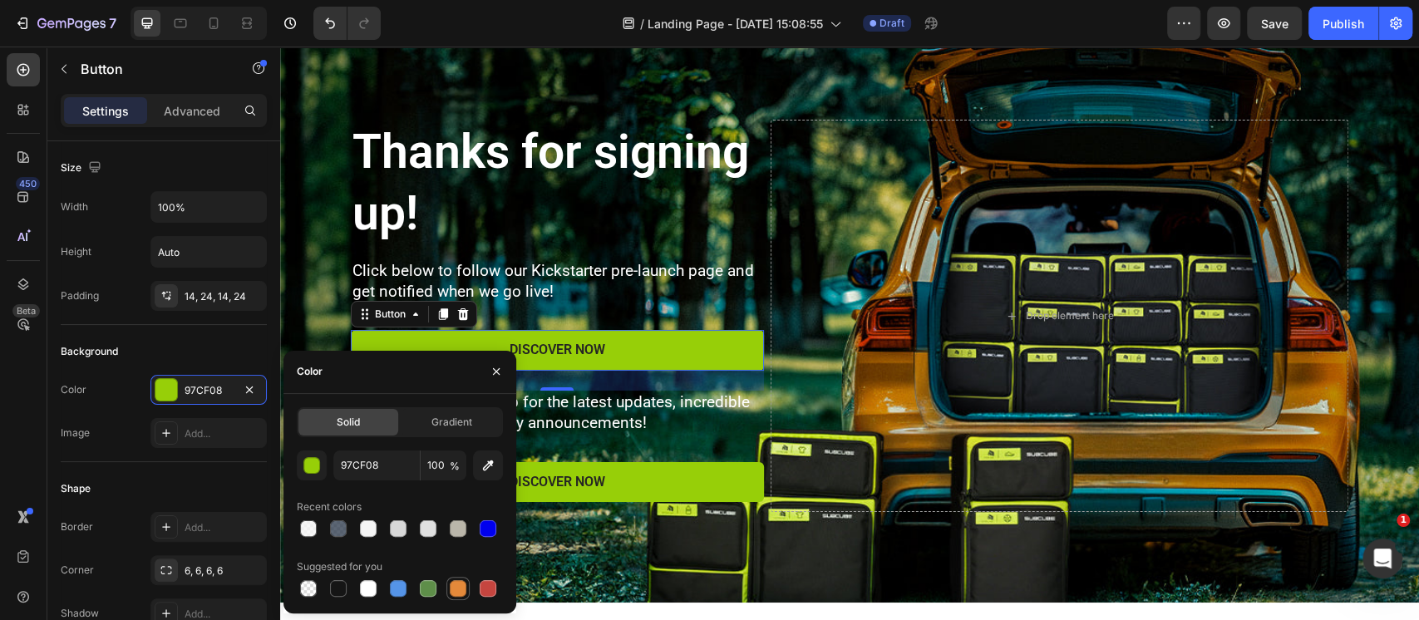
click at [450, 593] on div at bounding box center [458, 588] width 17 height 17
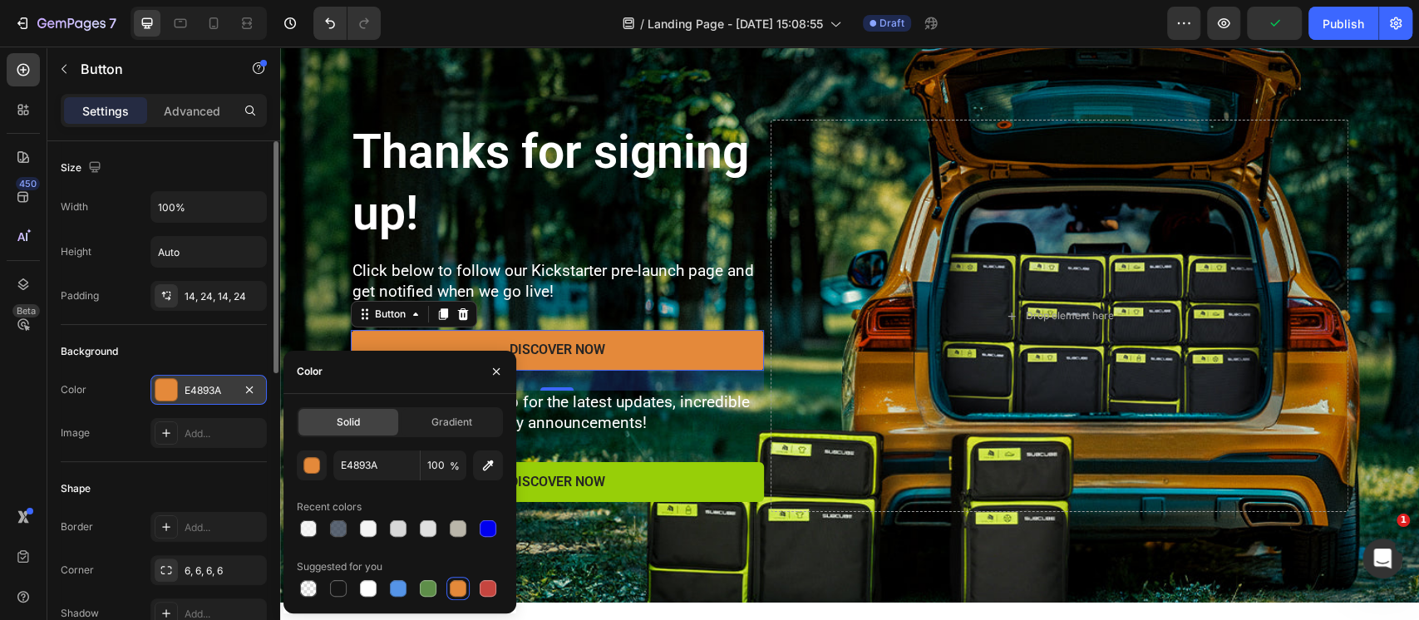
click at [199, 383] on div "E4893A" at bounding box center [209, 390] width 48 height 15
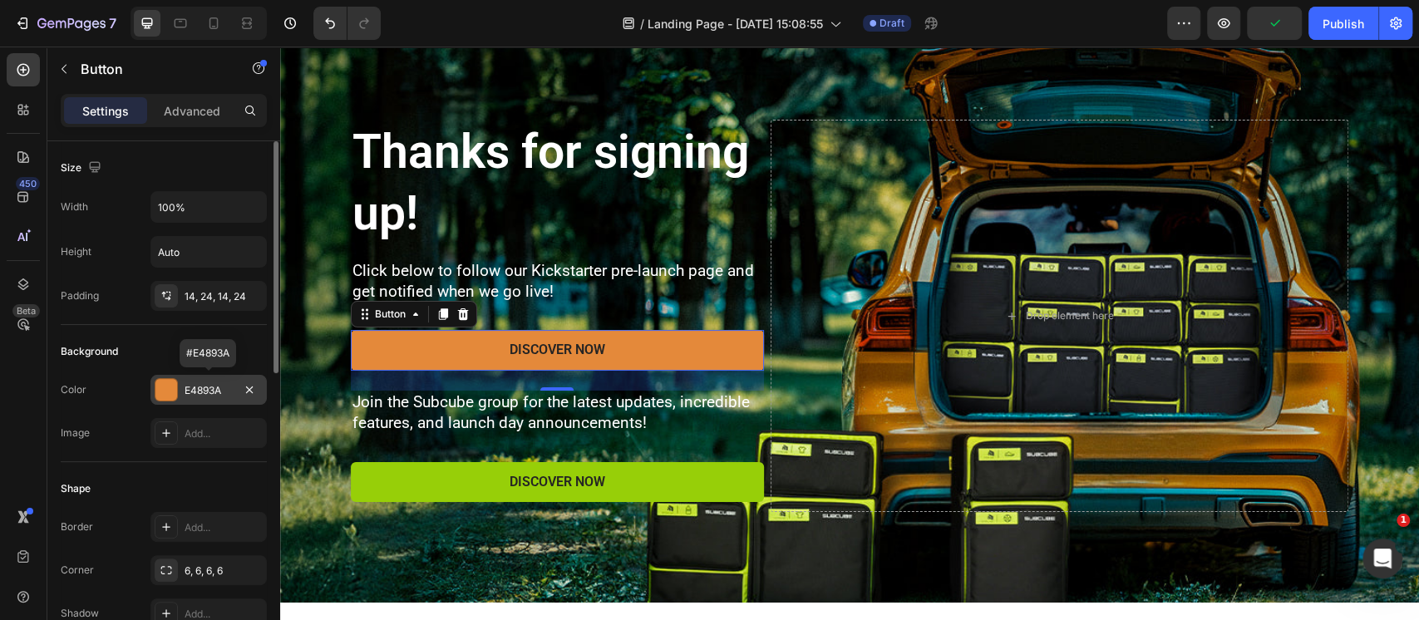
click at [199, 383] on div "E4893A" at bounding box center [209, 390] width 48 height 15
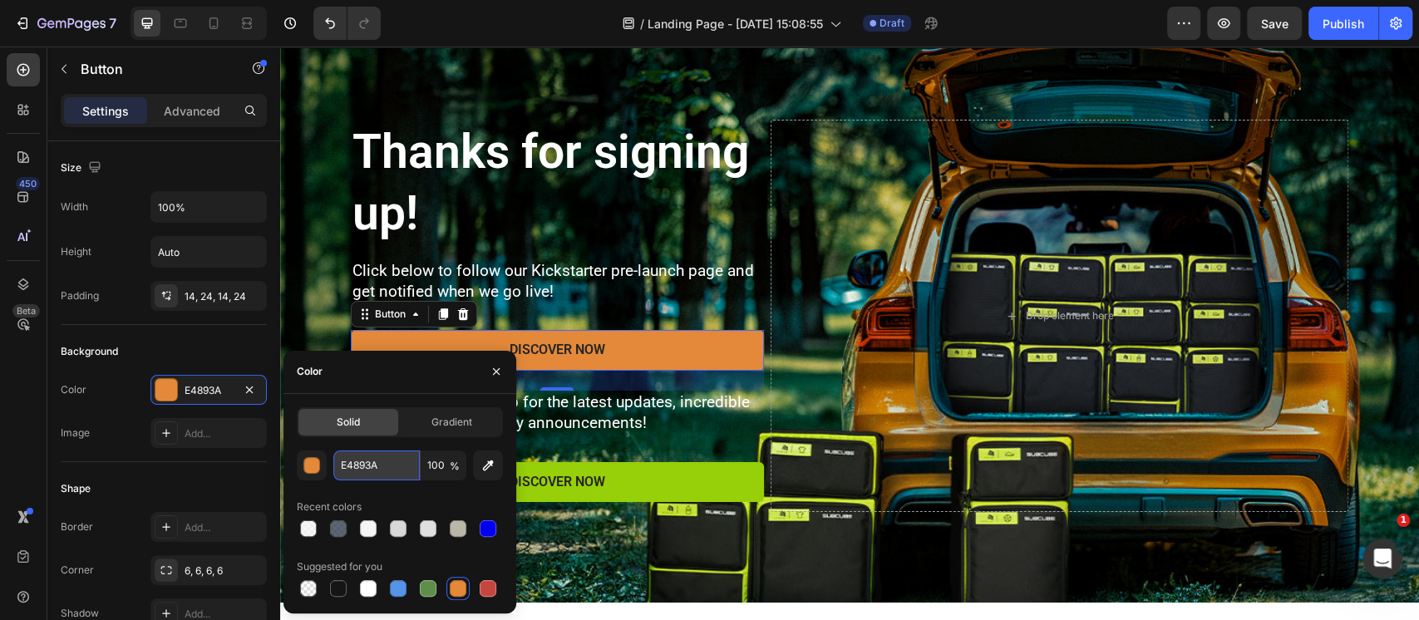
click at [360, 465] on input "E4893A" at bounding box center [376, 465] width 86 height 30
paste input "FFCA2E"
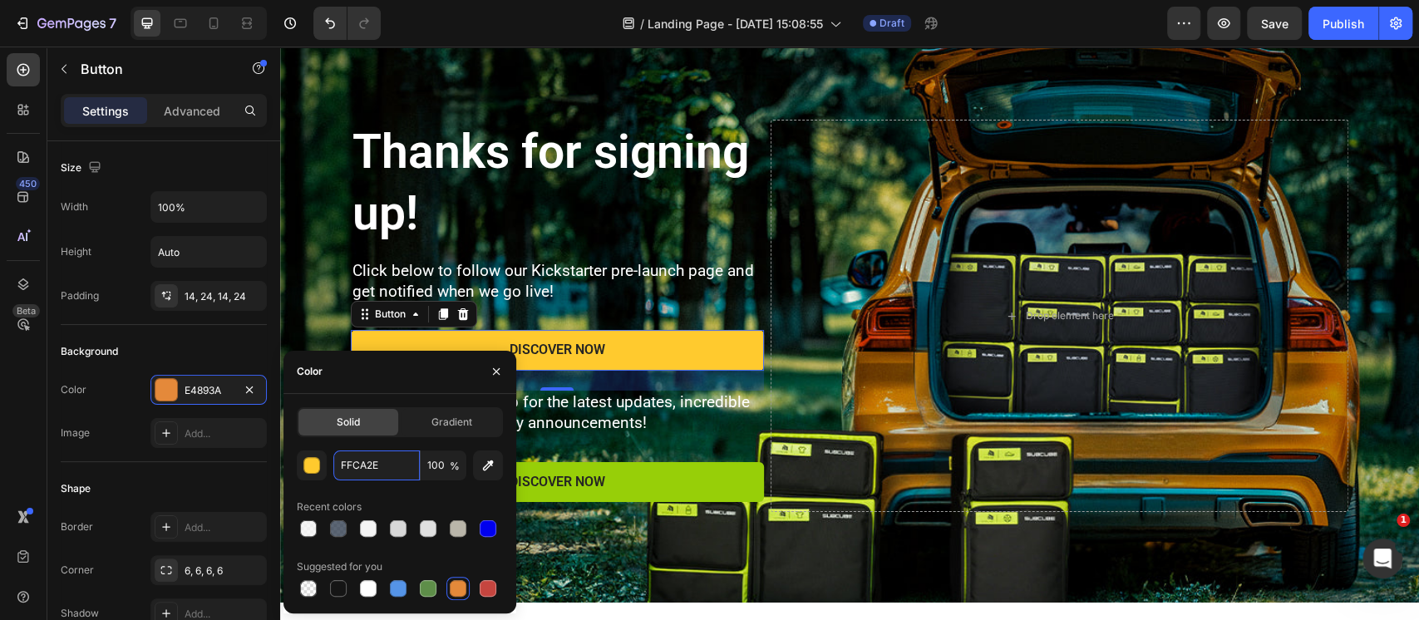
type input "FFCA2E"
click at [392, 378] on div "Color" at bounding box center [399, 372] width 233 height 43
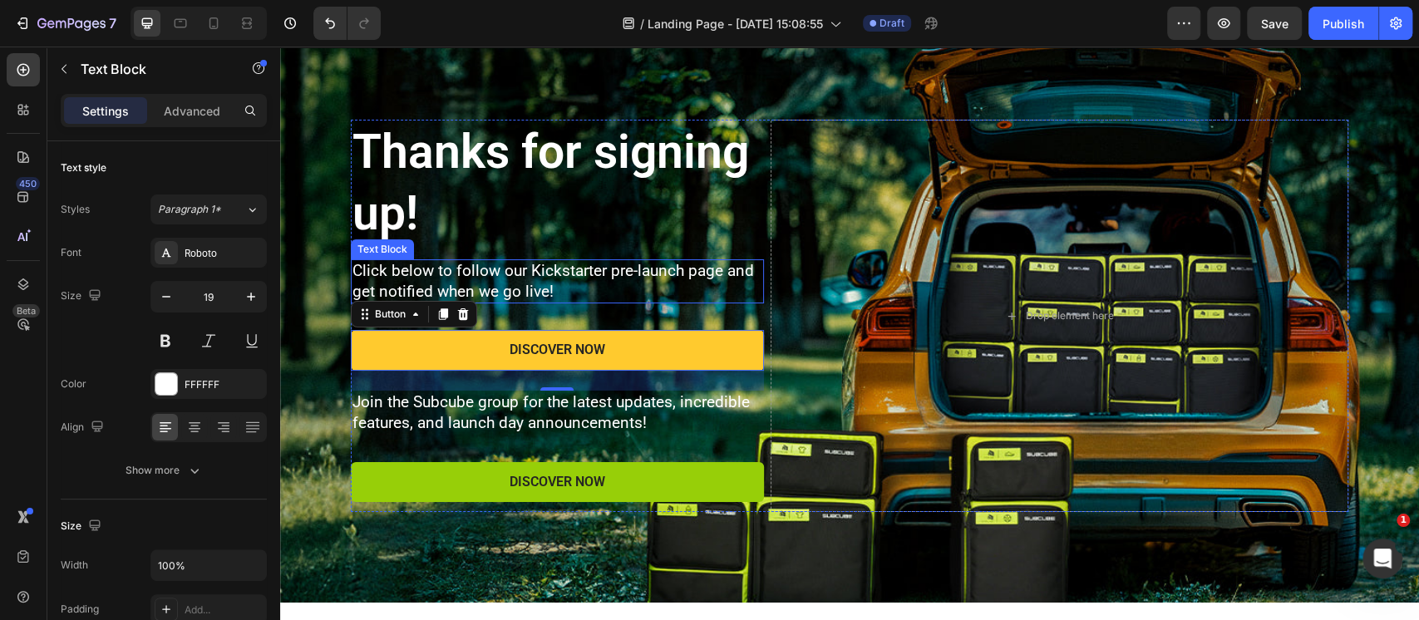
click at [667, 296] on p "Click below to follow our Kickstarter pre-launch page and get notified when we …" at bounding box center [557, 281] width 410 height 41
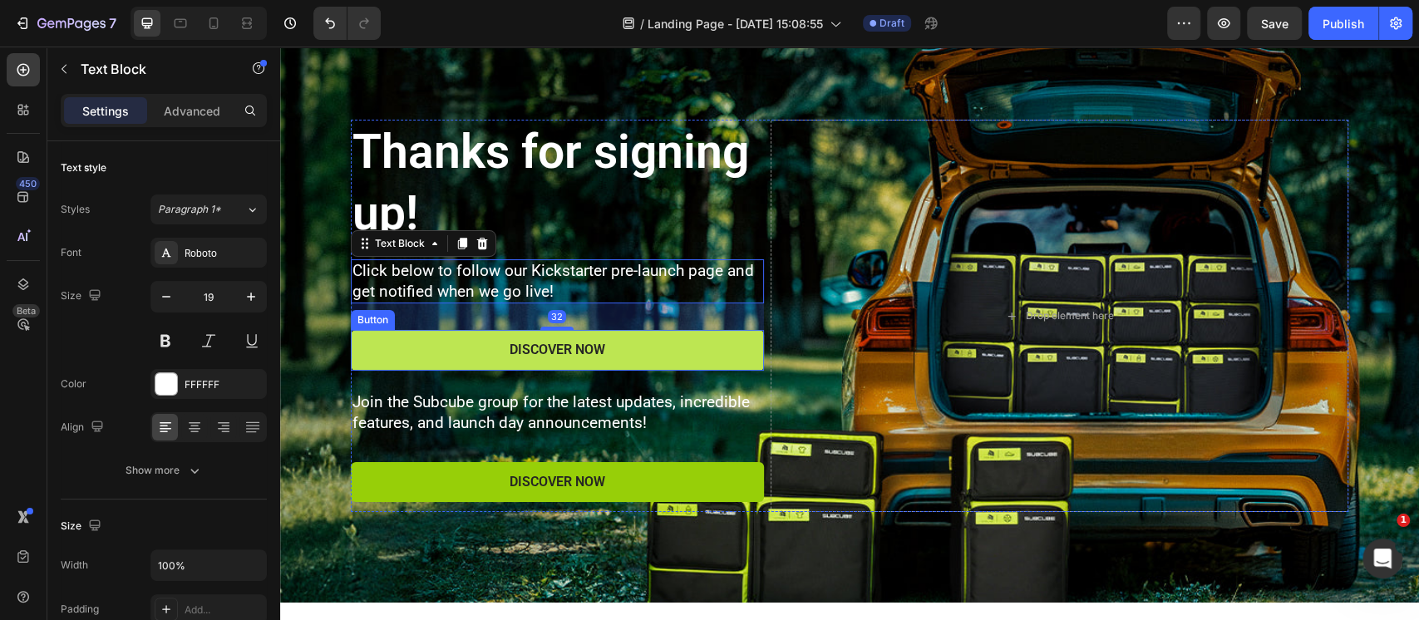
click at [655, 342] on button "Discover Now" at bounding box center [557, 350] width 413 height 41
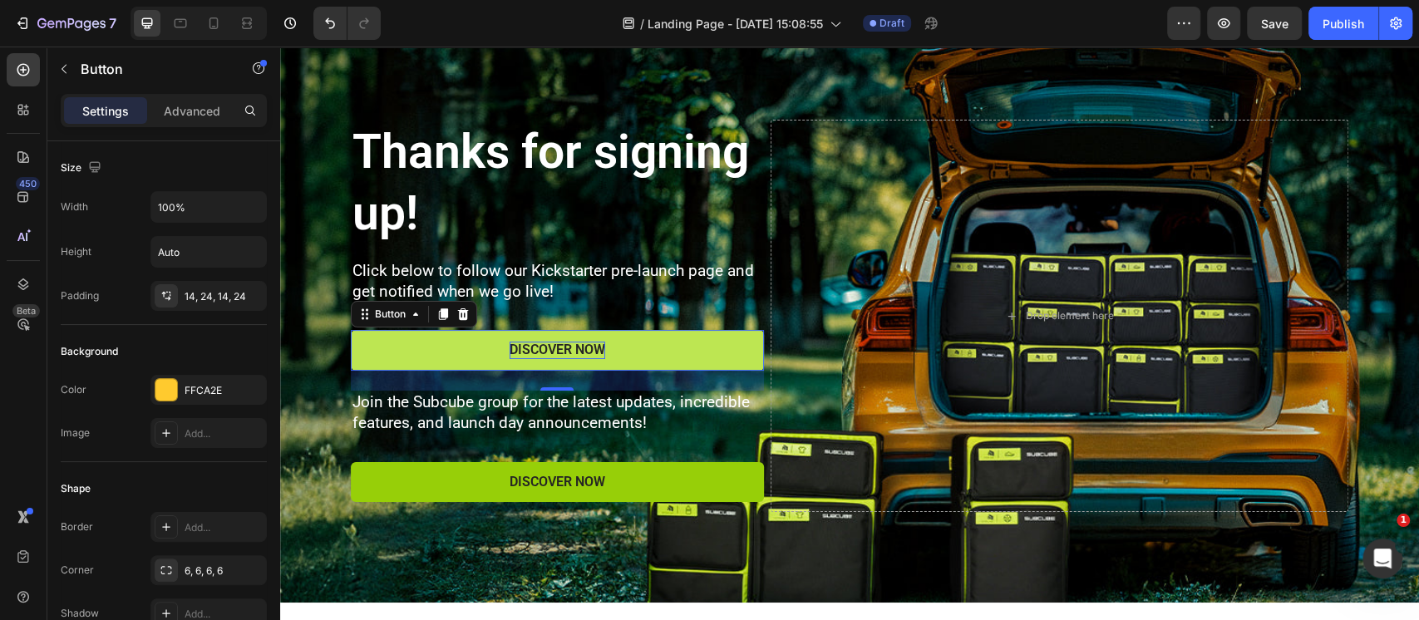
click at [549, 351] on div "Discover Now" at bounding box center [557, 350] width 96 height 17
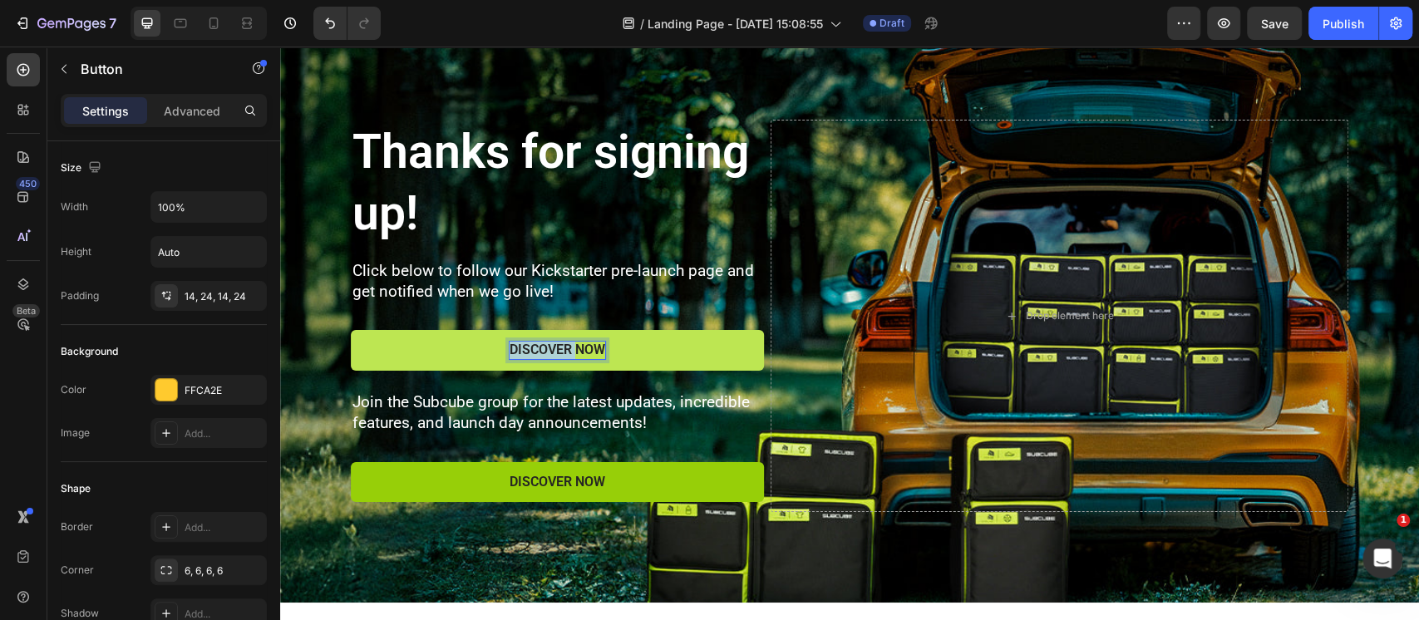
click at [549, 351] on p "Discover Now" at bounding box center [557, 350] width 96 height 17
click at [351, 330] on button "FOLLOW" at bounding box center [557, 350] width 413 height 41
click at [351, 330] on button "FOLLOW US" at bounding box center [557, 350] width 413 height 41
click at [351, 330] on button "FOLLOW US ON" at bounding box center [557, 350] width 413 height 41
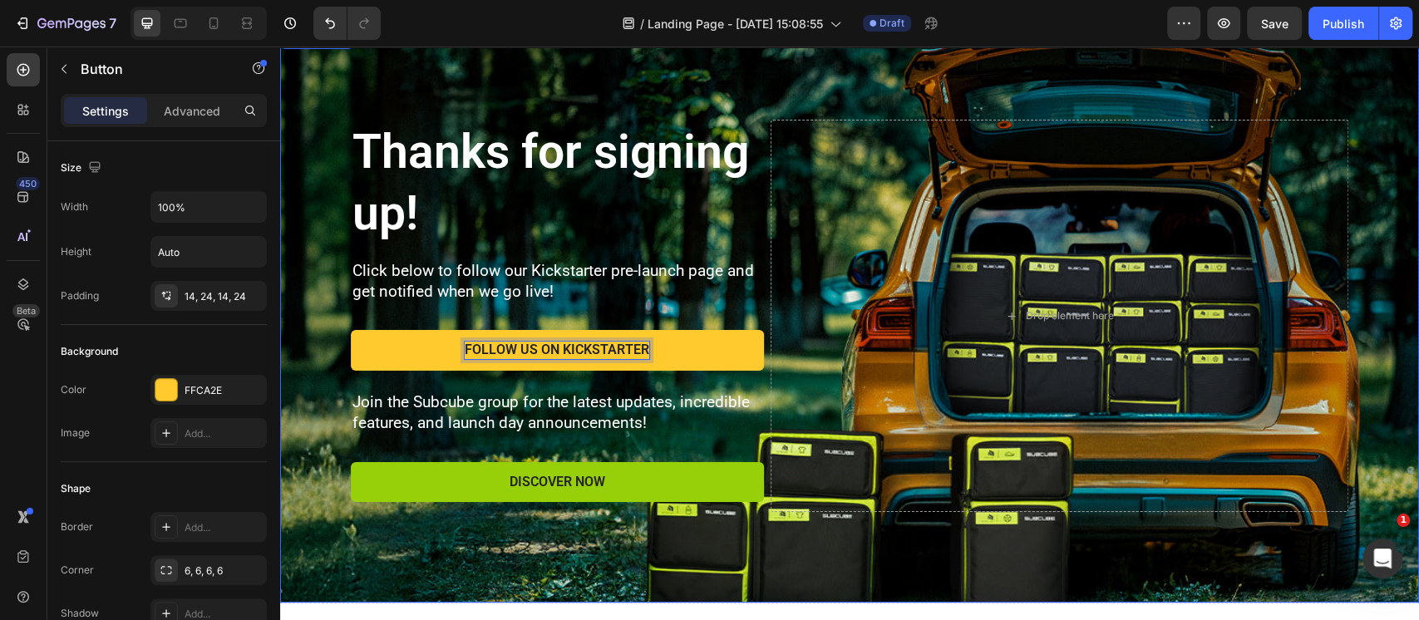
click at [319, 426] on div "Background Image" at bounding box center [849, 315] width 1139 height 573
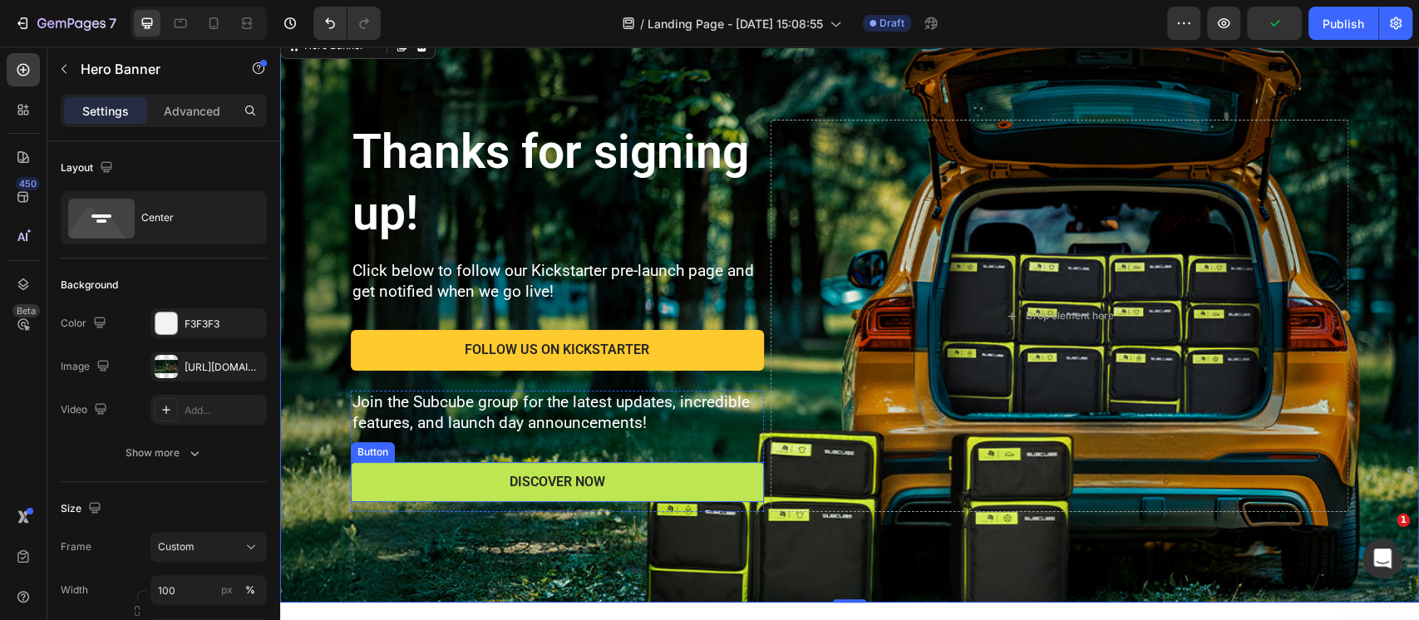
click at [415, 480] on button "Discover Now" at bounding box center [557, 482] width 413 height 41
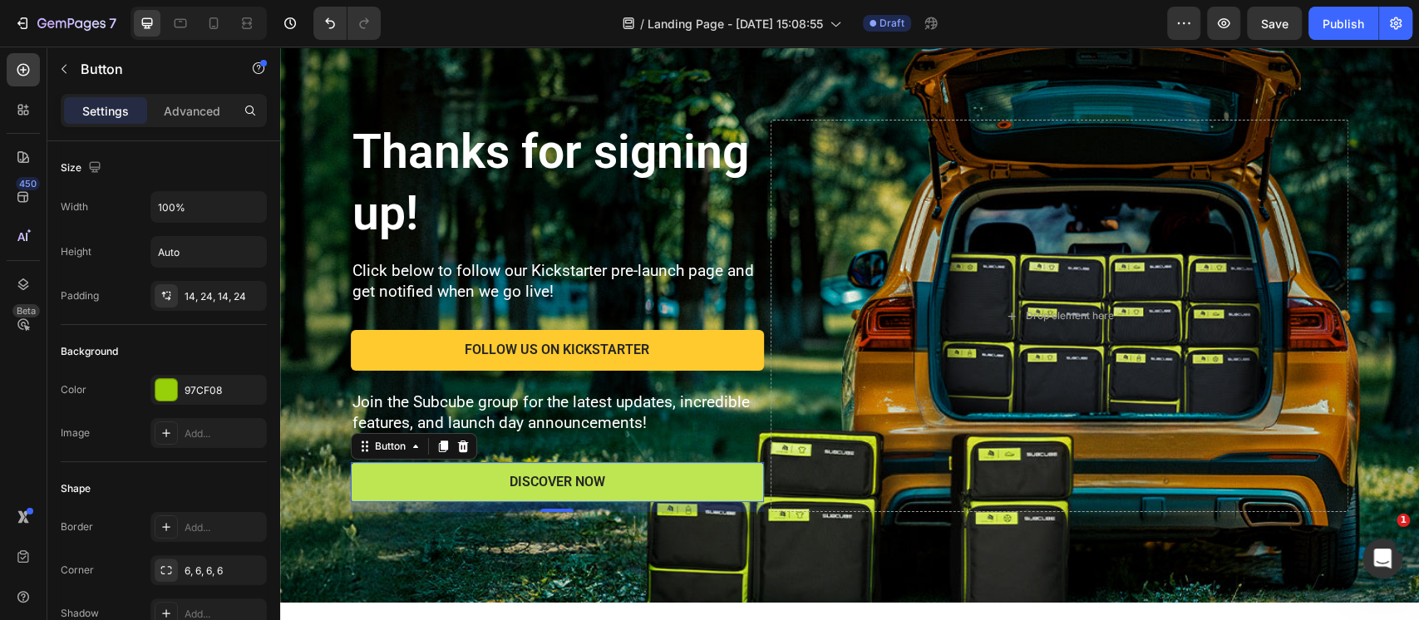
click at [397, 490] on button "Discover Now" at bounding box center [557, 482] width 413 height 41
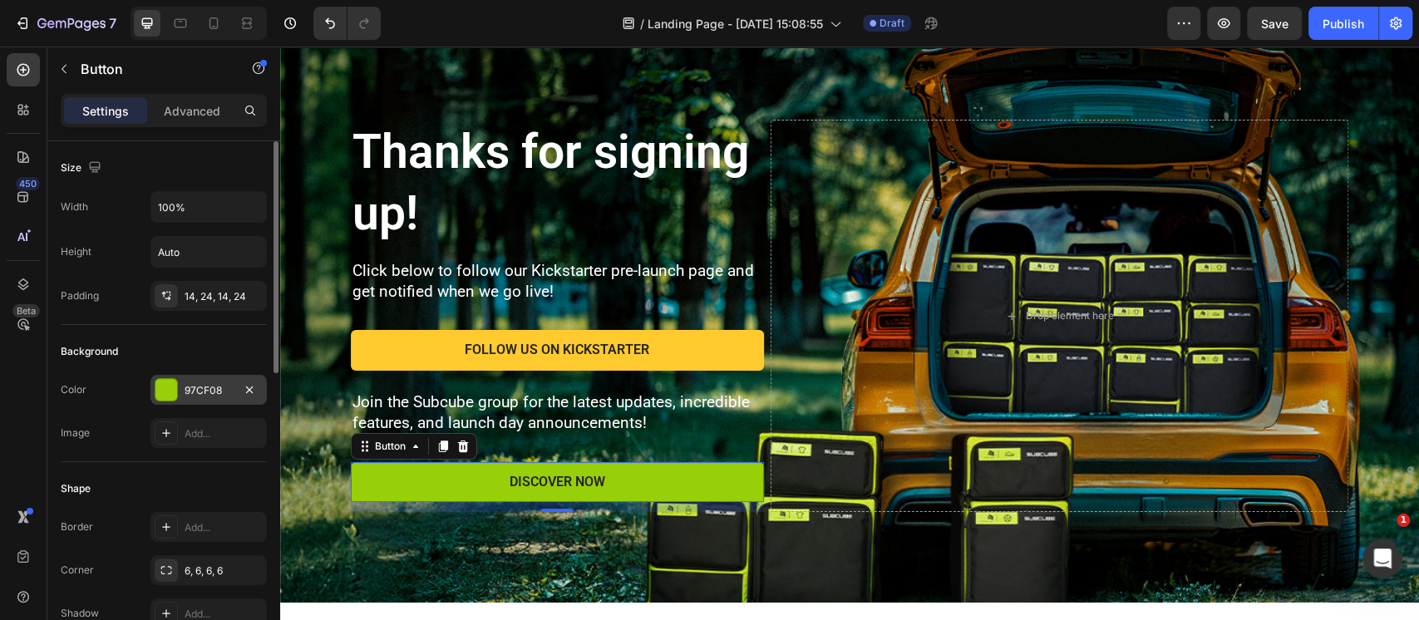
click at [198, 394] on div "97CF08" at bounding box center [209, 390] width 48 height 15
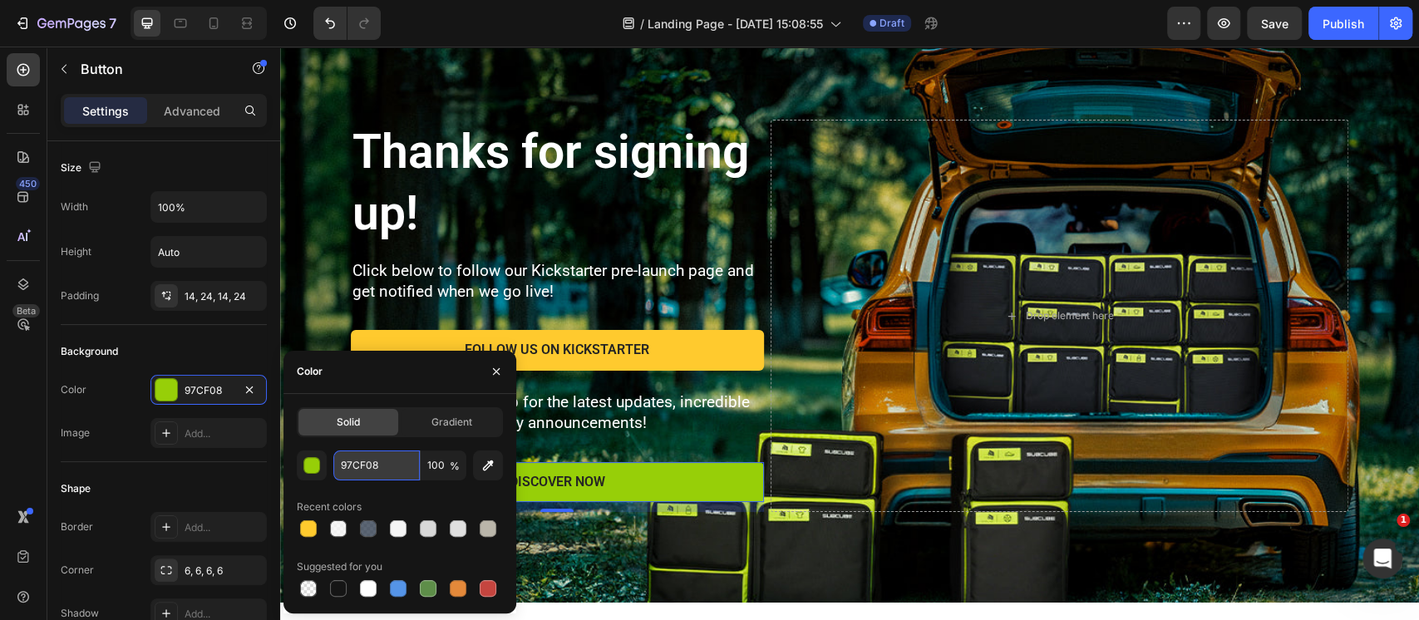
click at [350, 466] on input "97CF08" at bounding box center [376, 465] width 86 height 30
paste input "3C67FF"
type input "3C67FF"
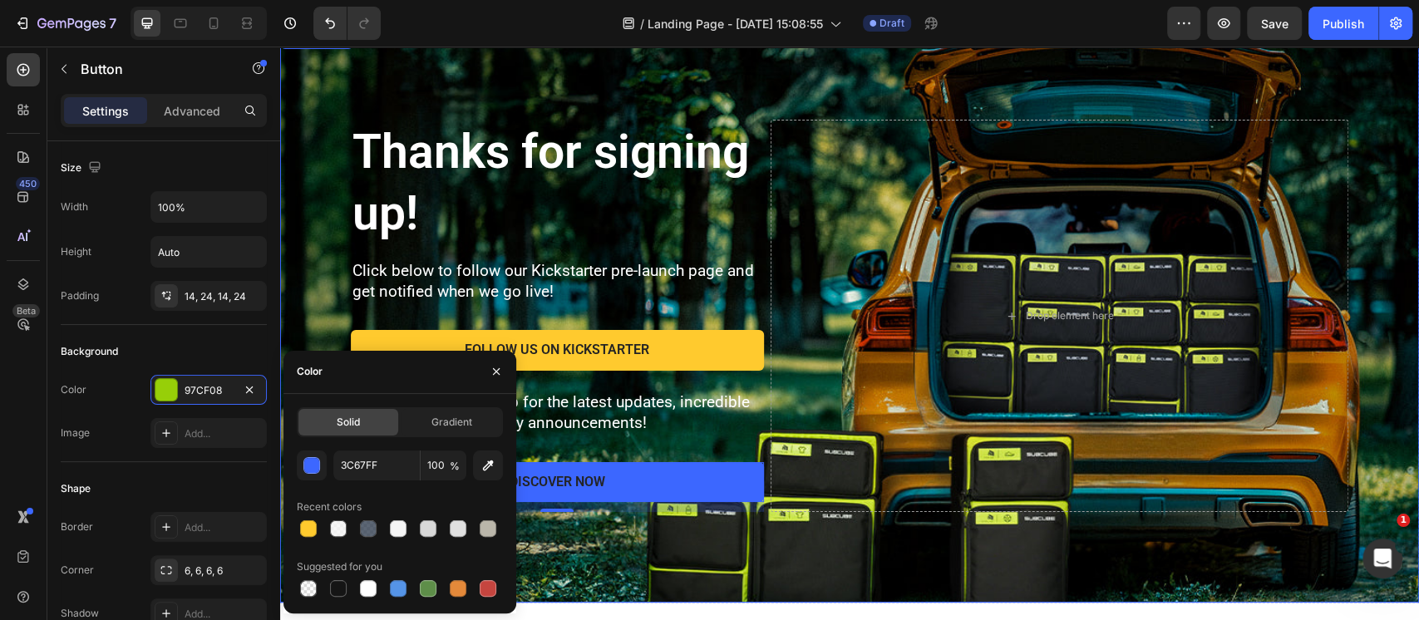
click at [306, 209] on div "Background Image" at bounding box center [849, 315] width 1139 height 573
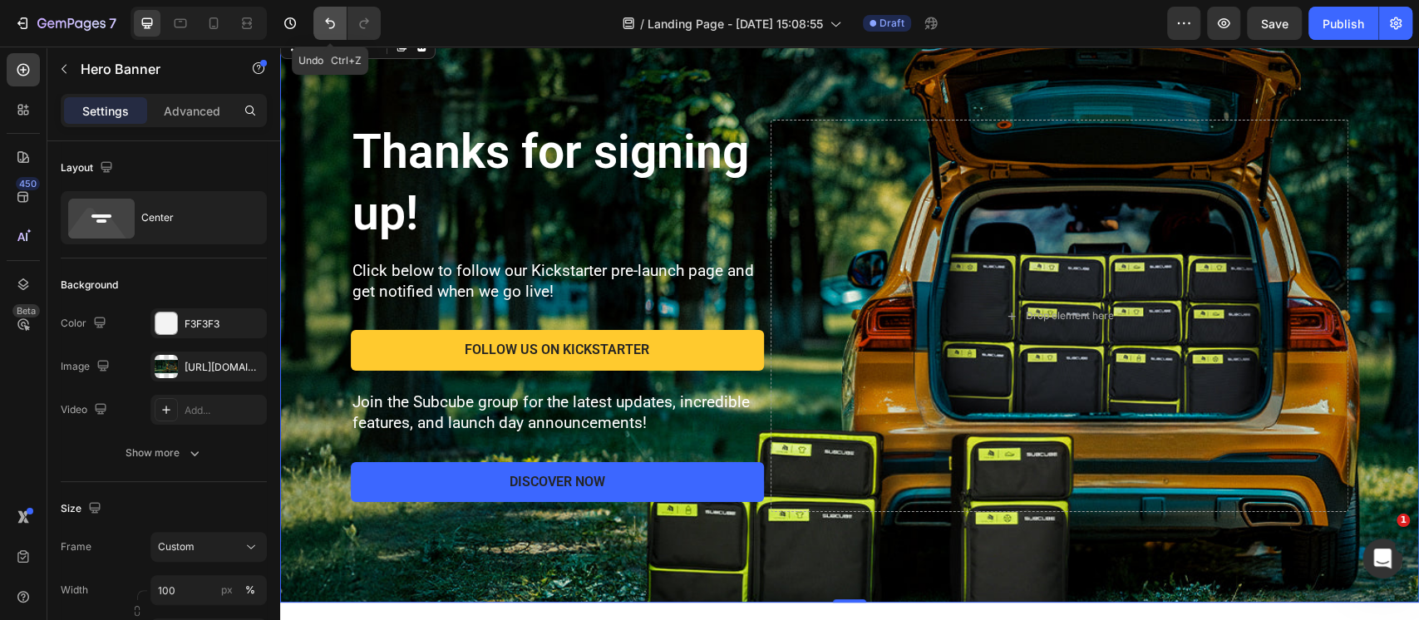
click at [327, 20] on icon "Undo/Redo" at bounding box center [330, 23] width 17 height 17
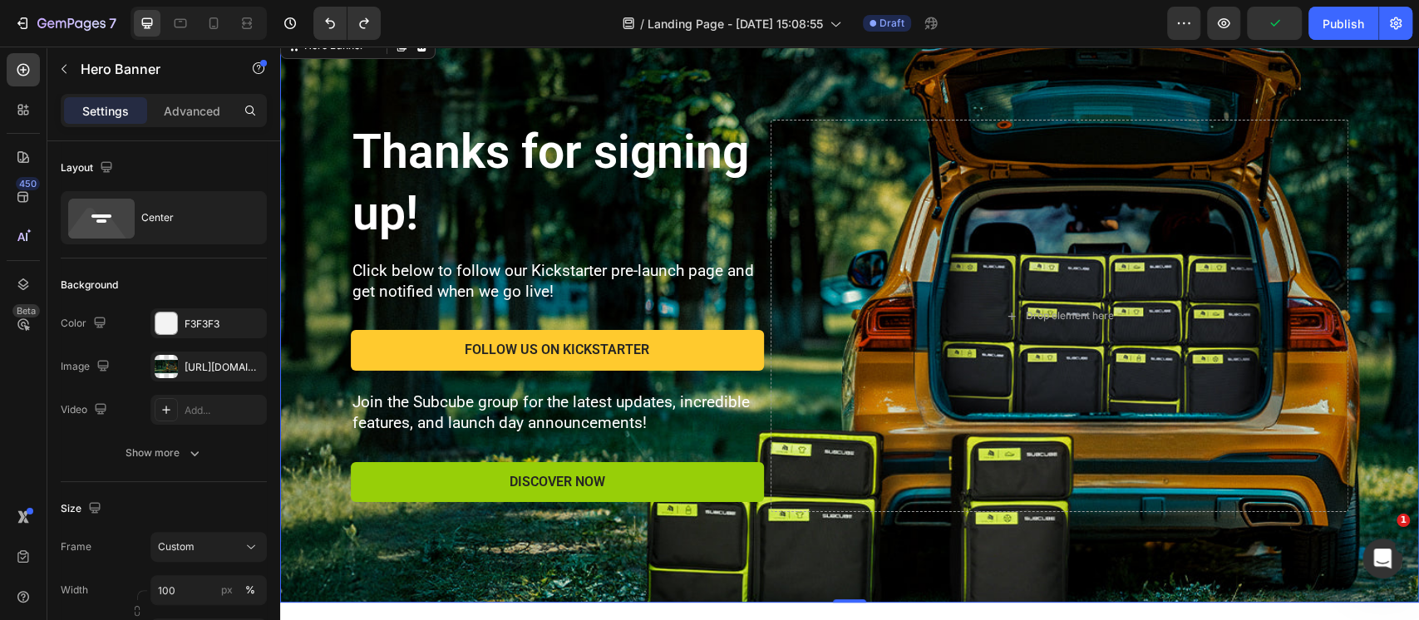
click at [320, 148] on div "Background Image" at bounding box center [849, 315] width 1139 height 573
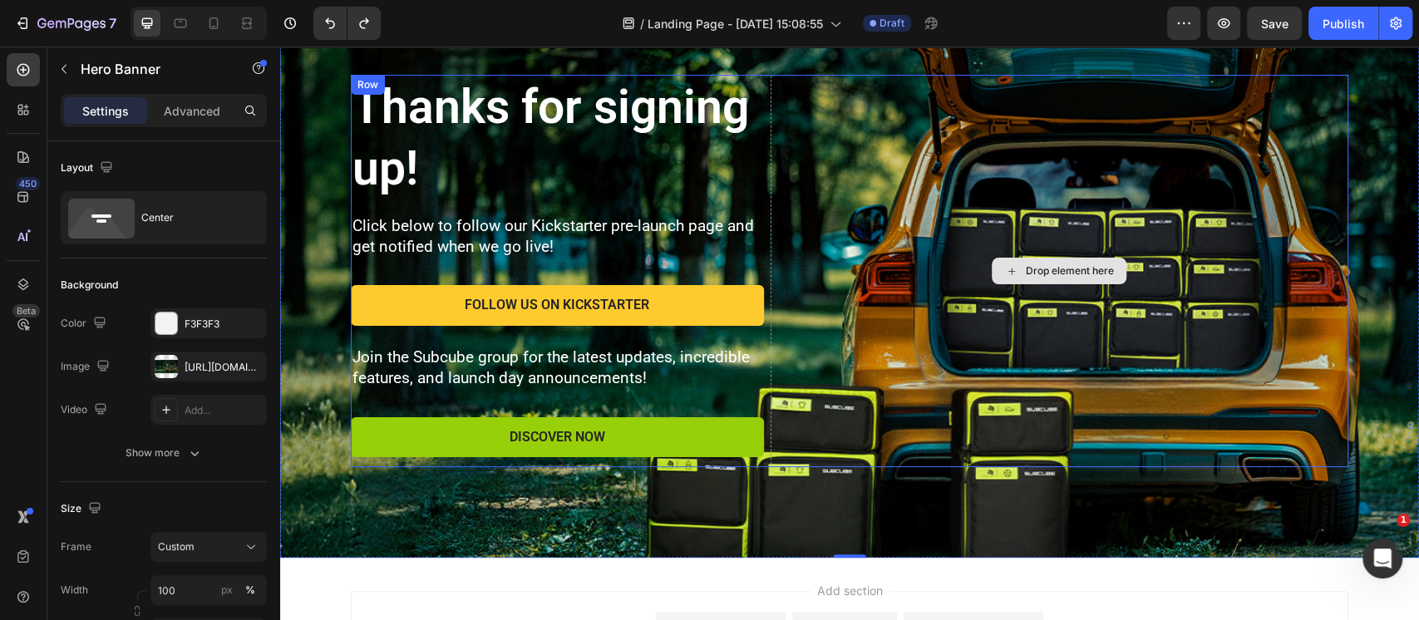
scroll to position [52, 0]
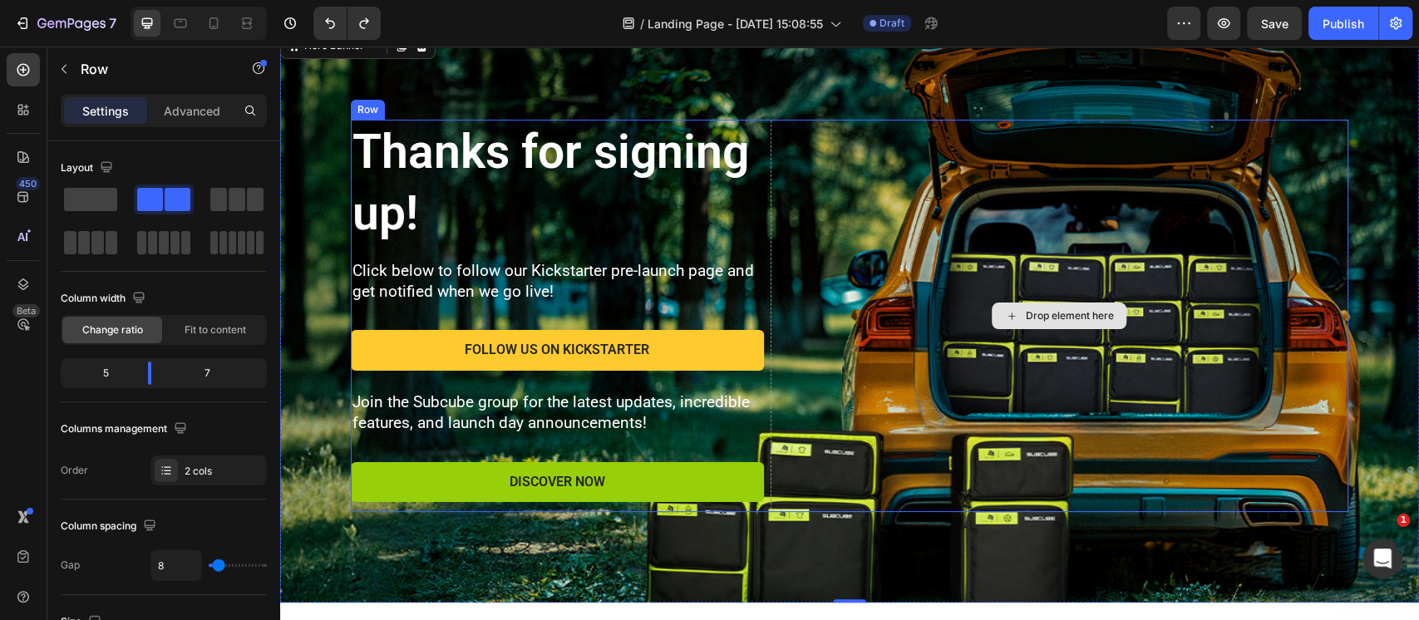
click at [836, 186] on div "Drop element here" at bounding box center [1059, 316] width 578 height 393
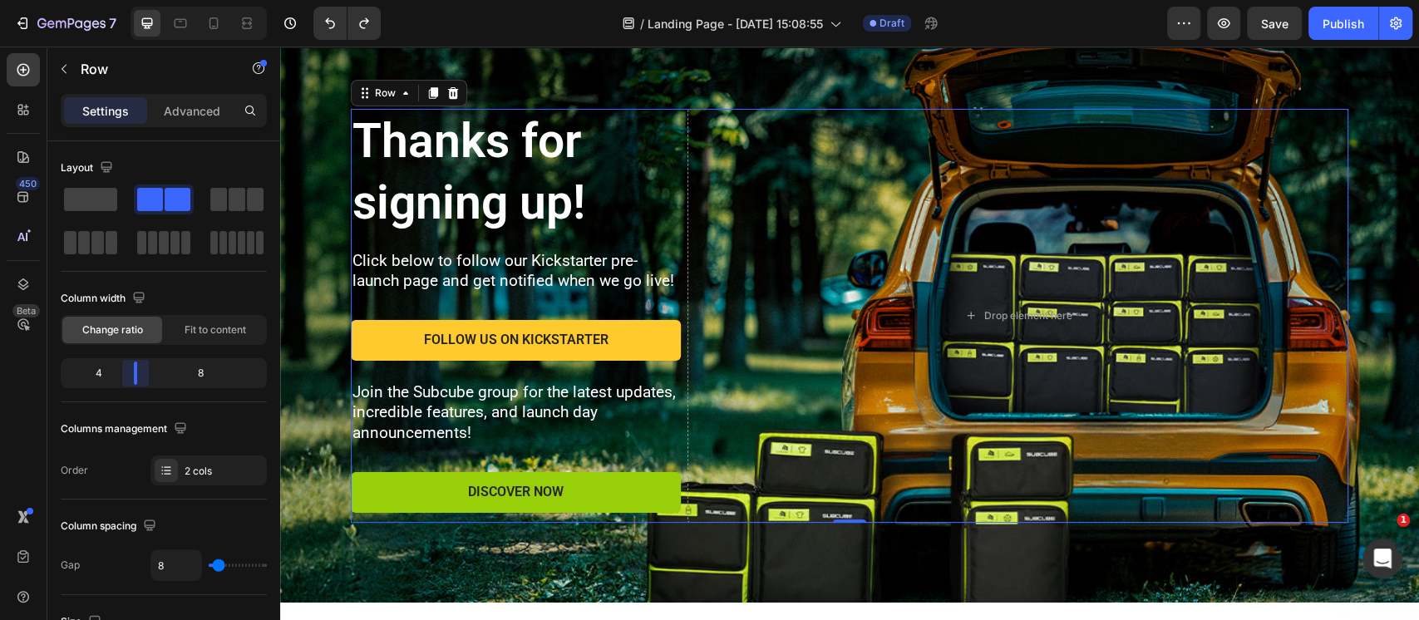
drag, startPoint x: 148, startPoint y: 372, endPoint x: 136, endPoint y: 375, distance: 11.9
click at [136, 0] on body "7 Version history / Landing Page - [DATE] 15:08:55 Draft Preview Save Publish 4…" at bounding box center [709, 0] width 1419 height 0
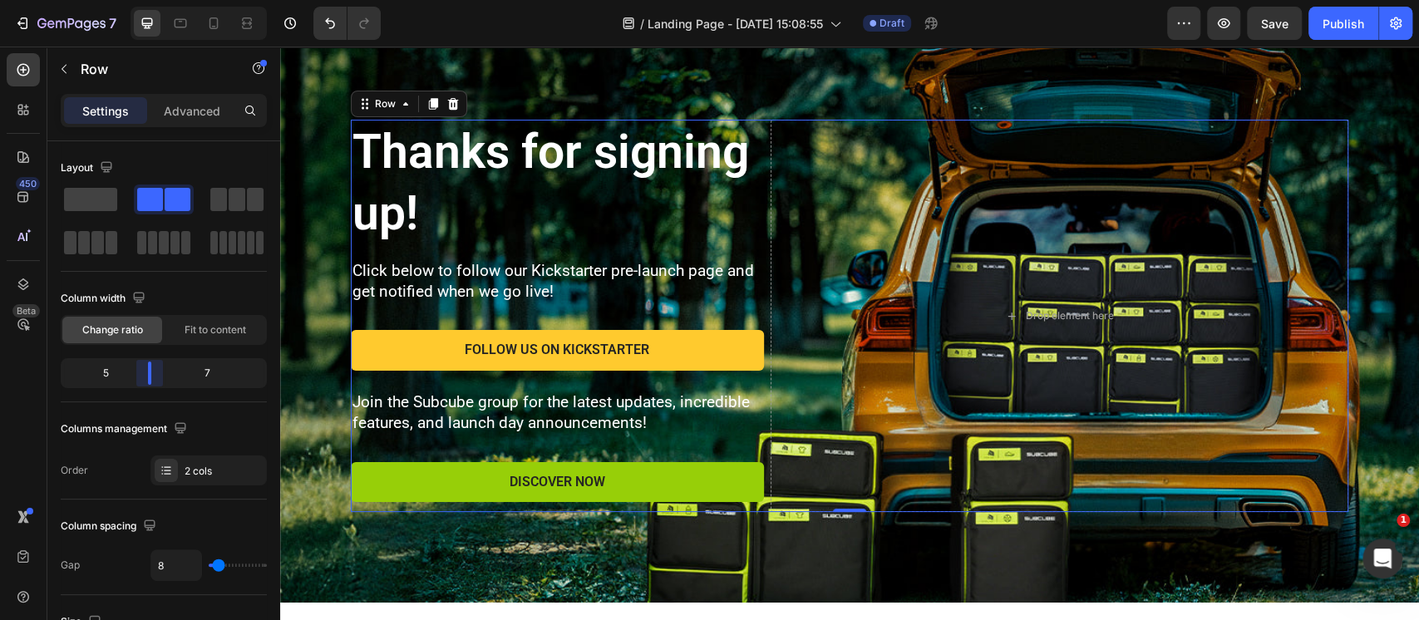
drag, startPoint x: 135, startPoint y: 372, endPoint x: 150, endPoint y: 374, distance: 14.2
click at [150, 0] on body "7 Version history / Landing Page - [DATE] 15:08:55 Draft Preview Save Publish 4…" at bounding box center [709, 0] width 1419 height 0
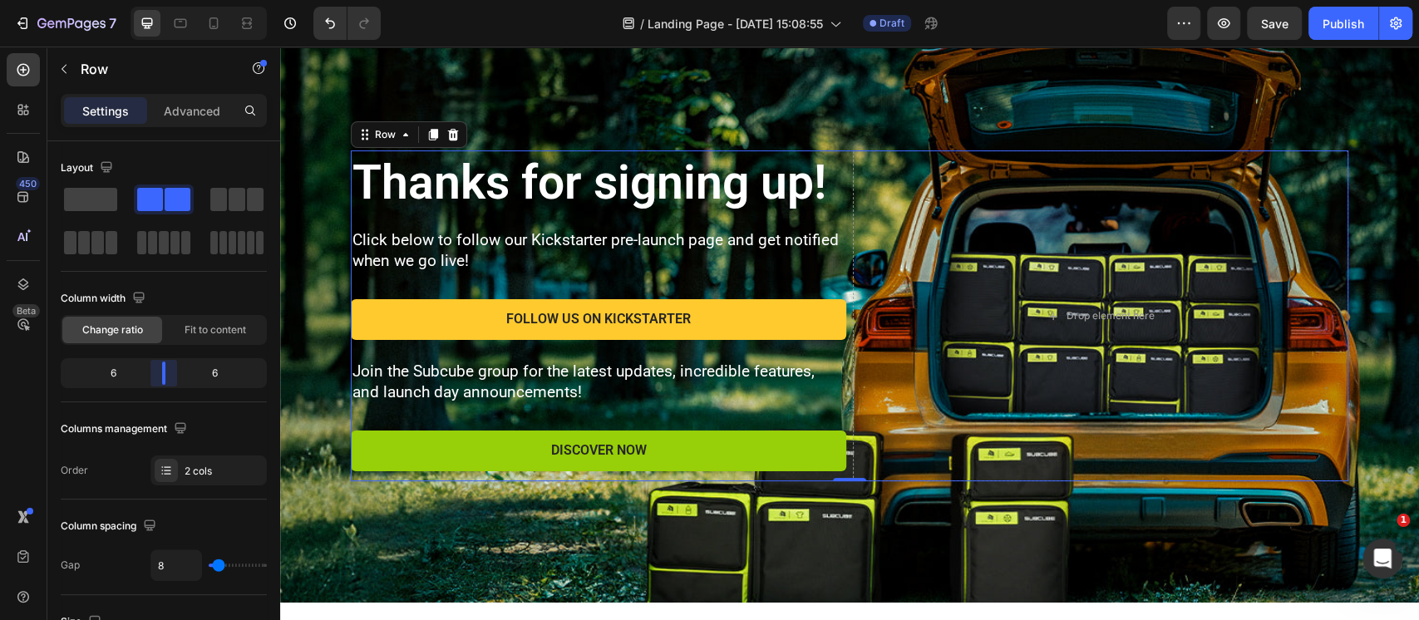
drag, startPoint x: 150, startPoint y: 374, endPoint x: 166, endPoint y: 375, distance: 16.6
click at [166, 0] on body "7 Version history / Landing Page - [DATE] 15:08:55 Draft Preview Save Publish 4…" at bounding box center [709, 0] width 1419 height 0
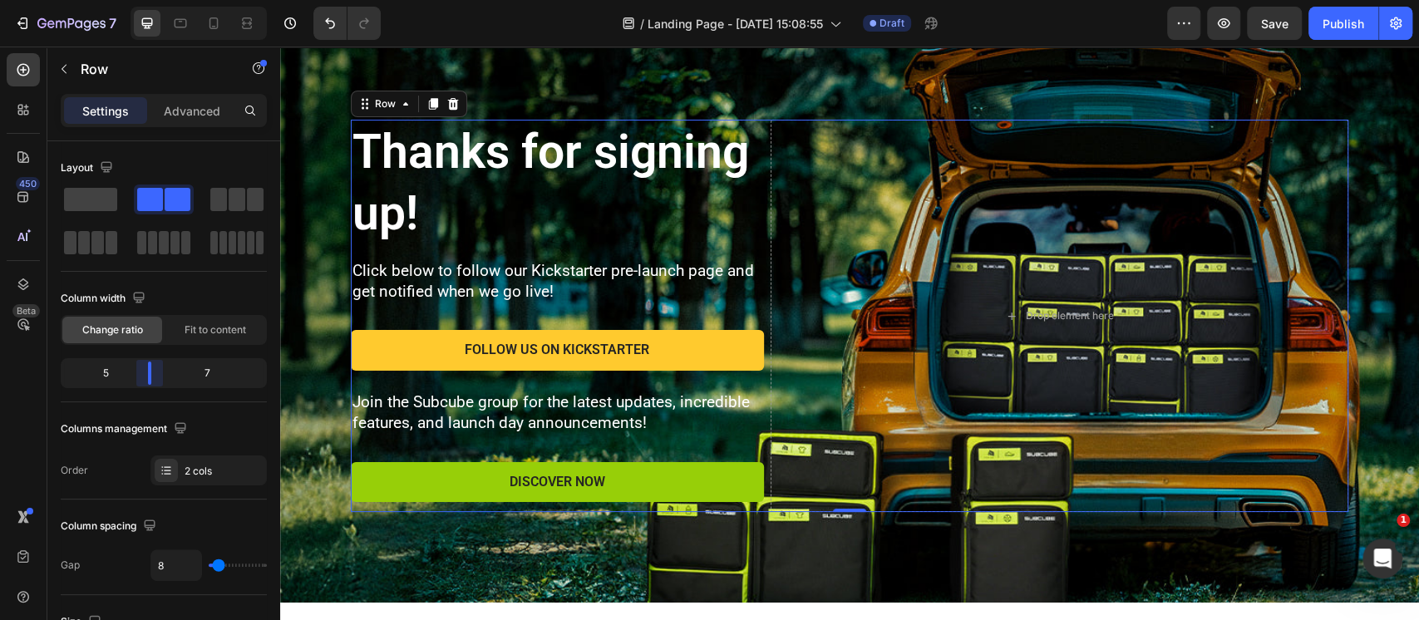
drag, startPoint x: 166, startPoint y: 375, endPoint x: 155, endPoint y: 376, distance: 10.8
click at [155, 0] on body "7 Version history / Landing Page - [DATE] 15:08:55 Draft Preview Save Publish 4…" at bounding box center [709, 0] width 1419 height 0
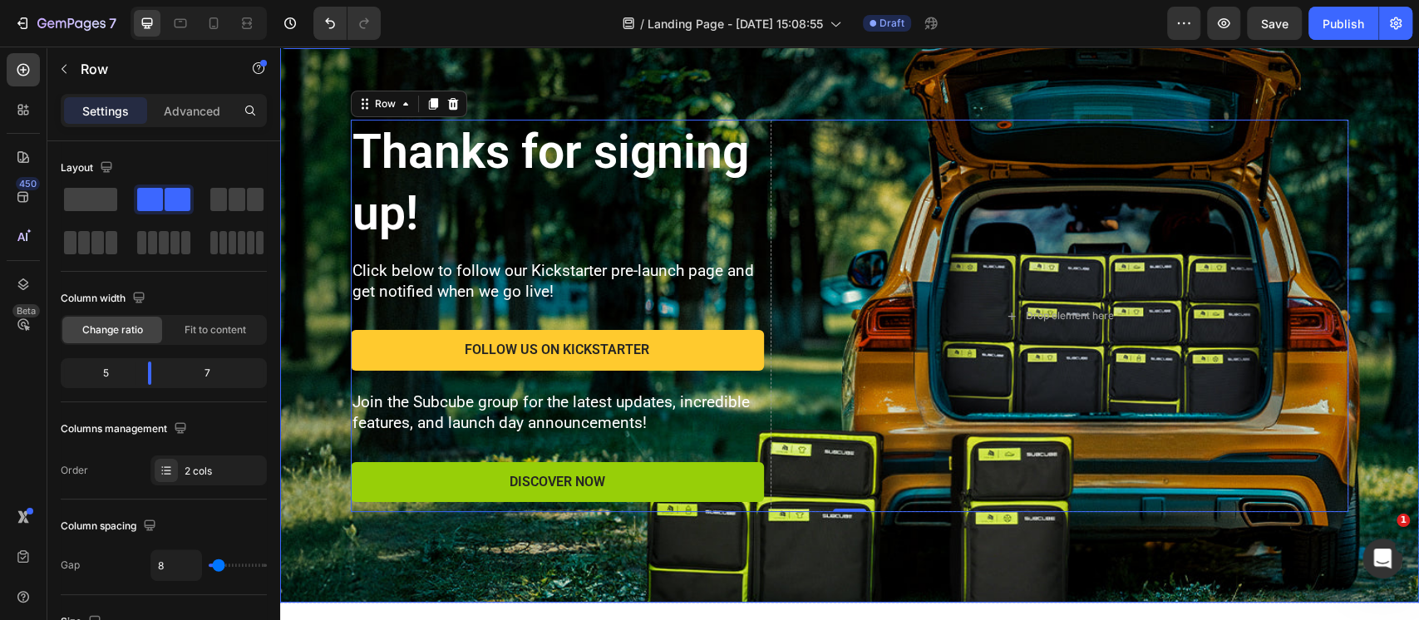
click at [759, 79] on div "Background Image" at bounding box center [849, 315] width 1139 height 573
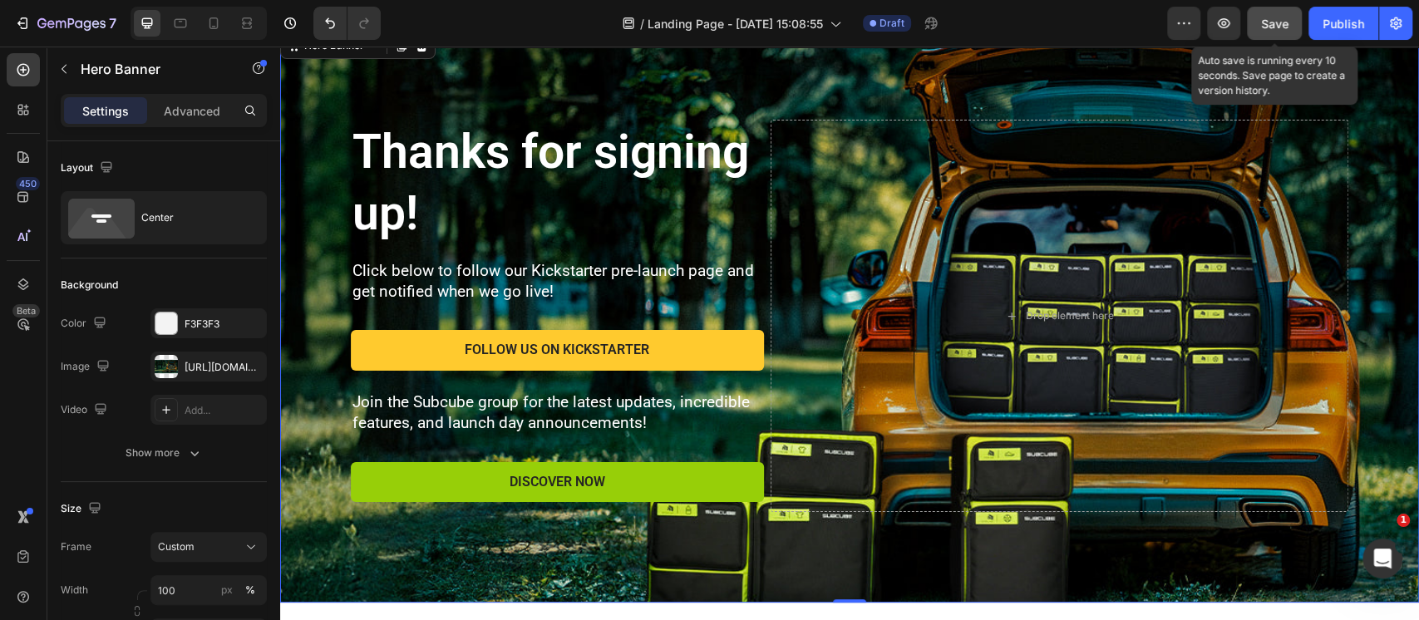
click at [1270, 19] on span "Save" at bounding box center [1274, 24] width 27 height 14
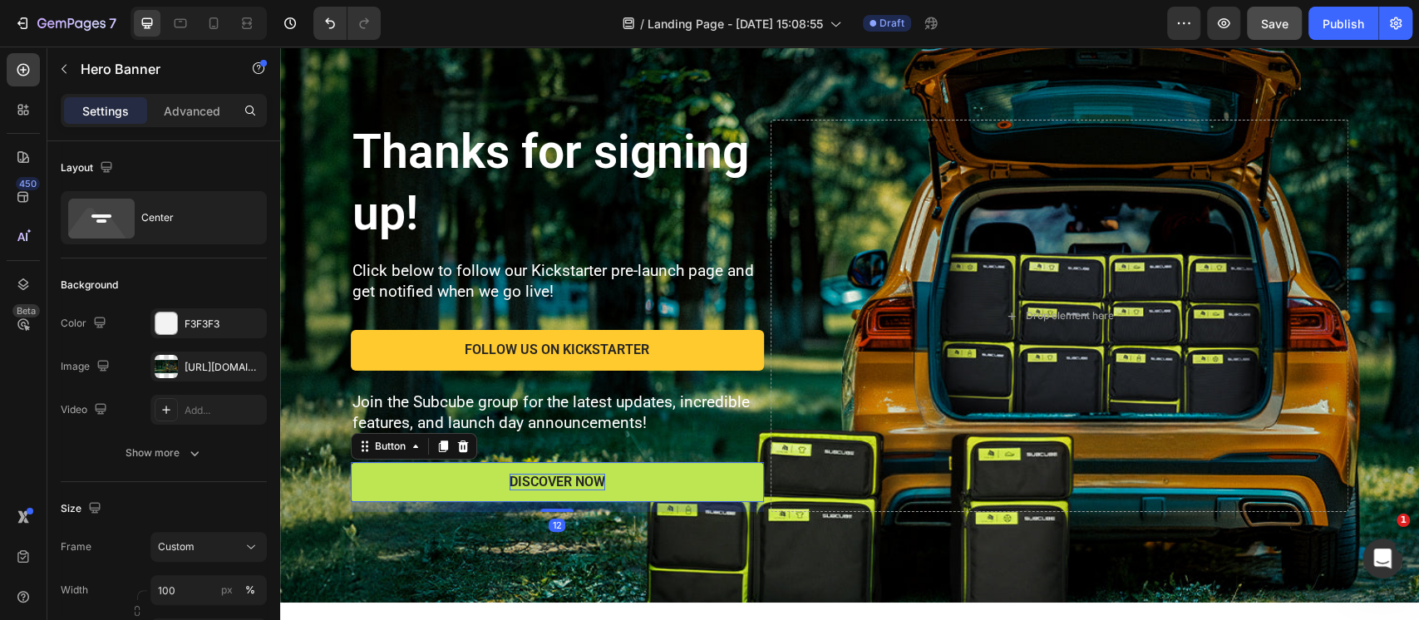
click at [540, 482] on div "Discover Now" at bounding box center [557, 482] width 96 height 17
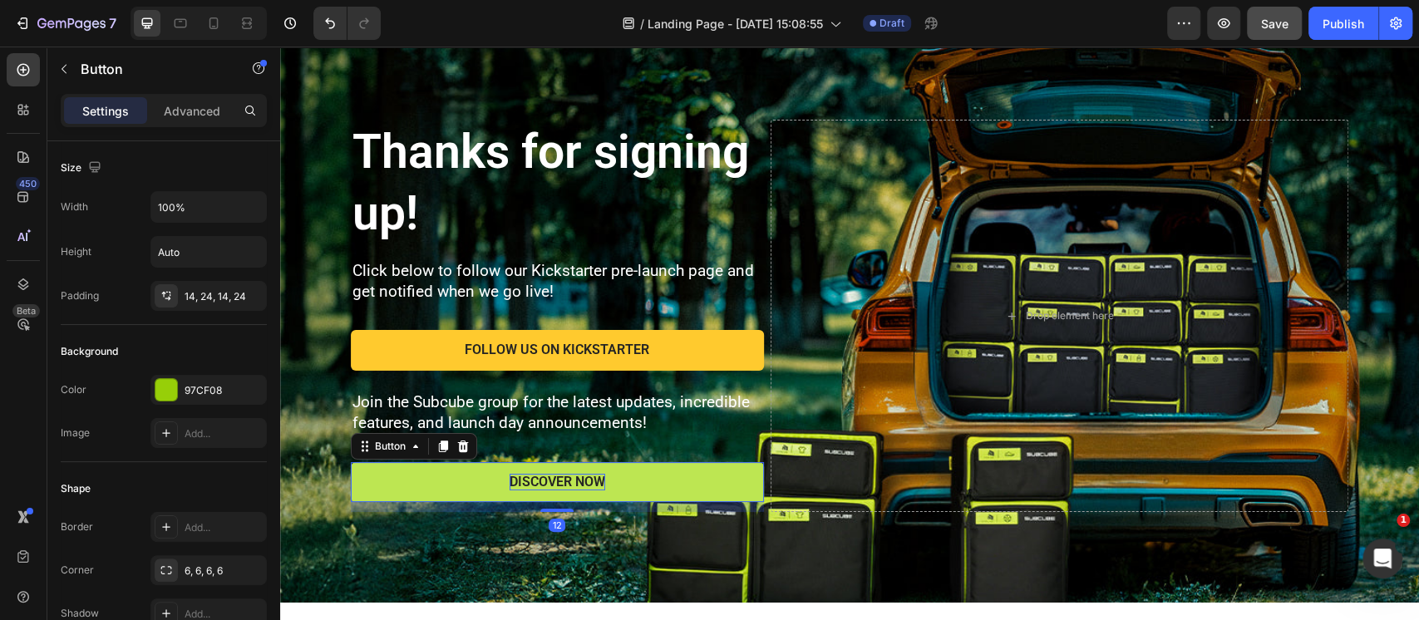
click at [540, 482] on div "Discover Now" at bounding box center [557, 482] width 96 height 17
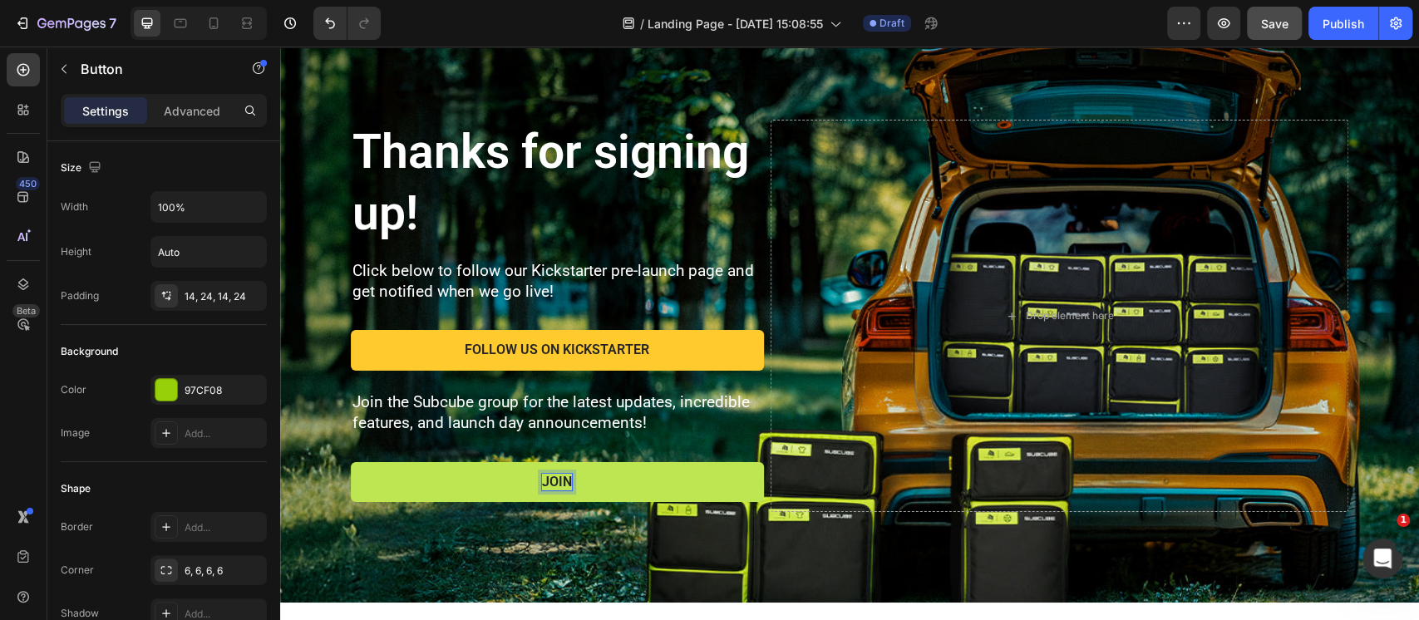
click at [351, 462] on button "JOIN" at bounding box center [557, 482] width 413 height 41
click at [351, 462] on button "JOIN SUBCUBE" at bounding box center [557, 482] width 413 height 41
click at [351, 462] on button "JOIN SUBCUBE FACEBOOK" at bounding box center [557, 482] width 413 height 41
click at [351, 462] on button "JOIN SUBCUBE FACEBOOK GROUP" at bounding box center [557, 482] width 413 height 41
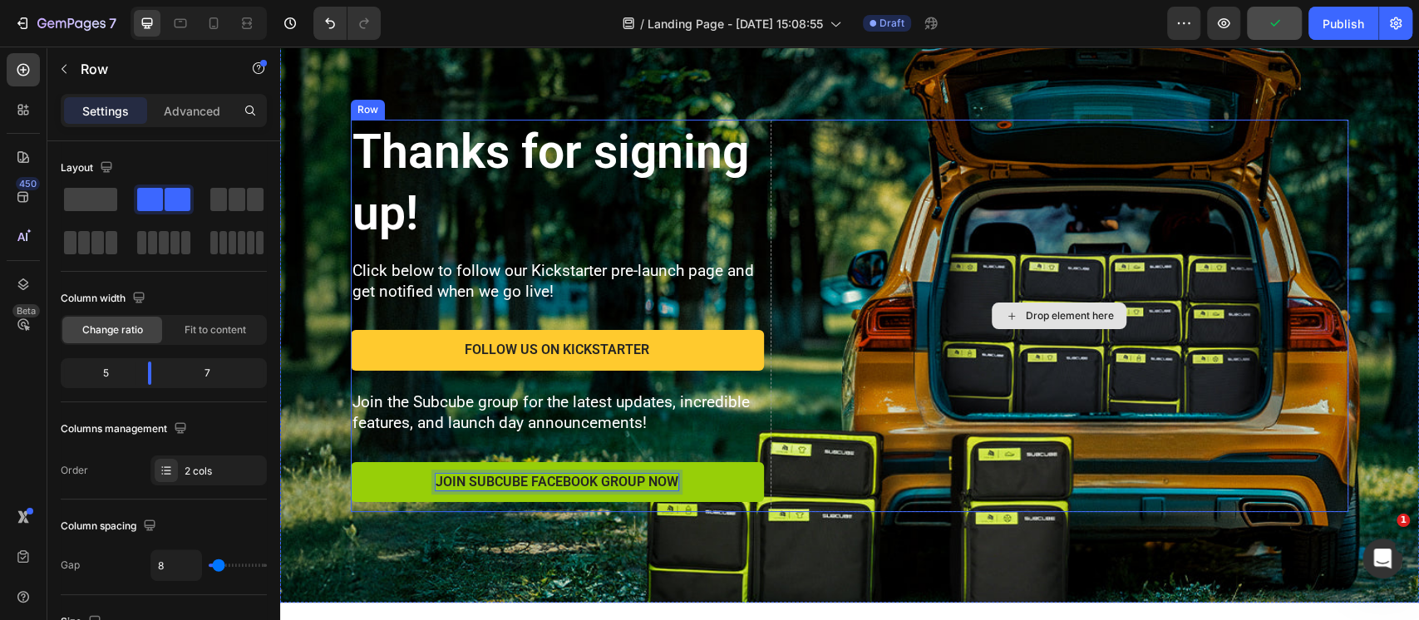
click at [855, 339] on div "Drop element here" at bounding box center [1059, 316] width 578 height 393
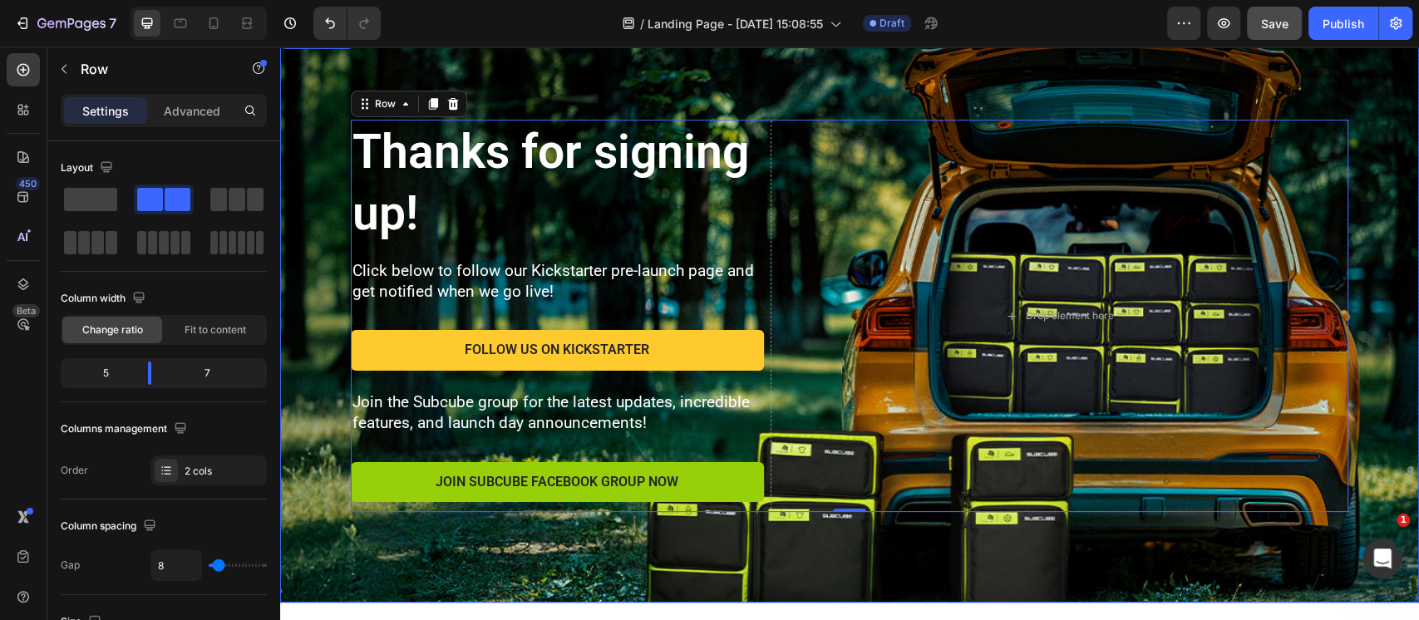
click at [930, 77] on div "Background Image" at bounding box center [849, 315] width 1139 height 573
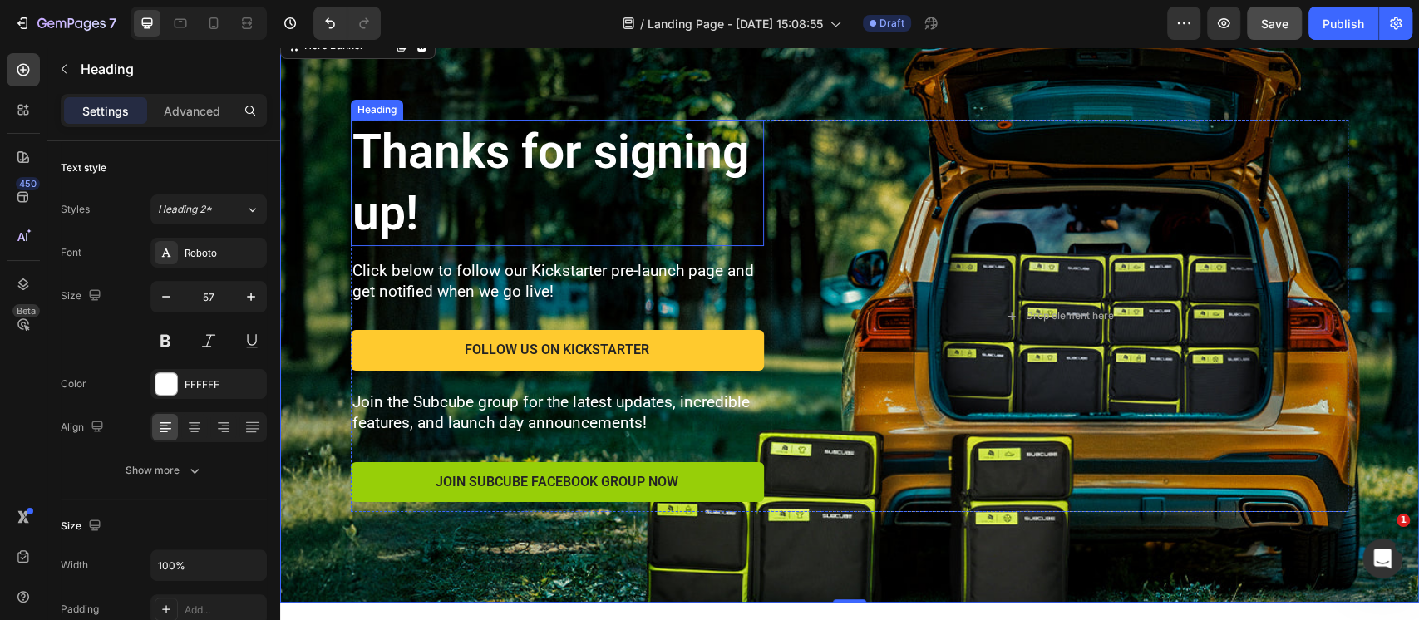
click at [514, 135] on p "Thanks for signing up!" at bounding box center [557, 182] width 410 height 123
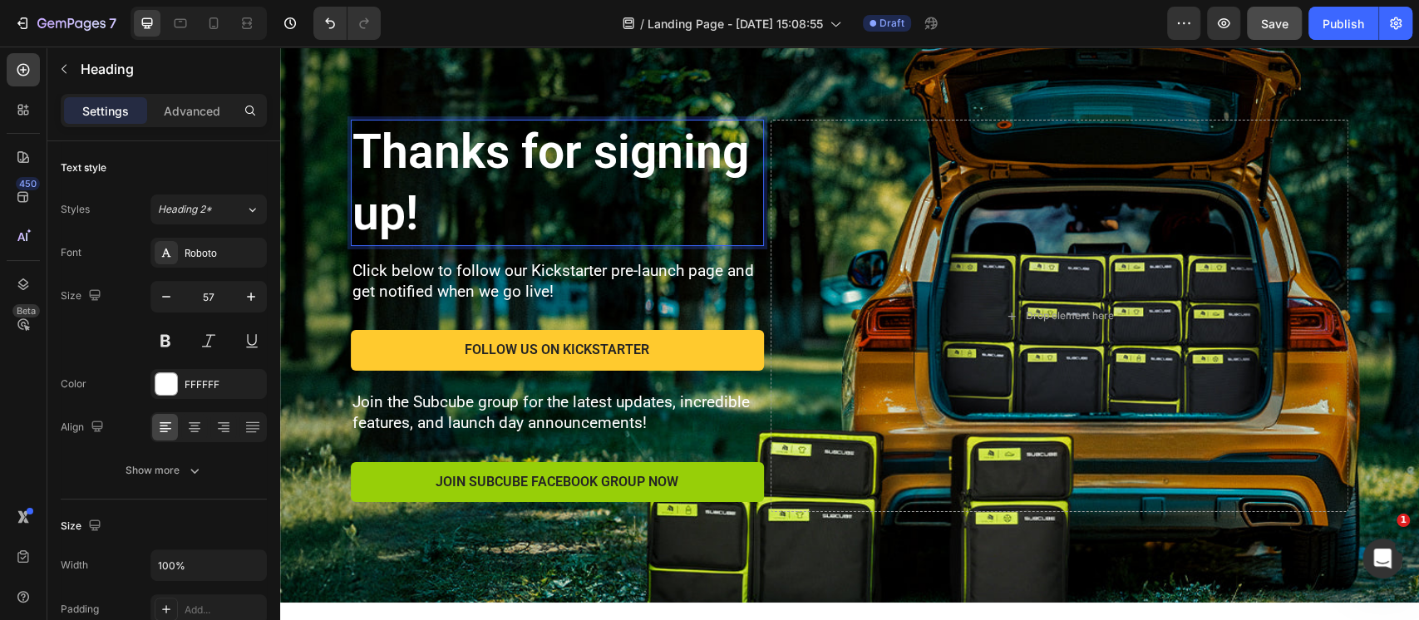
click at [519, 149] on p "Thanks for signing up!" at bounding box center [557, 182] width 410 height 123
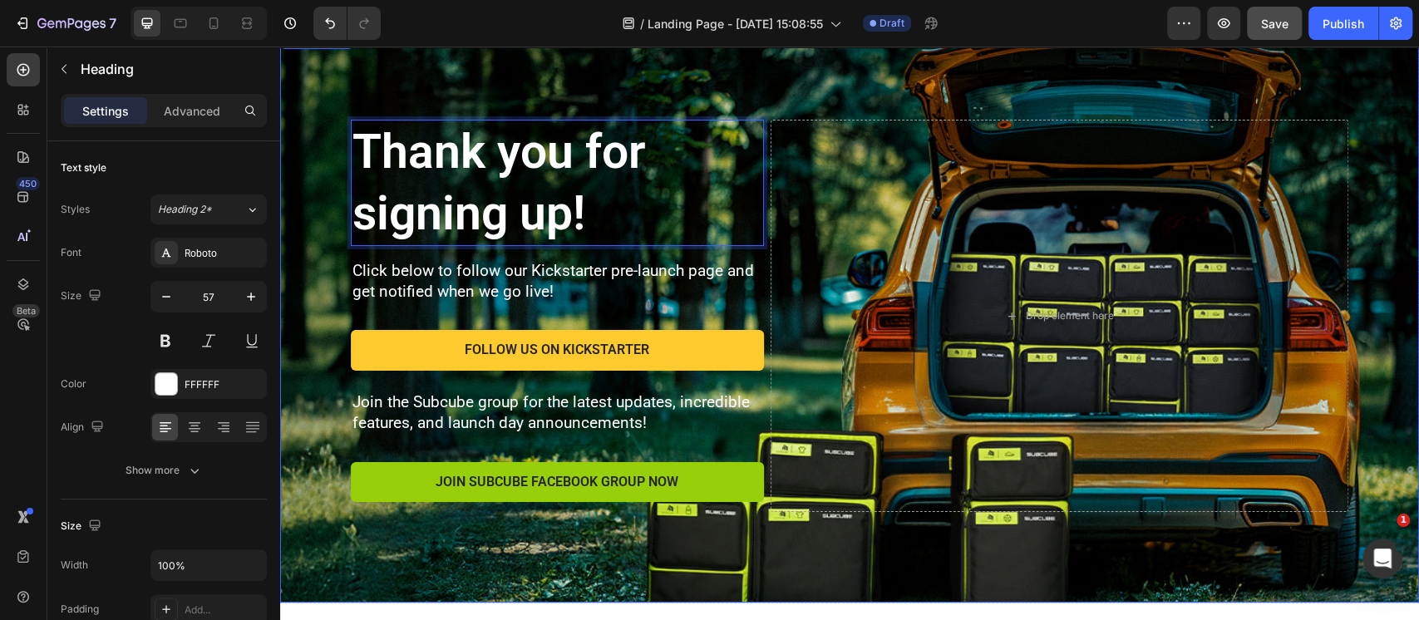
click at [550, 85] on div "Background Image" at bounding box center [849, 315] width 1139 height 573
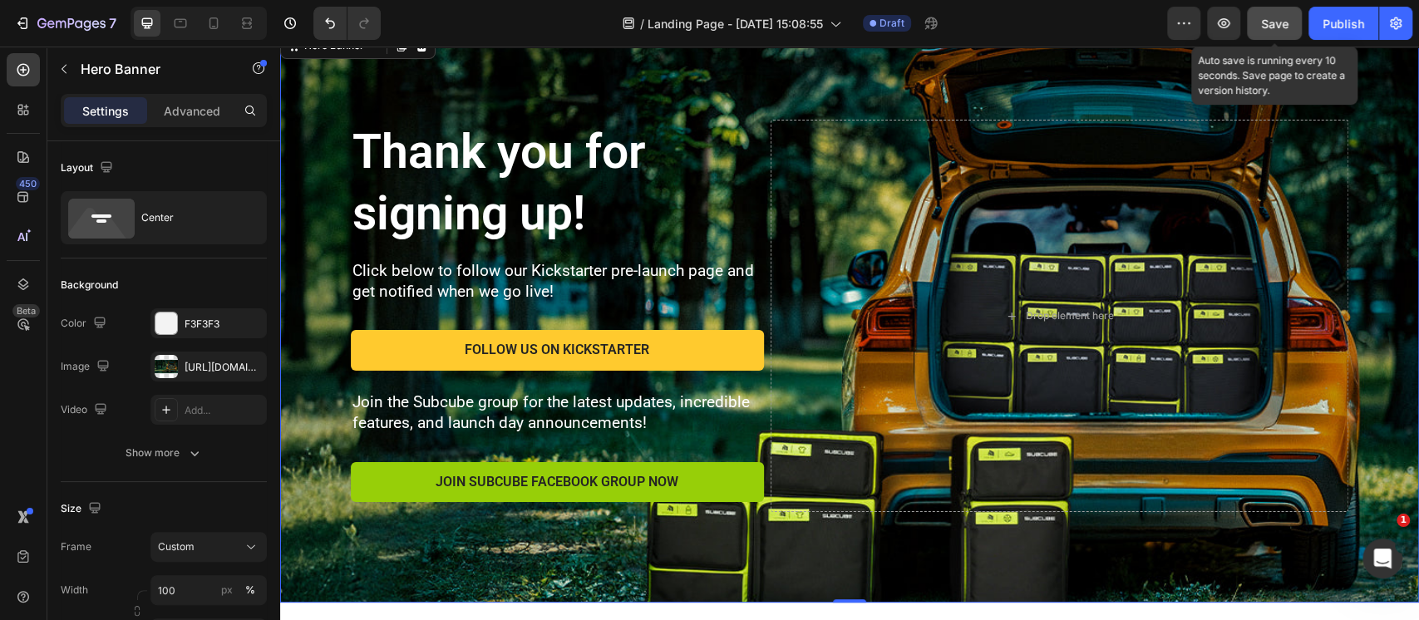
click at [1266, 21] on span "Save" at bounding box center [1274, 24] width 27 height 14
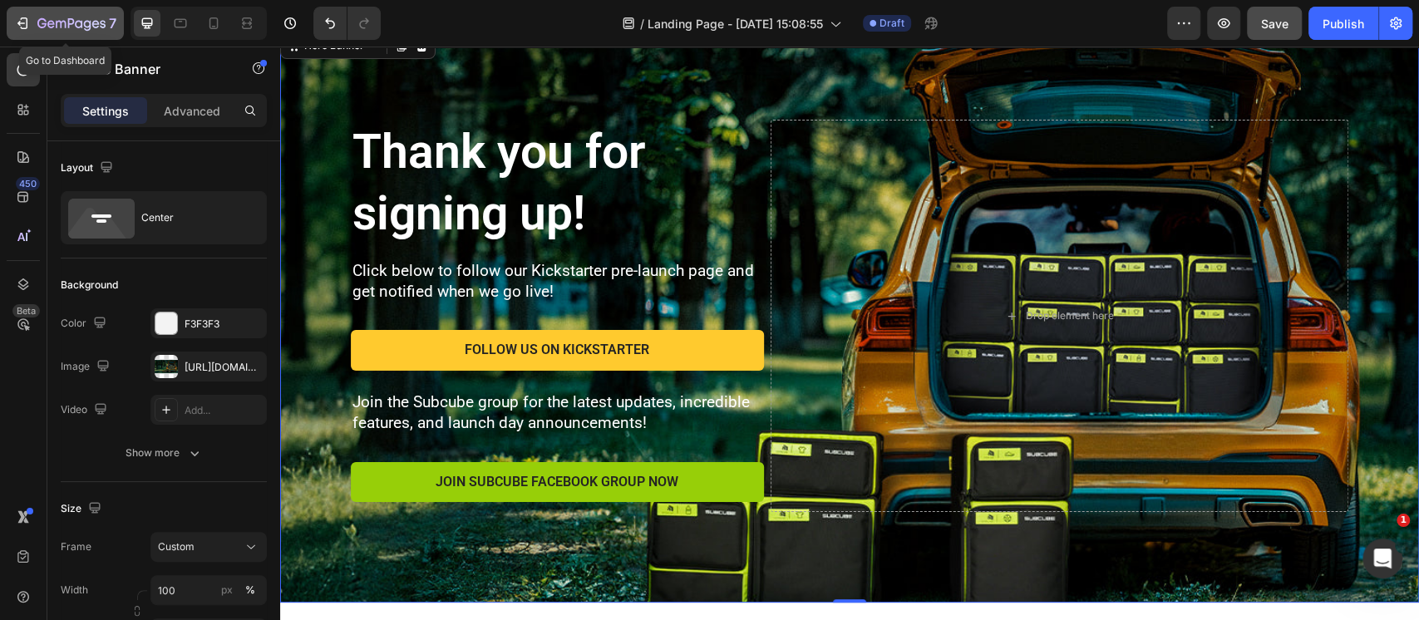
click at [40, 29] on icon "button" at bounding box center [71, 24] width 68 height 14
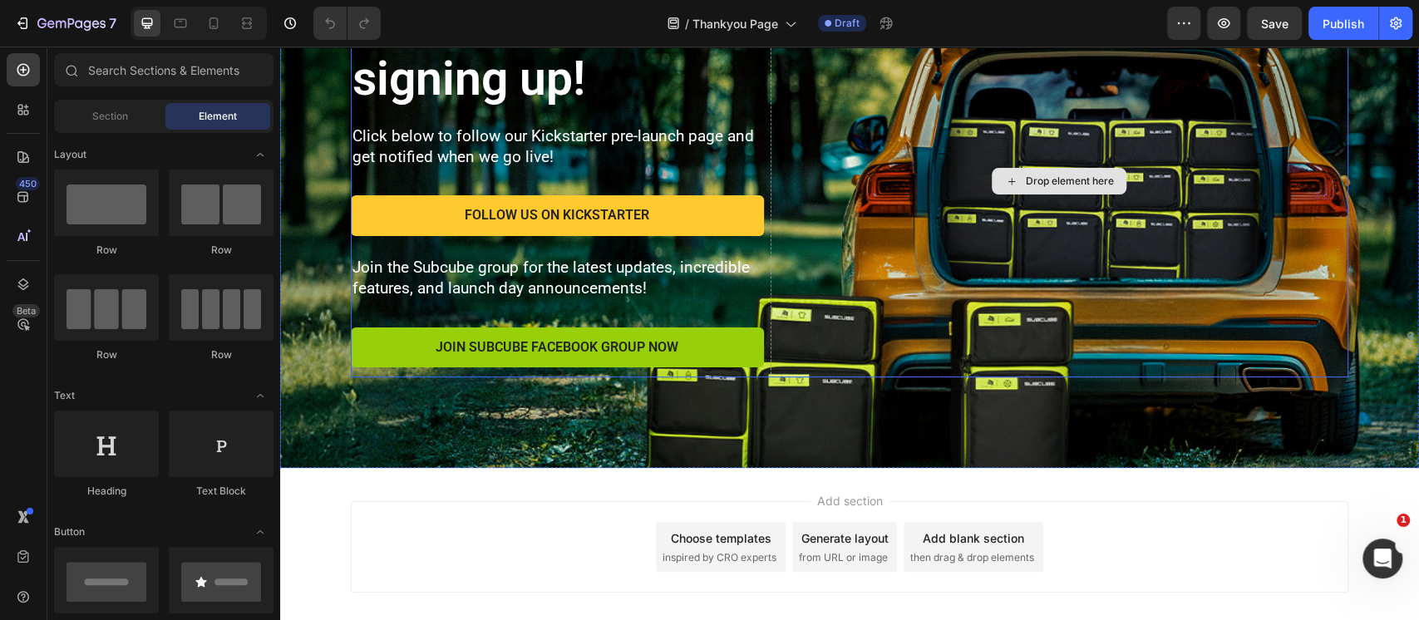
scroll to position [221, 0]
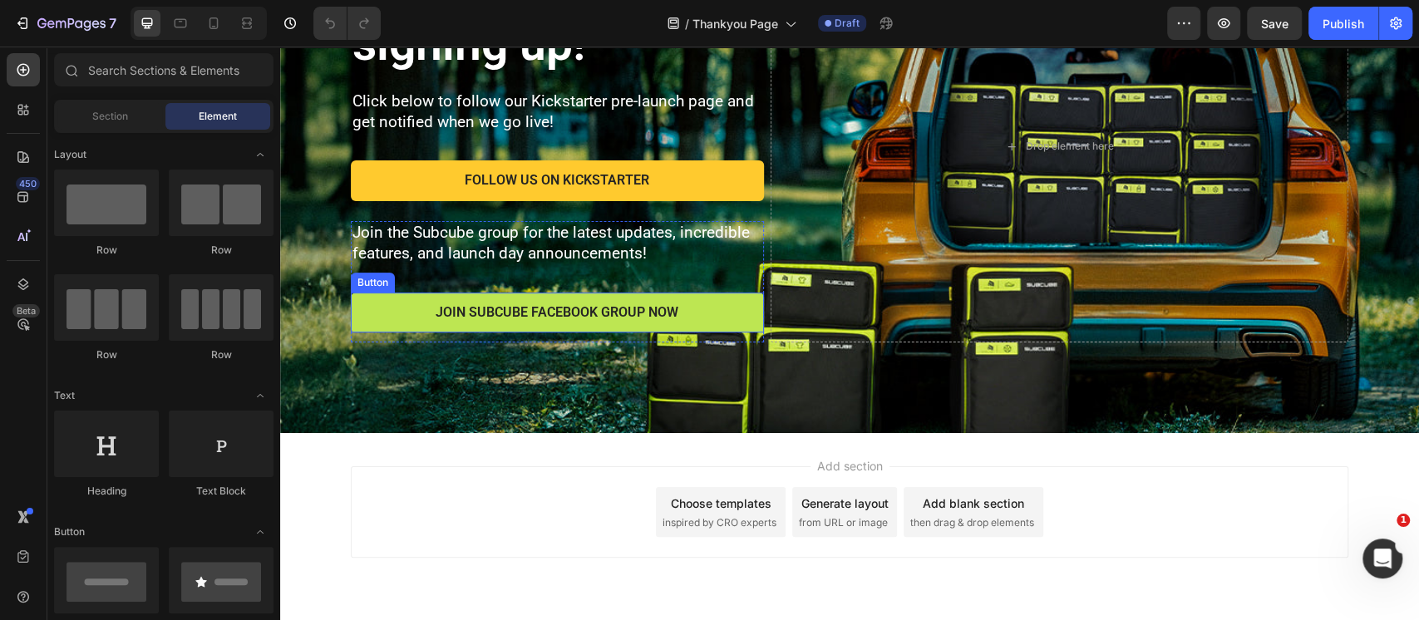
click at [719, 313] on button "JOIN SUBCUBE FACEBOOK GROUP NOW" at bounding box center [557, 313] width 413 height 41
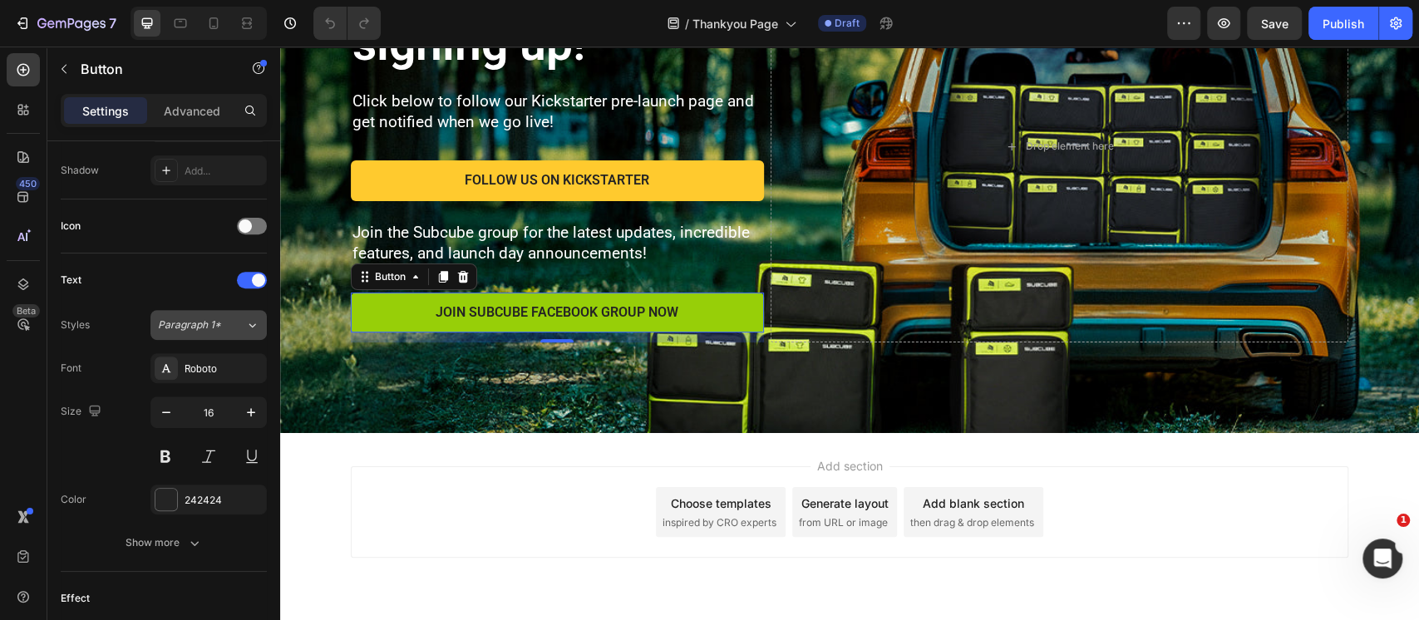
scroll to position [665, 0]
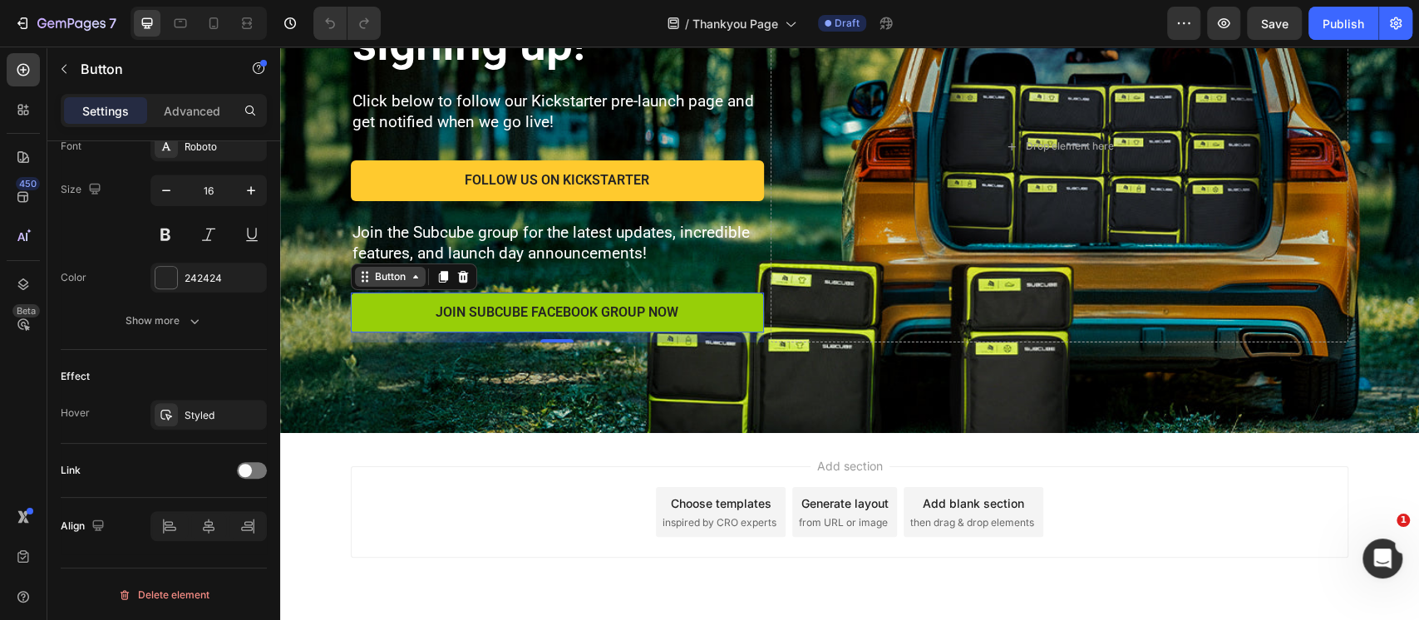
click at [360, 275] on icon at bounding box center [364, 276] width 13 height 13
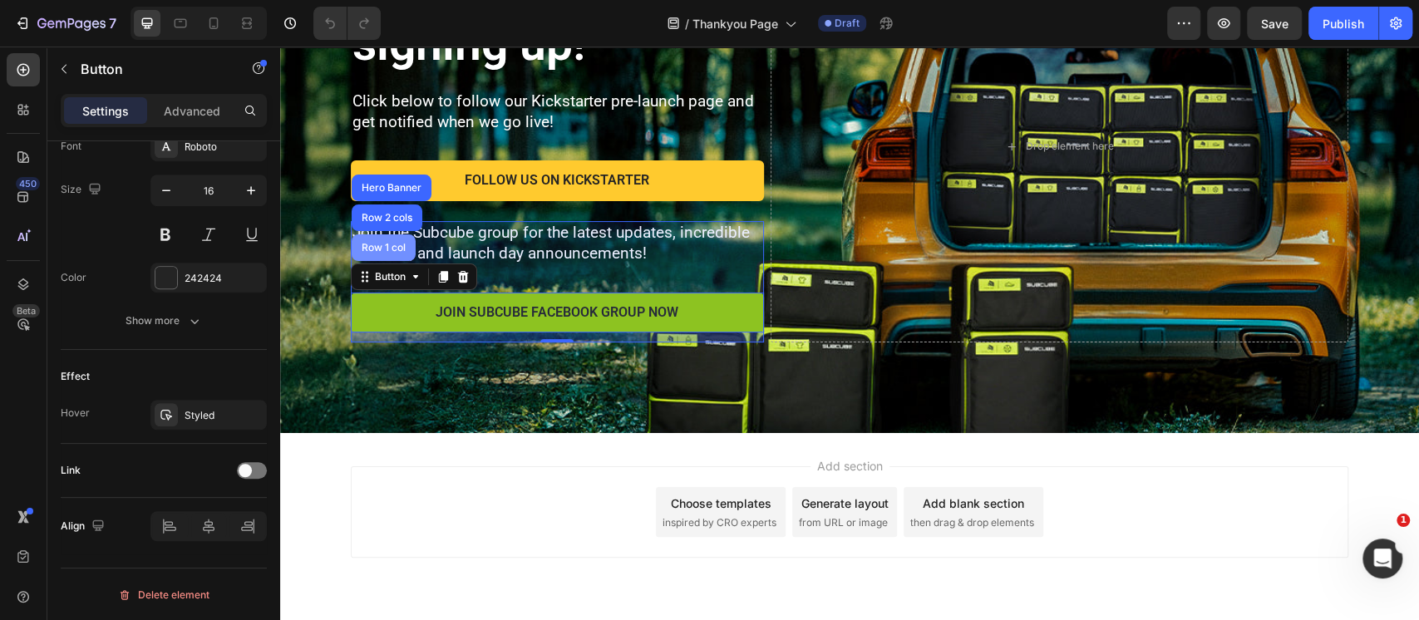
click at [367, 248] on div "Row 1 col" at bounding box center [383, 248] width 51 height 10
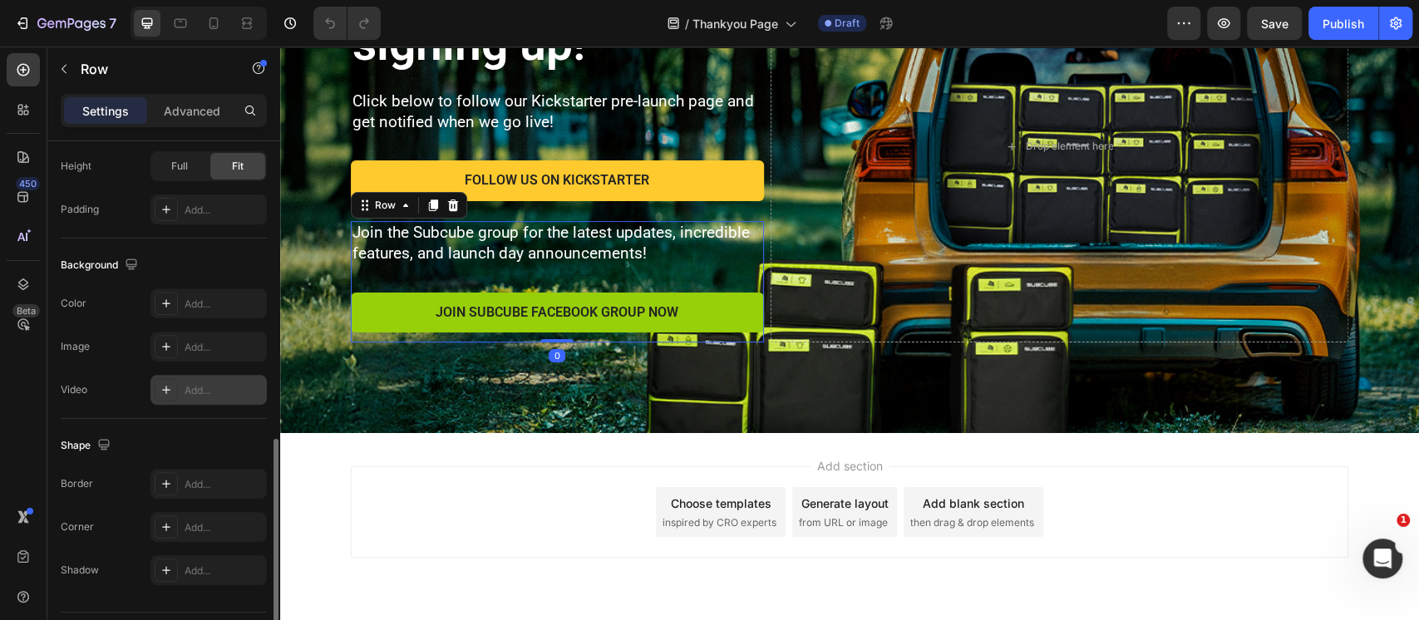
scroll to position [487, 0]
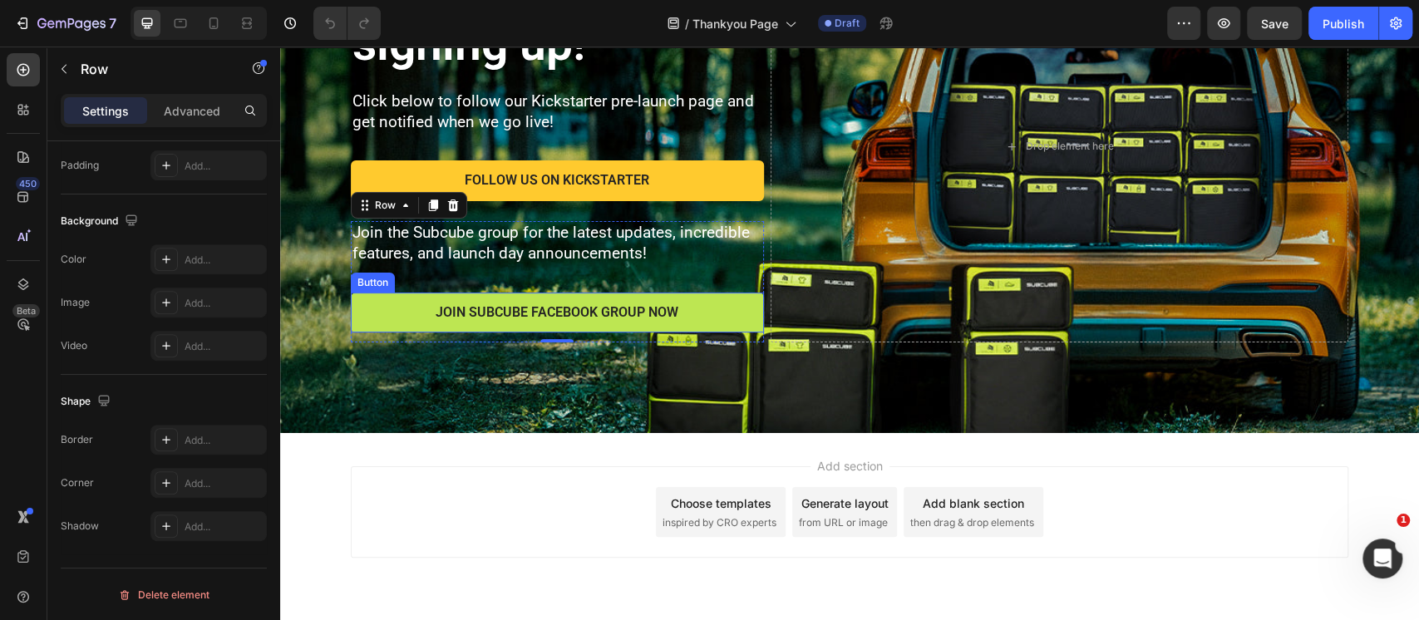
click at [367, 295] on button "JOIN SUBCUBE FACEBOOK GROUP NOW" at bounding box center [557, 313] width 413 height 41
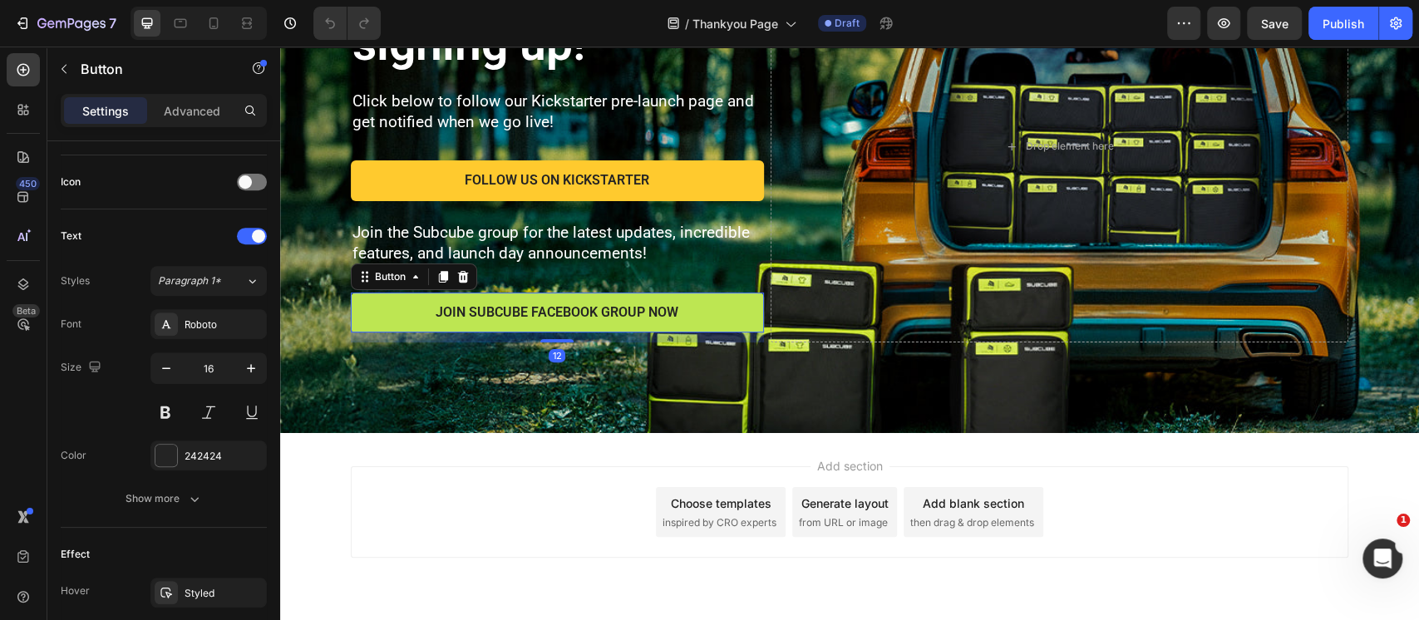
scroll to position [0, 0]
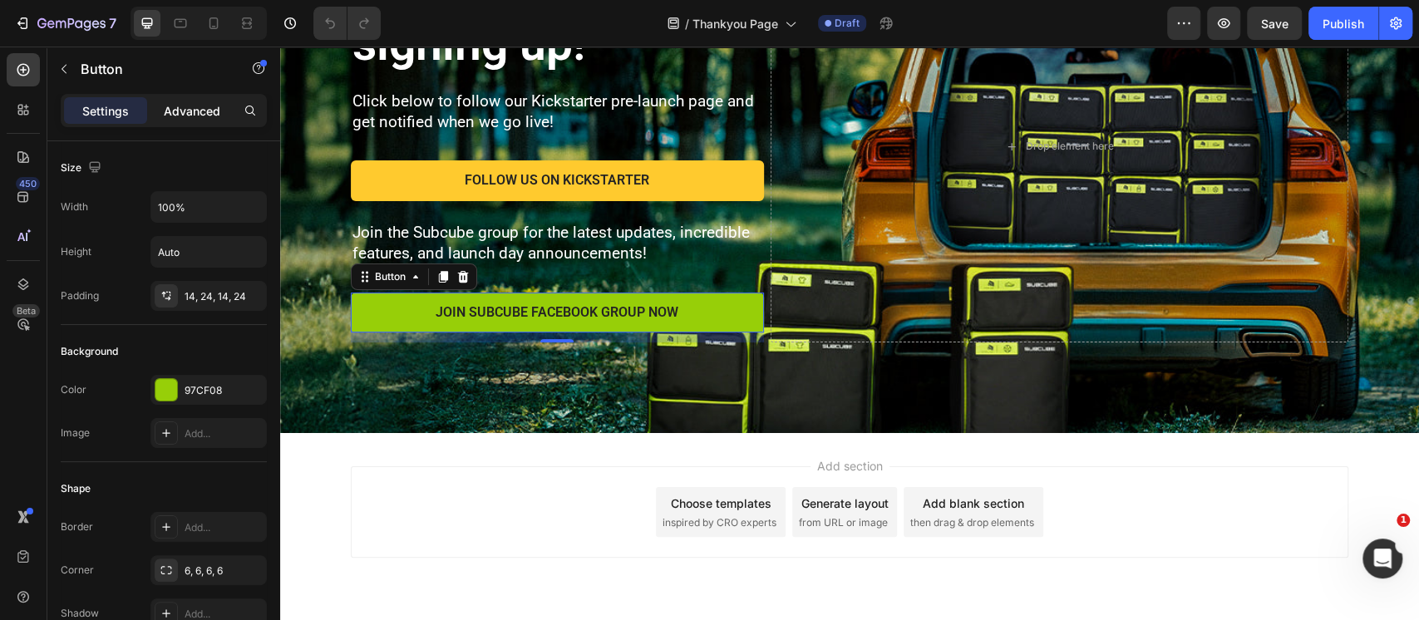
click at [202, 107] on p "Advanced" at bounding box center [192, 110] width 57 height 17
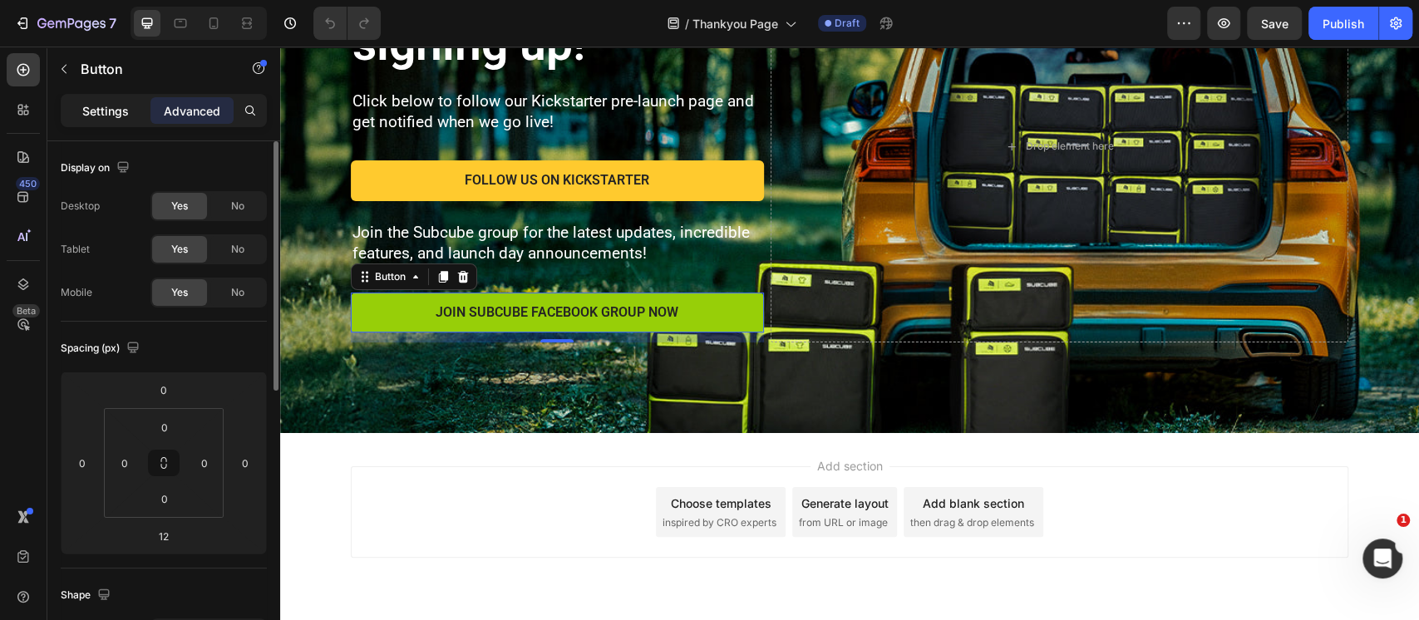
click at [106, 116] on p "Settings" at bounding box center [105, 110] width 47 height 17
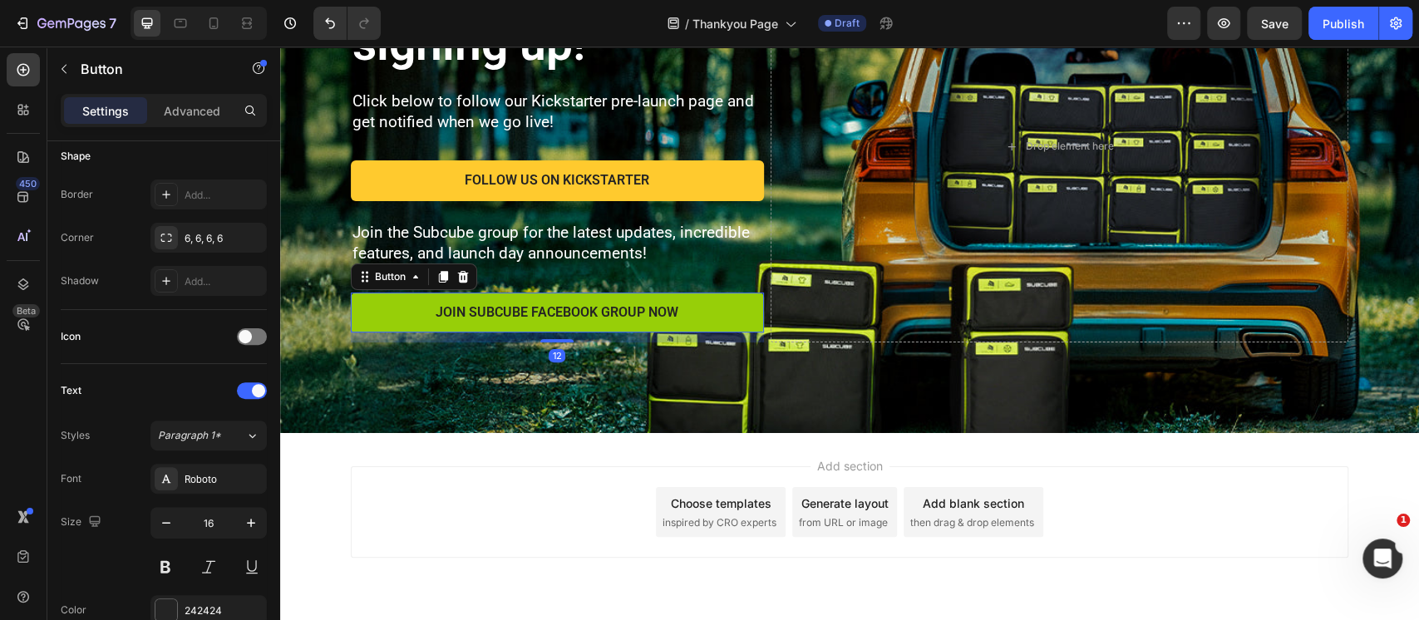
scroll to position [665, 0]
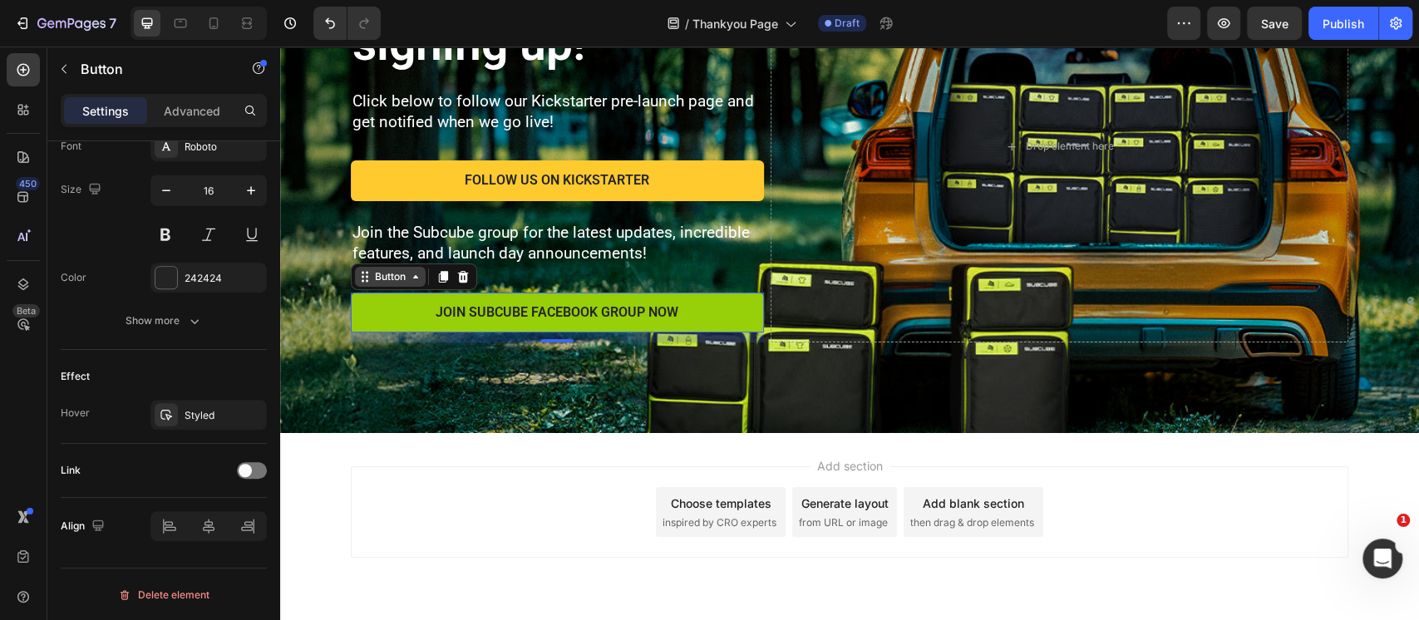
click at [372, 273] on div "Button" at bounding box center [390, 276] width 37 height 15
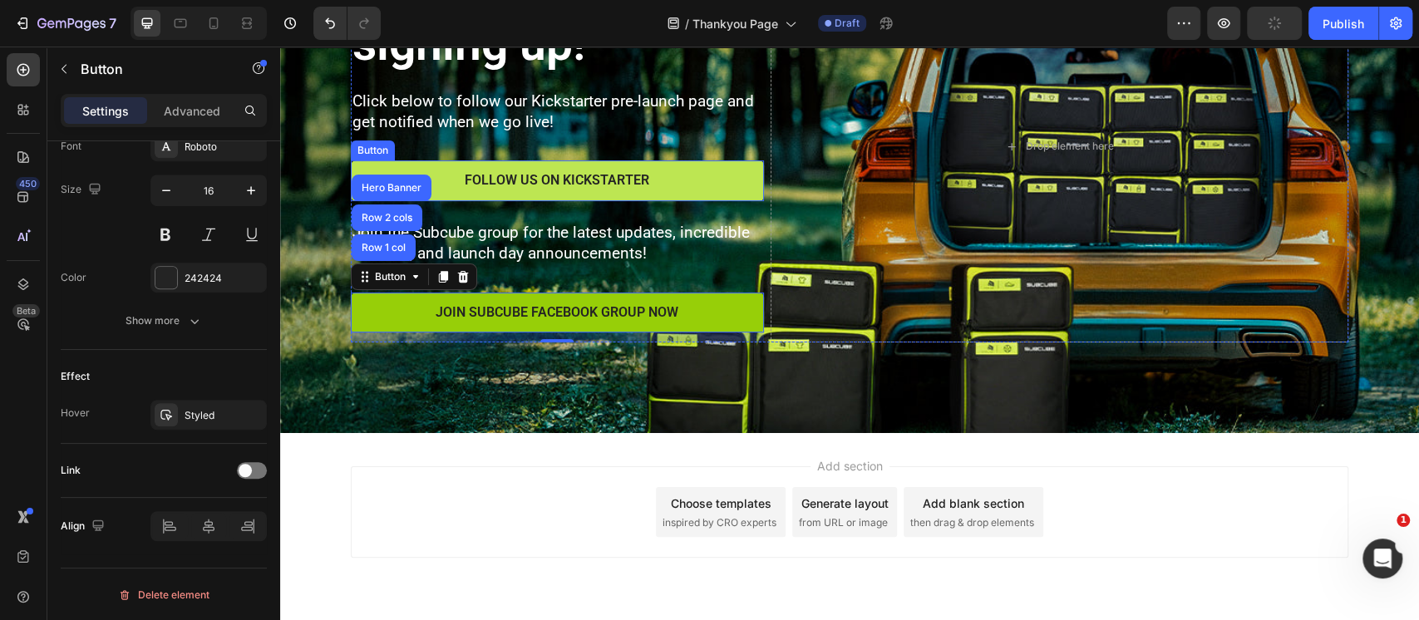
click at [454, 194] on button "FOLLOW US ON KICKSTARTER" at bounding box center [557, 180] width 413 height 41
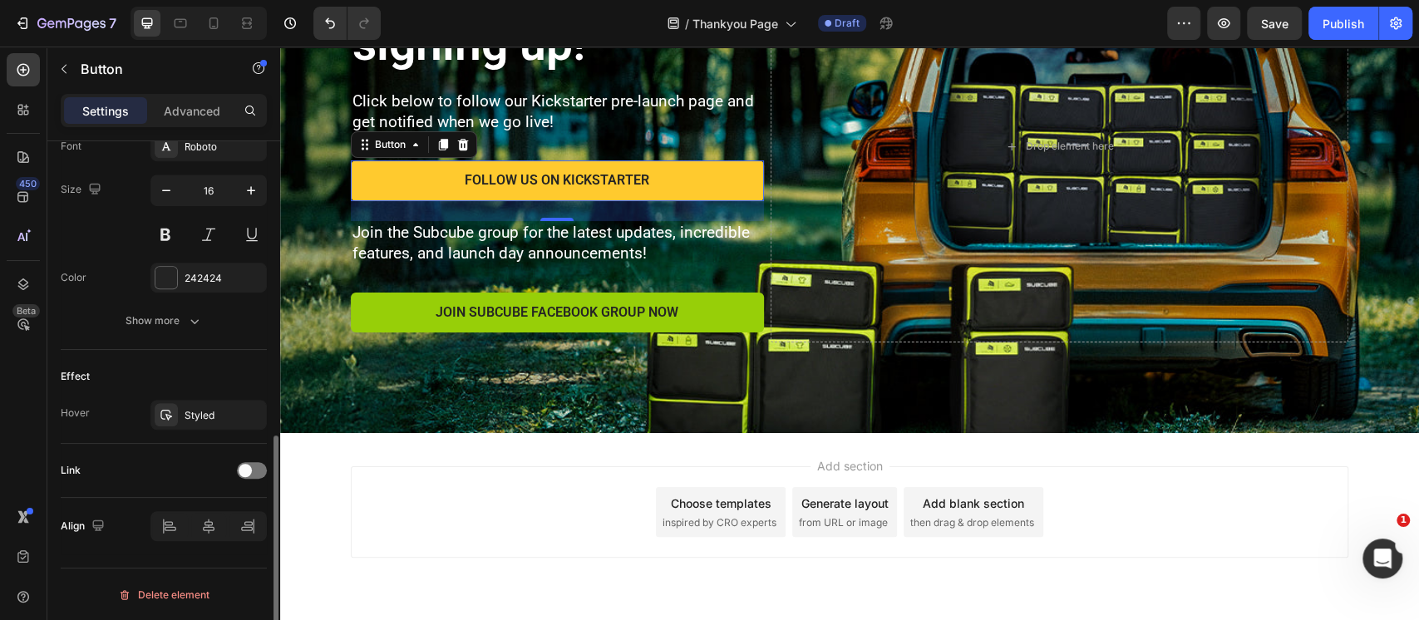
scroll to position [221, 0]
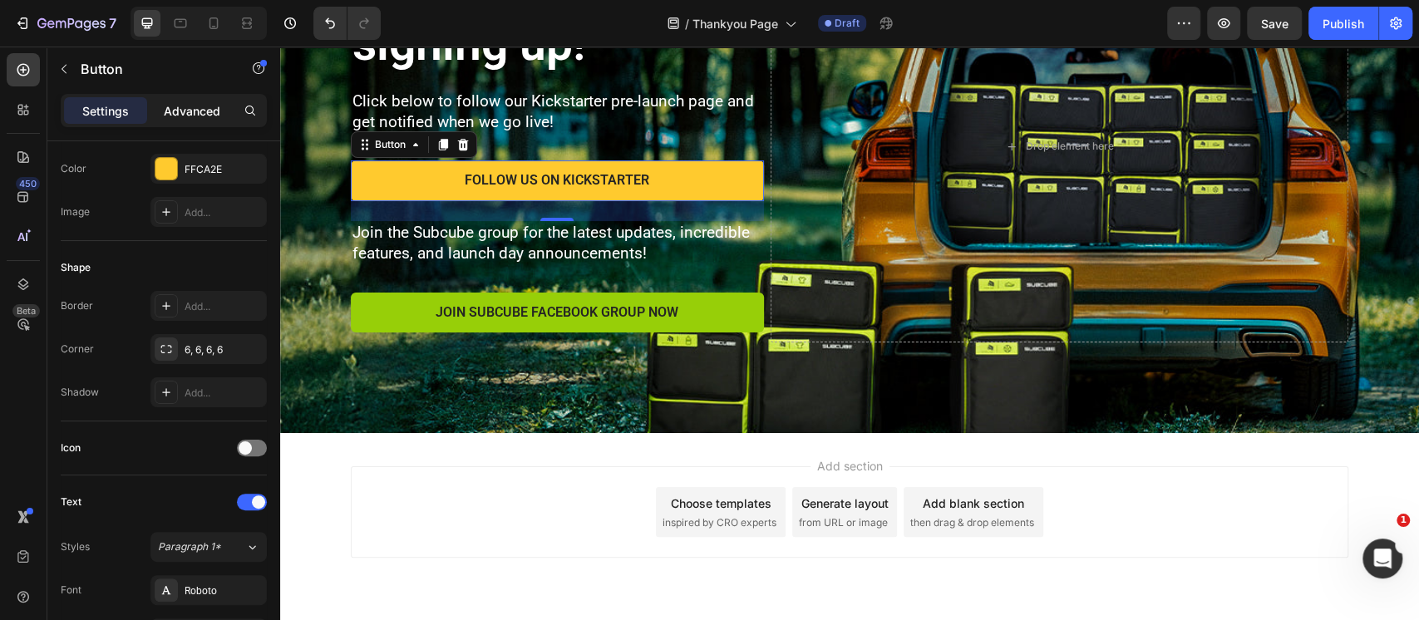
click at [203, 101] on div "Advanced" at bounding box center [191, 110] width 83 height 27
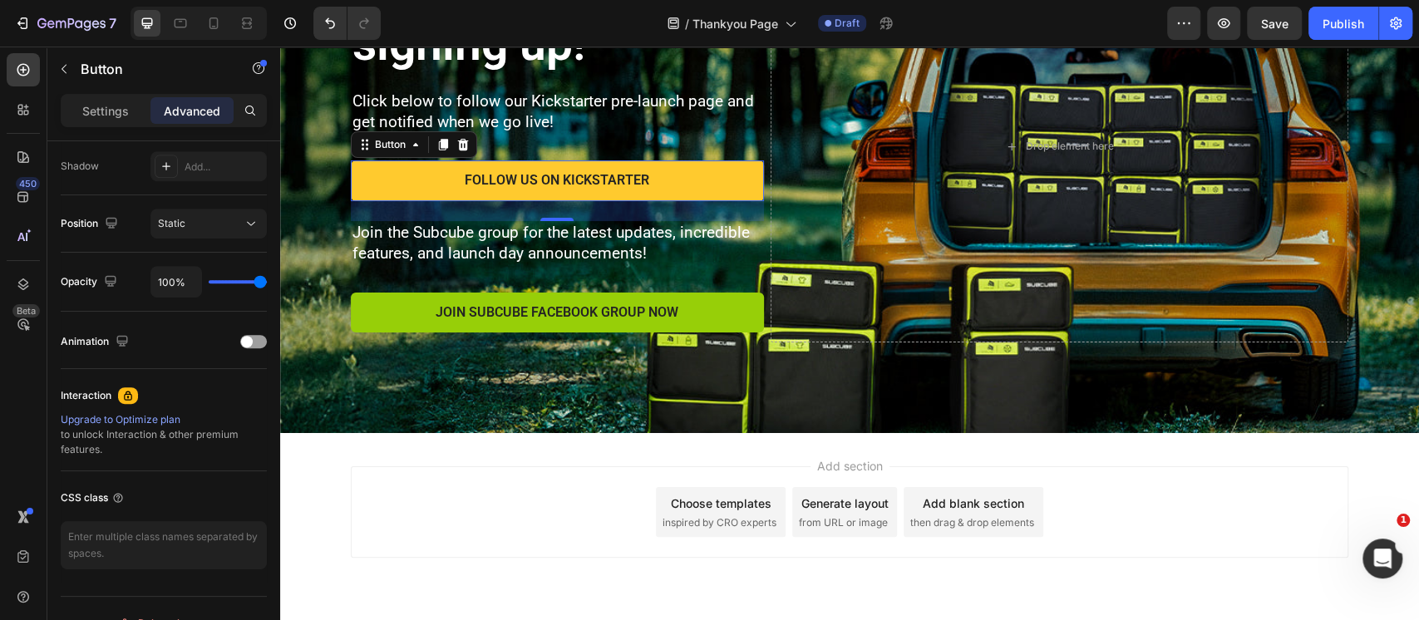
scroll to position [0, 0]
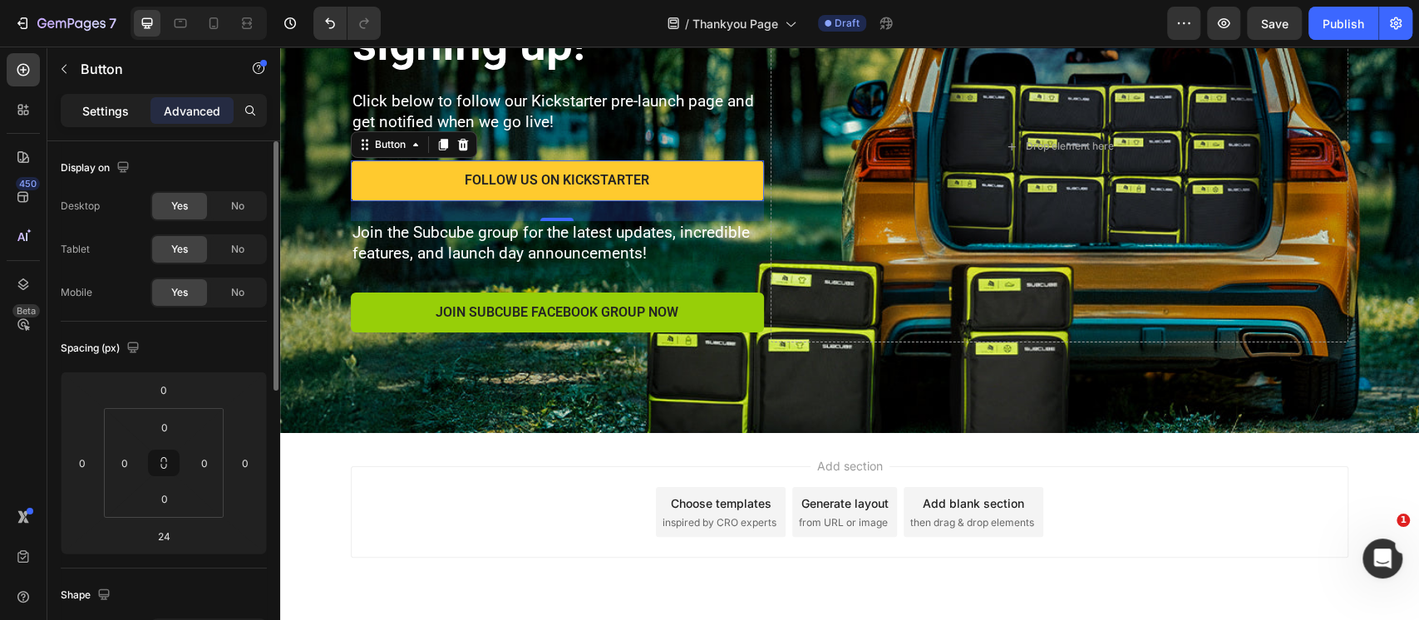
click at [115, 105] on p "Settings" at bounding box center [105, 110] width 47 height 17
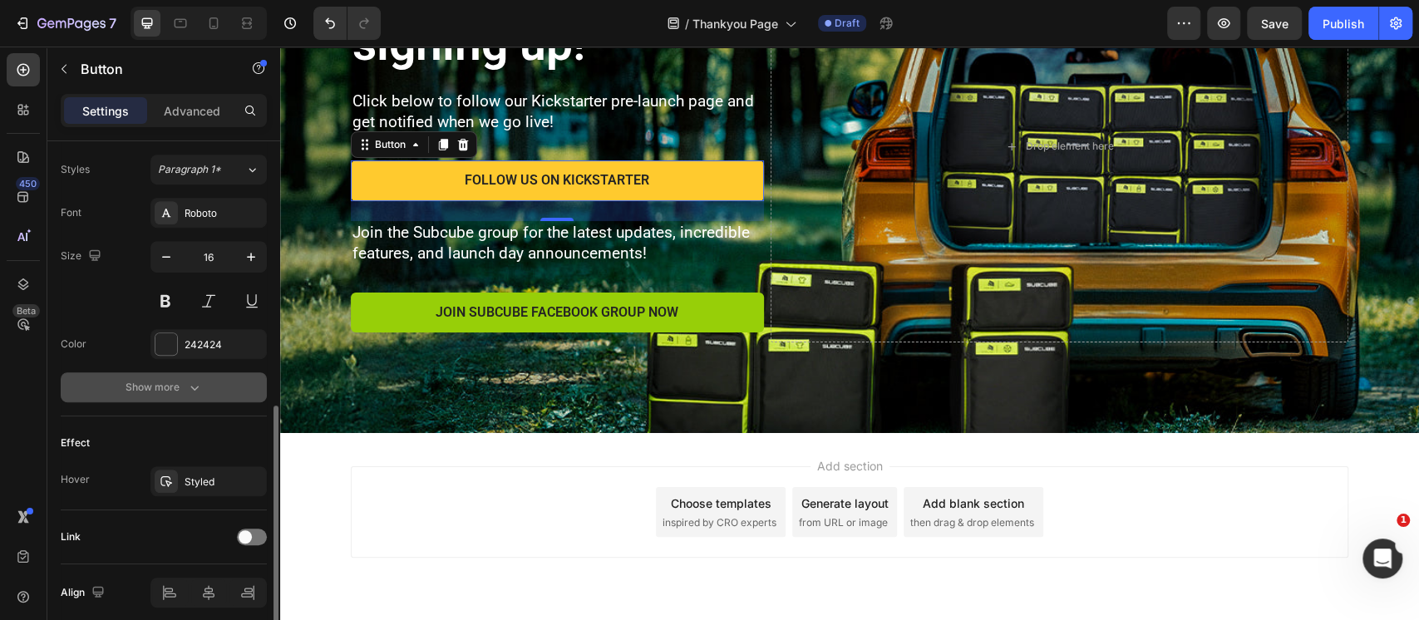
scroll to position [600, 0]
click at [186, 389] on icon "button" at bounding box center [194, 385] width 17 height 17
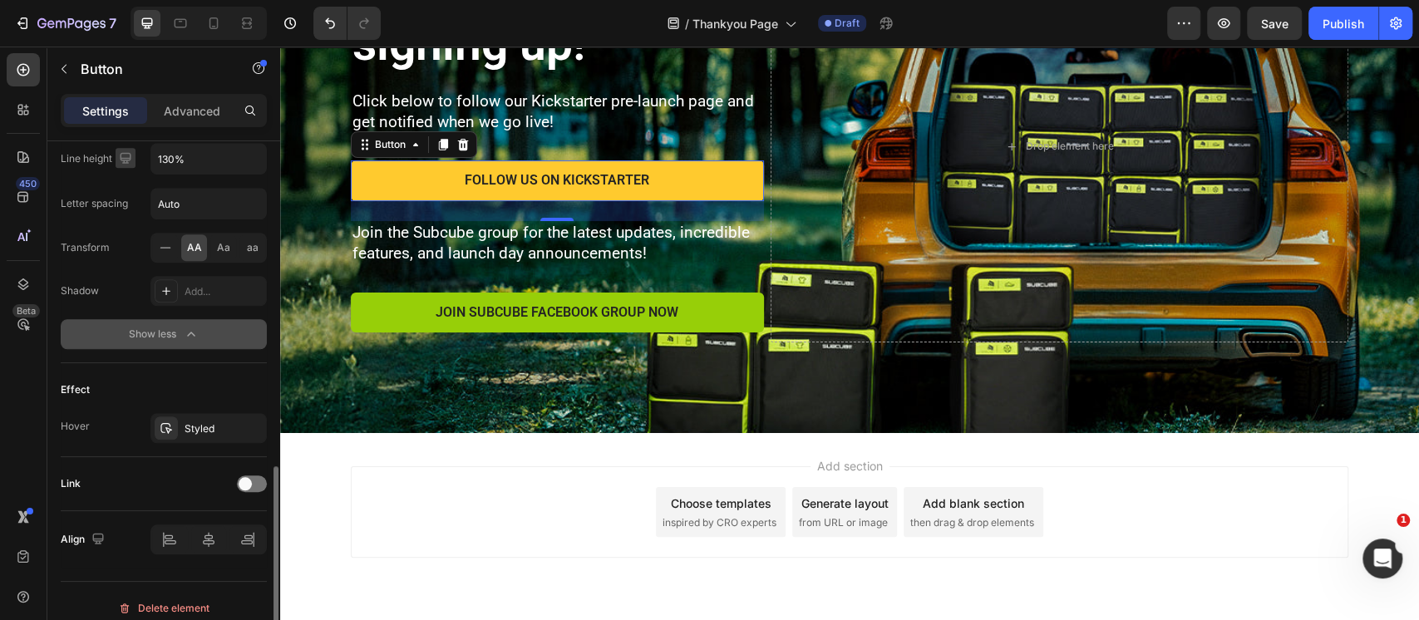
scroll to position [883, 0]
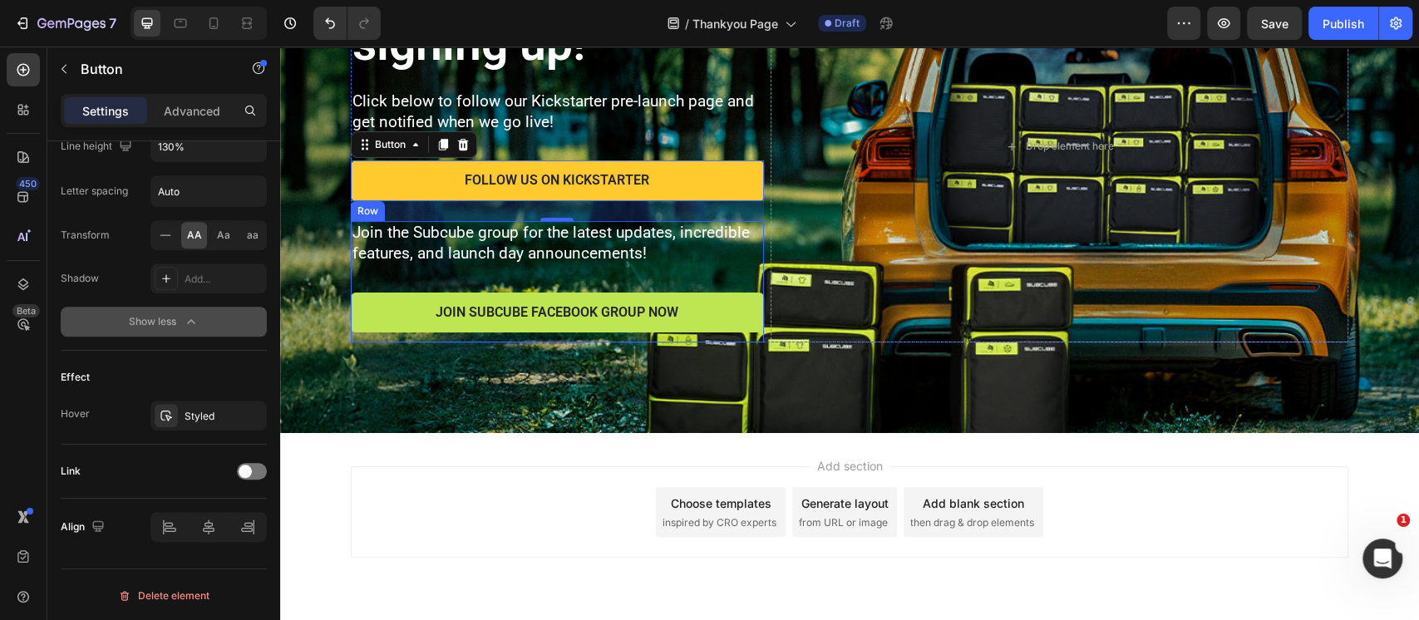
click at [371, 325] on button "JOIN SUBCUBE FACEBOOK GROUP NOW" at bounding box center [557, 313] width 413 height 41
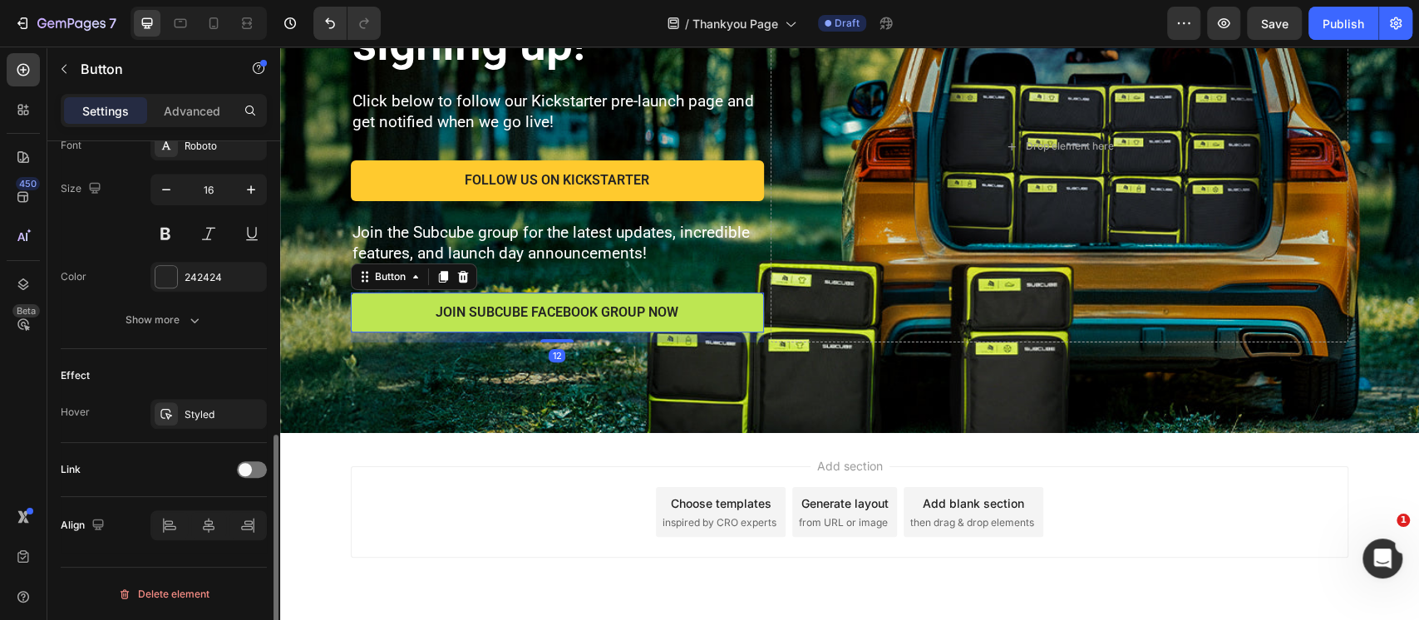
scroll to position [665, 0]
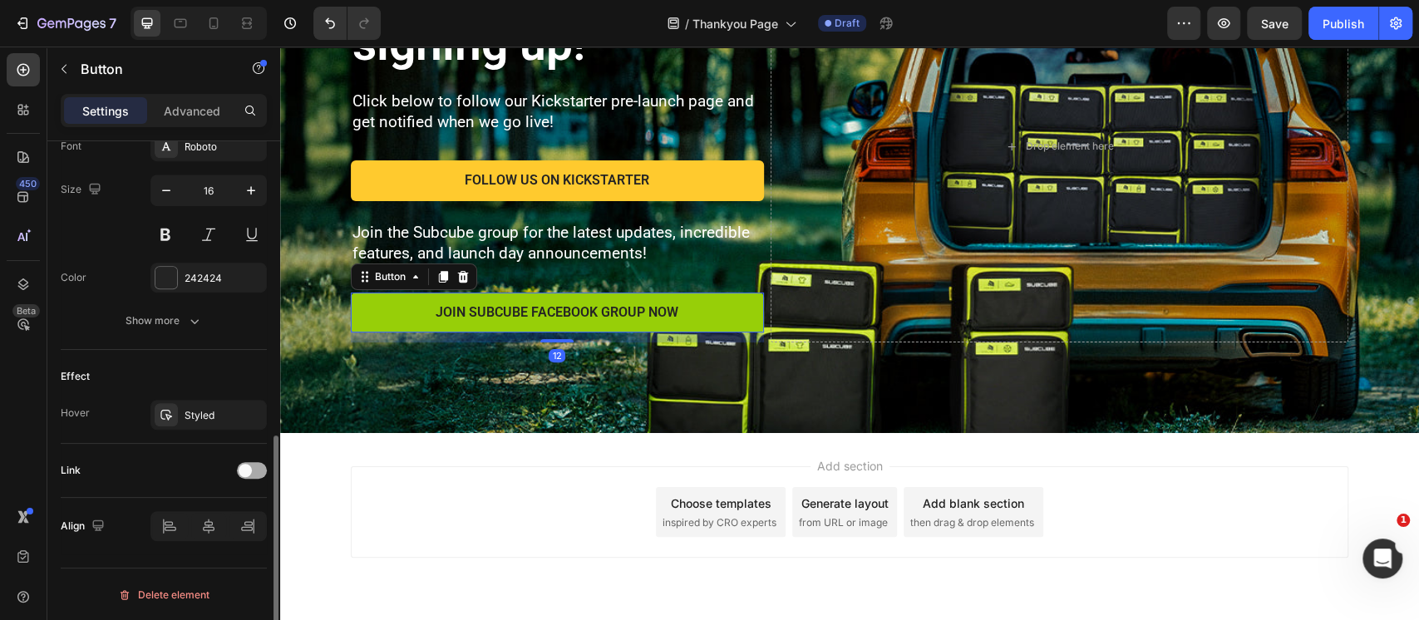
click at [255, 465] on div at bounding box center [252, 470] width 30 height 17
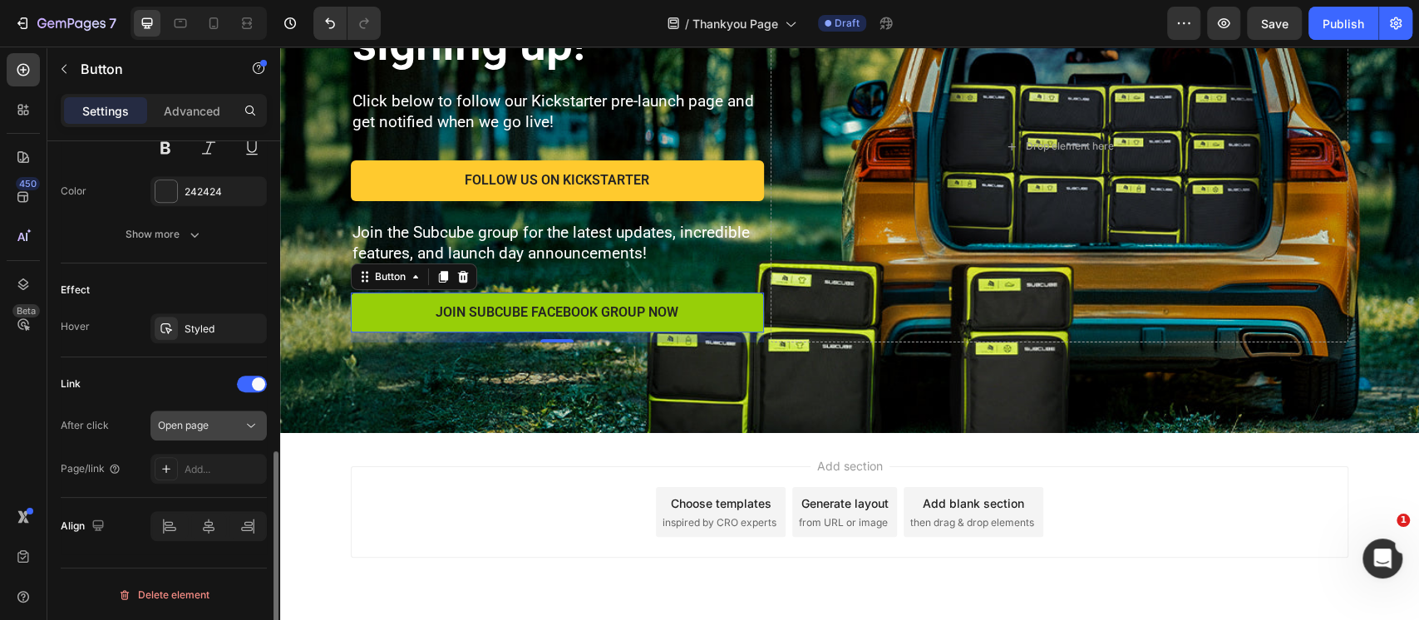
click at [224, 427] on div "Open page" at bounding box center [200, 425] width 85 height 15
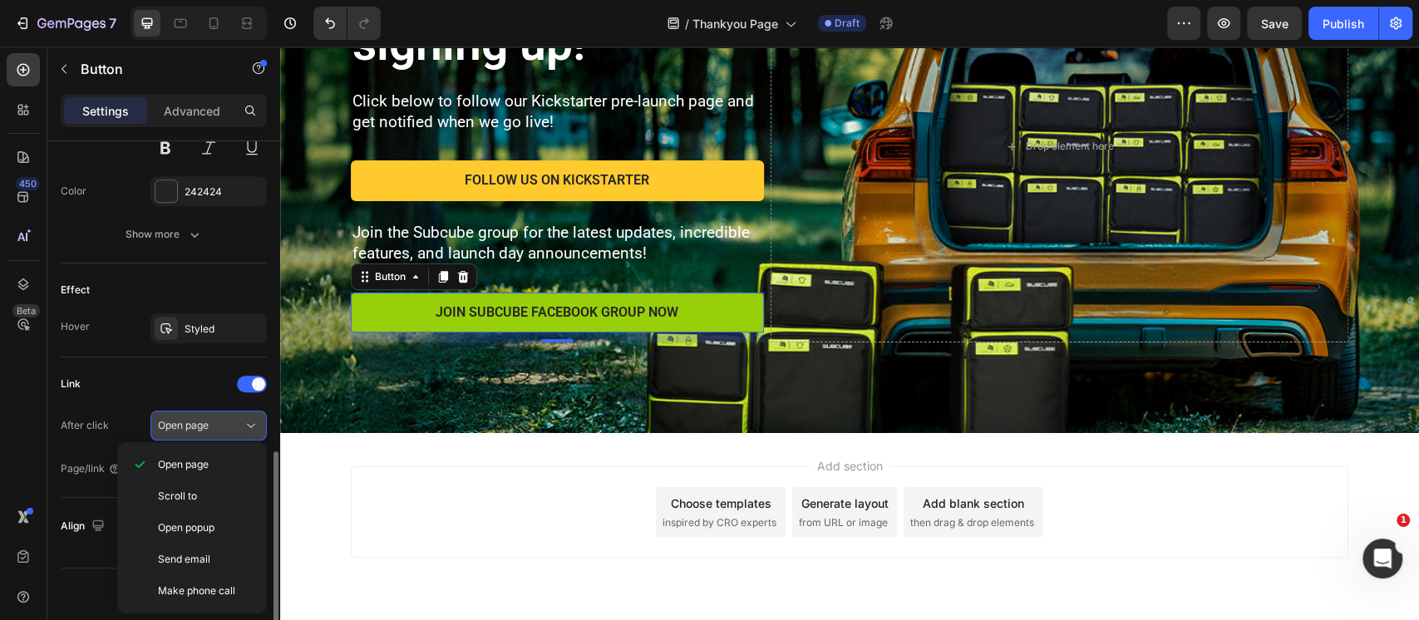
click at [224, 427] on div "Open page" at bounding box center [200, 425] width 85 height 15
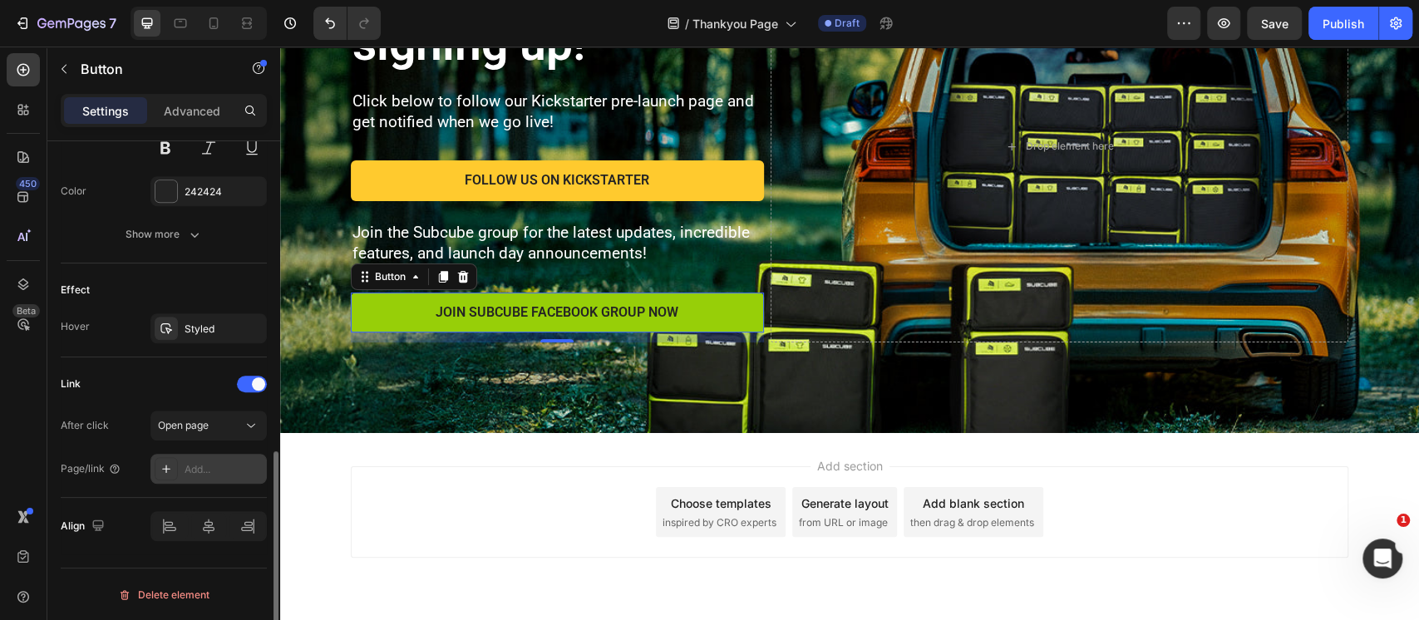
click at [202, 469] on div "Add..." at bounding box center [224, 469] width 78 height 15
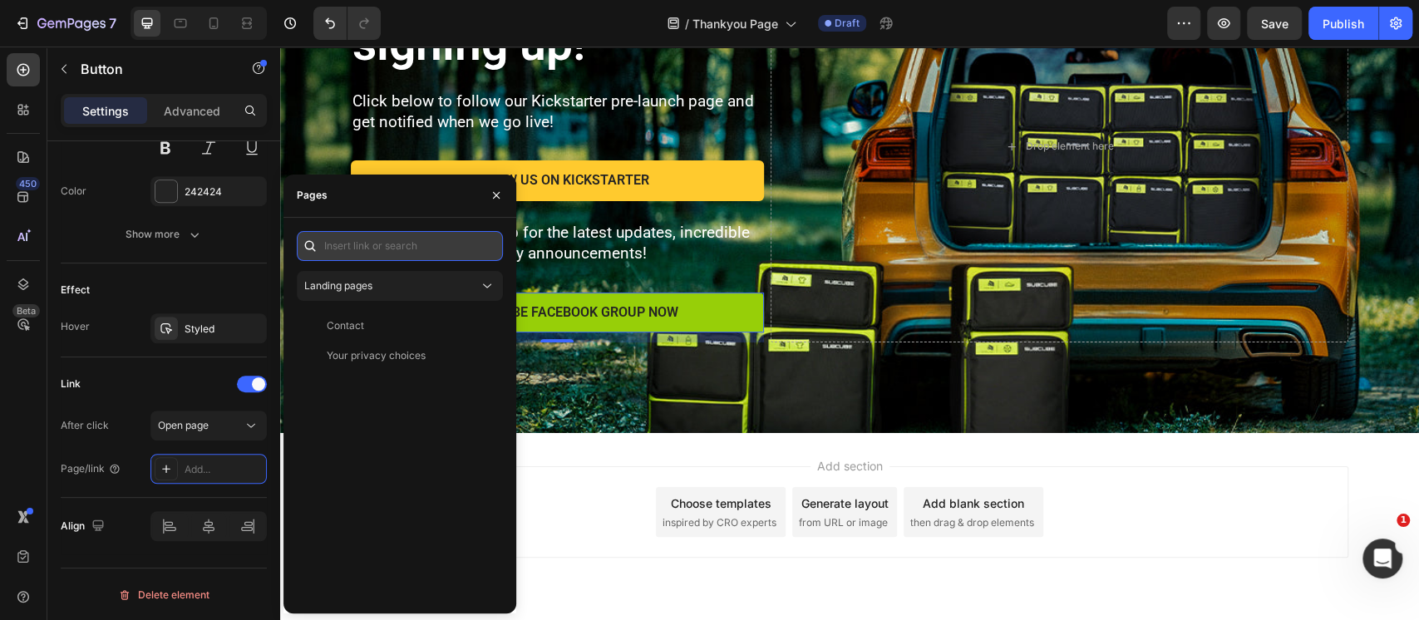
click at [369, 248] on input "text" at bounding box center [400, 246] width 206 height 30
paste input "https://www.facebook.com/groups/744672071798591"
type input "https://www.facebook.com/groups/744672071798591"
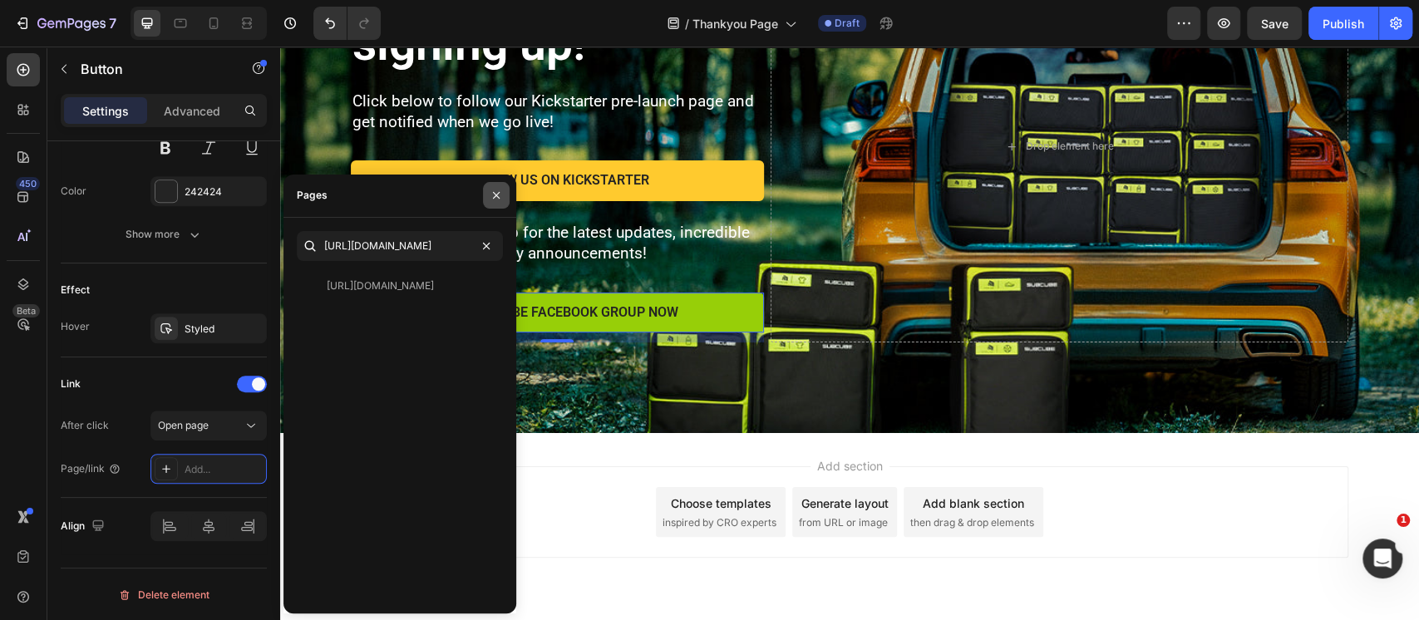
click at [498, 202] on icon "button" at bounding box center [496, 195] width 13 height 13
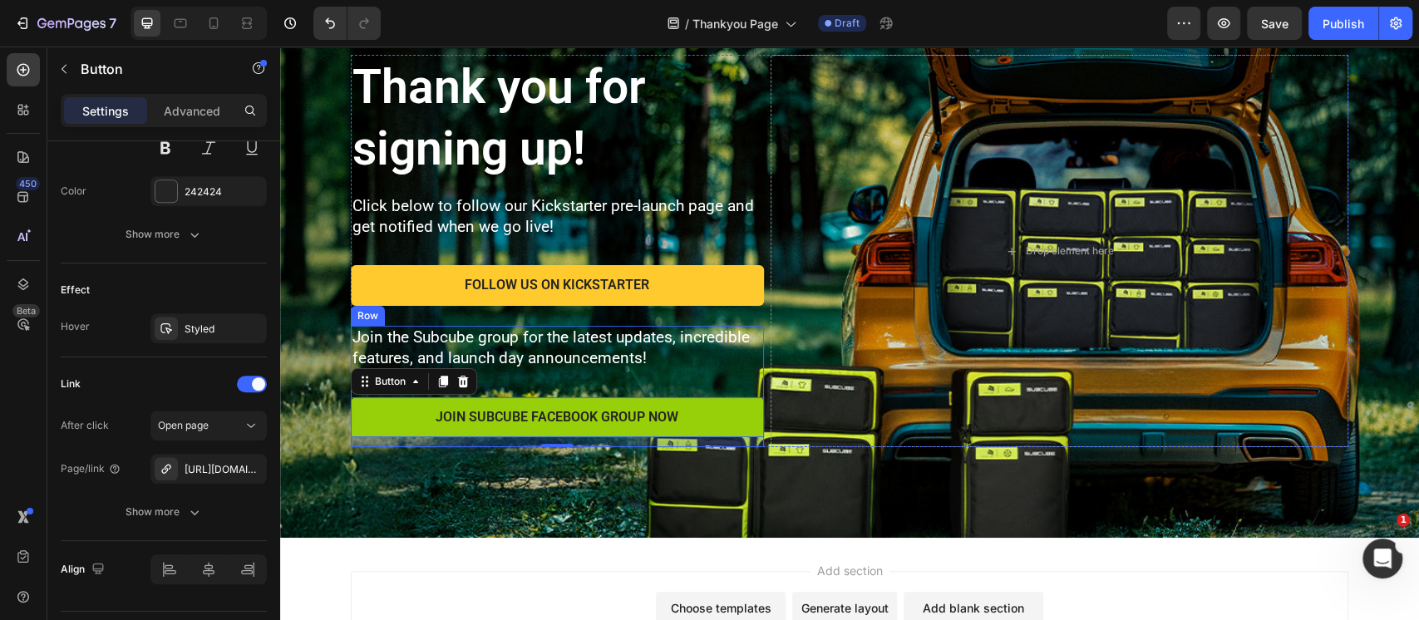
scroll to position [0, 0]
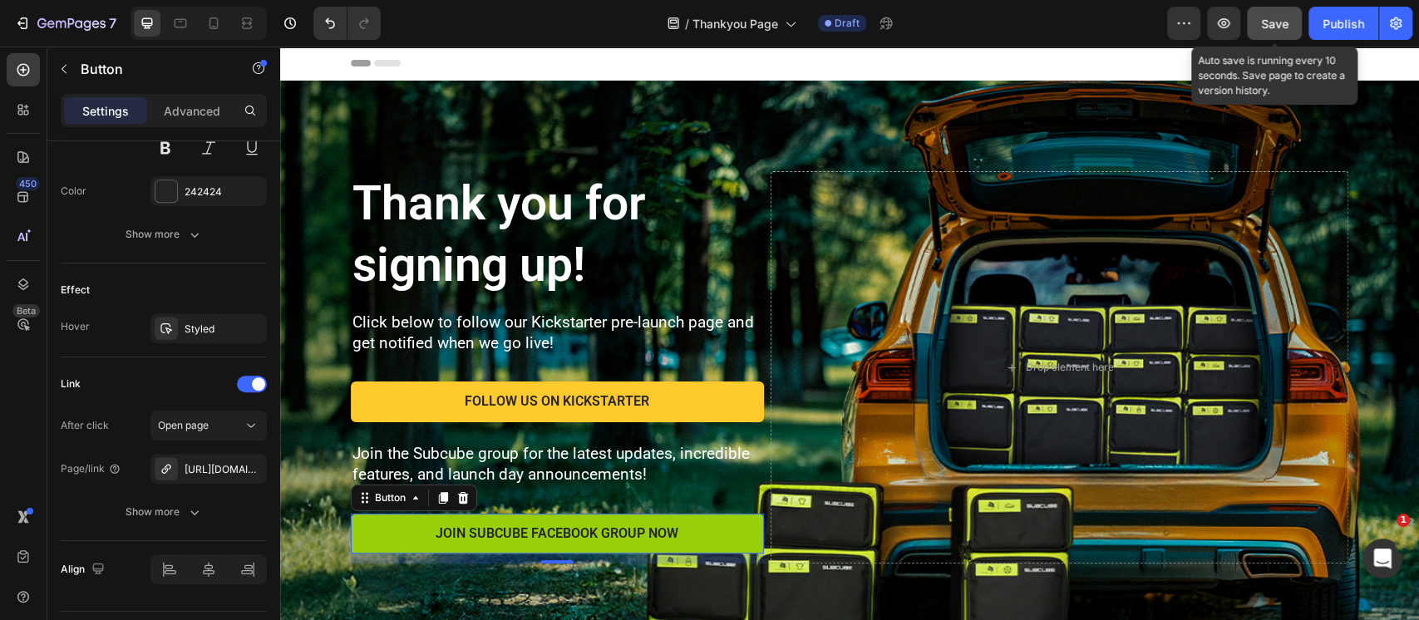
click at [1272, 32] on button "Save" at bounding box center [1274, 23] width 55 height 33
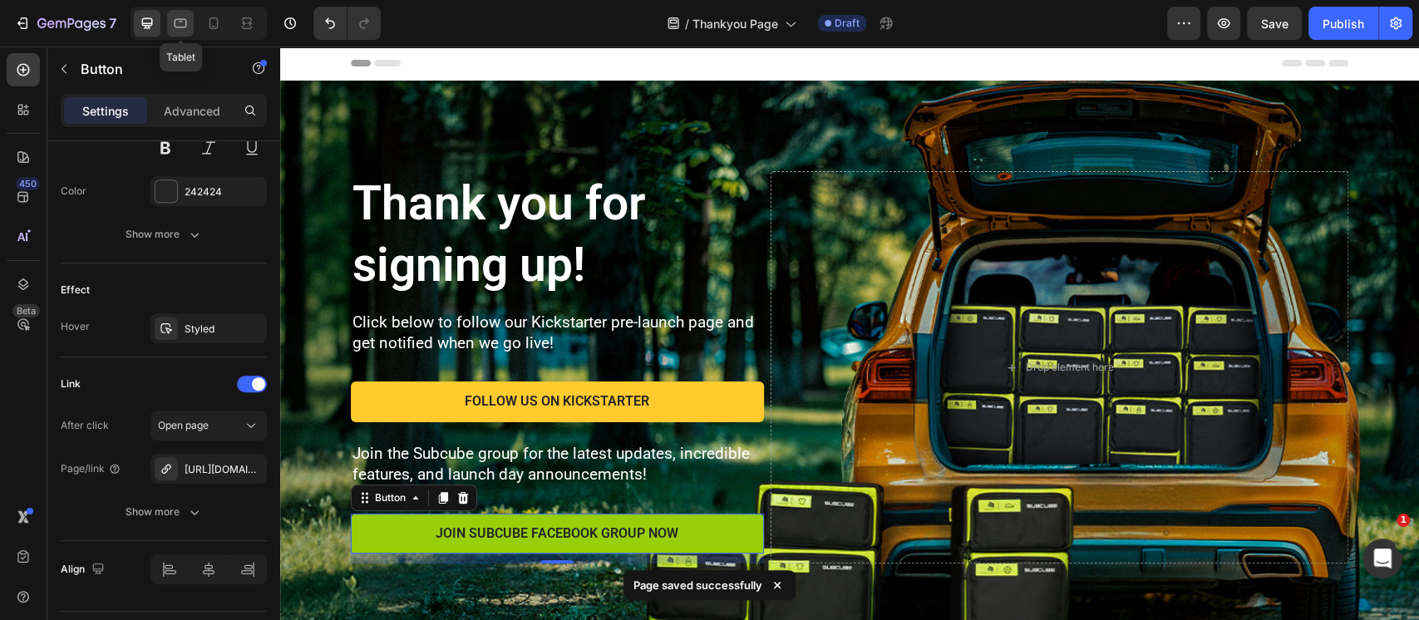
click at [193, 30] on div at bounding box center [180, 23] width 27 height 27
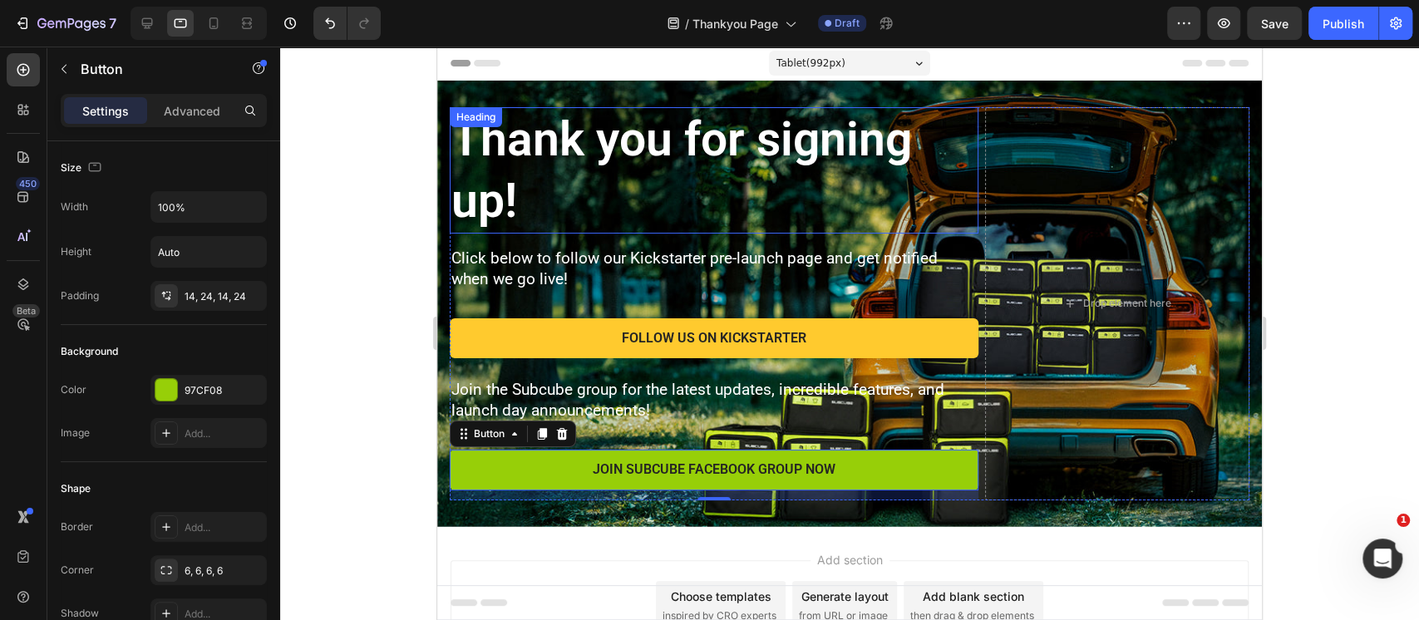
click at [551, 122] on div "Thank you for signing up! Heading" at bounding box center [714, 170] width 529 height 126
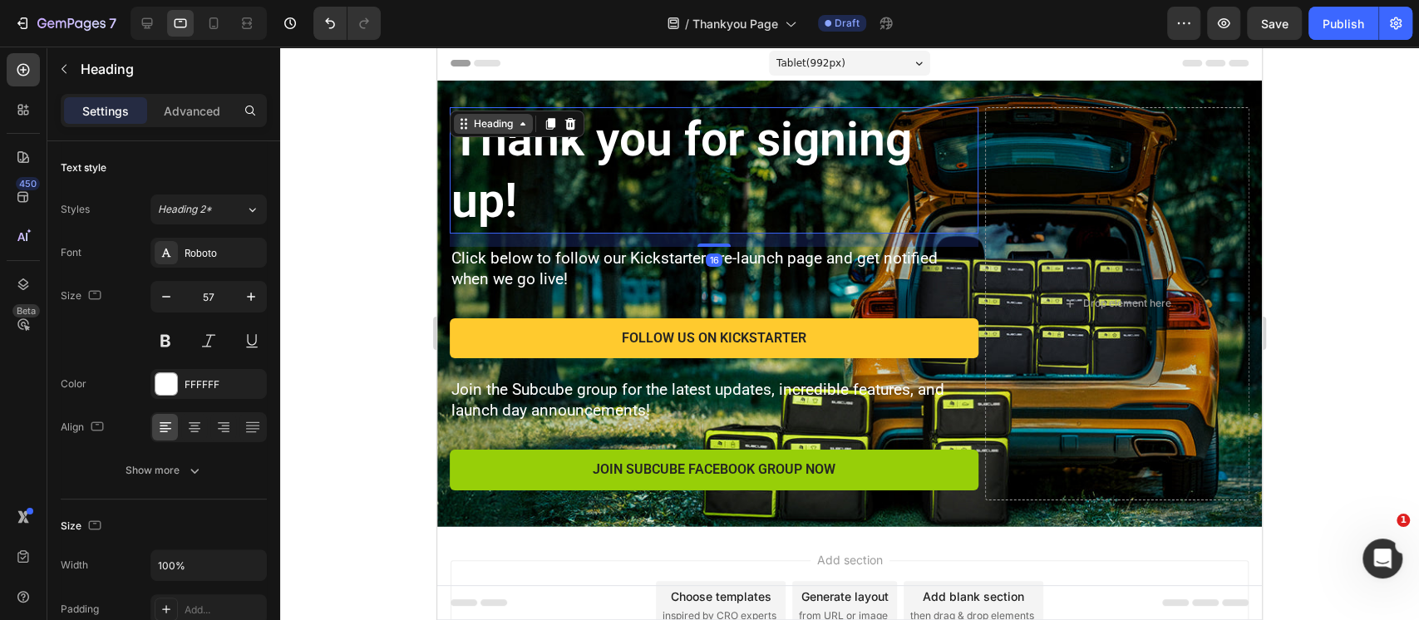
click at [499, 128] on div "Heading" at bounding box center [493, 123] width 46 height 15
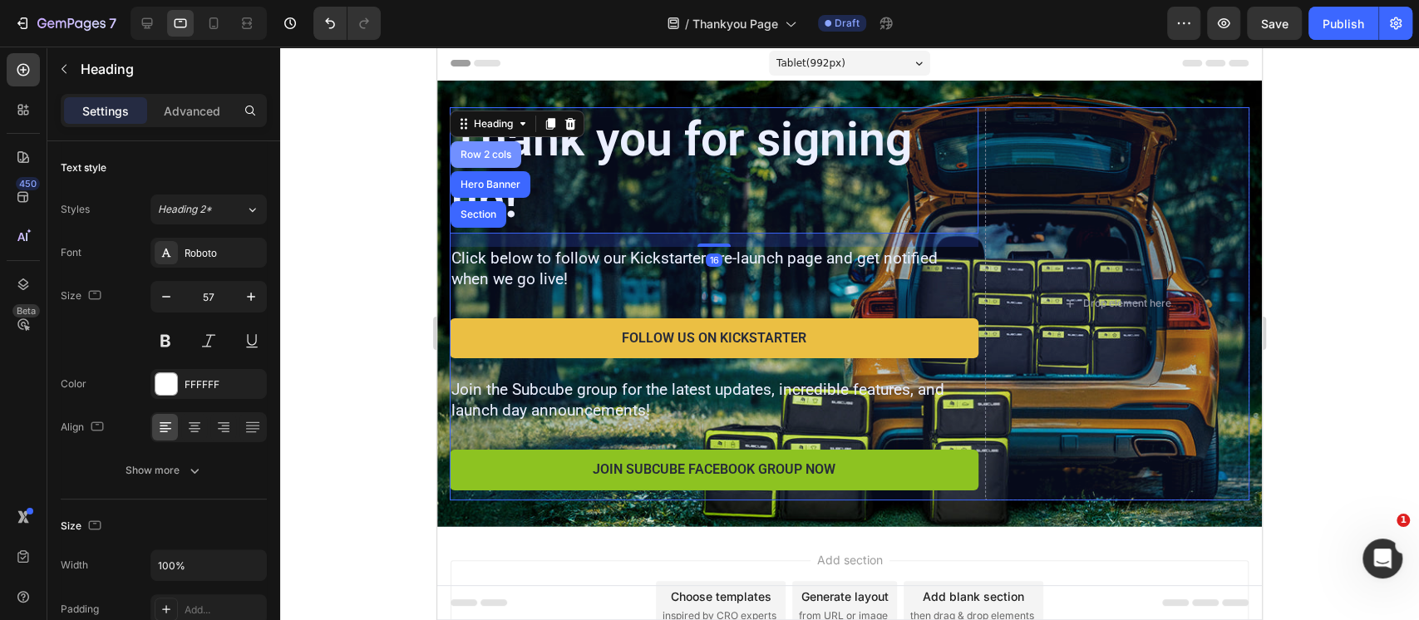
click at [488, 155] on div "Row 2 cols" at bounding box center [485, 155] width 57 height 10
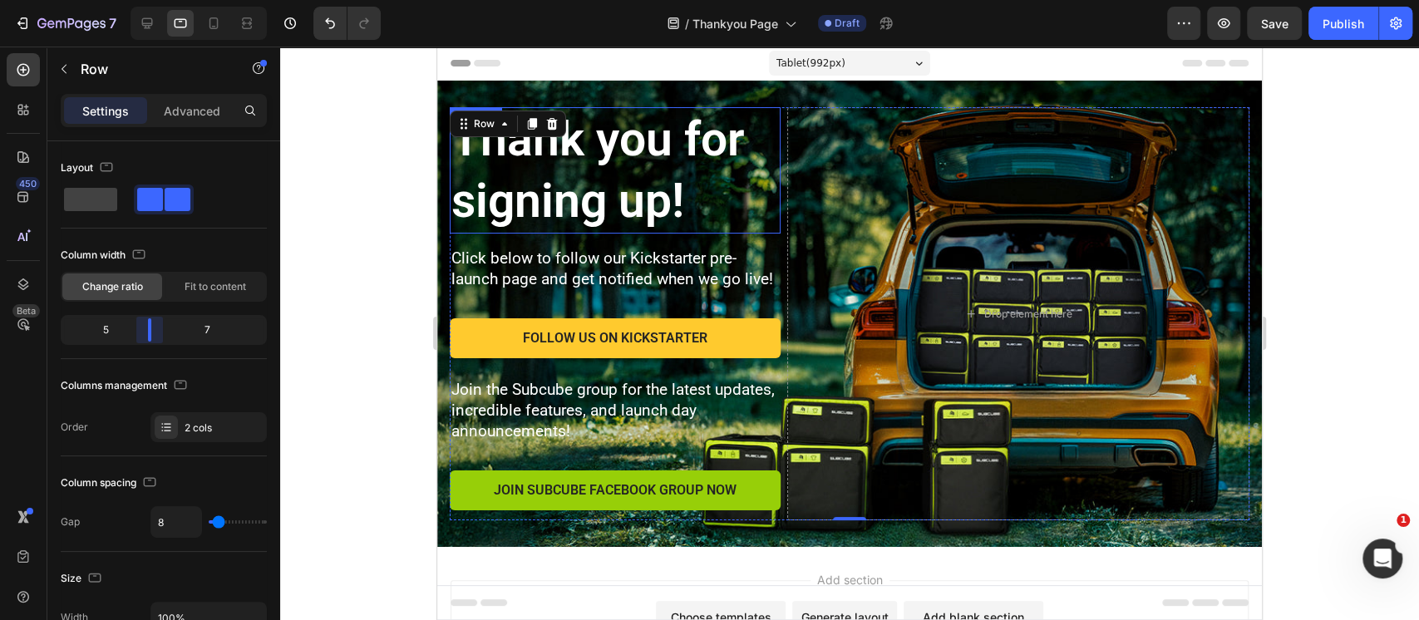
drag, startPoint x: 194, startPoint y: 327, endPoint x: 146, endPoint y: 336, distance: 49.1
click at [146, 0] on body "7 Version history / Thankyou Page Draft Preview Save Publish 450 Beta Sections(…" at bounding box center [709, 0] width 1419 height 0
click at [396, 263] on div at bounding box center [849, 333] width 1139 height 573
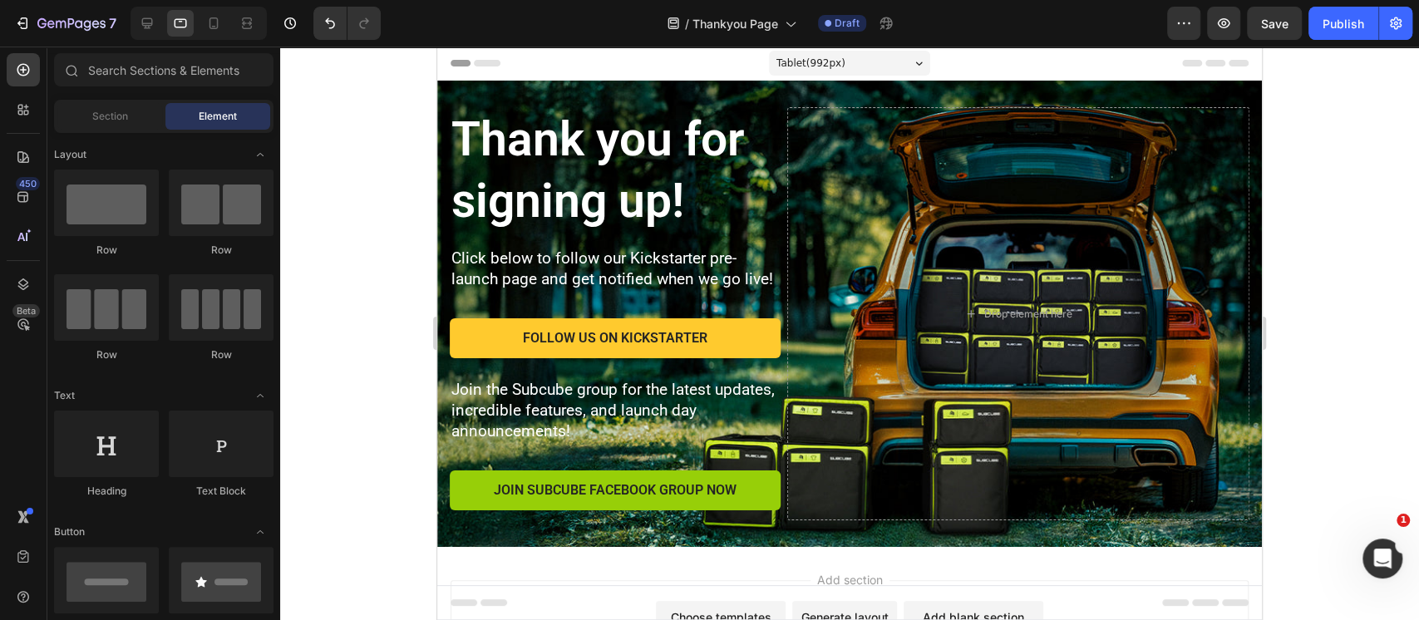
click at [1303, 285] on div at bounding box center [849, 333] width 1139 height 573
click at [220, 30] on icon at bounding box center [213, 23] width 17 height 17
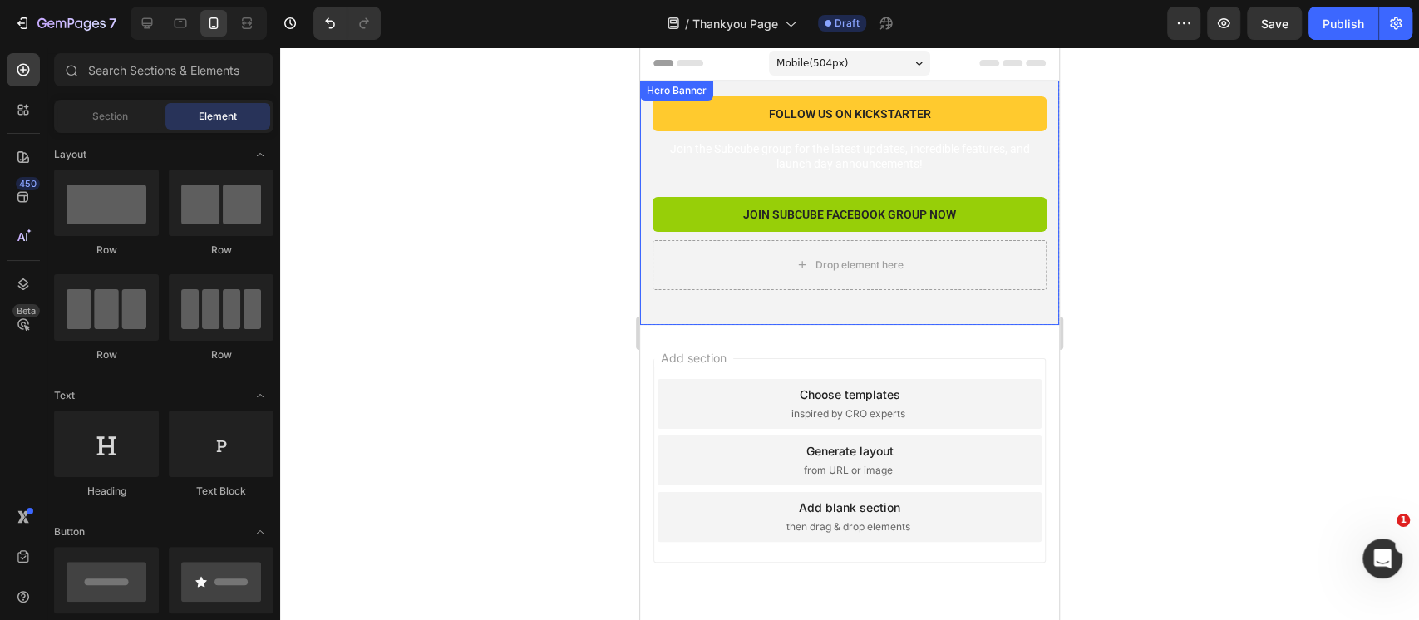
scroll to position [332, 0]
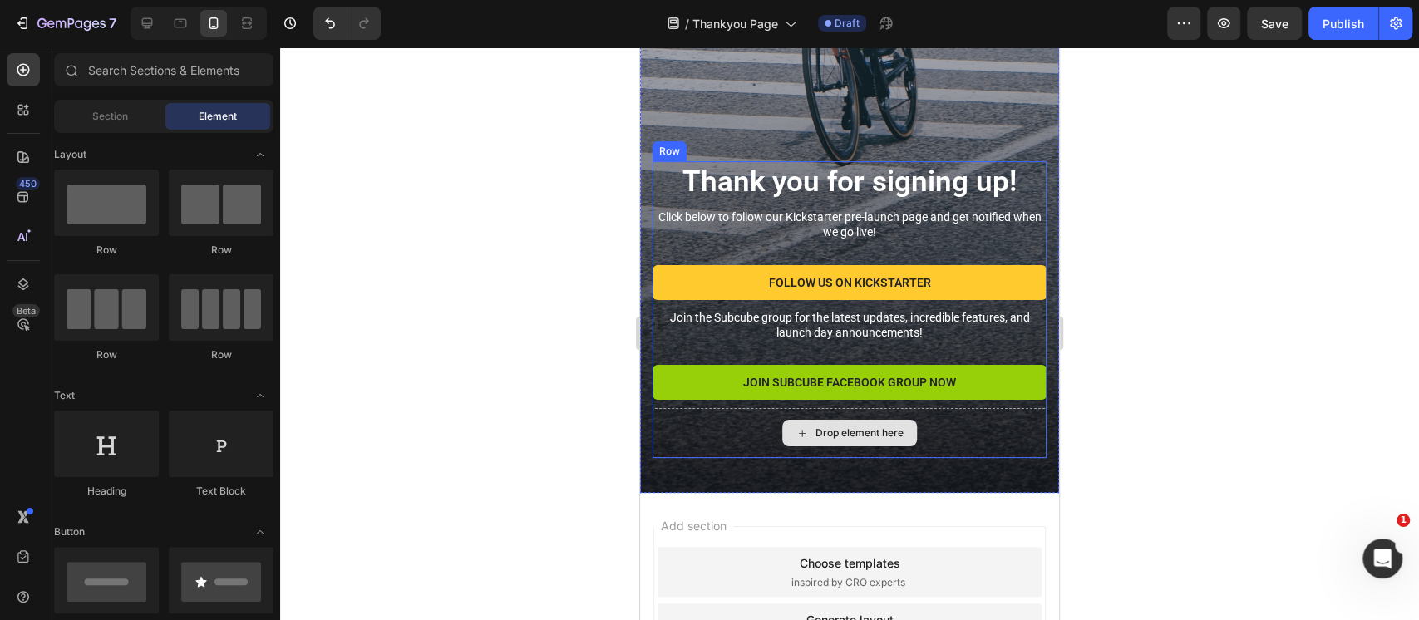
click at [972, 408] on div "Drop element here" at bounding box center [849, 433] width 394 height 50
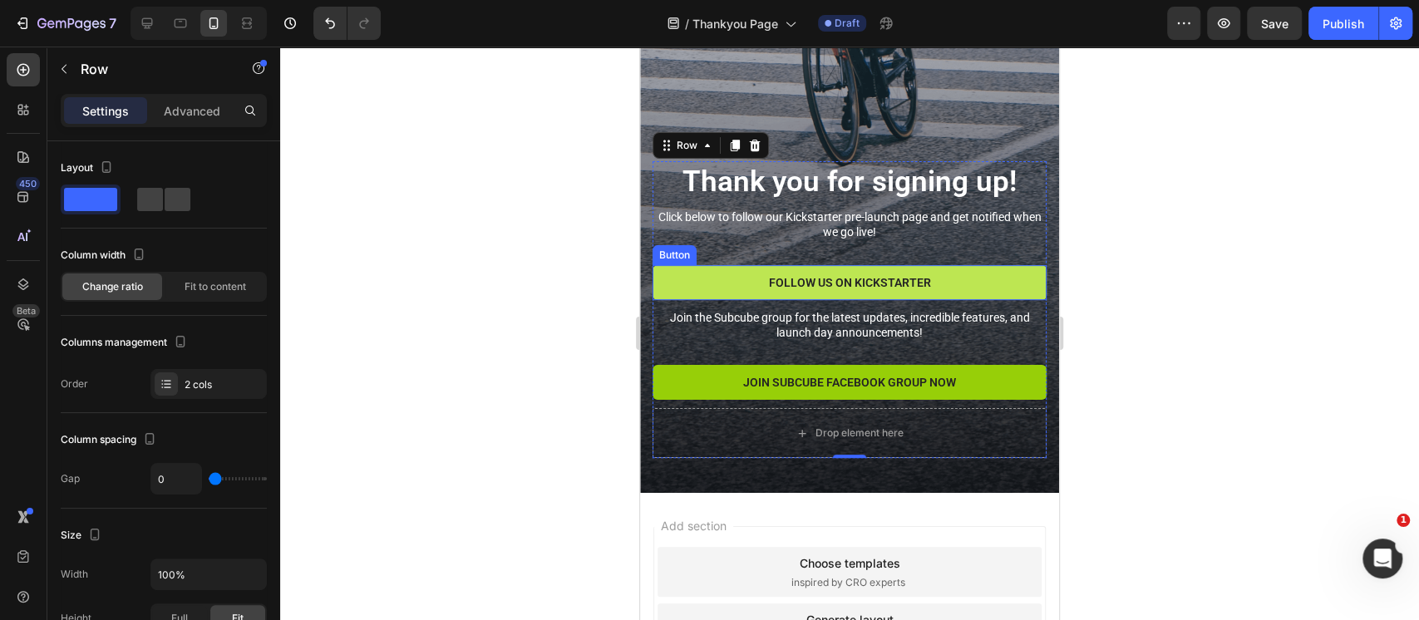
click at [963, 265] on button "FOLLOW US ON KICKSTARTER" at bounding box center [849, 282] width 394 height 35
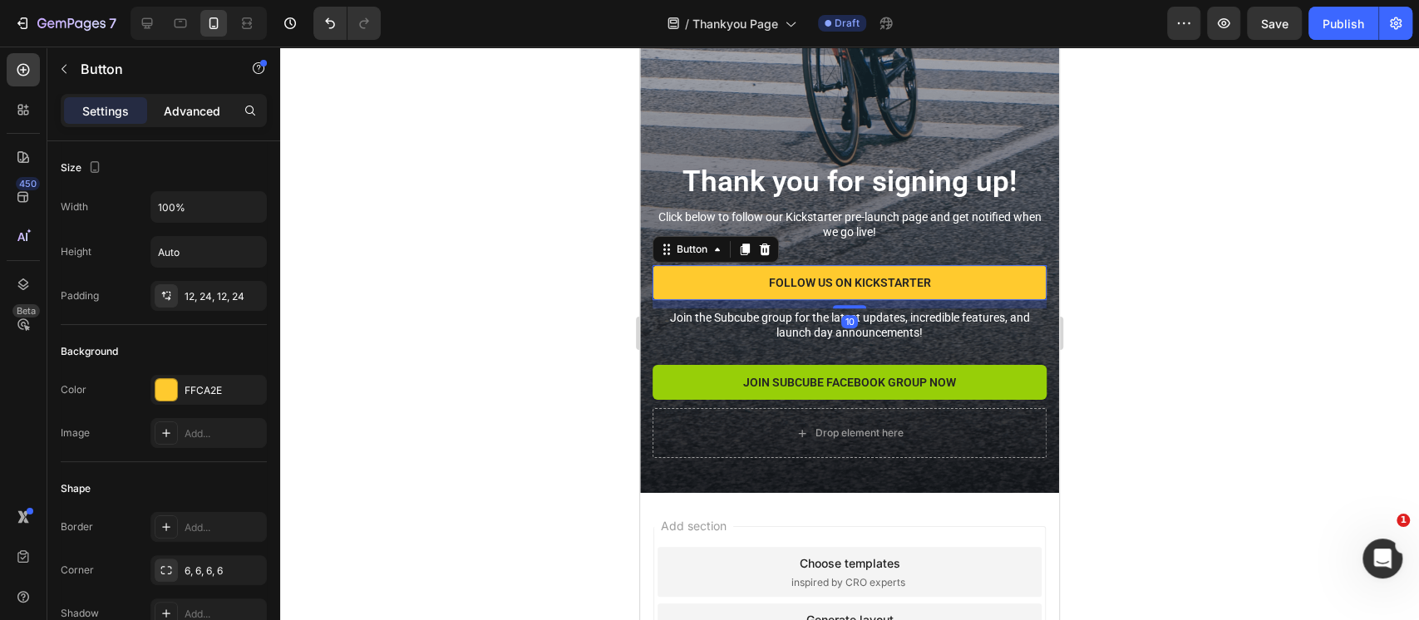
click at [186, 110] on p "Advanced" at bounding box center [192, 110] width 57 height 17
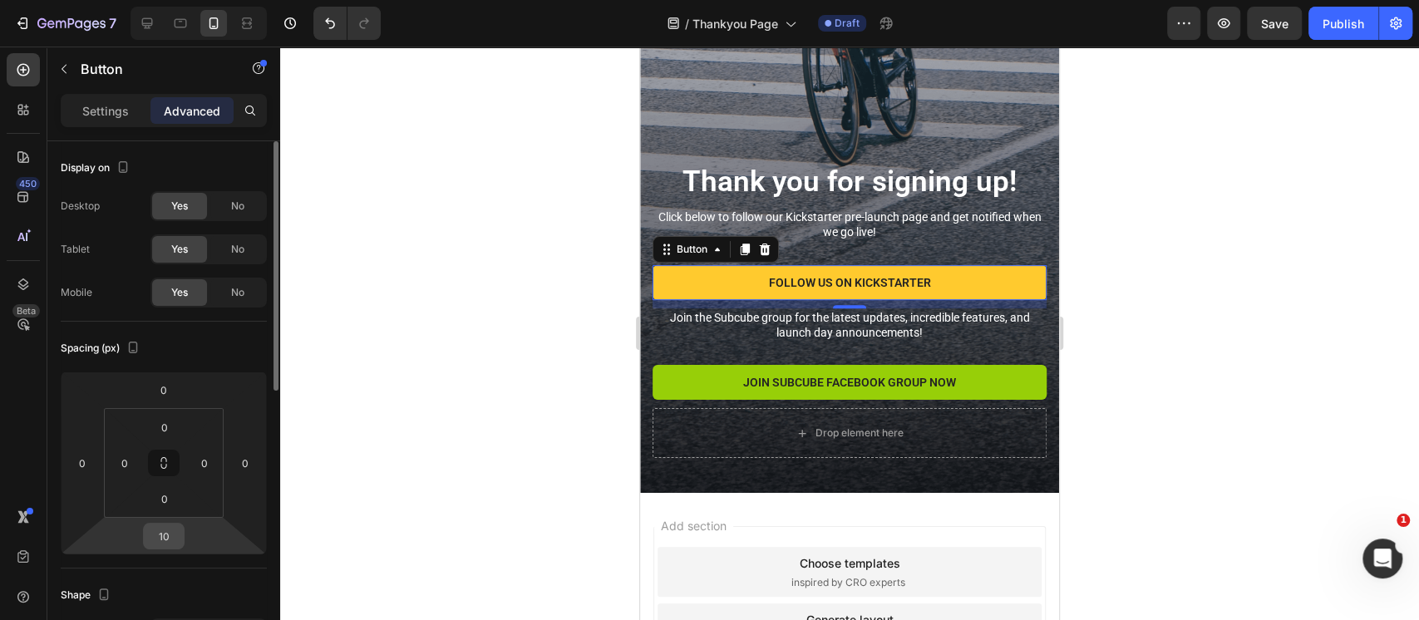
click at [163, 532] on input "10" at bounding box center [163, 536] width 33 height 25
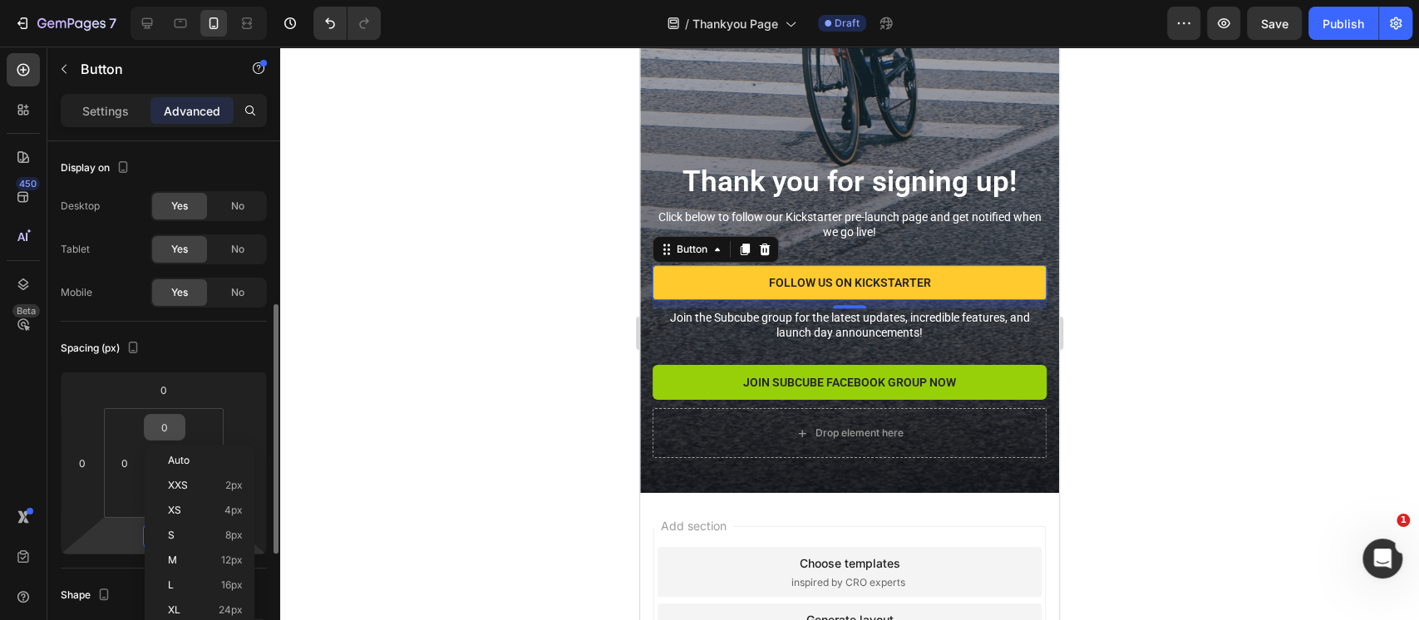
scroll to position [221, 0]
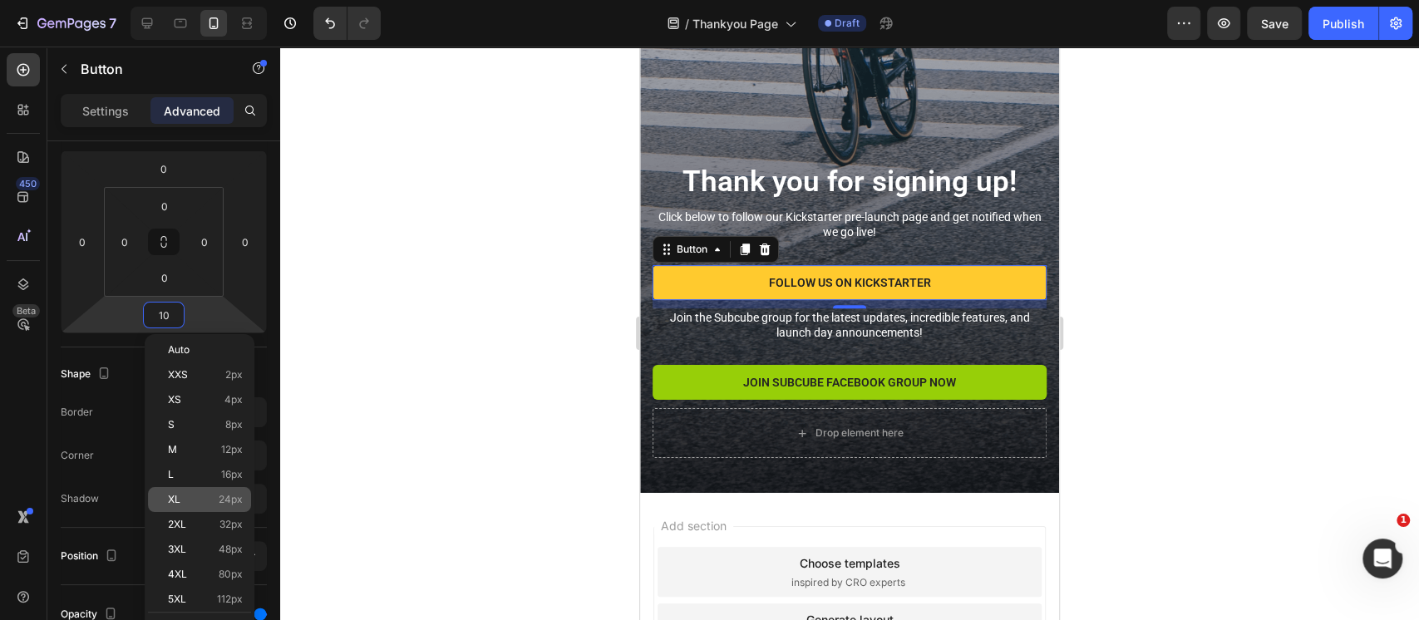
click at [222, 494] on span "24px" at bounding box center [231, 500] width 24 height 12
type input "24"
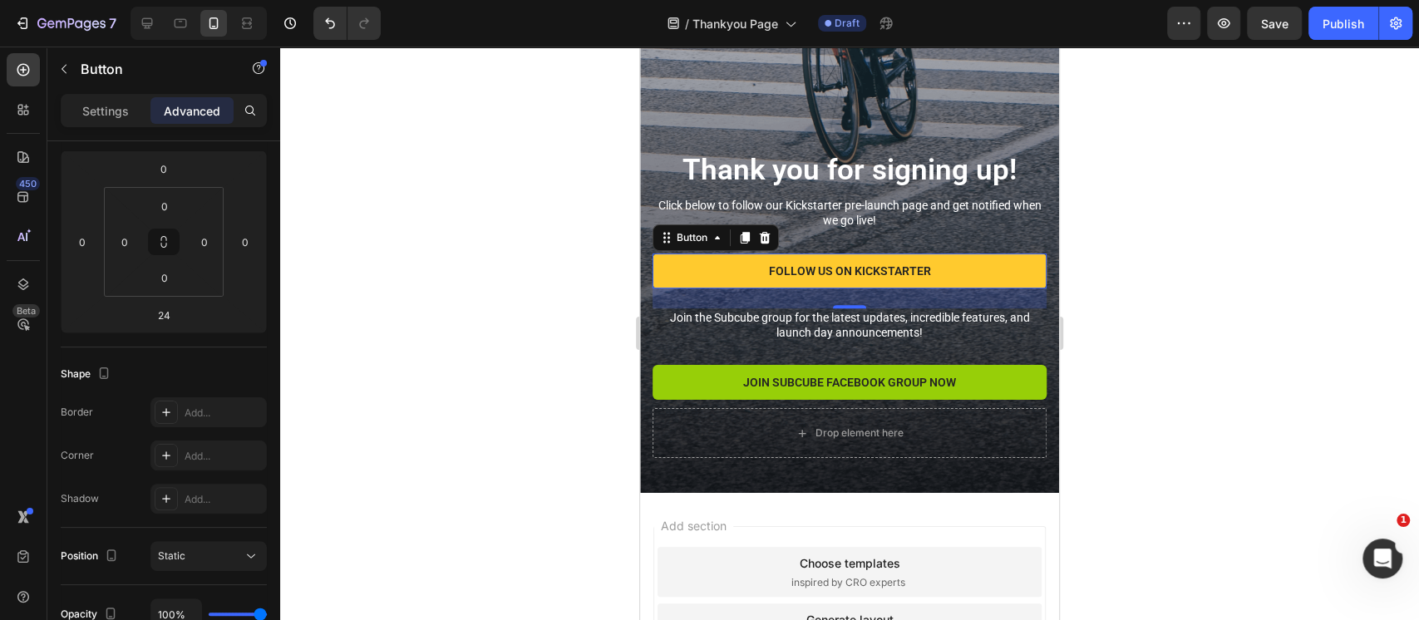
click at [1164, 296] on div at bounding box center [849, 333] width 1139 height 573
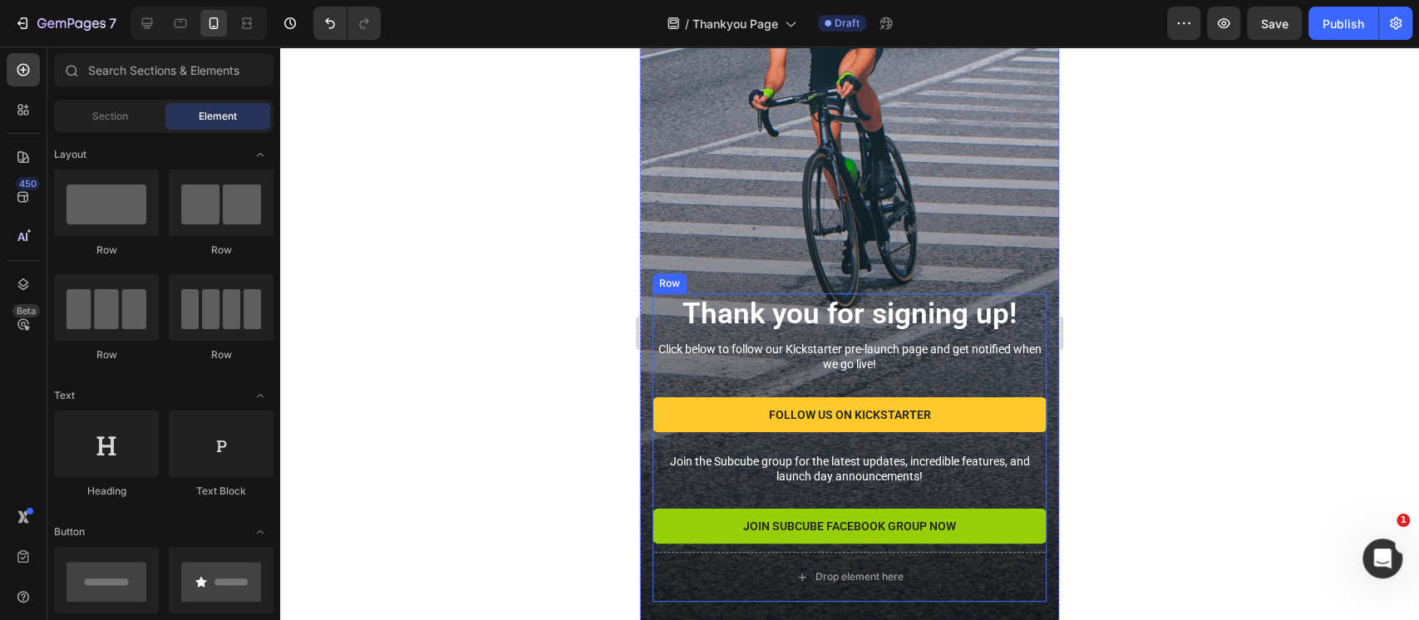
scroll to position [0, 0]
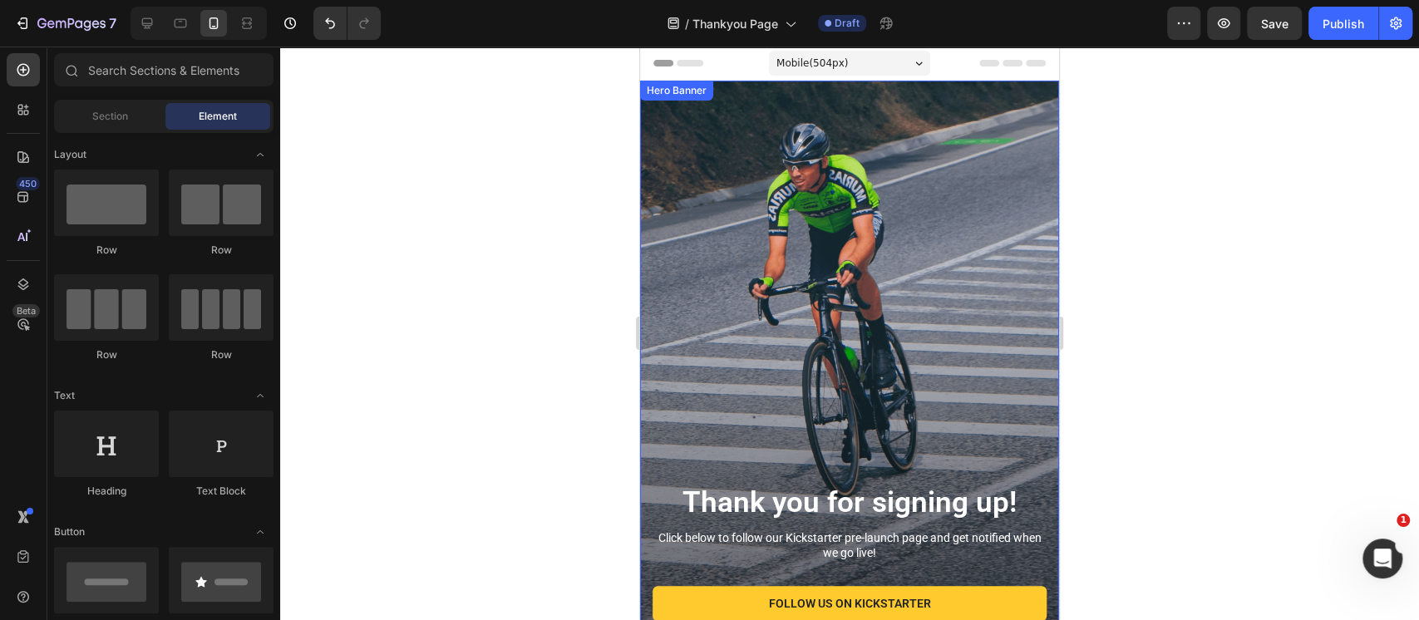
click at [834, 185] on div "Background Image" at bounding box center [849, 453] width 419 height 745
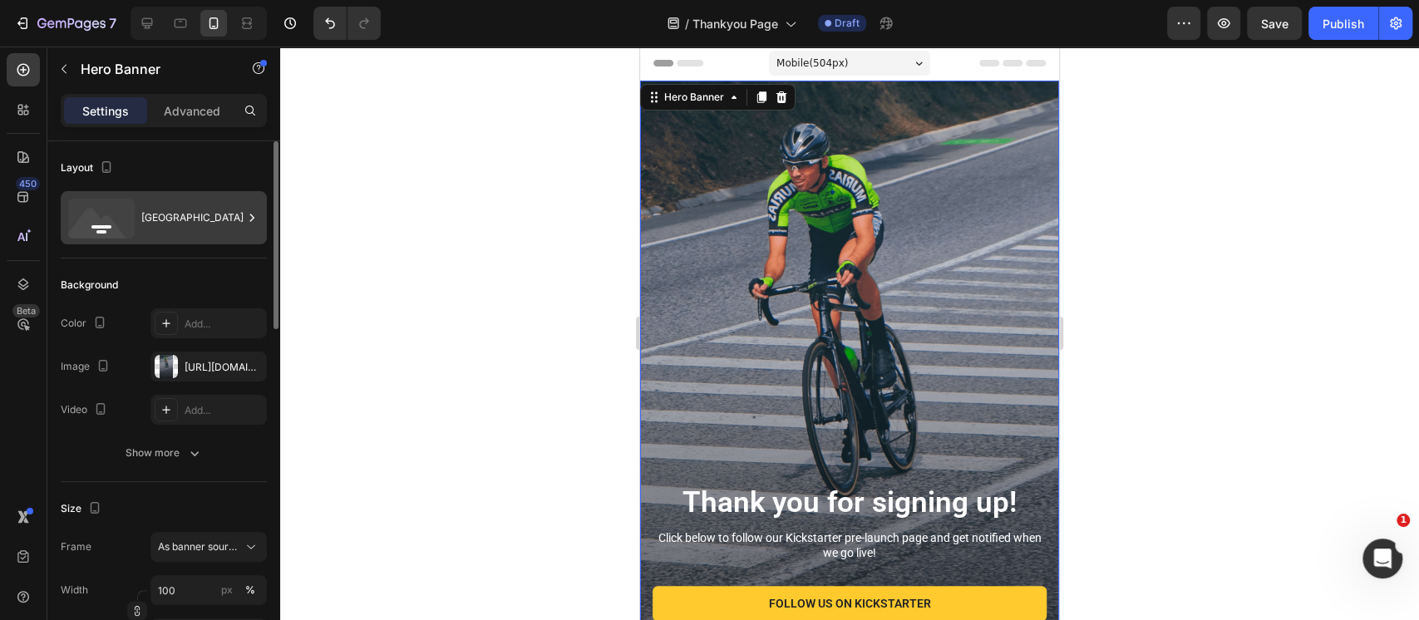
click at [160, 220] on div "Bottom center" at bounding box center [191, 218] width 101 height 38
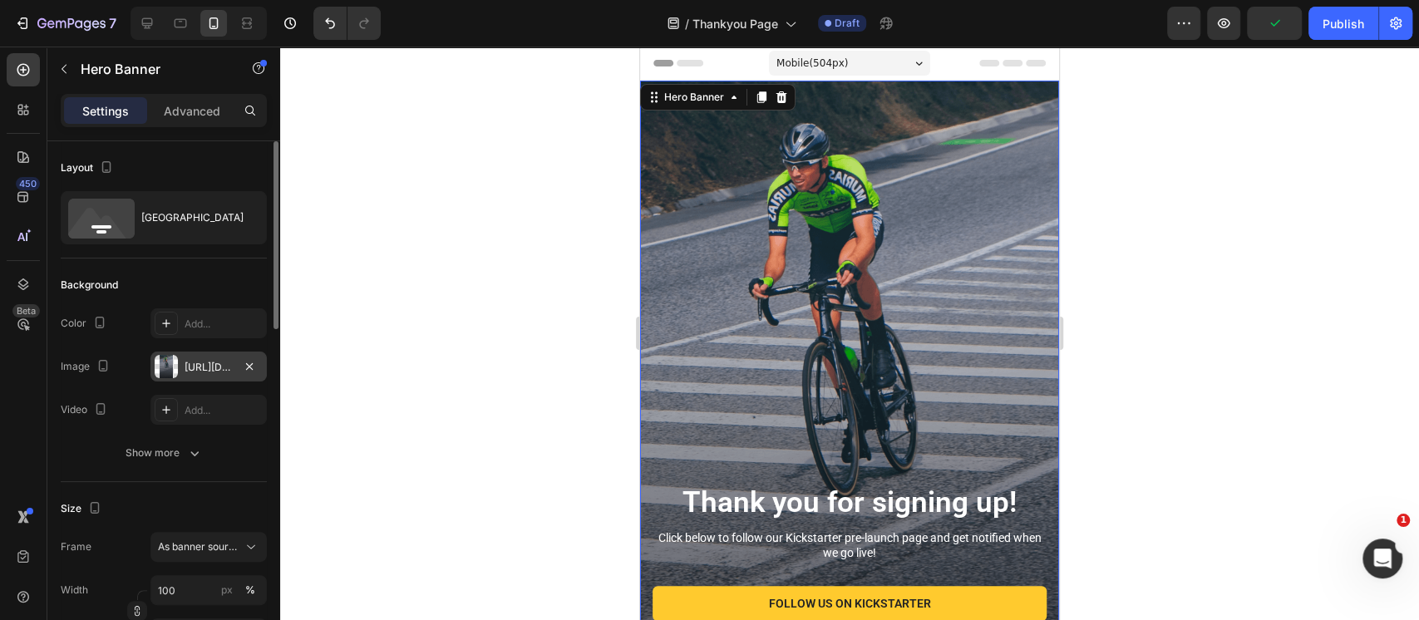
click at [175, 369] on div at bounding box center [166, 366] width 23 height 23
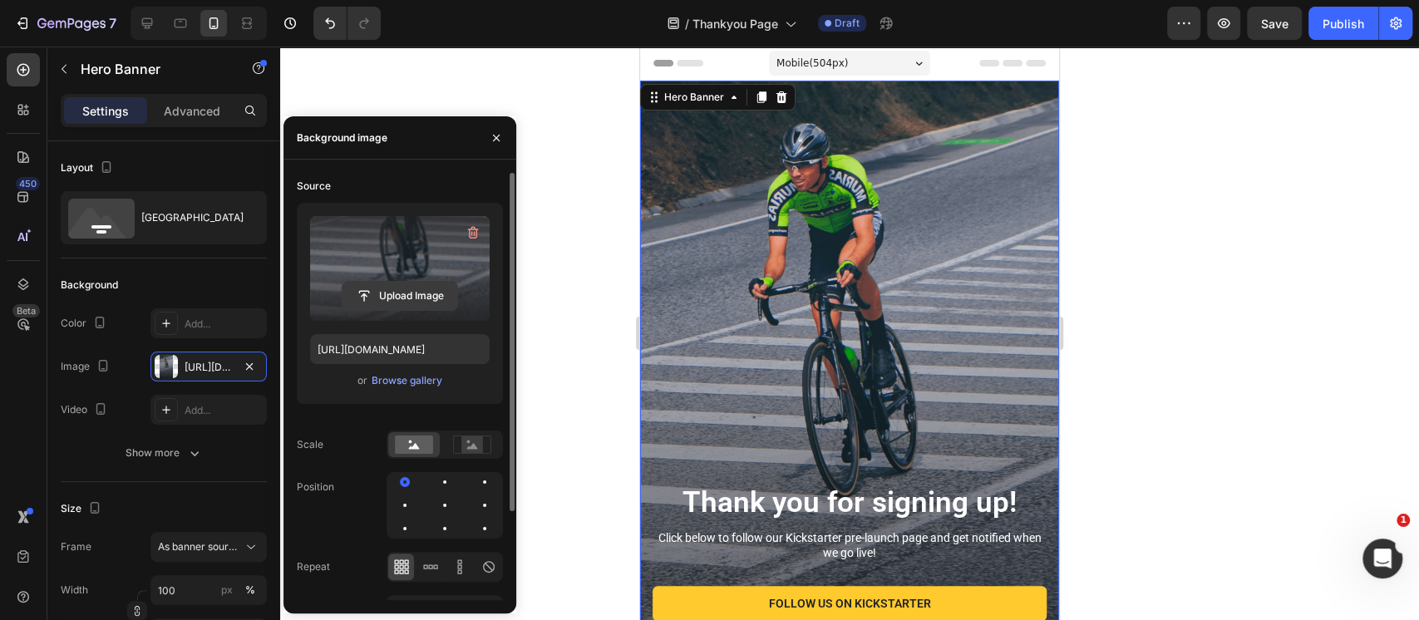
click at [394, 298] on input "file" at bounding box center [399, 296] width 115 height 28
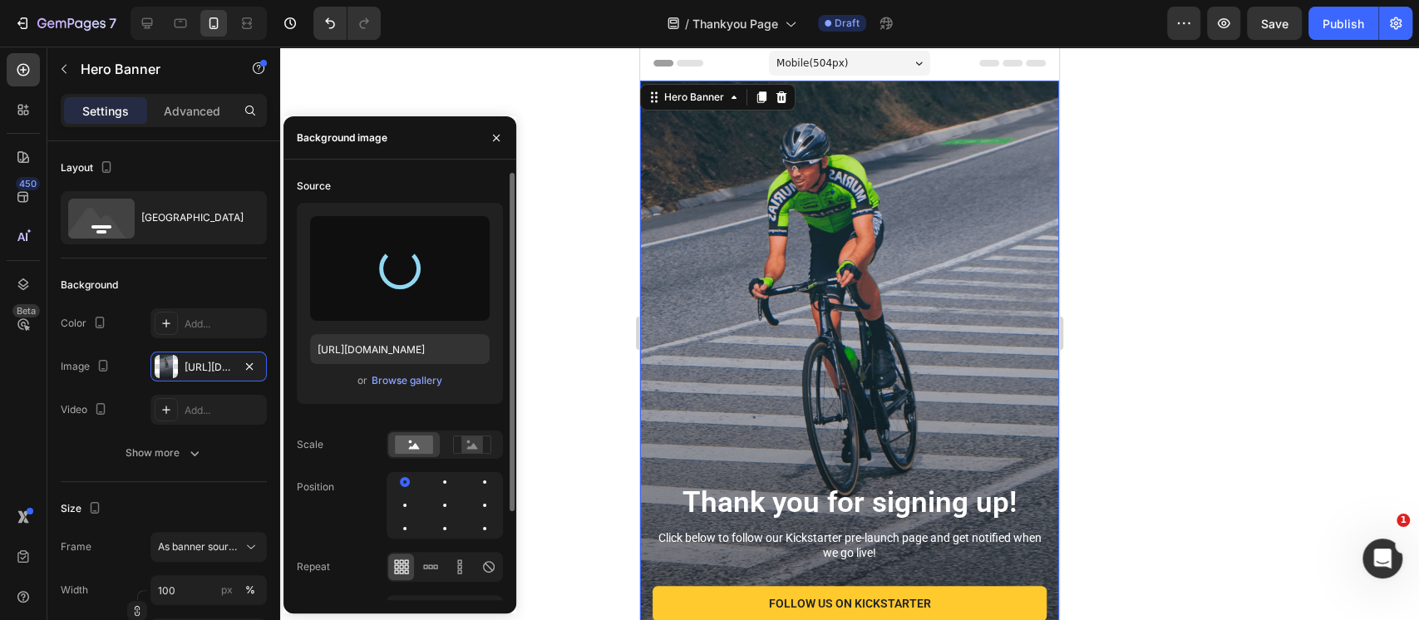
type input "https://cdn.shopify.com/s/files/1/0714/1385/8459/files/gempages_579581144324899…"
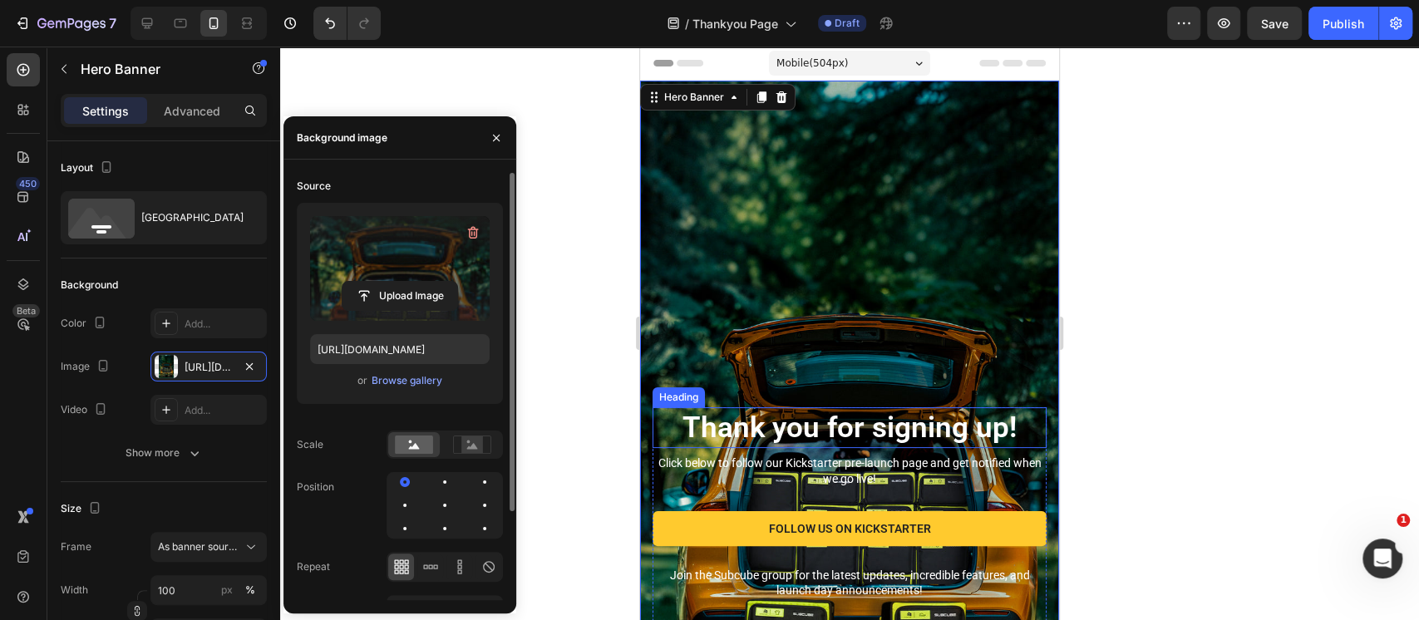
click at [684, 390] on div "Heading" at bounding box center [679, 397] width 46 height 15
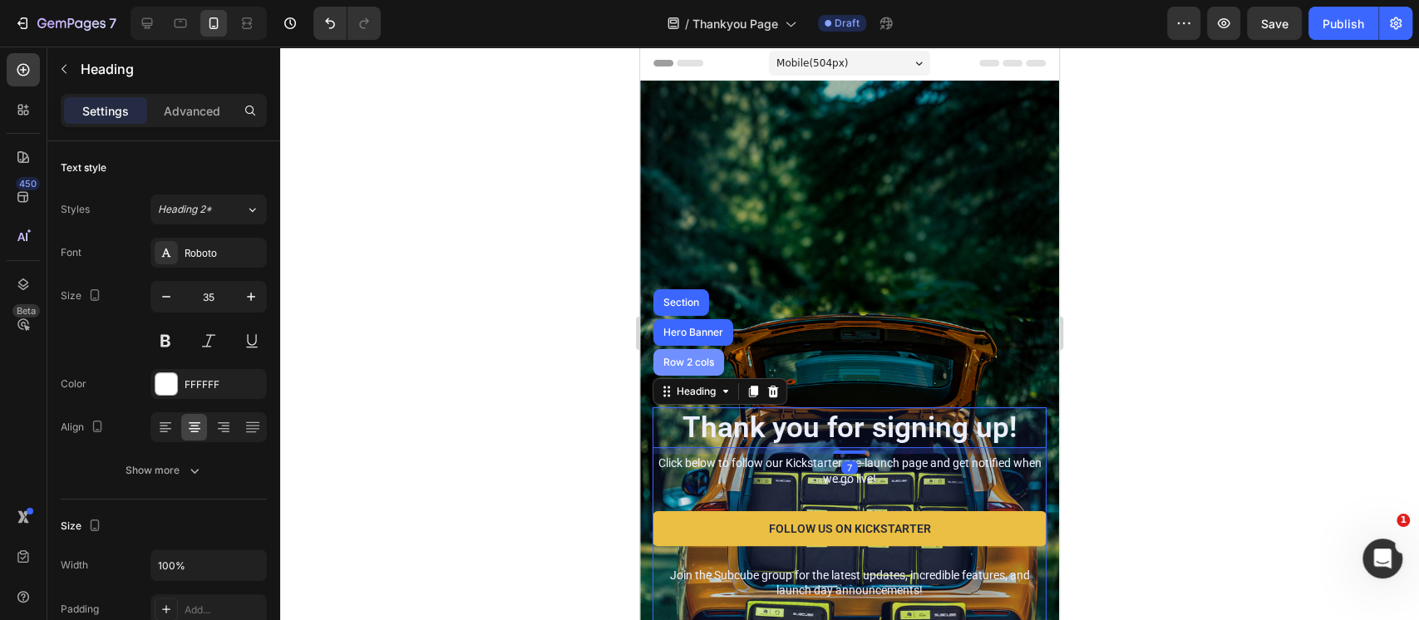
click at [683, 349] on div "Row 2 cols" at bounding box center [688, 362] width 71 height 27
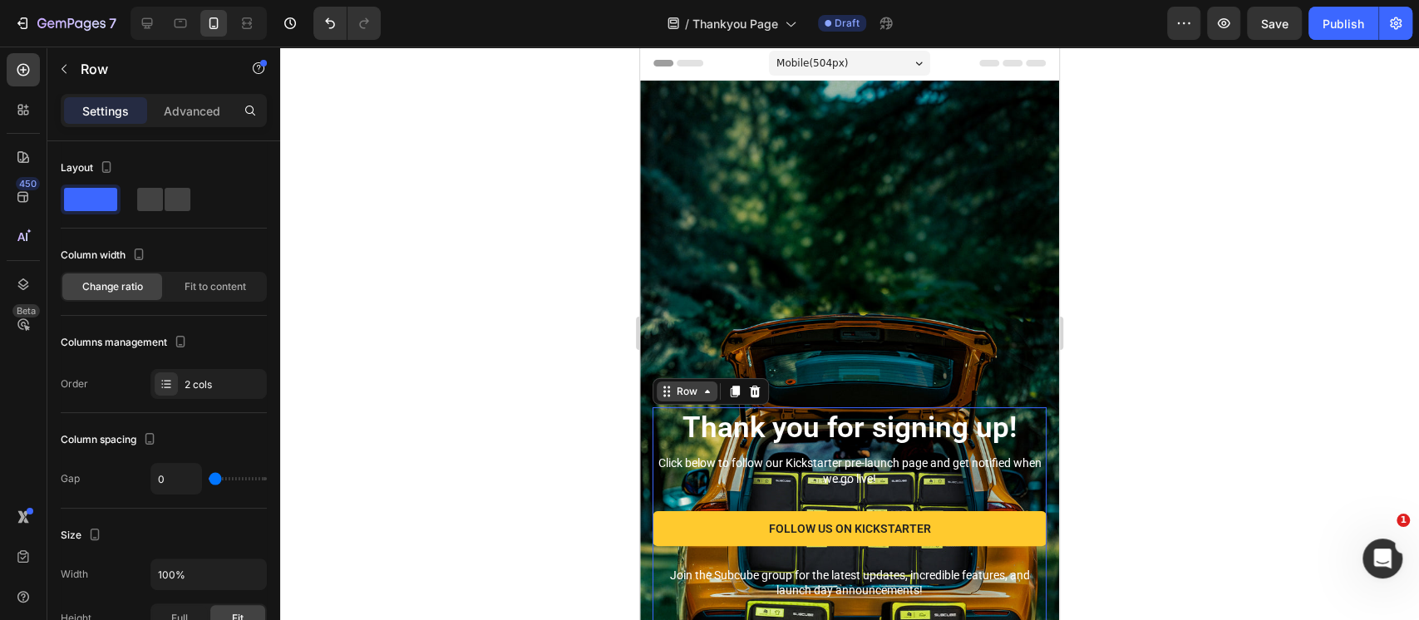
click at [673, 384] on div "Row" at bounding box center [686, 391] width 27 height 15
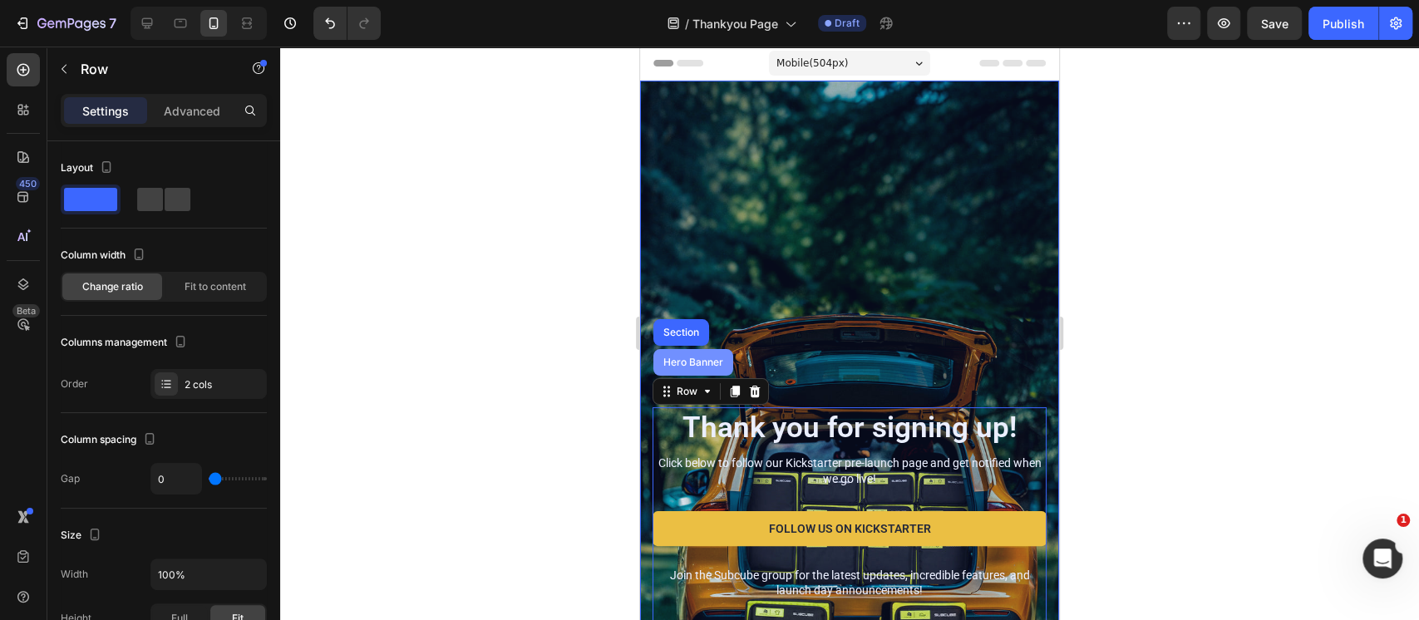
click at [679, 349] on div "Hero Banner" at bounding box center [693, 362] width 80 height 27
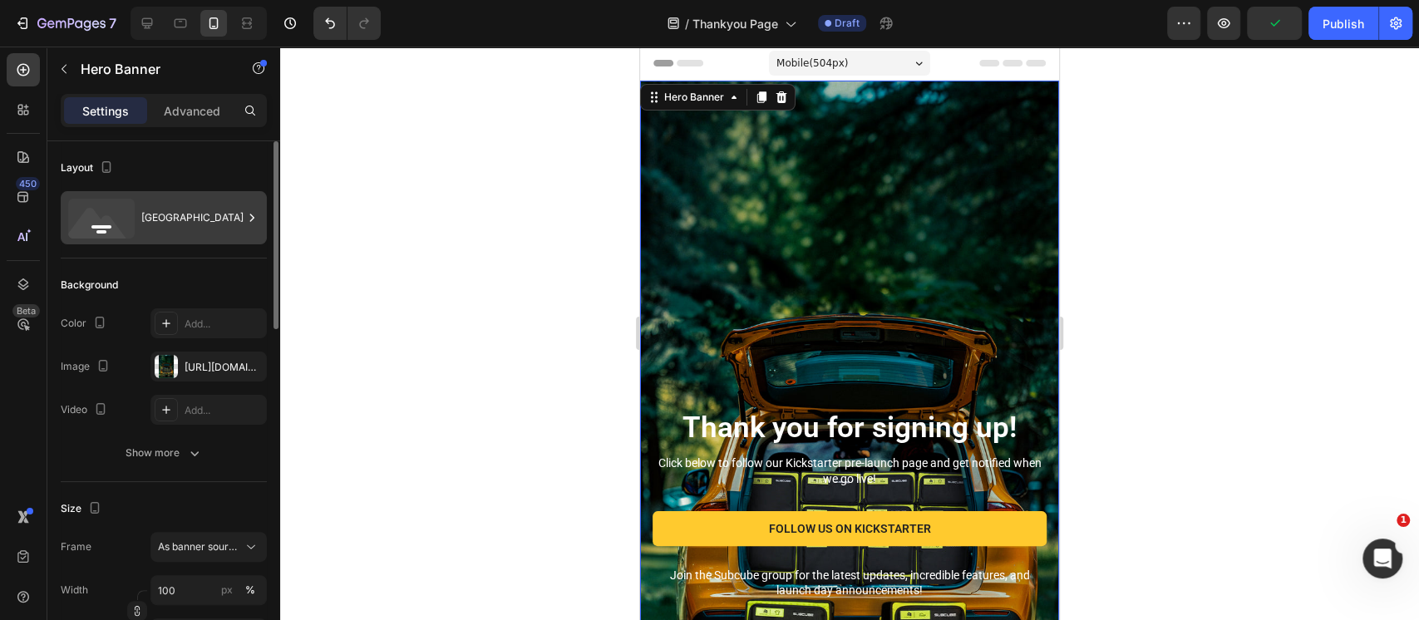
click at [186, 216] on div "Bottom center" at bounding box center [191, 218] width 101 height 38
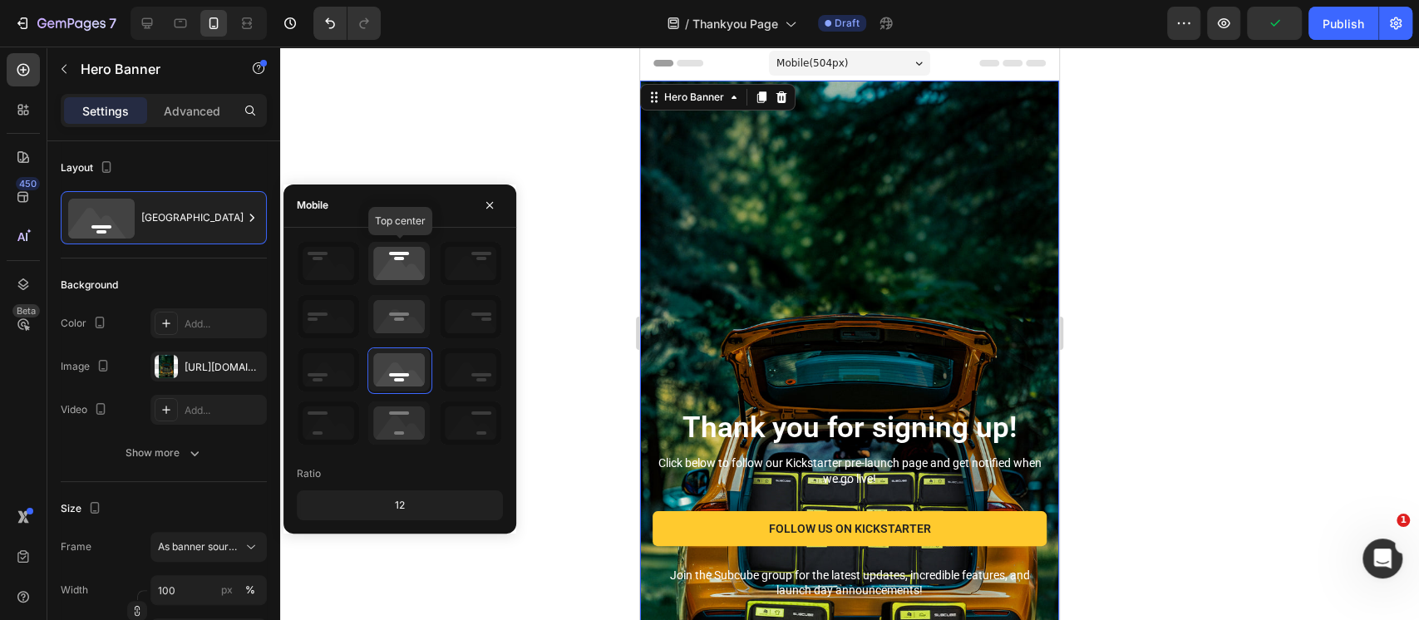
click at [396, 263] on icon at bounding box center [399, 263] width 62 height 43
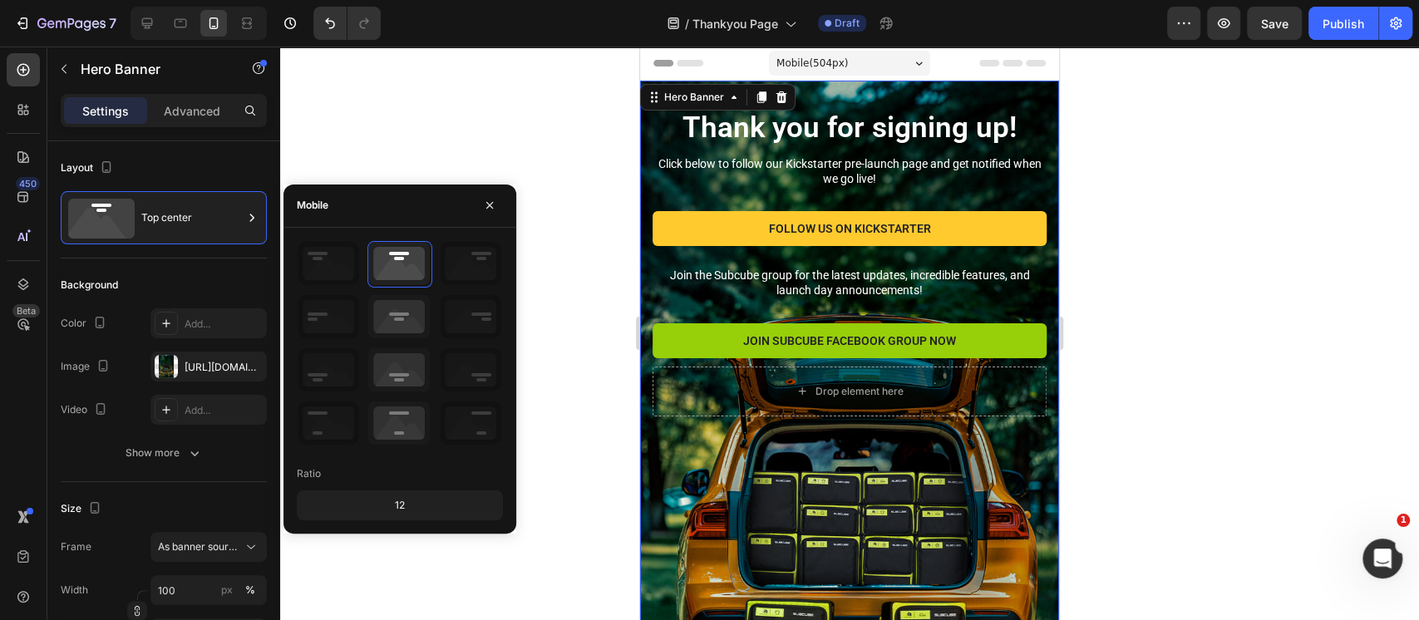
click at [1183, 400] on div at bounding box center [849, 333] width 1139 height 573
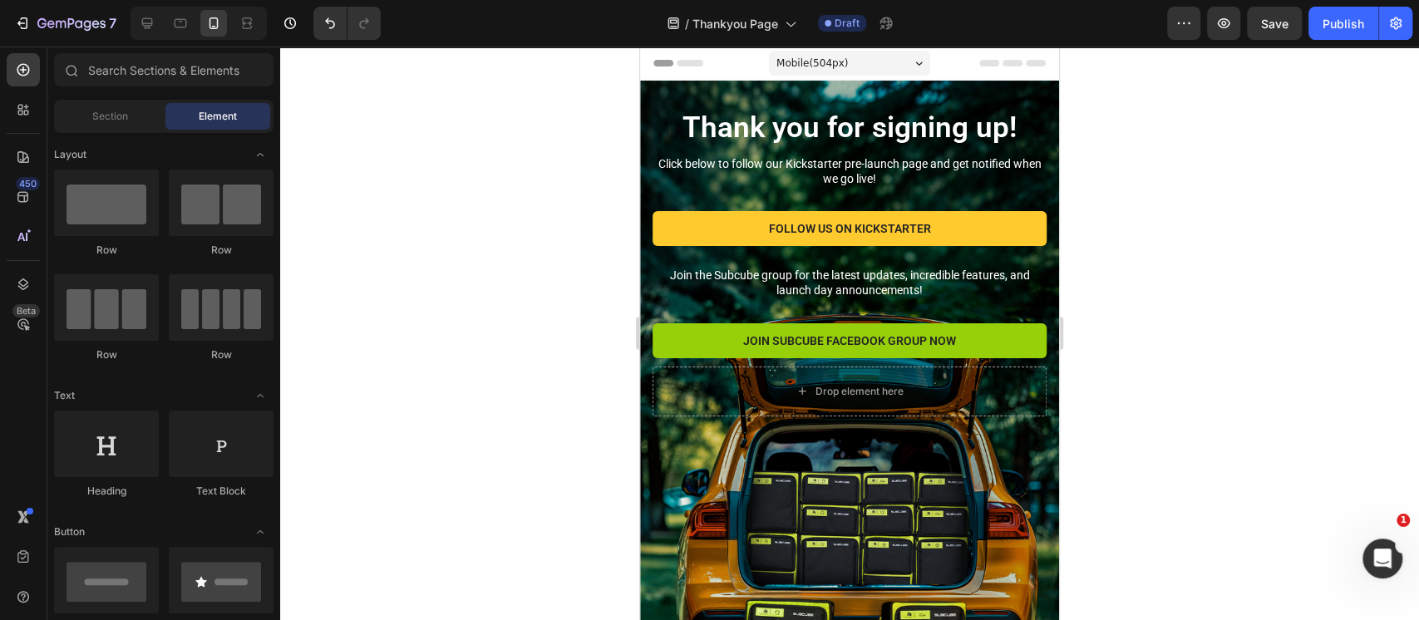
click at [1222, 337] on div at bounding box center [849, 333] width 1139 height 573
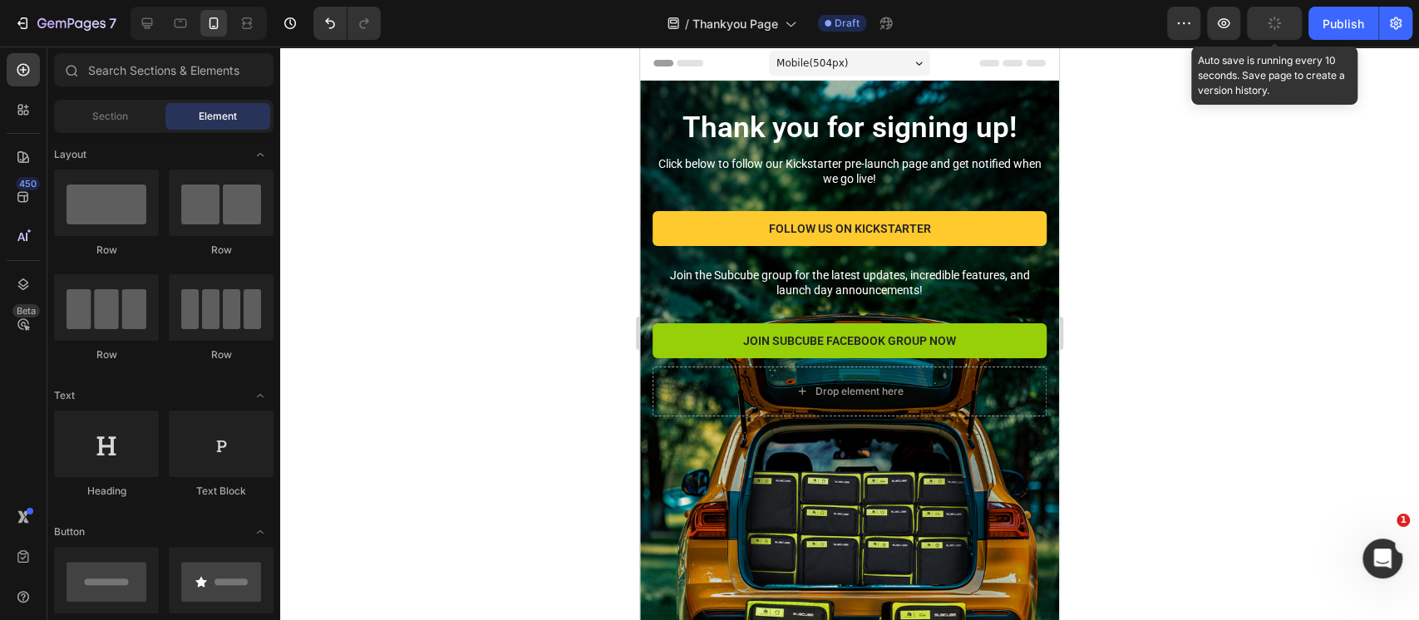
click at [1274, 28] on icon "button" at bounding box center [1274, 23] width 17 height 17
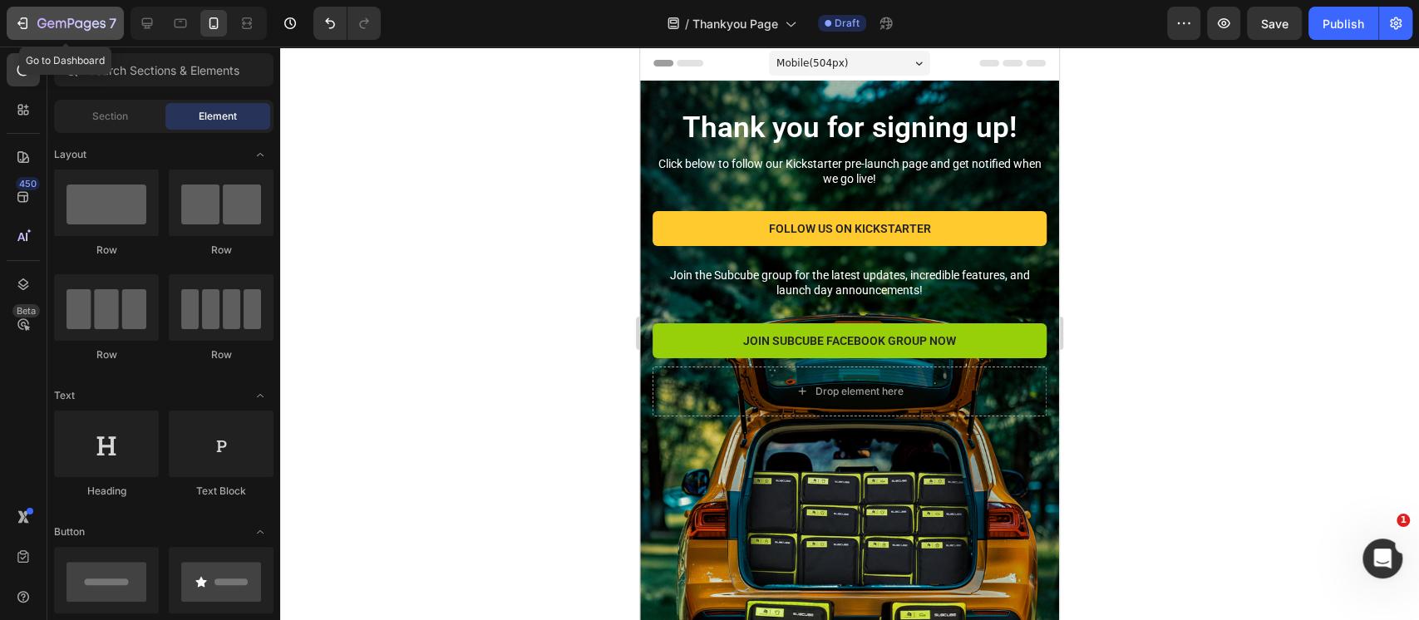
click at [33, 27] on div "7" at bounding box center [65, 23] width 102 height 20
